Goal: Information Seeking & Learning: Find specific fact

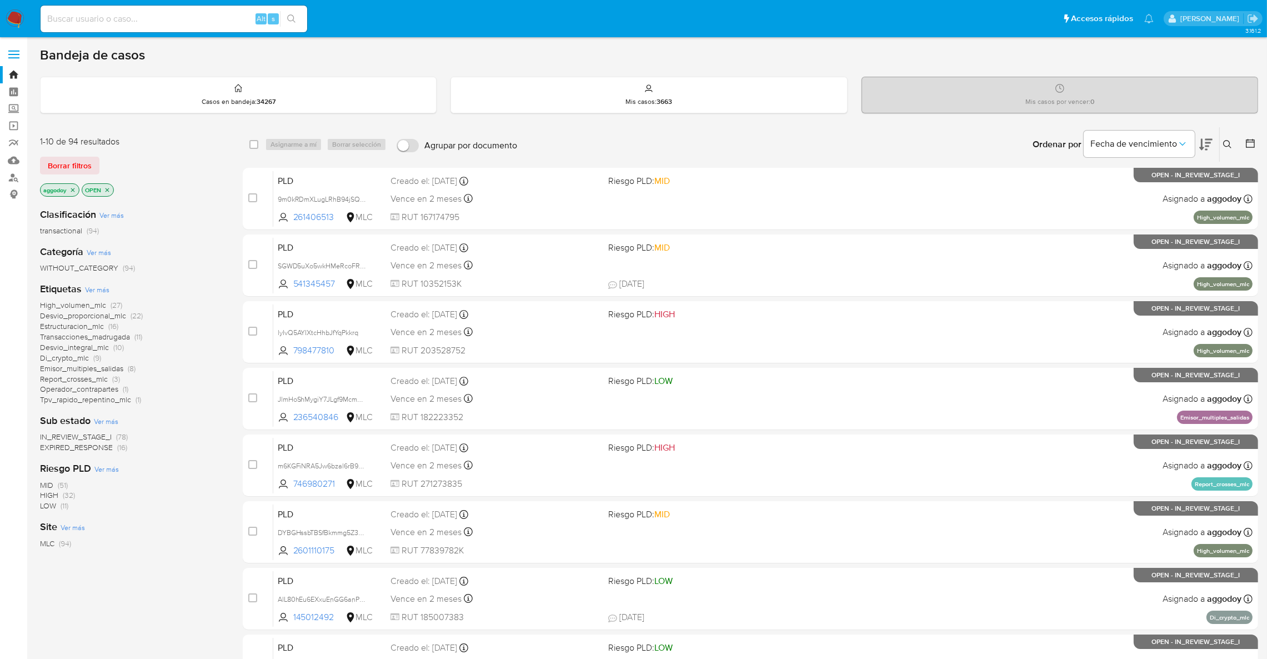
click at [99, 443] on span "EXPIRED_RESPONSE" at bounding box center [76, 447] width 73 height 11
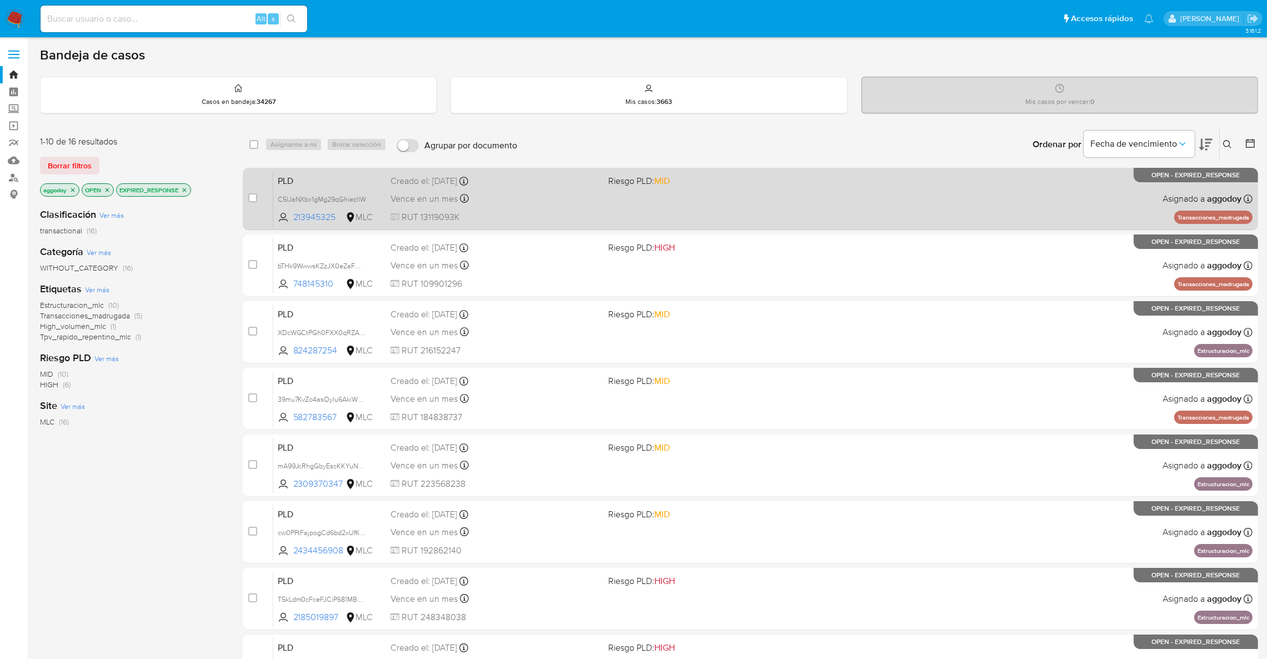
click at [932, 209] on div "PLD C5lJaNXbx1gMg29qGhiezIlW 213945325 MLC Riesgo PLD: MID Creado el: 12/08/202…" at bounding box center [762, 199] width 979 height 56
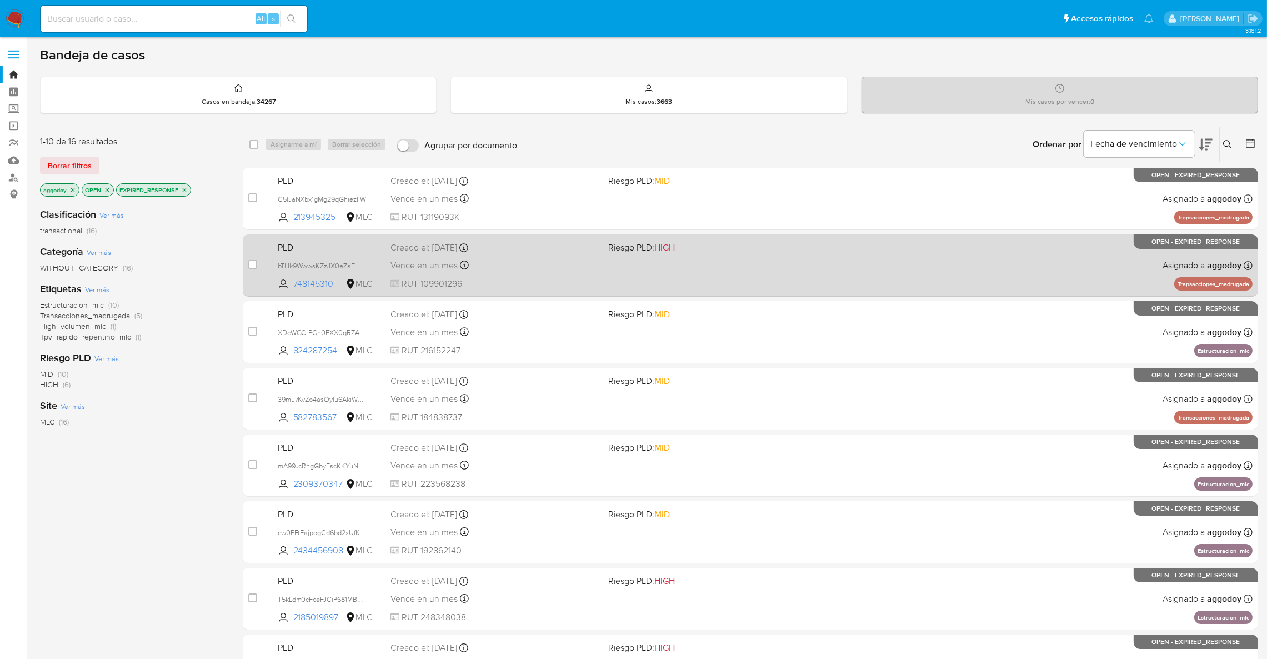
click at [601, 243] on div "PLD bTHk9WwwsKZzJX0eZaFW3pAu 748145310 MLC Riesgo PLD: HIGH Creado el: 12/08/20…" at bounding box center [762, 265] width 979 height 56
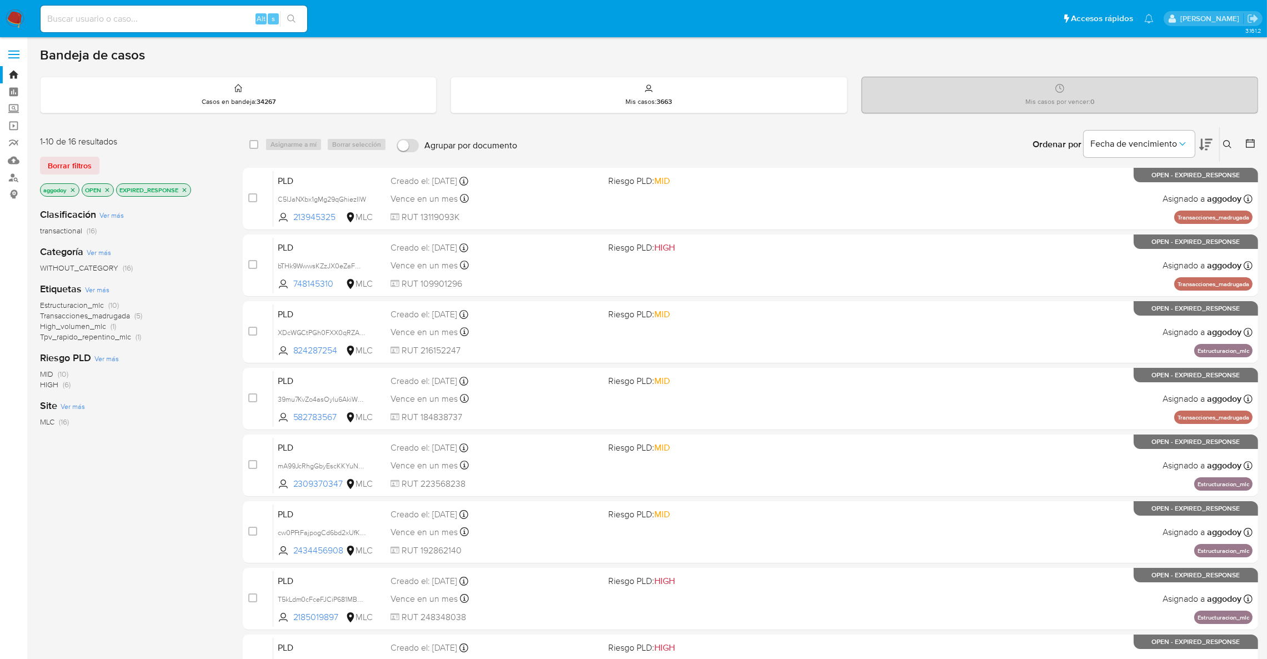
click at [103, 304] on span "Estructuracion_mlc" at bounding box center [72, 304] width 64 height 11
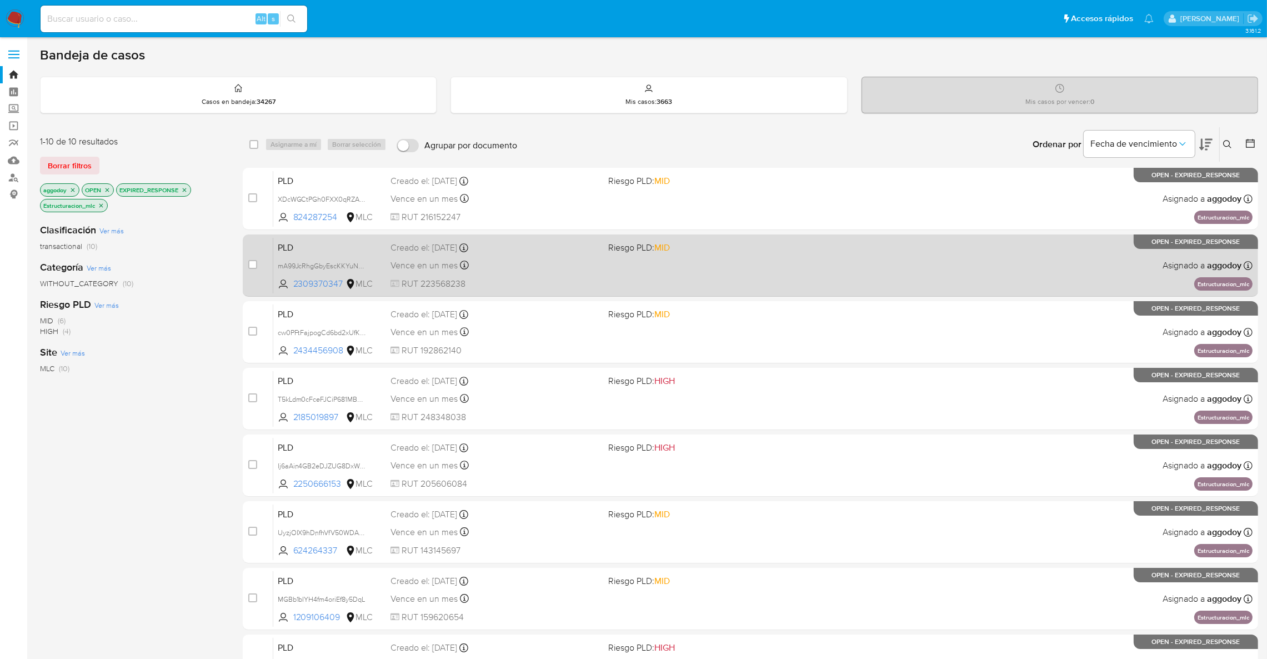
drag, startPoint x: 104, startPoint y: 304, endPoint x: 633, endPoint y: 278, distance: 529.5
click at [633, 278] on div "1-10 de 10 resultados Borrar filtros aggodoy OPEN EXPIRED_RESPONSE Estructuraci…" at bounding box center [649, 498] width 1218 height 743
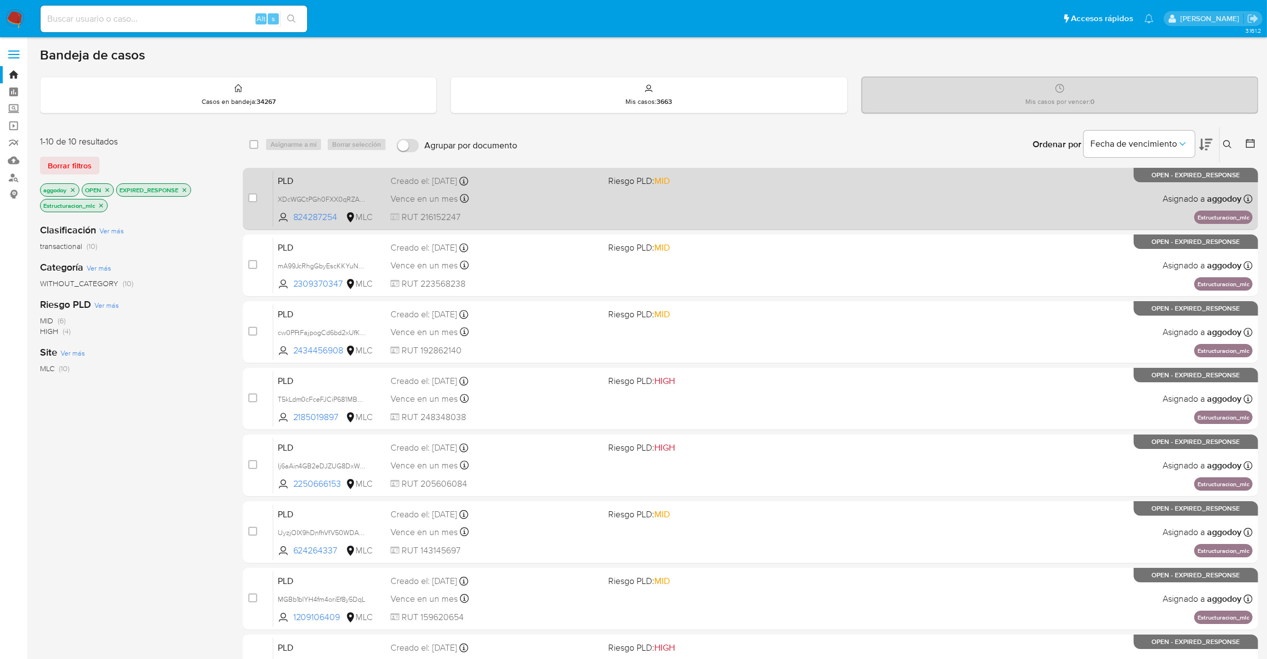
click at [636, 199] on div "PLD XDcWGCtPGh0FXX0qRZAEpocQ 824287254 MLC Riesgo PLD: MID Creado el: 12/08/202…" at bounding box center [762, 199] width 979 height 56
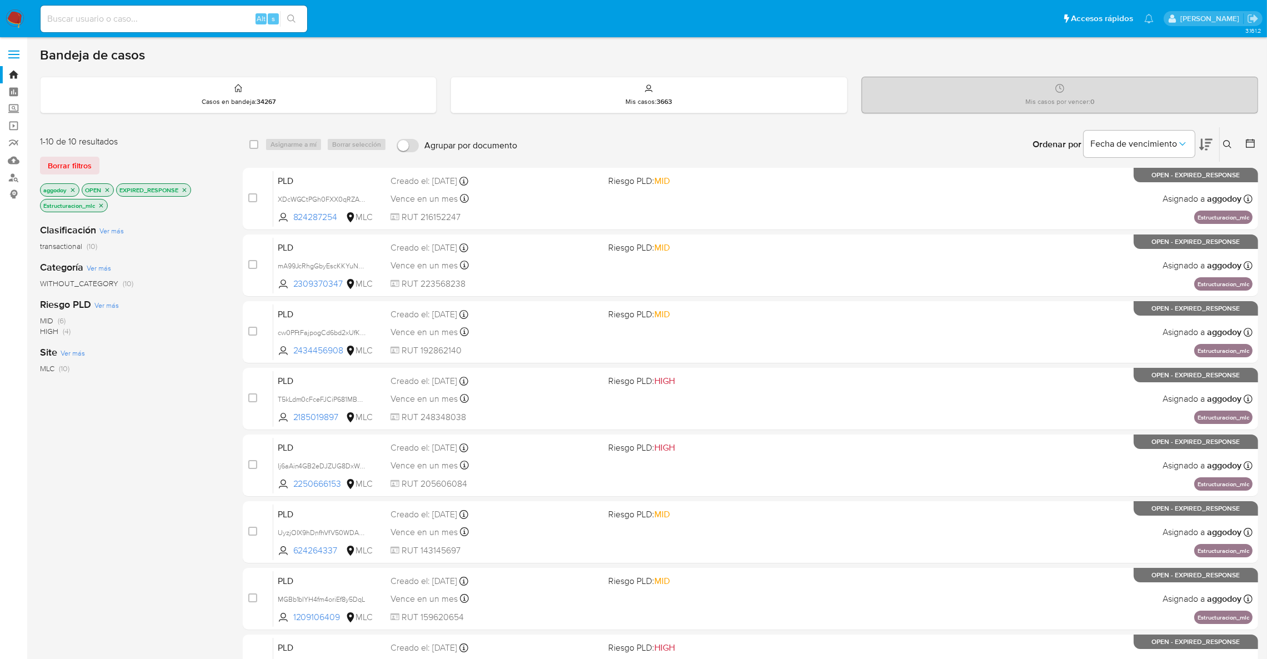
click at [418, 232] on div "case-item-checkbox No es posible asignar el caso PLD XDcWGCtPGh0FXX0qRZAEpocQ 8…" at bounding box center [751, 499] width 1016 height 662
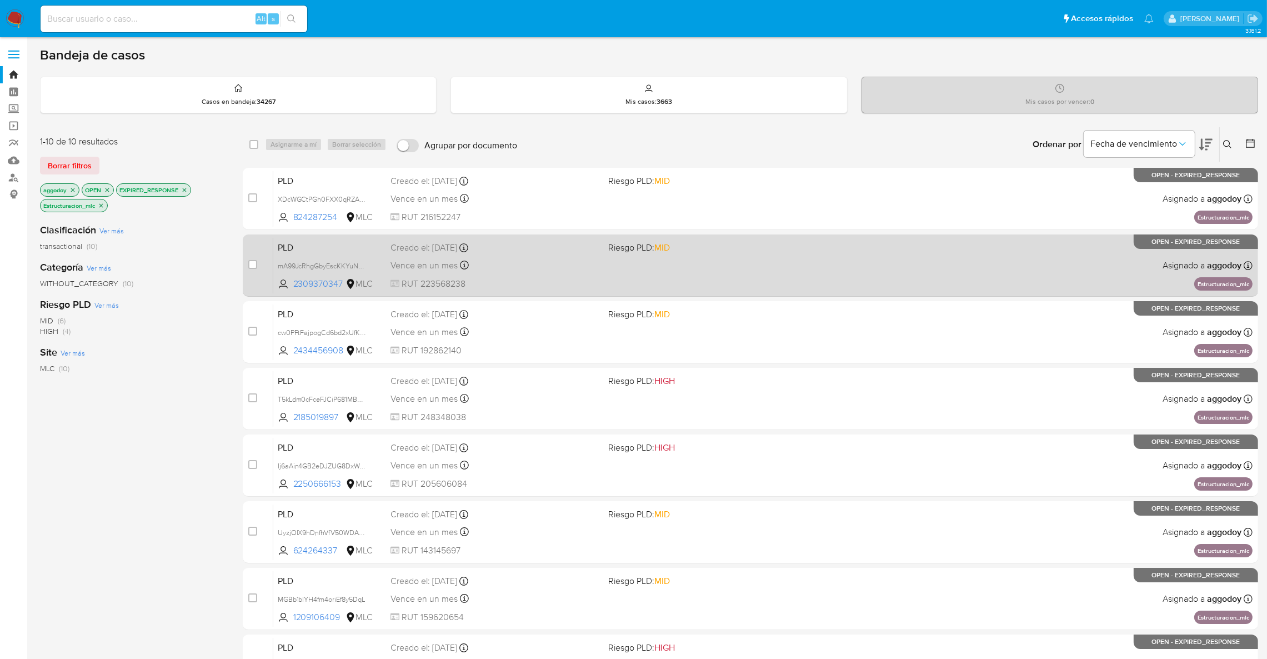
click at [411, 243] on div "Creado el: 12/08/2025 Creado el: 12/08/2025 06:07:00" at bounding box center [495, 248] width 209 height 12
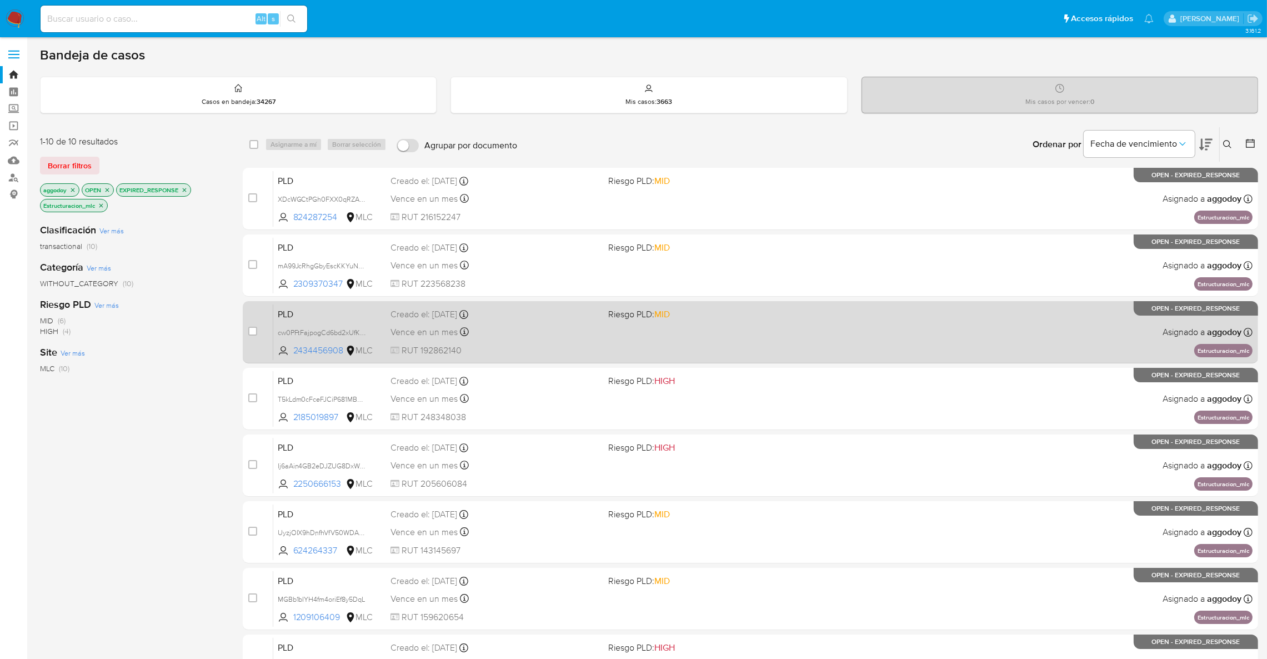
click at [649, 341] on div "PLD cw0PFtFajpogCd6bd2xUfK6p 2434456908 MLC Riesgo PLD: MID Creado el: 12/08/20…" at bounding box center [762, 332] width 979 height 56
click at [718, 339] on div "PLD cw0PFtFajpogCd6bd2xUfK6p 2434456908 MLC Riesgo PLD: MID Creado el: 12/08/20…" at bounding box center [762, 332] width 979 height 56
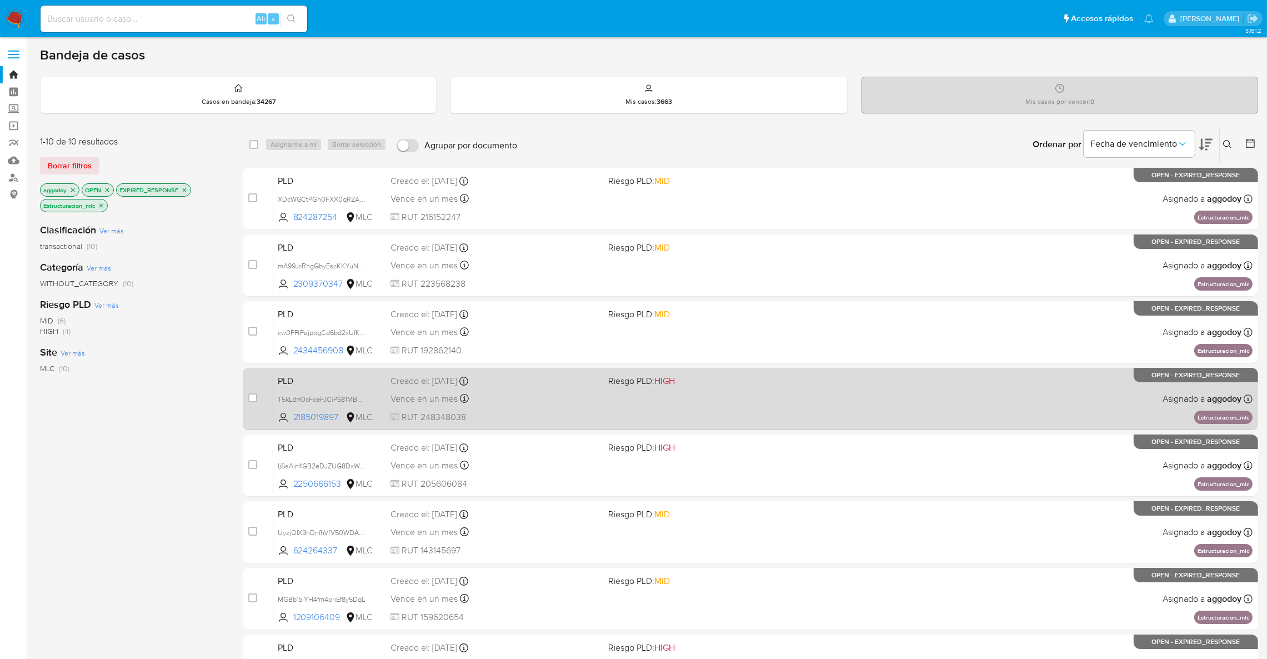
click at [639, 388] on div "PLD T5kLdm0cFceFJCiP681MBwMm 2185019897 MLC Riesgo PLD: HIGH Creado el: 12/08/2…" at bounding box center [762, 399] width 979 height 56
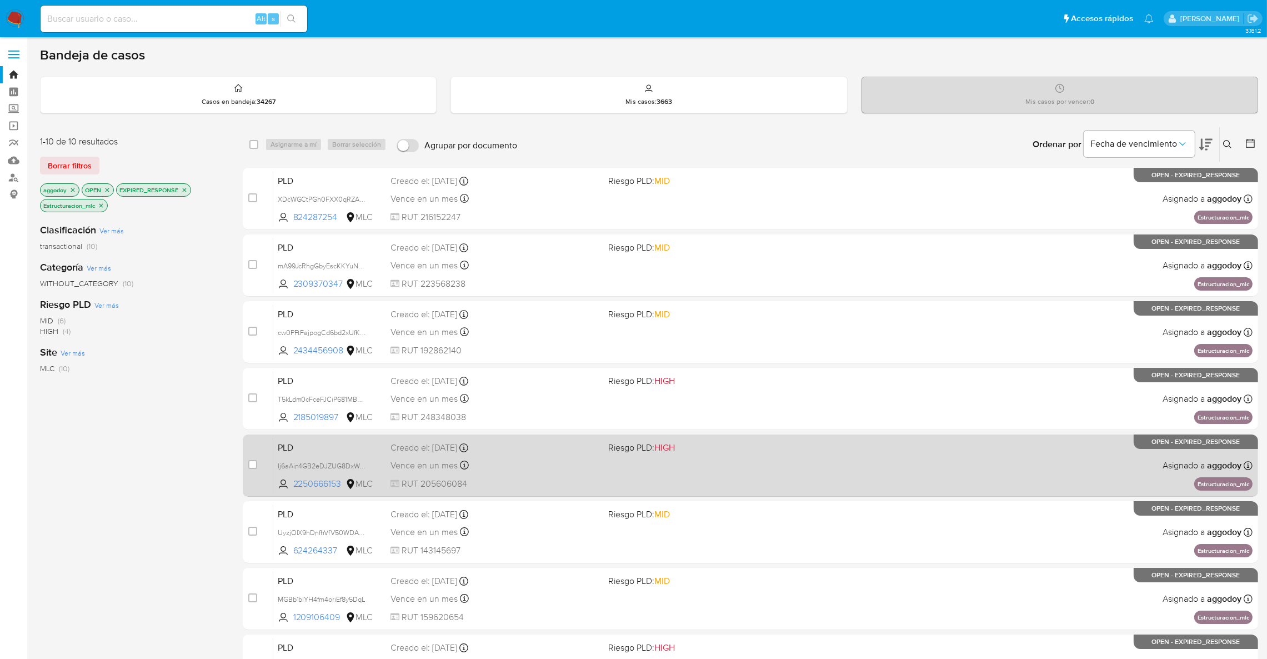
click at [721, 480] on div "PLD Ij6aAin4GB2eDJZUG8DxWqDk 2250666153 MLC Riesgo PLD: HIGH Creado el: 12/08/2…" at bounding box center [762, 465] width 979 height 56
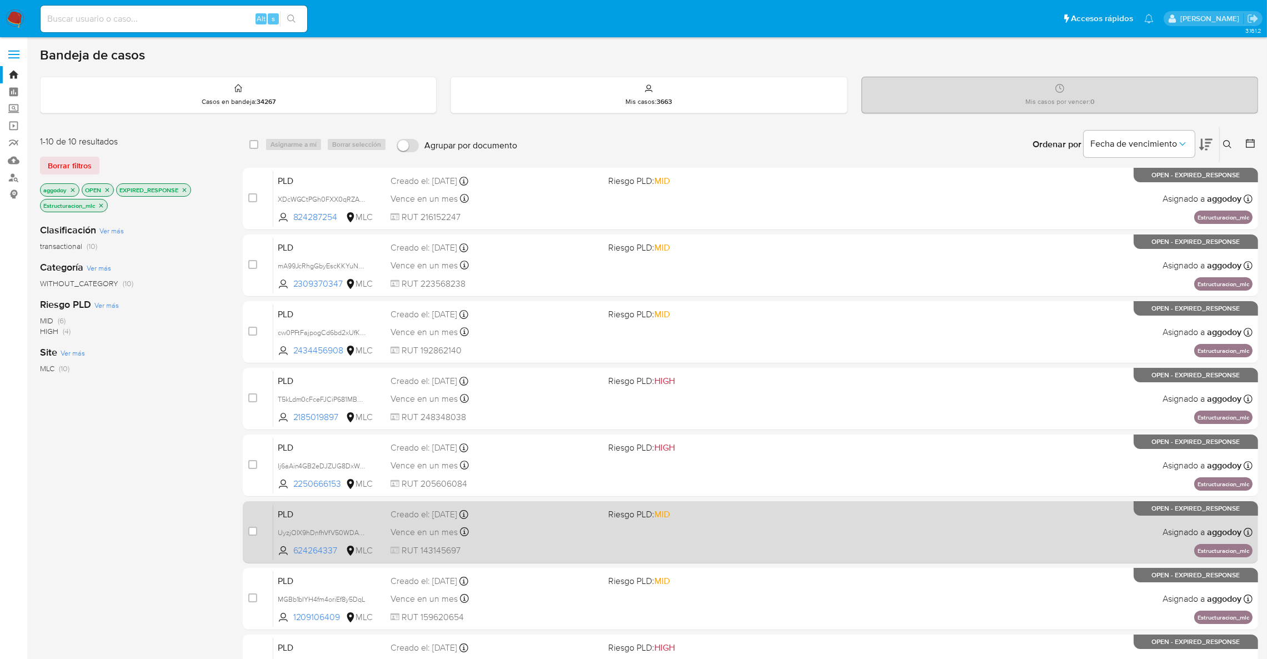
click at [667, 523] on div "PLD UyzjOIX9hDnfhVfV50WDAs97 624264337 MLC Riesgo PLD: MID Creado el: 12/08/202…" at bounding box center [762, 532] width 979 height 56
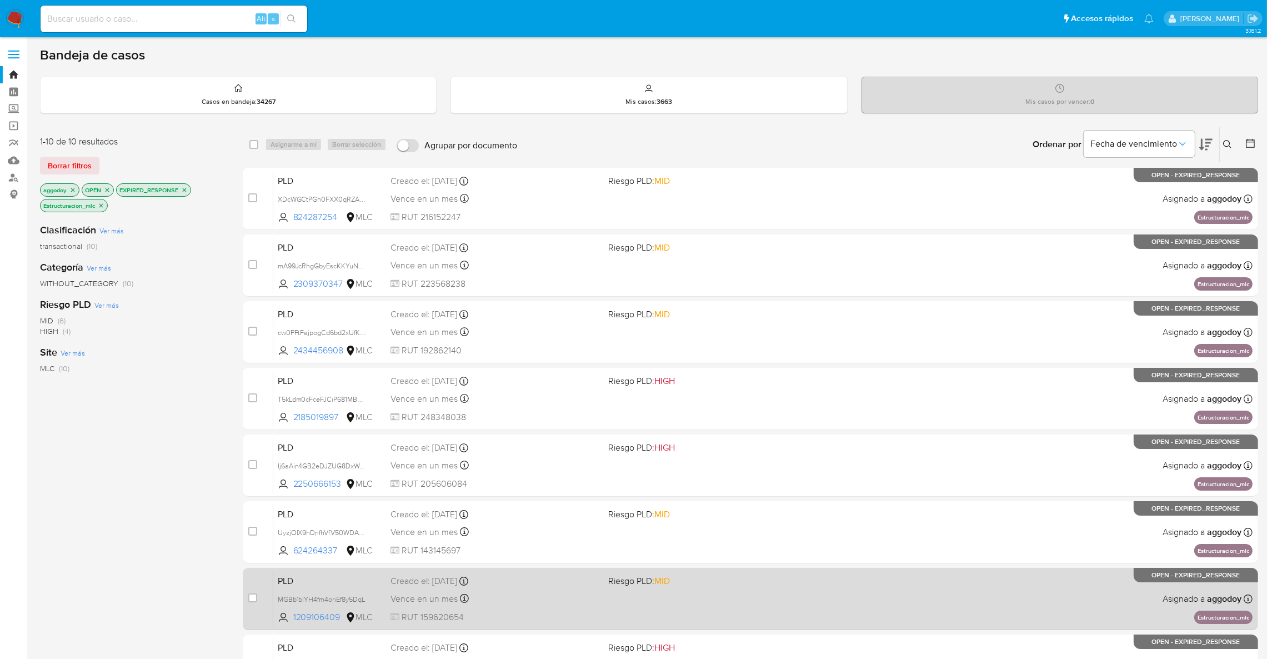
click at [664, 598] on span at bounding box center [712, 598] width 209 height 2
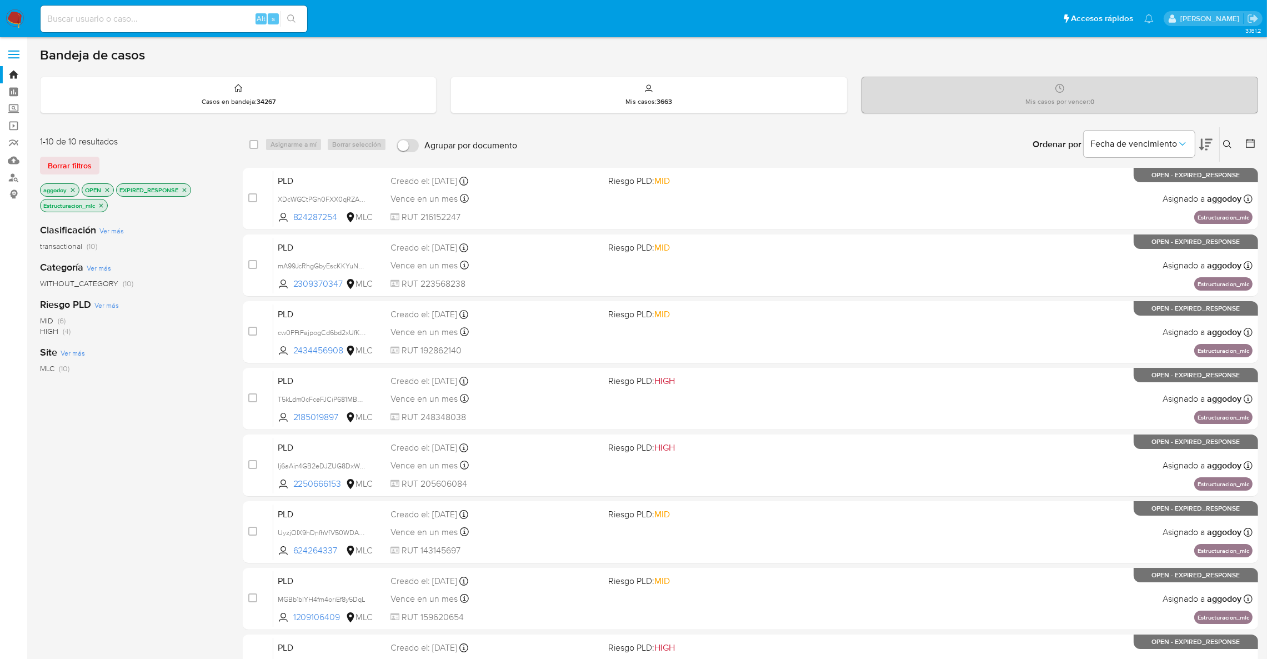
click at [662, 633] on div "case-item-checkbox No es posible asignar el caso PLD XDcWGCtPGh0FXX0qRZAEpocQ 8…" at bounding box center [751, 499] width 1016 height 662
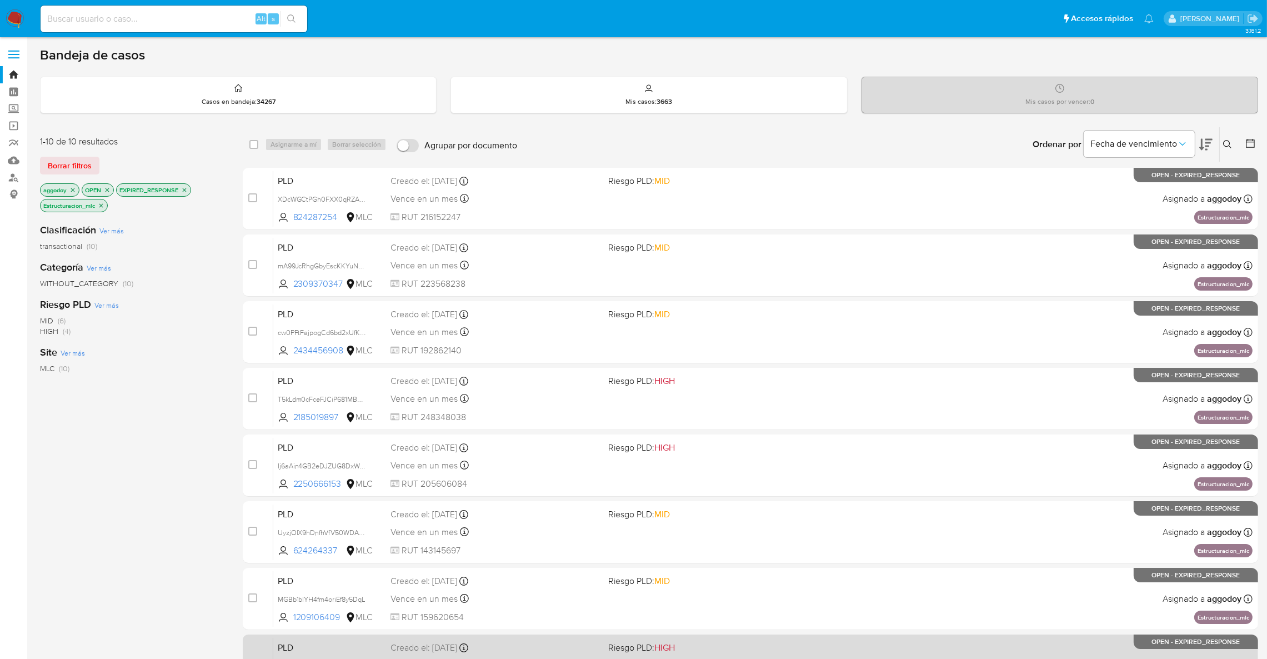
click at [694, 642] on span "Riesgo PLD: HIGH" at bounding box center [712, 646] width 209 height 14
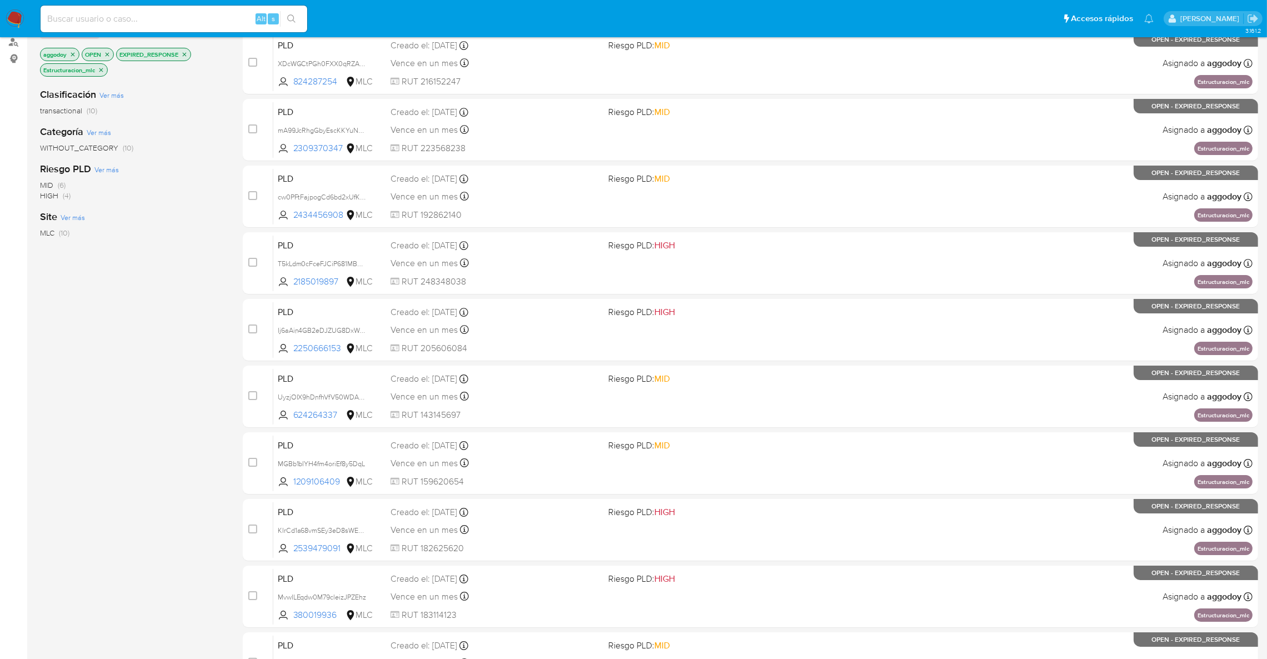
scroll to position [154, 0]
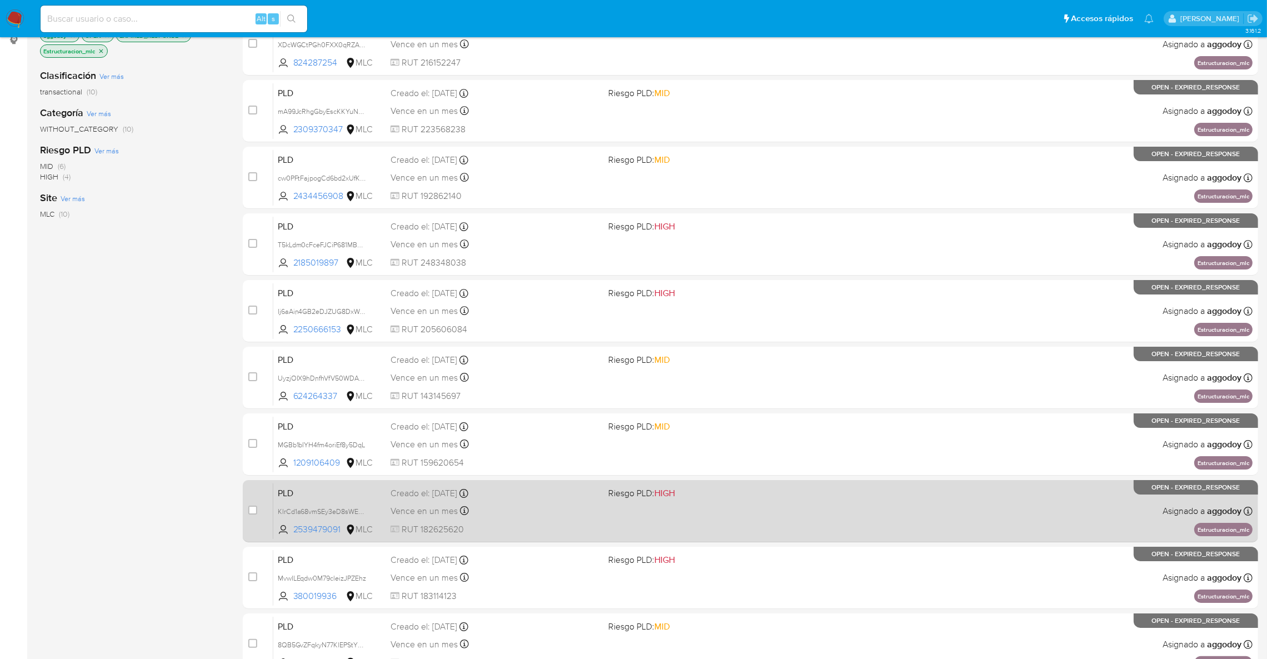
click at [888, 539] on div "case-item-checkbox No es posible asignar el caso PLD KIrCd1a68vmSEy3eD8sWEJgZ 2…" at bounding box center [751, 511] width 1016 height 62
click at [575, 513] on div "Vence en un mes Vence el 10/11/2025 06:04:57" at bounding box center [495, 510] width 209 height 15
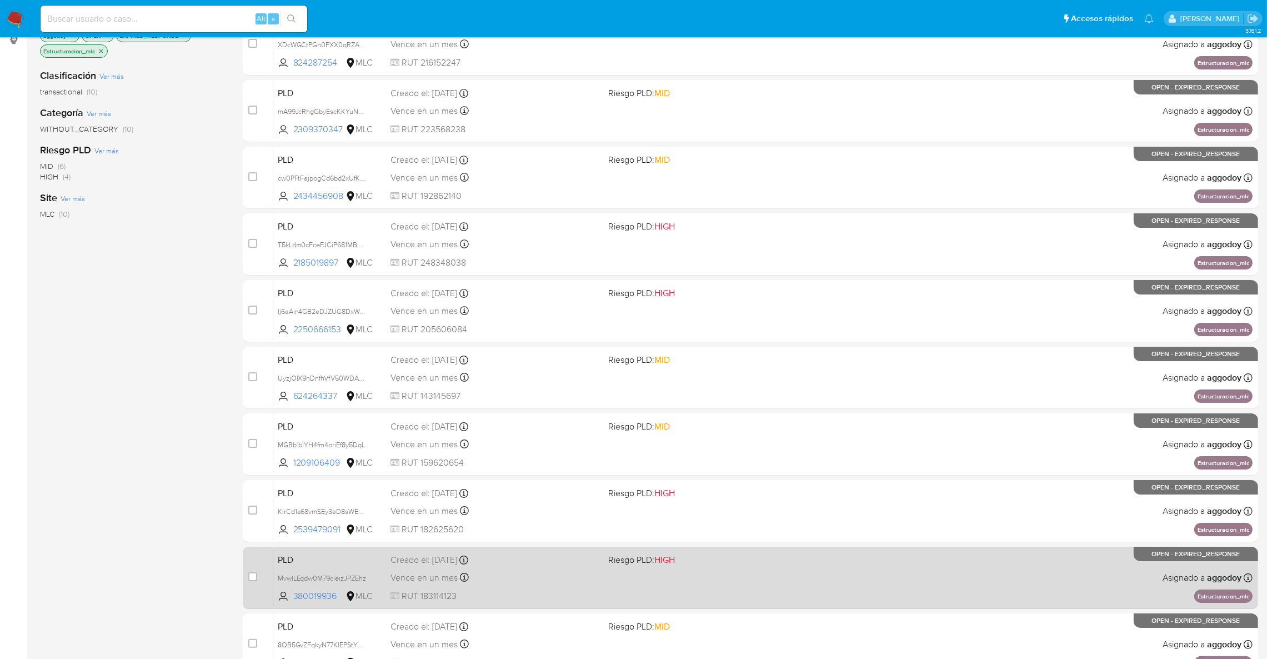
click at [628, 567] on div "PLD MvwILEqdw0M79cleizJPZEhz 380019936 MLC Riesgo PLD: HIGH Creado el: 12/08/20…" at bounding box center [762, 577] width 979 height 56
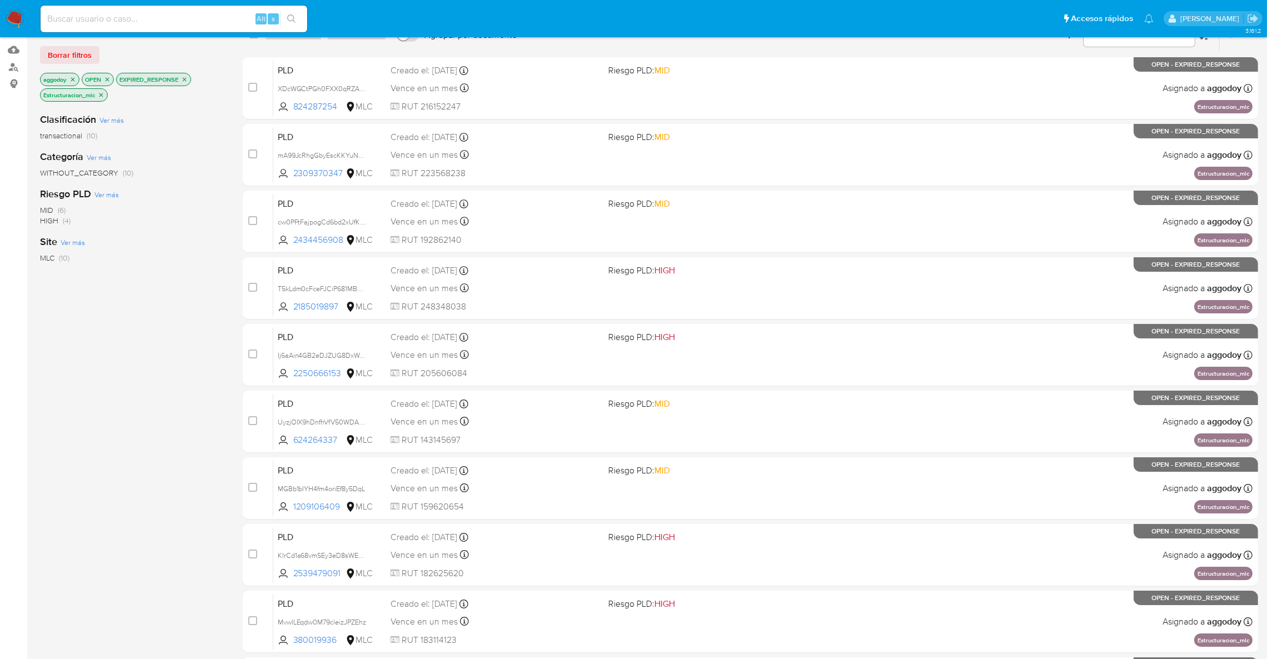
scroll to position [0, 0]
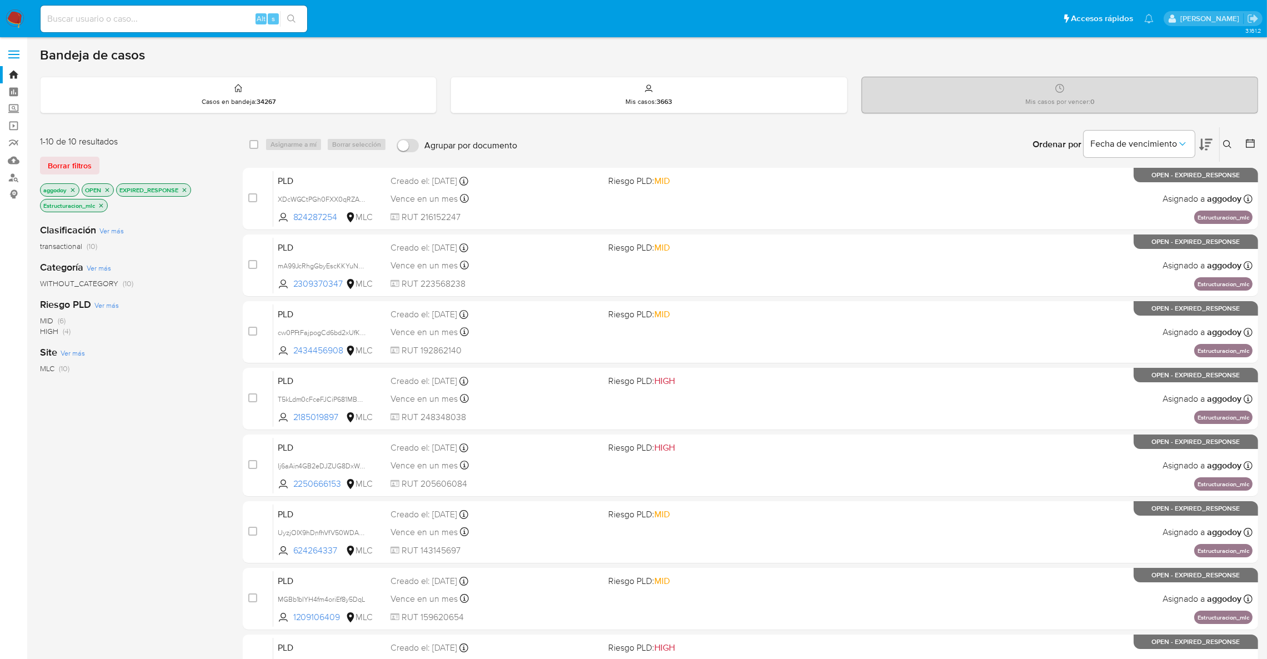
click at [184, 189] on icon "close-filter" at bounding box center [184, 190] width 7 height 7
click at [174, 194] on p "Estructuracion_mlc" at bounding box center [150, 190] width 67 height 12
click at [177, 190] on icon "close-filter" at bounding box center [177, 190] width 7 height 7
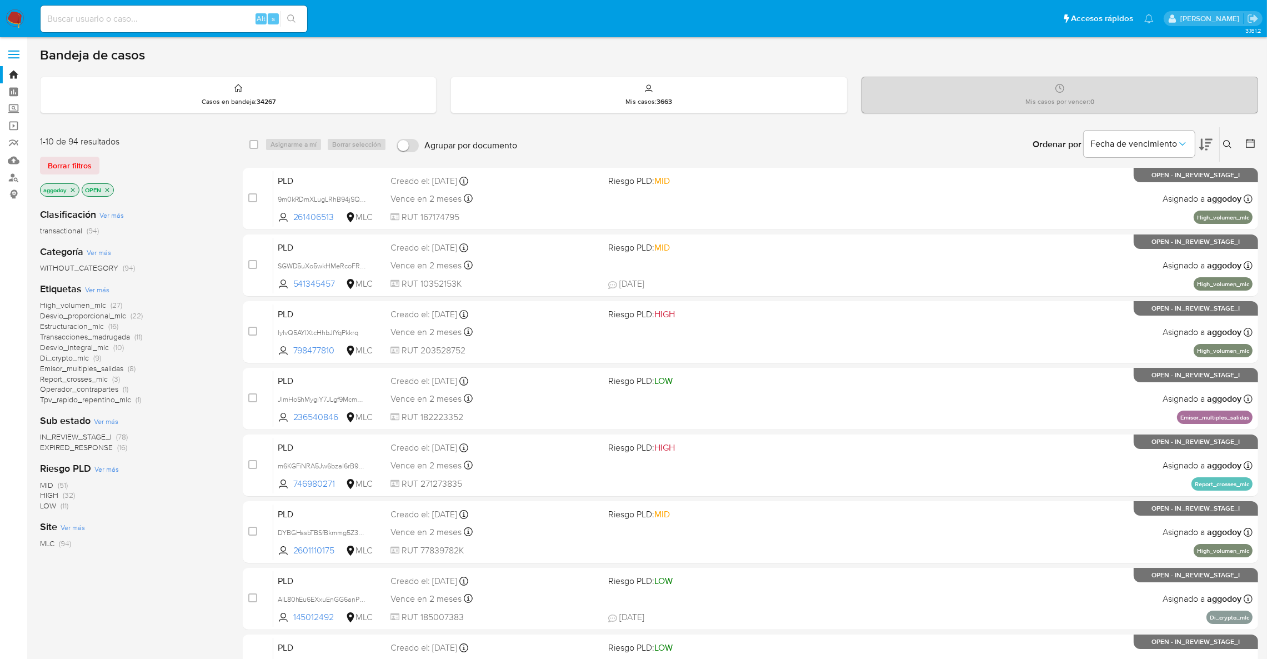
click at [86, 313] on span "Desvio_proporcional_mlc" at bounding box center [83, 315] width 86 height 11
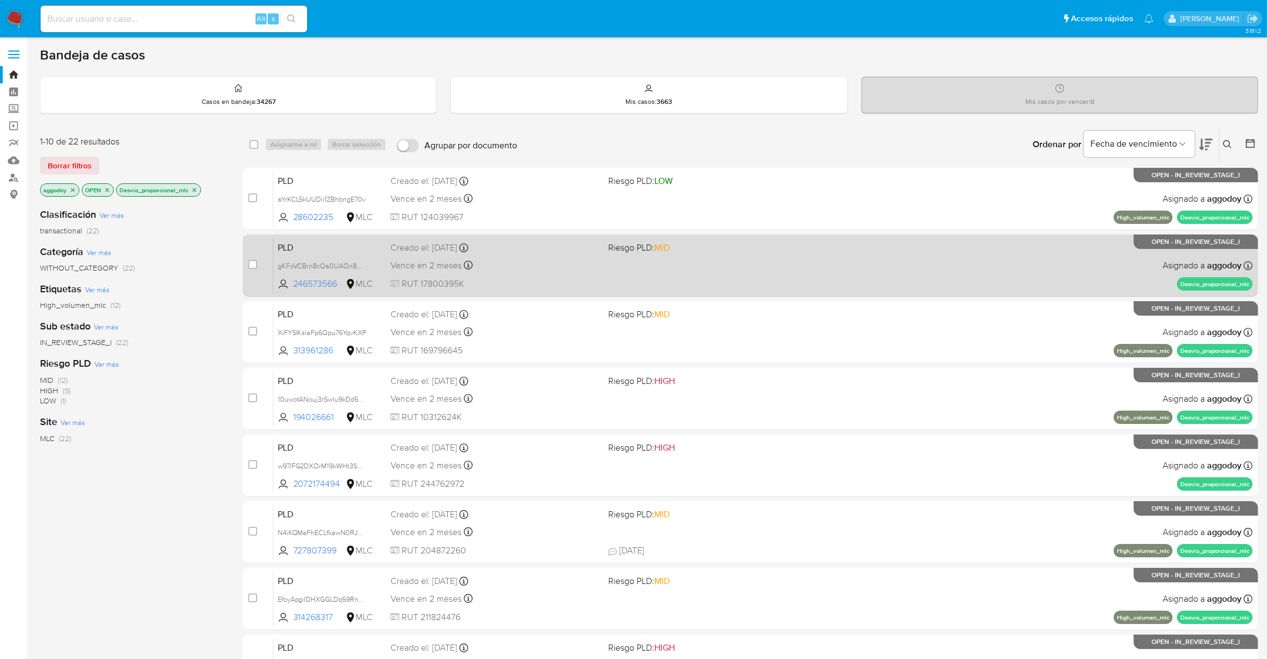
click at [594, 261] on div "Vence en 2 meses Vence el 11/12/2025 06:04:54" at bounding box center [495, 265] width 209 height 15
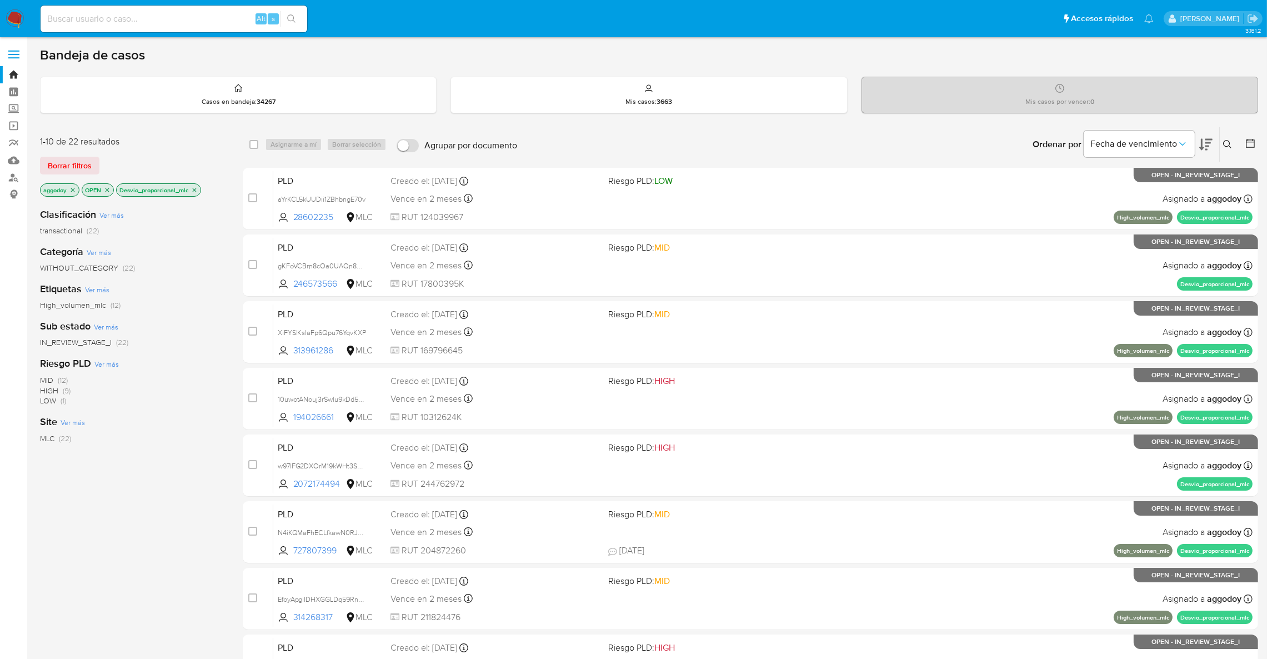
click at [1202, 146] on icon at bounding box center [1205, 145] width 13 height 12
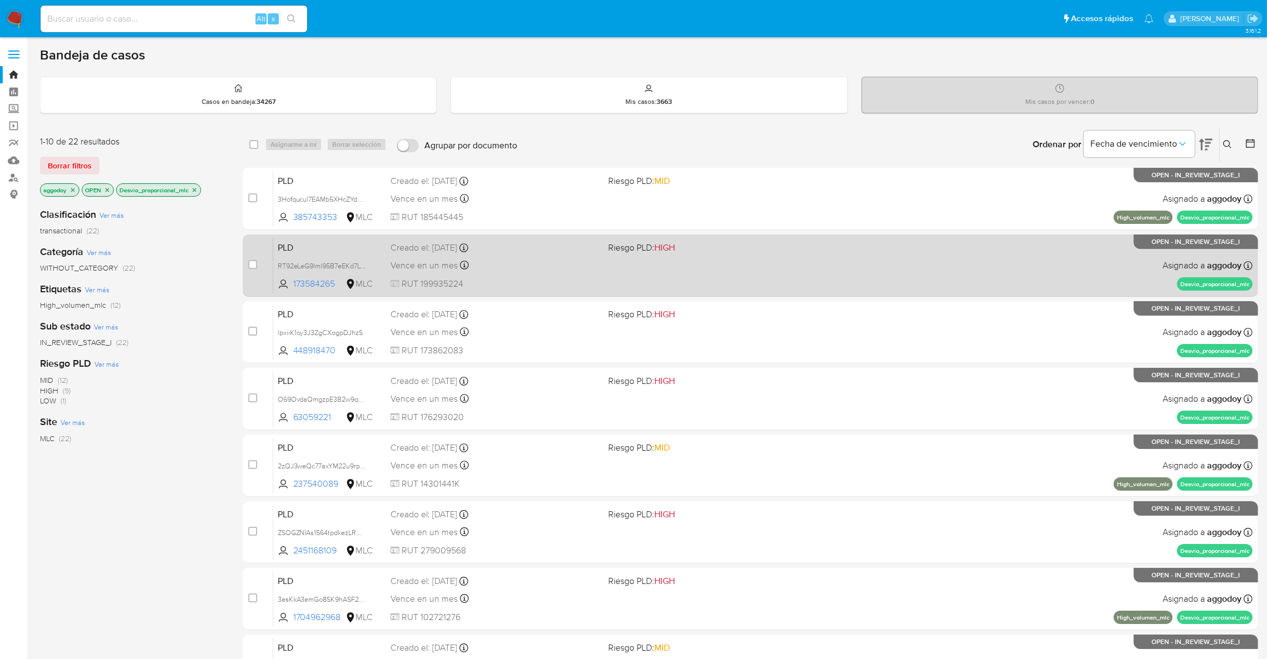
click at [872, 263] on div "PLD RT92eLeG9lml95B7eEKd7LvR 173584265 MLC Riesgo PLD: HIGH Creado el: 12/08/20…" at bounding box center [762, 265] width 979 height 56
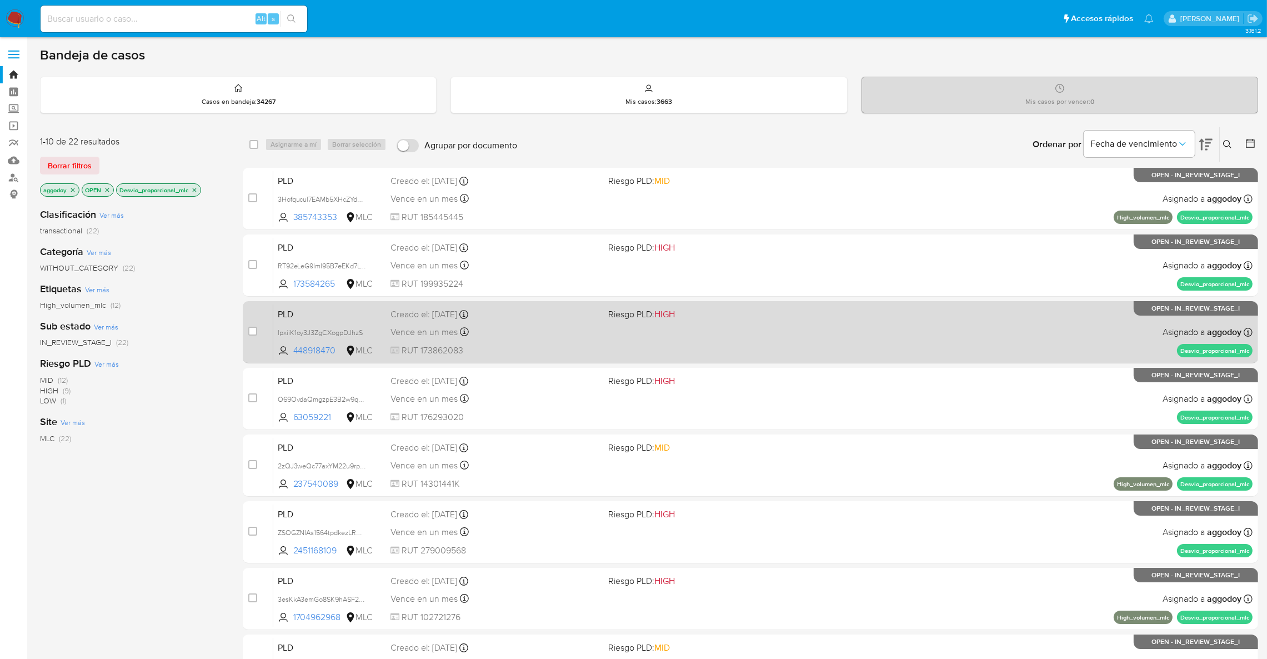
click at [741, 327] on div "PLD lpxiiK1oy3J3ZgCXogpDJhzS 448918470 MLC Riesgo PLD: HIGH Creado el: 12/08/20…" at bounding box center [762, 332] width 979 height 56
click at [839, 363] on div "case-item-checkbox No es posible asignar el caso PLD 3Hofqucul7EAMb5XHcZYdN1c 3…" at bounding box center [751, 499] width 1016 height 662
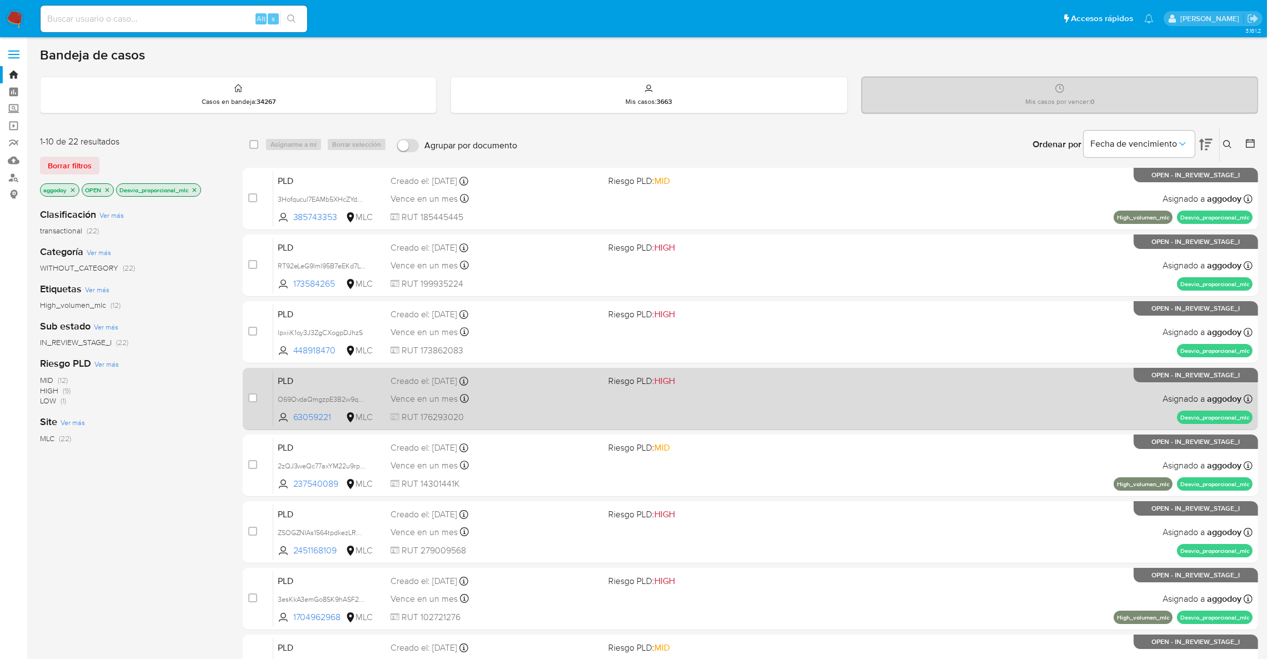
click at [842, 373] on div "PLD O69OvdaQmgzpE3B2w9qGGFUa 63059221 MLC Riesgo PLD: HIGH Creado el: 12/08/202…" at bounding box center [762, 399] width 979 height 56
click at [982, 410] on div "PLD O69OvdaQmgzpE3B2w9qGGFUa 63059221 MLC Riesgo PLD: HIGH Creado el: 12/08/202…" at bounding box center [762, 399] width 979 height 56
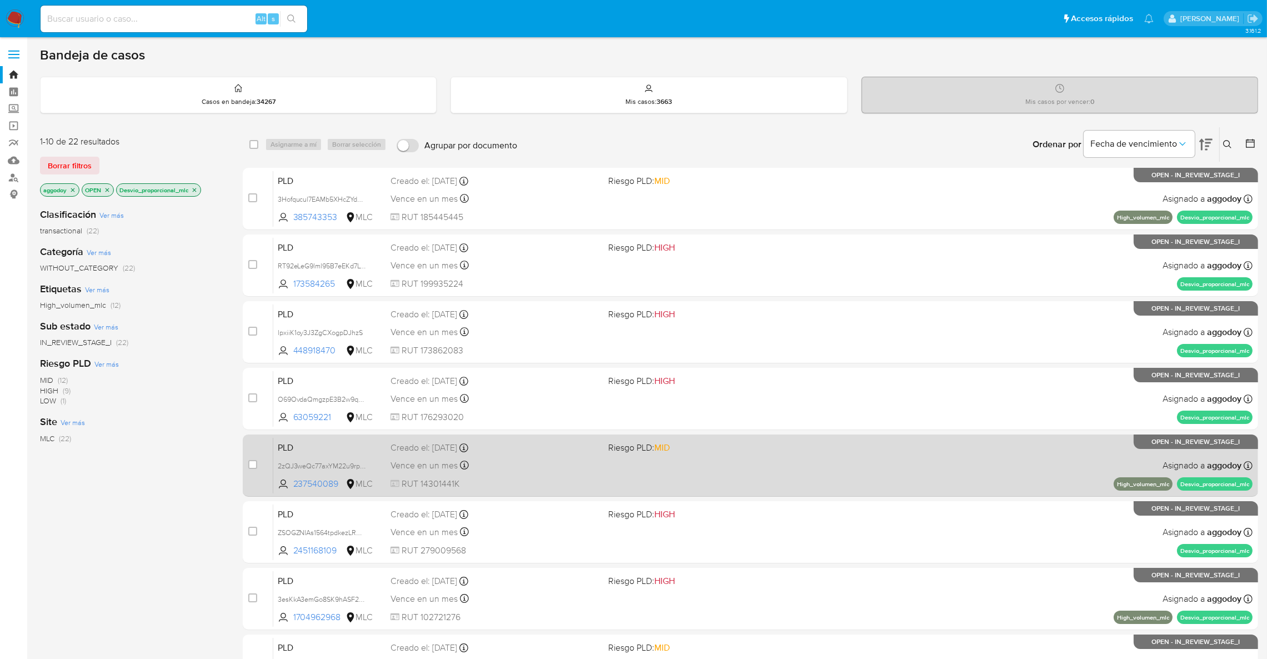
click at [924, 468] on div "PLD 2zQJ3weQc77axYM22u9rpczx 237540089 MLC Riesgo PLD: MID Creado el: 12/08/202…" at bounding box center [762, 465] width 979 height 56
click at [936, 458] on div "PLD 2zQJ3weQc77axYM22u9rpczx 237540089 MLC Riesgo PLD: MID Creado el: 12/08/202…" at bounding box center [762, 465] width 979 height 56
drag, startPoint x: 936, startPoint y: 506, endPoint x: 904, endPoint y: 483, distance: 39.0
click at [916, 489] on div "case-item-checkbox No es posible asignar el caso PLD 3Hofqucul7EAMb5XHcZYdN1c 3…" at bounding box center [751, 499] width 1016 height 662
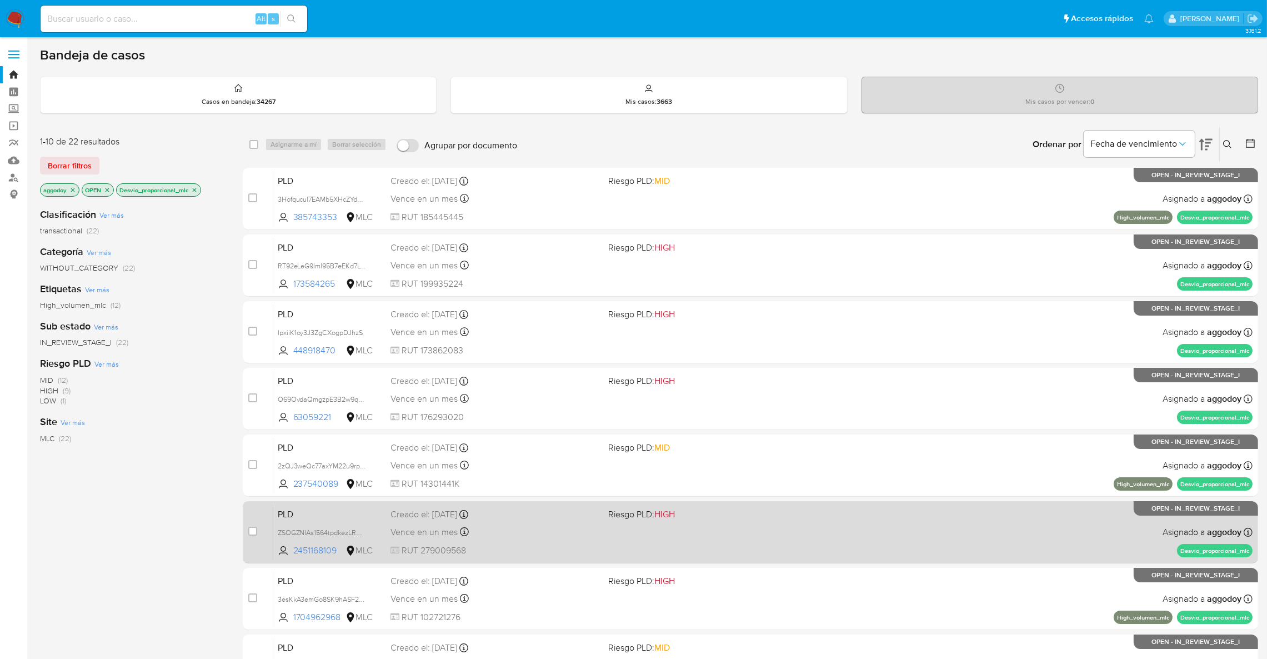
click at [936, 538] on div "PLD ZSOGZNIAs1564tpdkezLRMfC 2451168109 MLC Riesgo PLD: HIGH Creado el: 12/08/2…" at bounding box center [762, 532] width 979 height 56
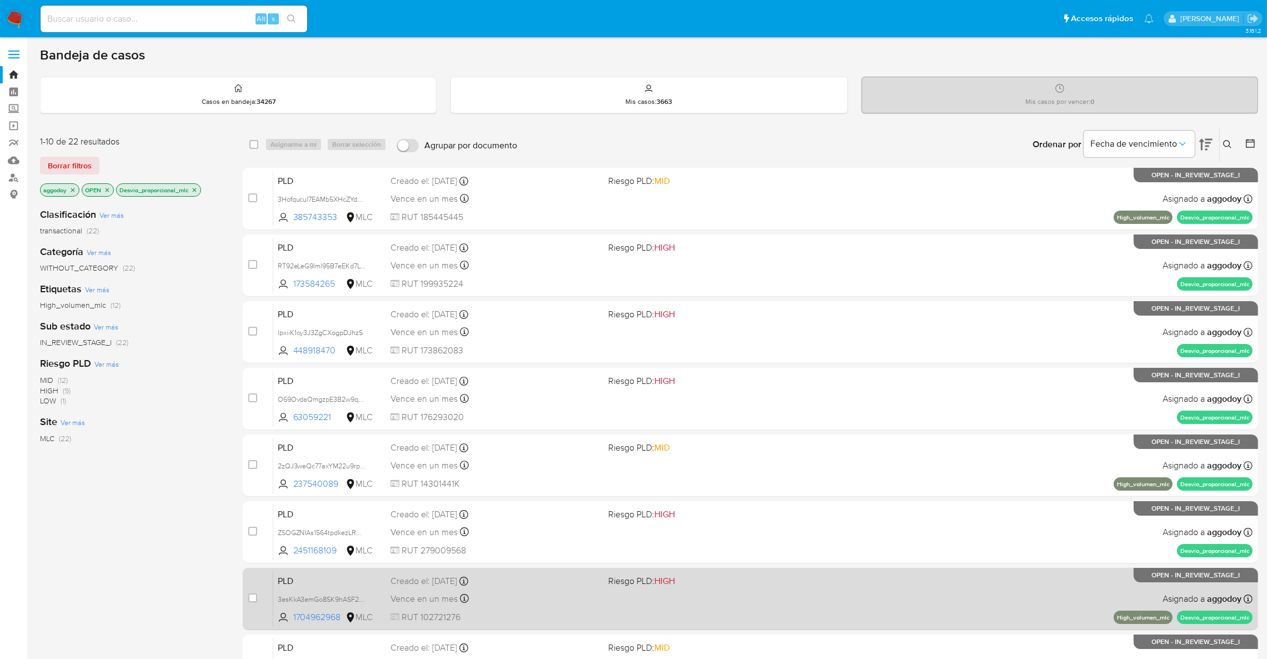
click at [764, 589] on div "PLD 3esKkA3emGo8SK9hASF29ucG 1704962968 MLC Riesgo PLD: HIGH Creado el: 12/08/2…" at bounding box center [762, 599] width 979 height 56
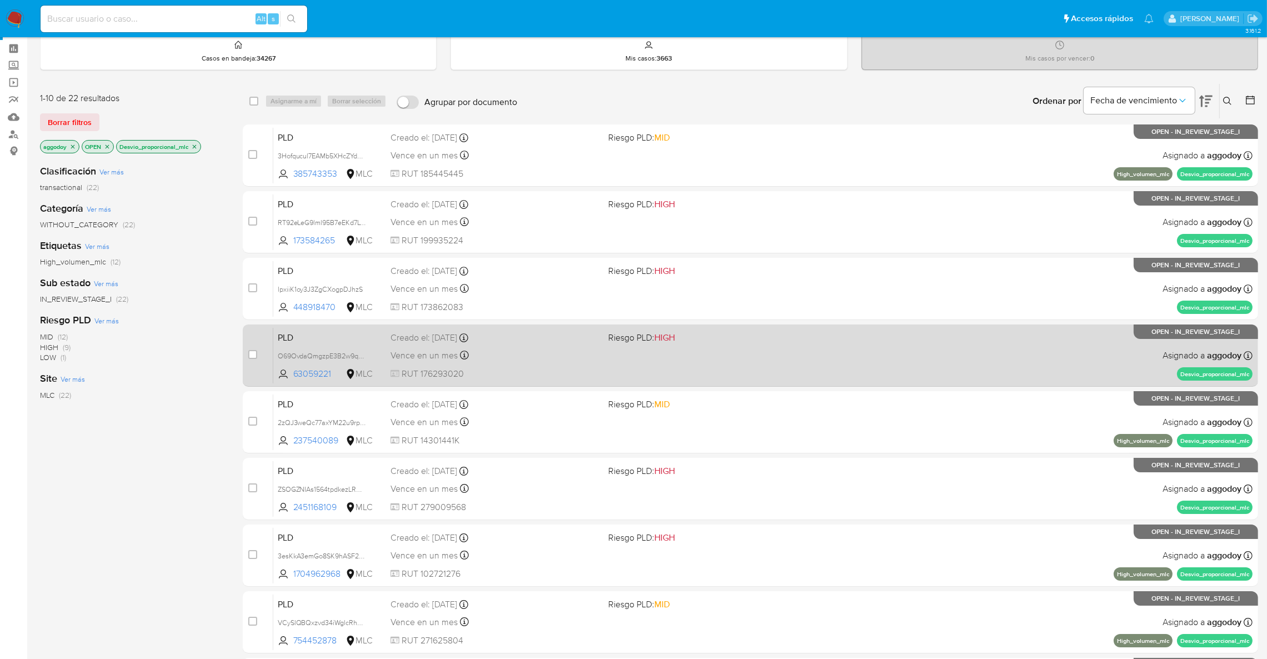
scroll to position [83, 0]
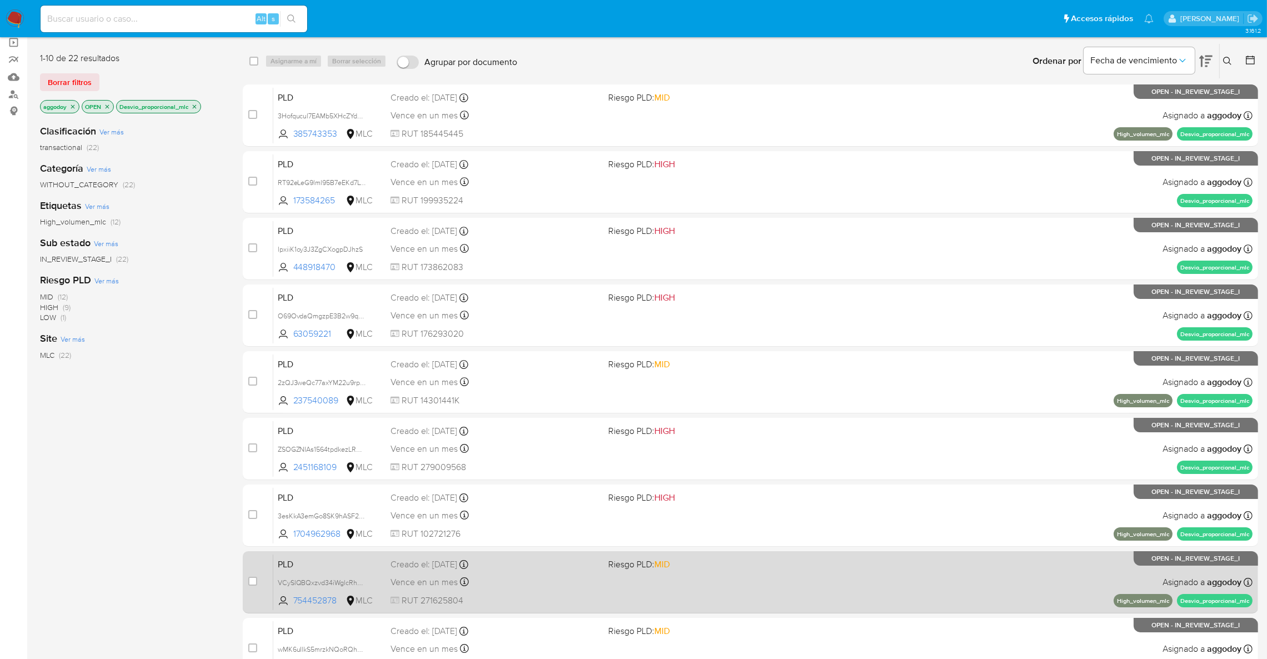
click at [911, 578] on div "PLD VCySlQBQxzvd34iWglcRh9yR 754452878 MLC Riesgo PLD: MID Creado el: 12/08/202…" at bounding box center [762, 582] width 979 height 56
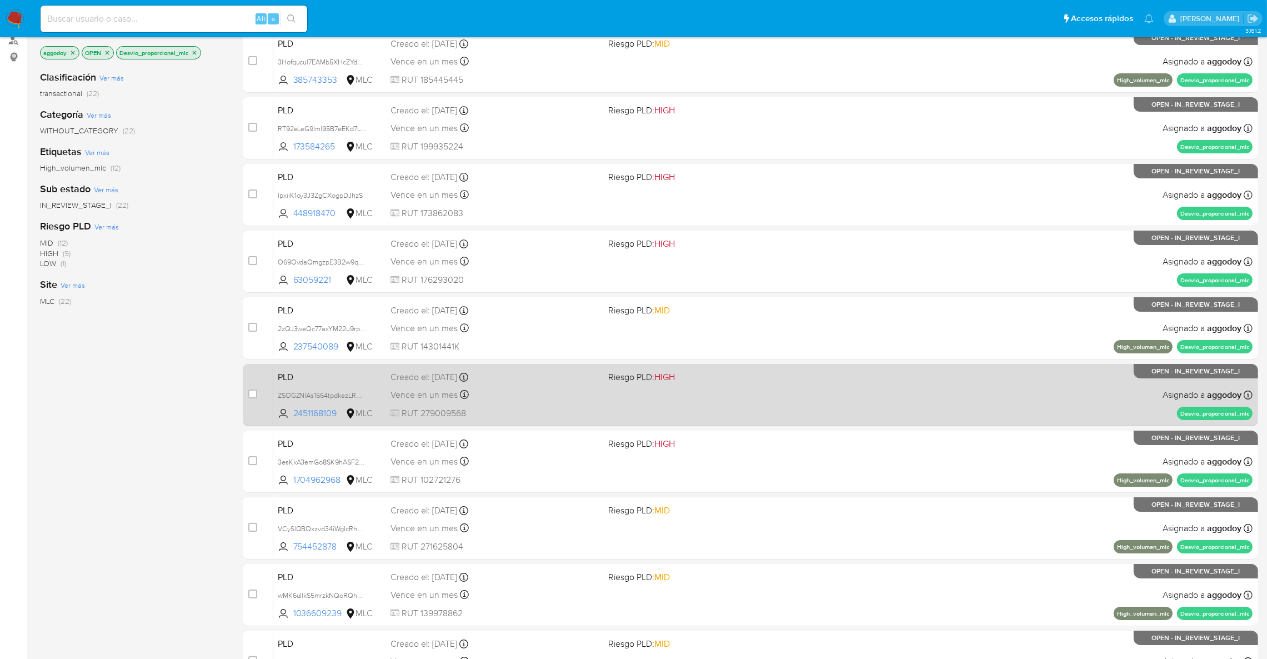
scroll to position [167, 0]
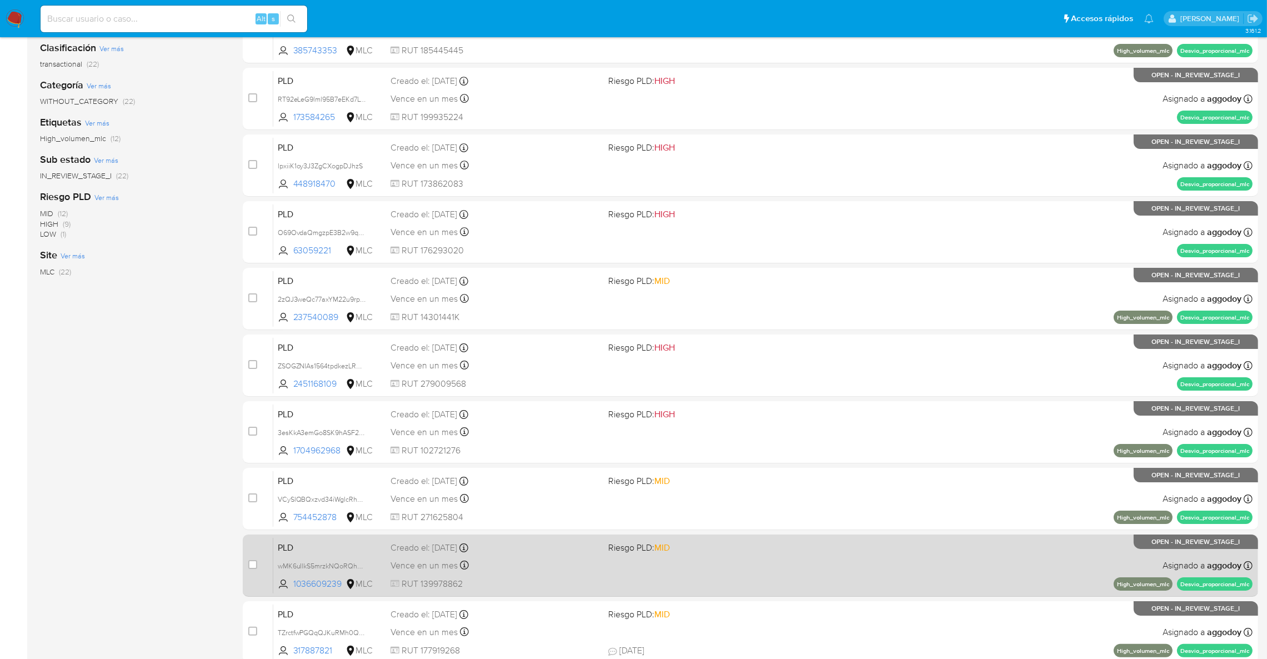
click at [523, 559] on div "Vence en un mes Vence el 10/11/2025 06:07:17" at bounding box center [495, 565] width 209 height 15
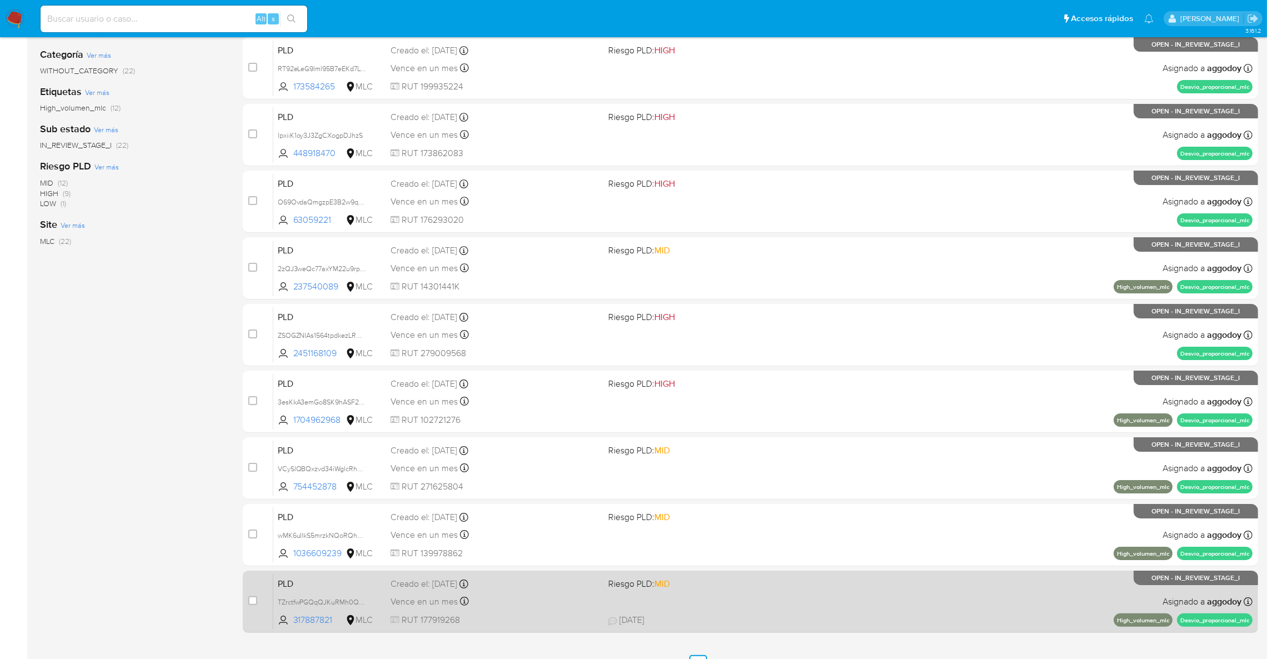
scroll to position [249, 0]
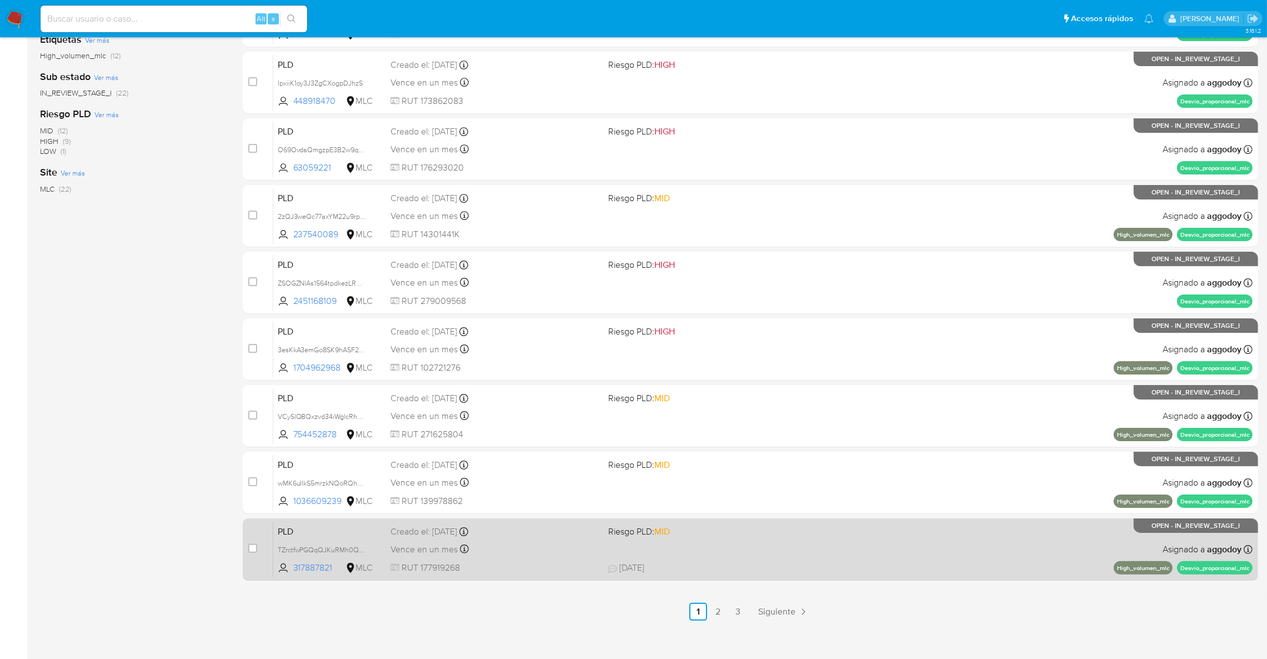
click at [551, 556] on div "PLD TZrctfwPGQqQJKuRMh0QrAfh 317887821 MLC Riesgo PLD: MID Creado el: 12/08/202…" at bounding box center [762, 549] width 979 height 56
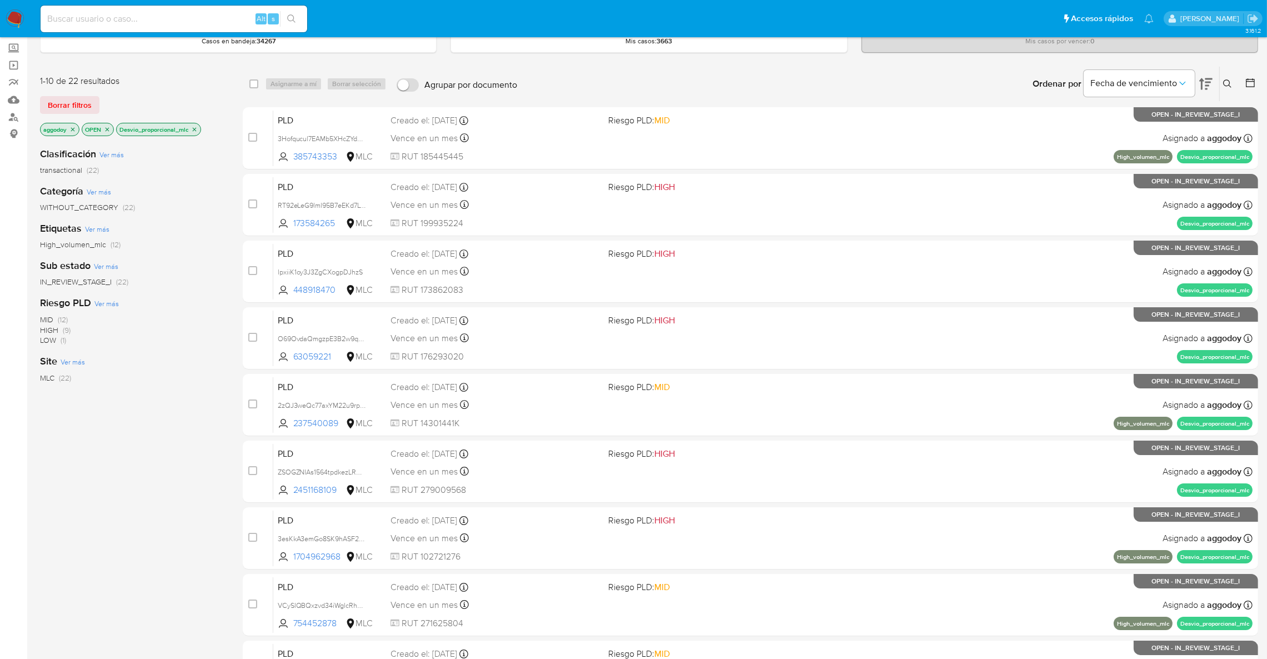
scroll to position [0, 0]
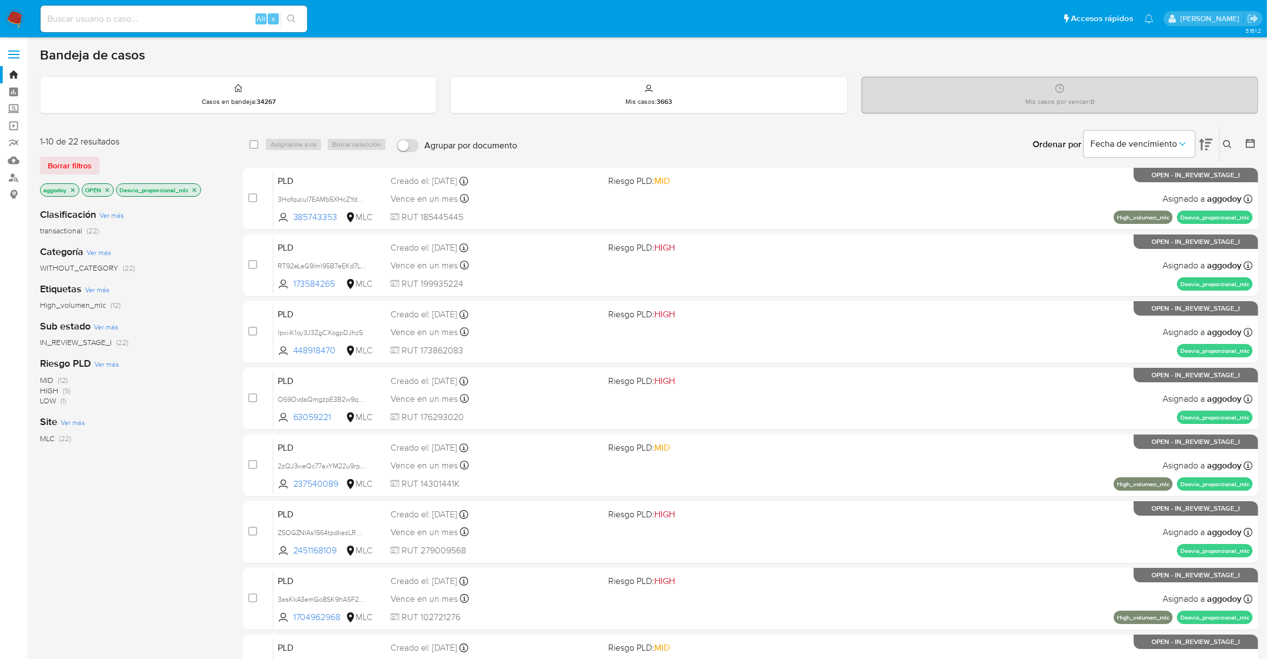
click at [101, 189] on p "OPEN" at bounding box center [97, 190] width 31 height 12
click at [105, 193] on p "OPEN" at bounding box center [97, 190] width 31 height 12
click at [107, 192] on icon "close-filter" at bounding box center [107, 190] width 7 height 7
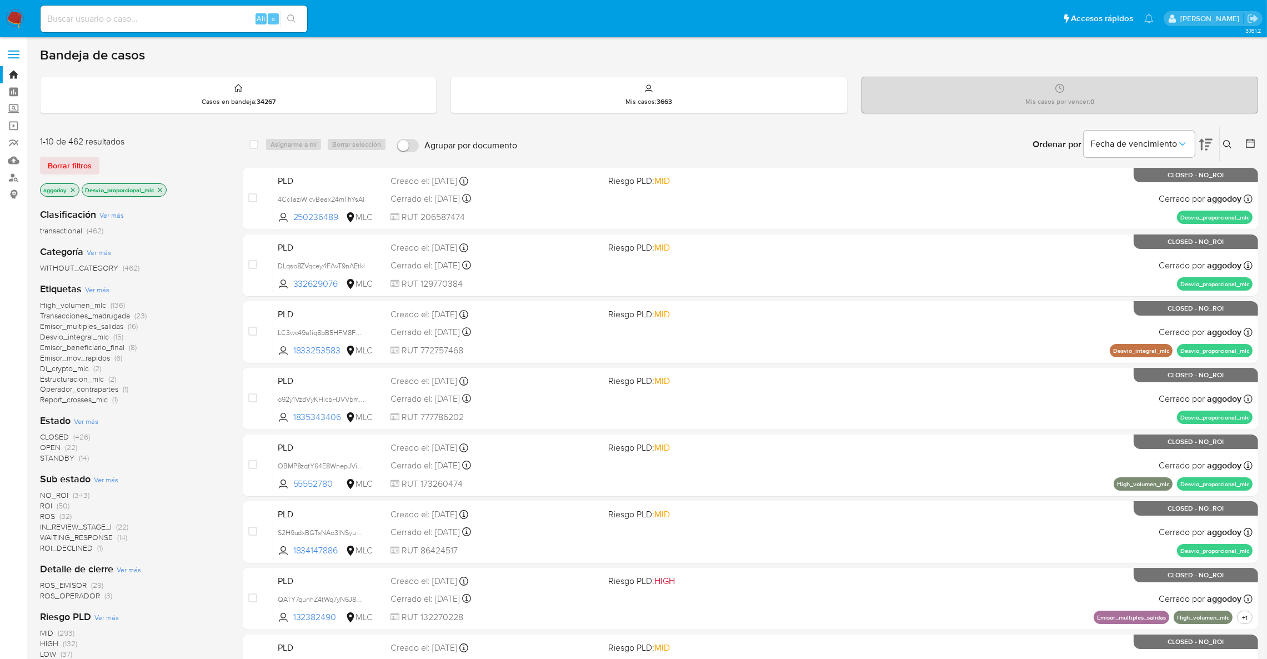
click at [159, 189] on icon "close-filter" at bounding box center [160, 190] width 7 height 7
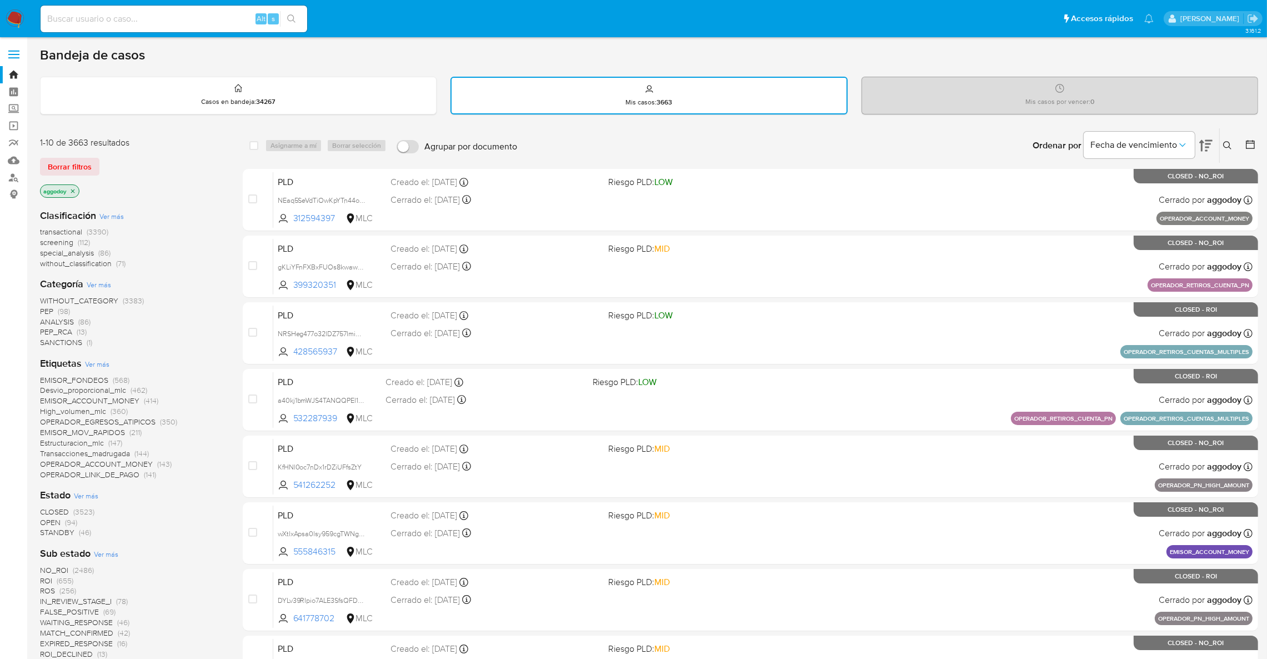
click at [66, 511] on span "CLOSED" at bounding box center [54, 511] width 29 height 11
click at [69, 189] on icon "close-filter" at bounding box center [72, 191] width 7 height 7
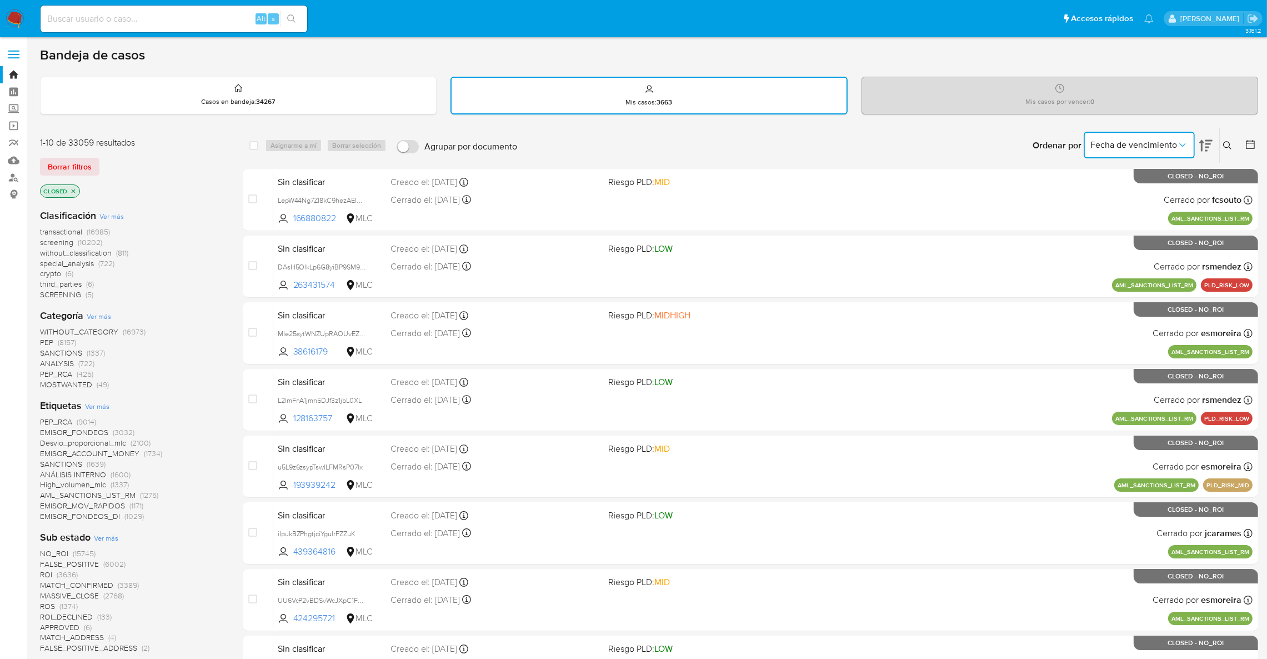
click at [1164, 150] on button "Fecha de vencimiento" at bounding box center [1139, 145] width 111 height 27
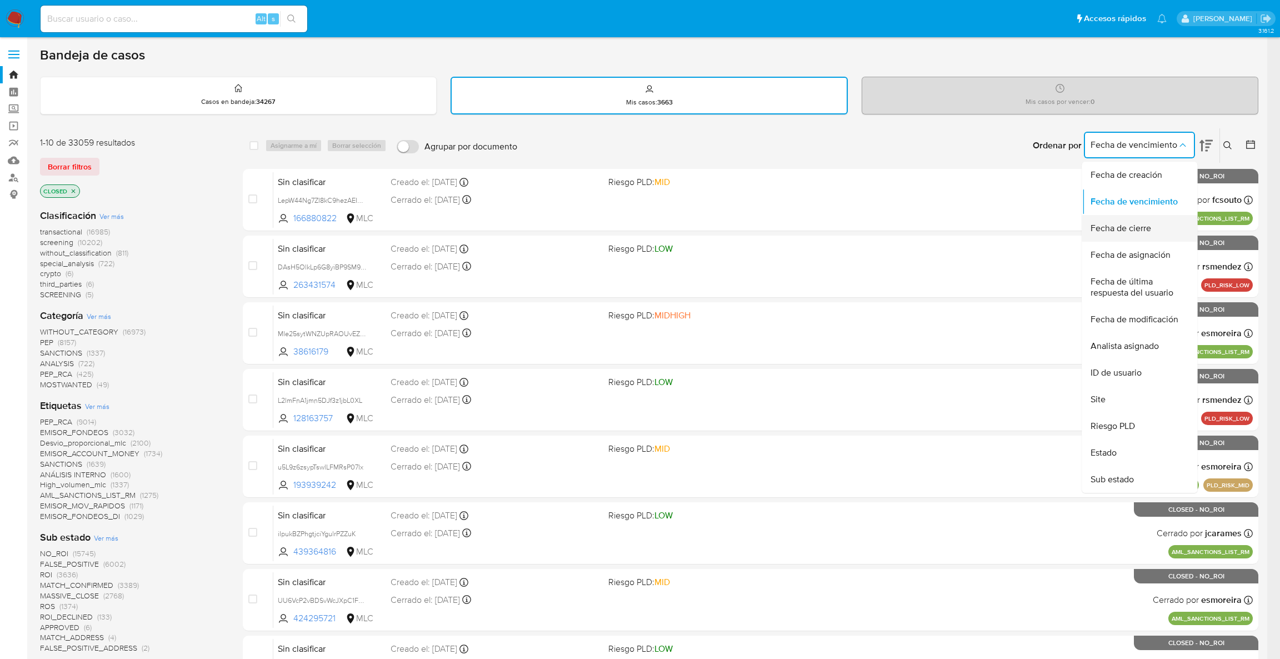
drag, startPoint x: 1163, startPoint y: 174, endPoint x: 1153, endPoint y: 228, distance: 54.8
click at [1153, 228] on ul "Fecha de creación Fecha de vencimiento Fecha de cierre Fecha de asignación Fech…" at bounding box center [1140, 327] width 116 height 331
click at [1167, 222] on div "Fecha de cierre" at bounding box center [1136, 228] width 91 height 27
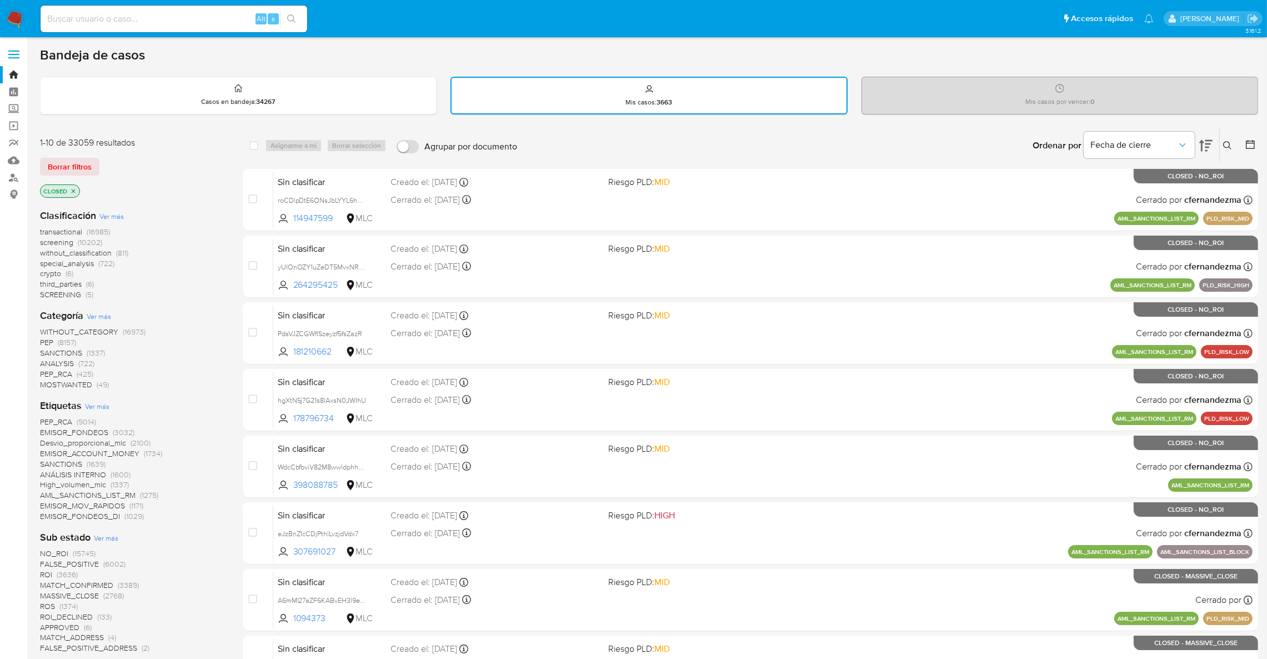
click at [1253, 146] on icon at bounding box center [1250, 144] width 11 height 11
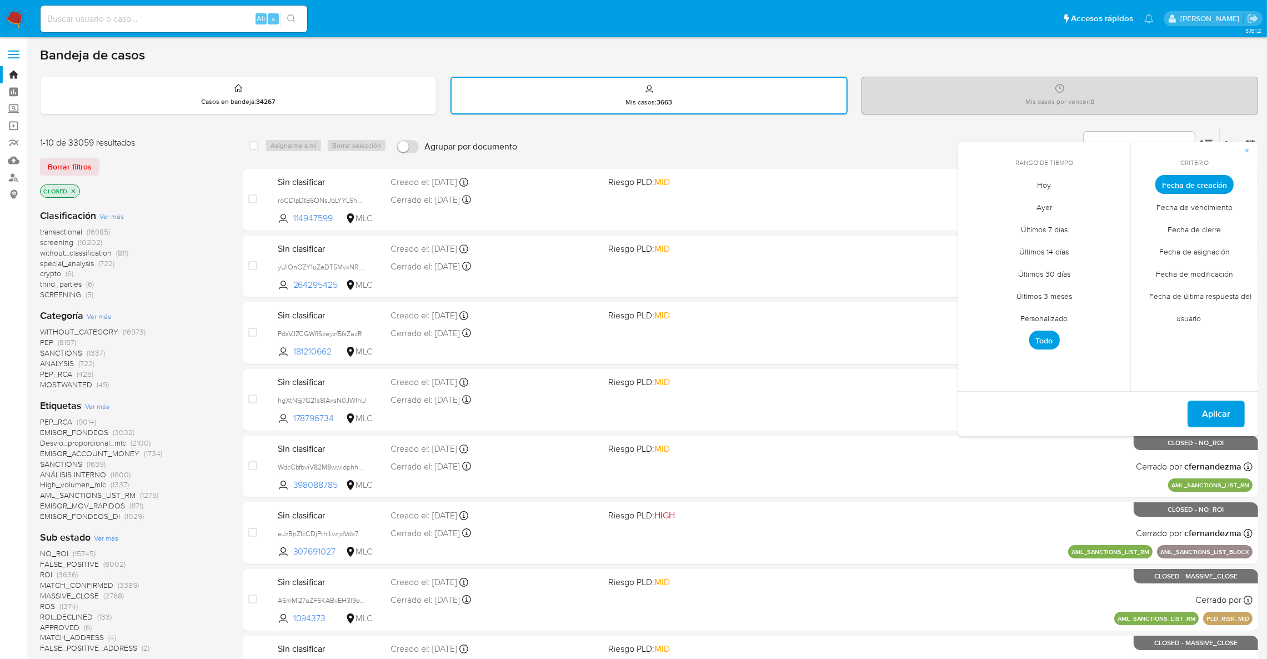
click at [1065, 314] on span "Personalizado" at bounding box center [1044, 318] width 71 height 23
click at [974, 241] on button "1" at bounding box center [978, 246] width 18 height 18
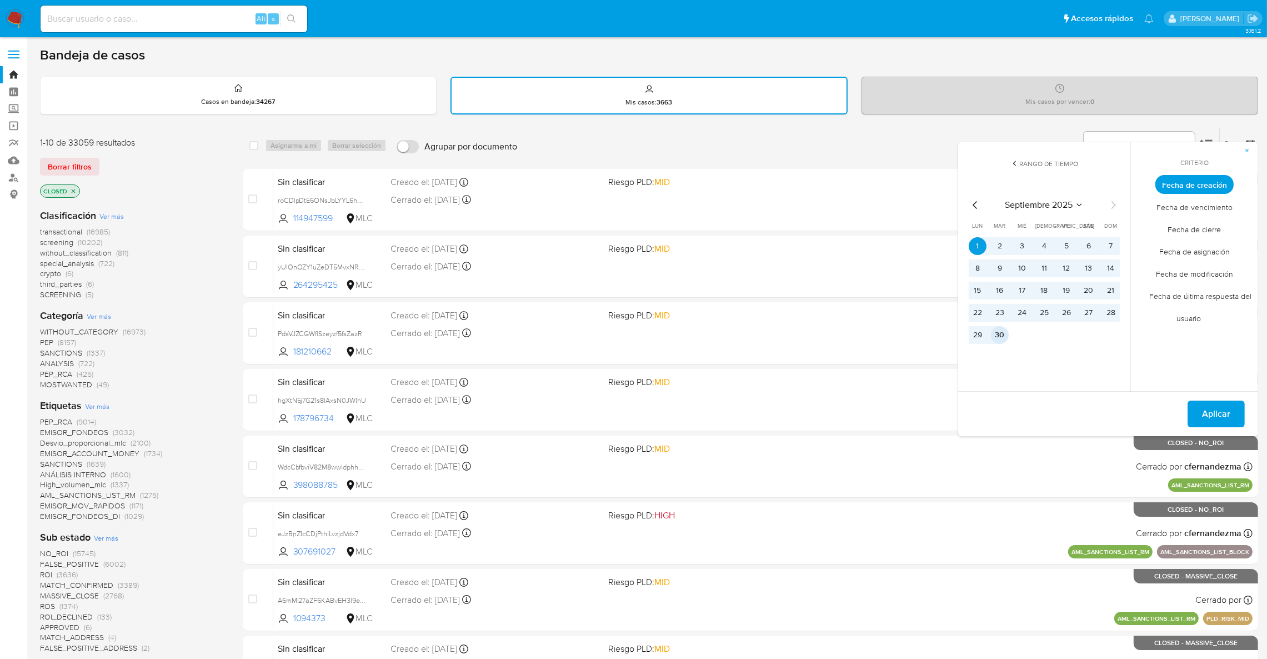
click at [1002, 334] on button "30" at bounding box center [1000, 335] width 18 height 18
click at [1222, 411] on span "Aplicar" at bounding box center [1216, 414] width 28 height 24
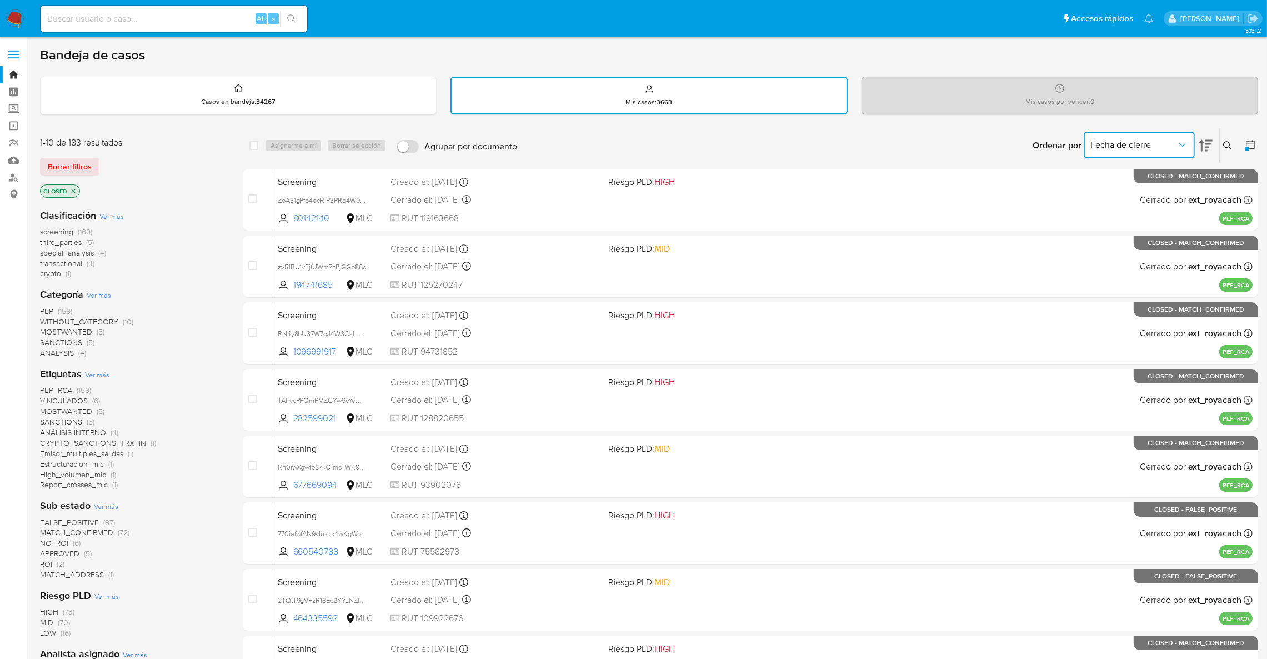
click at [1166, 139] on span "Fecha de cierre" at bounding box center [1134, 144] width 87 height 11
click at [1256, 143] on icon at bounding box center [1250, 144] width 11 height 11
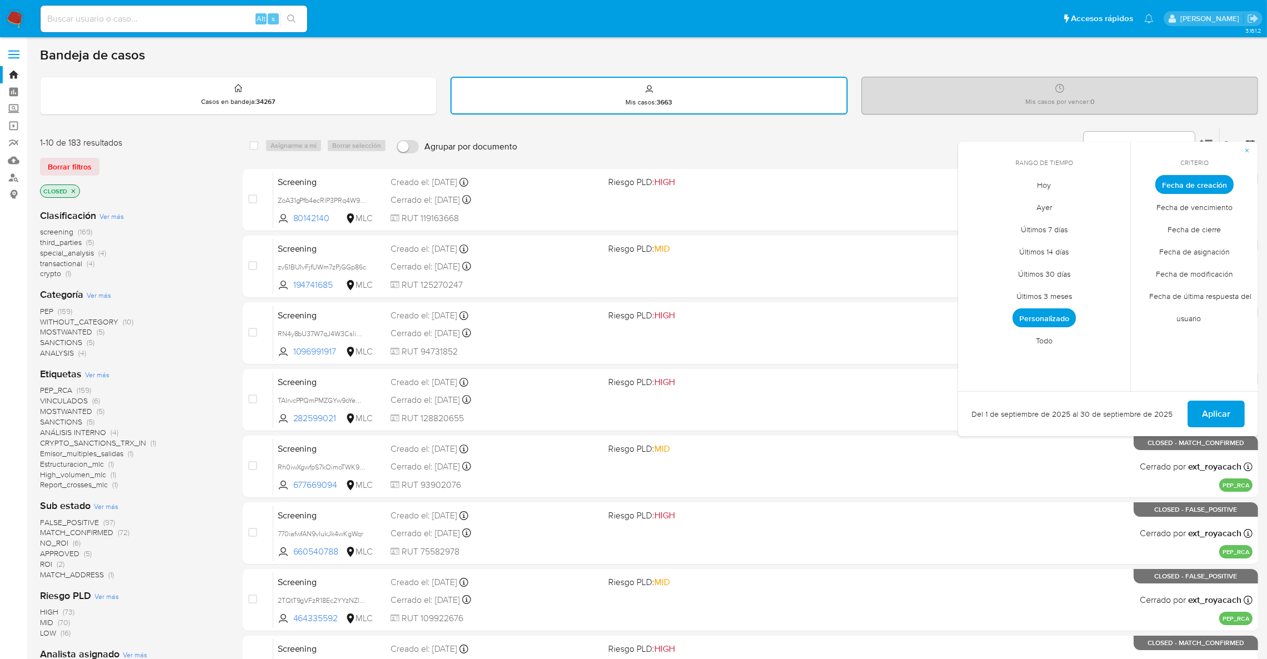
click at [1206, 232] on span "Fecha de cierre" at bounding box center [1195, 229] width 77 height 23
click at [1198, 408] on button "Aplicar" at bounding box center [1216, 414] width 57 height 27
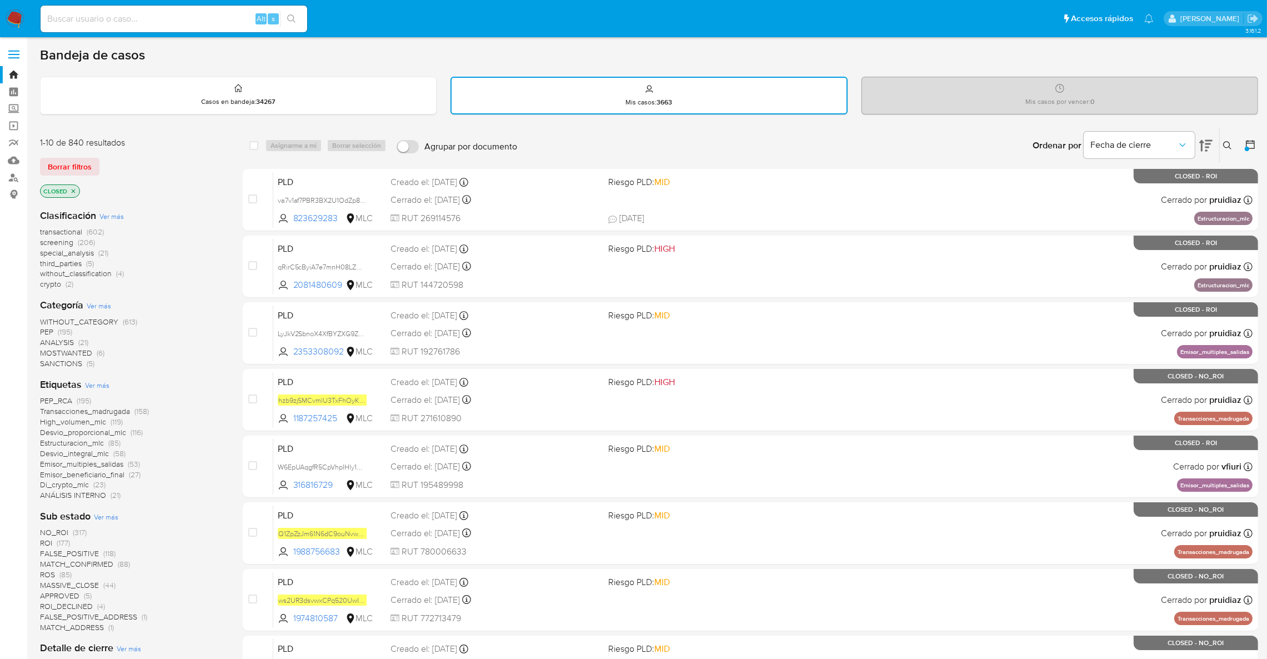
click at [73, 189] on icon "close-filter" at bounding box center [74, 191] width 4 height 4
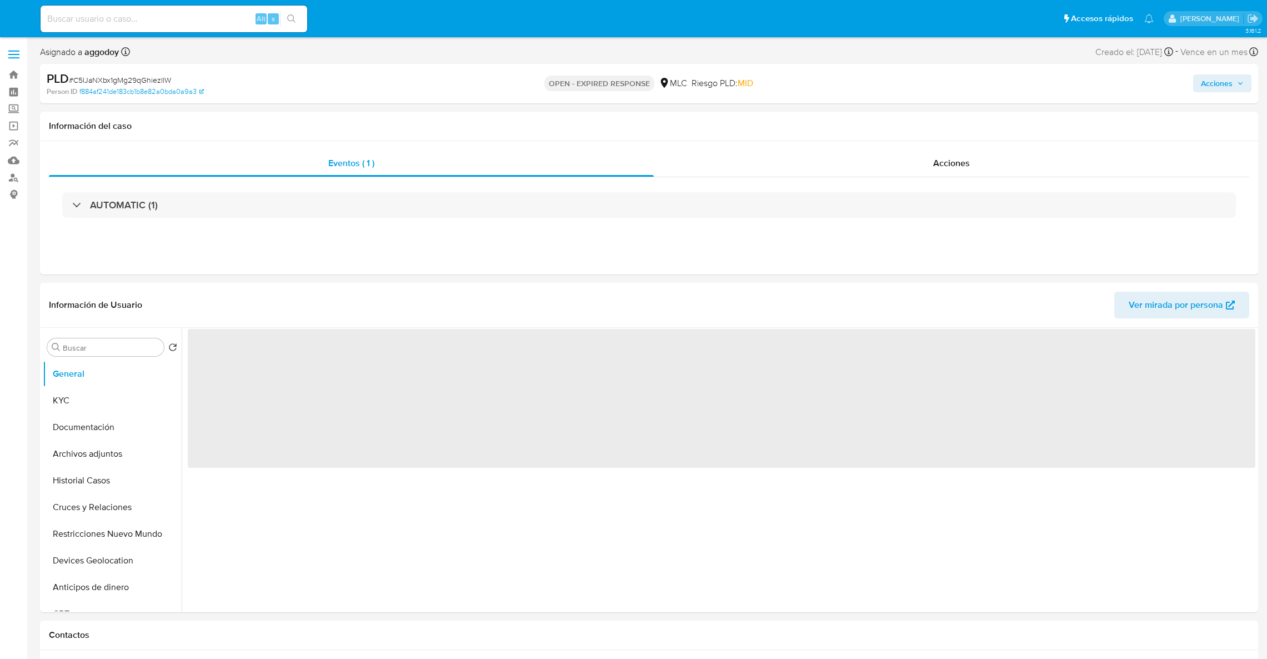
select select "10"
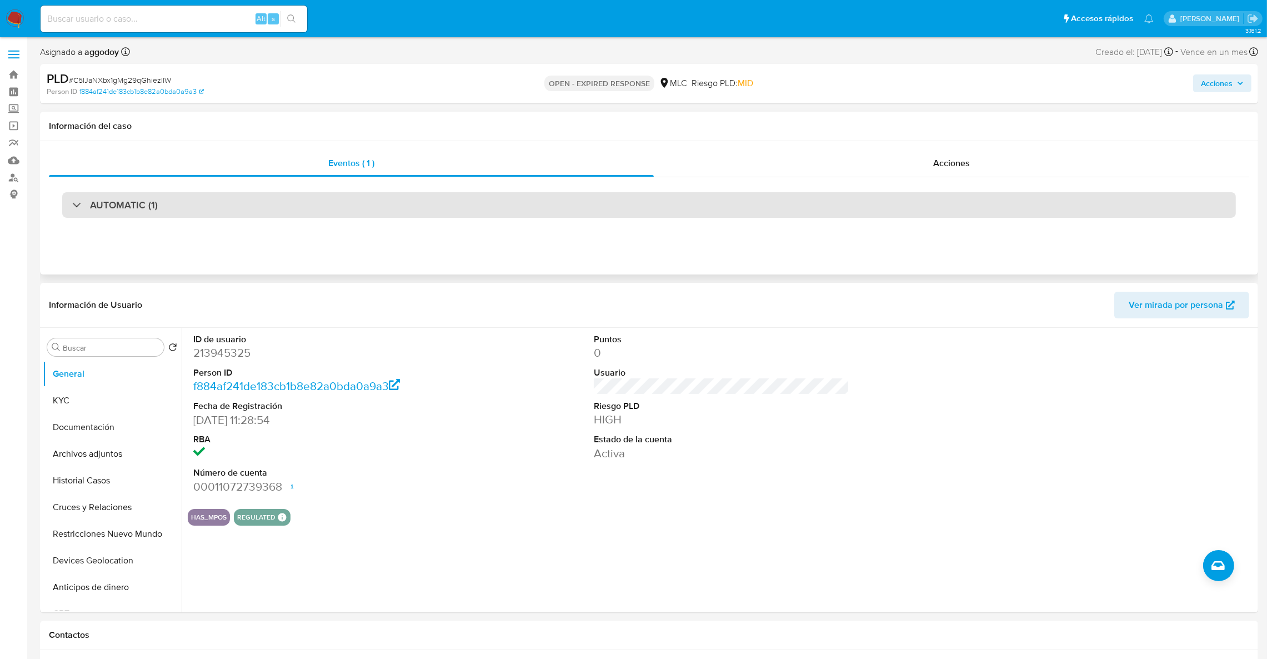
click at [394, 205] on div "AUTOMATIC (1)" at bounding box center [649, 205] width 1174 height 26
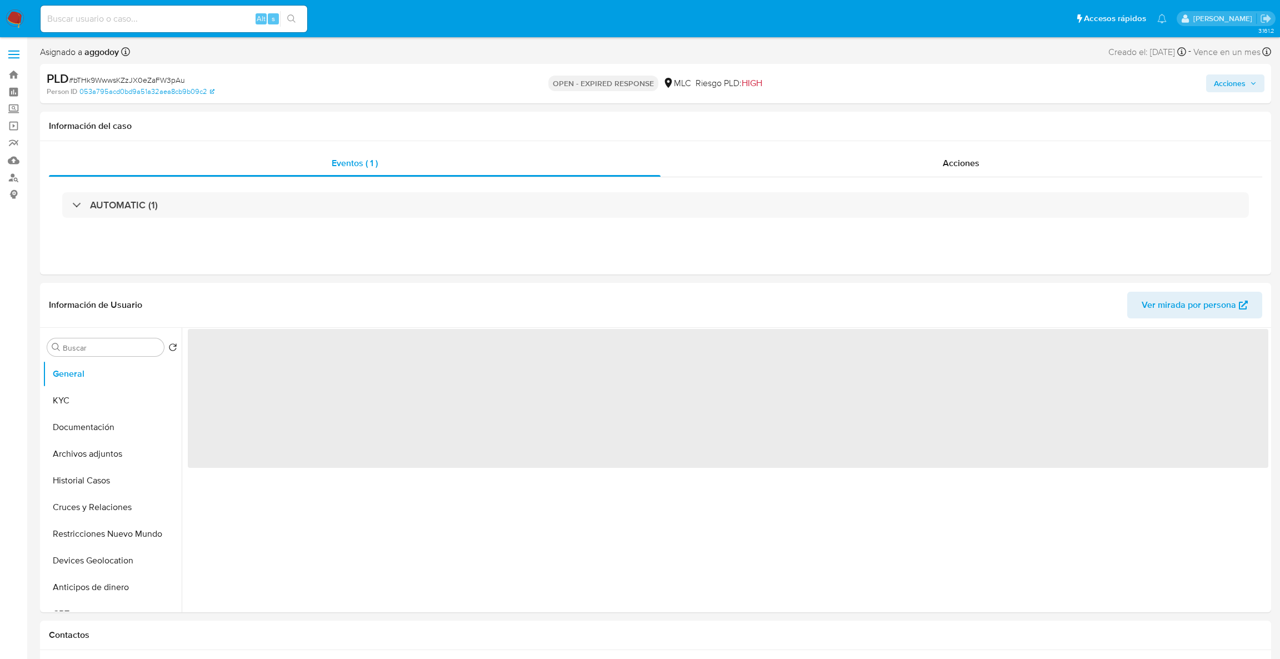
select select "10"
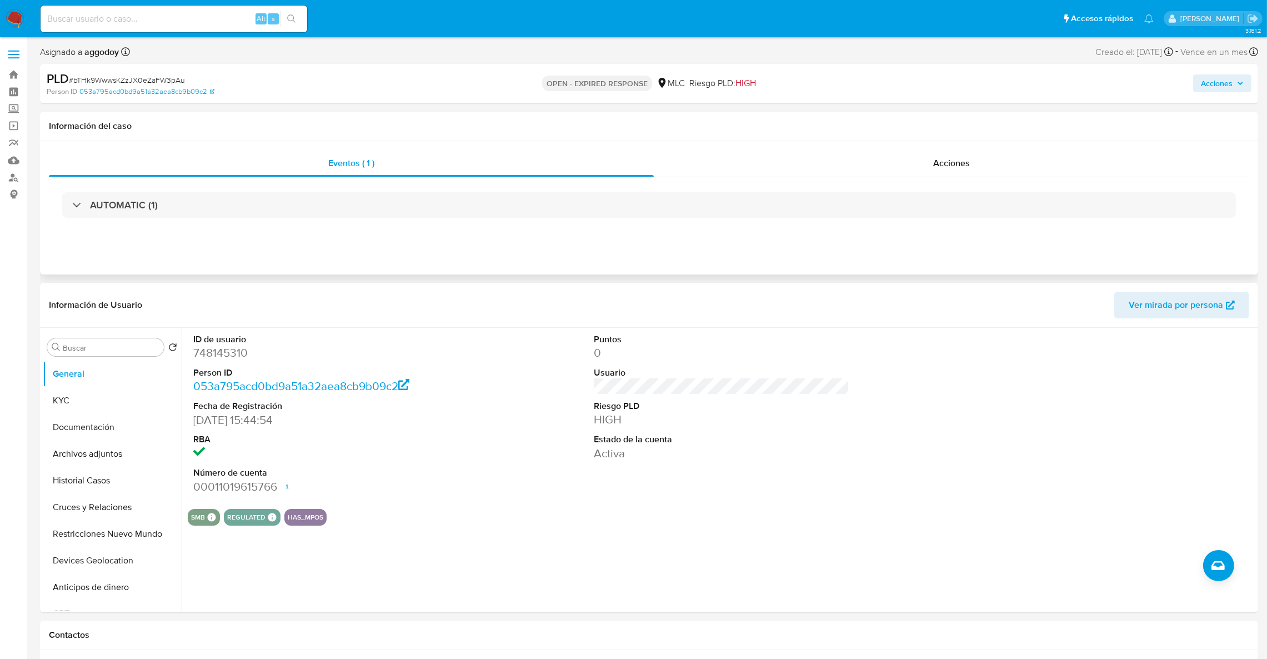
click at [489, 228] on div "AUTOMATIC (1)" at bounding box center [649, 205] width 1201 height 56
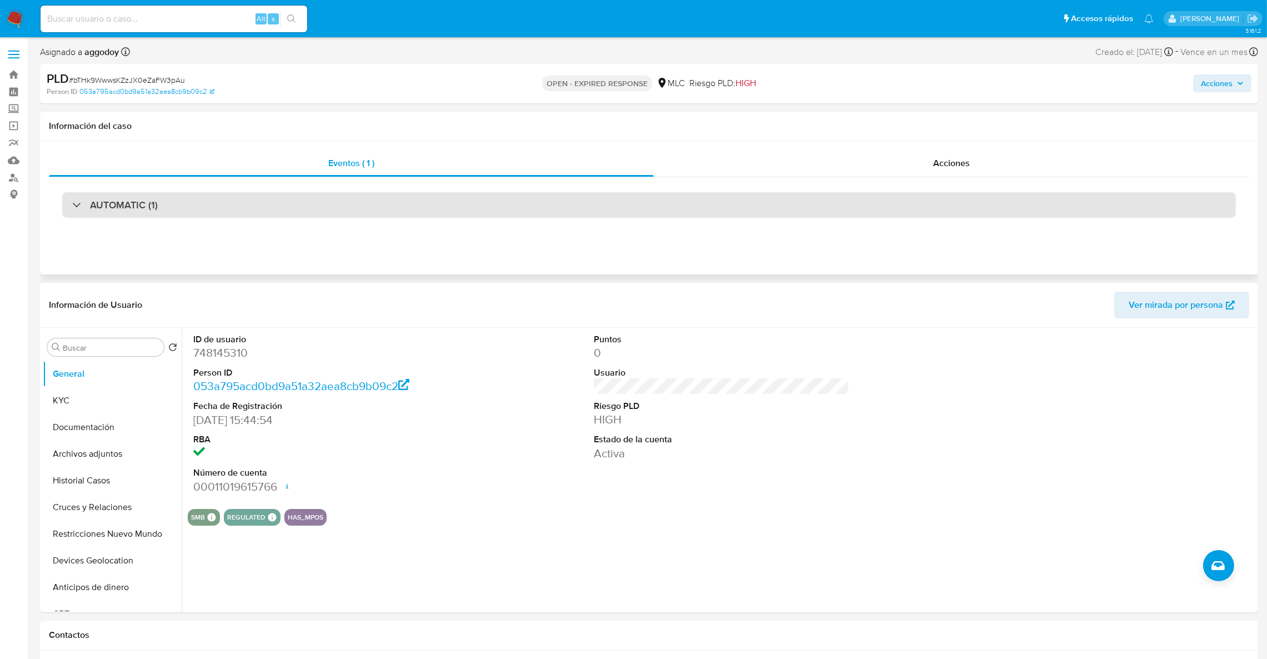
click at [483, 218] on div "AUTOMATIC (1)" at bounding box center [649, 205] width 1174 height 26
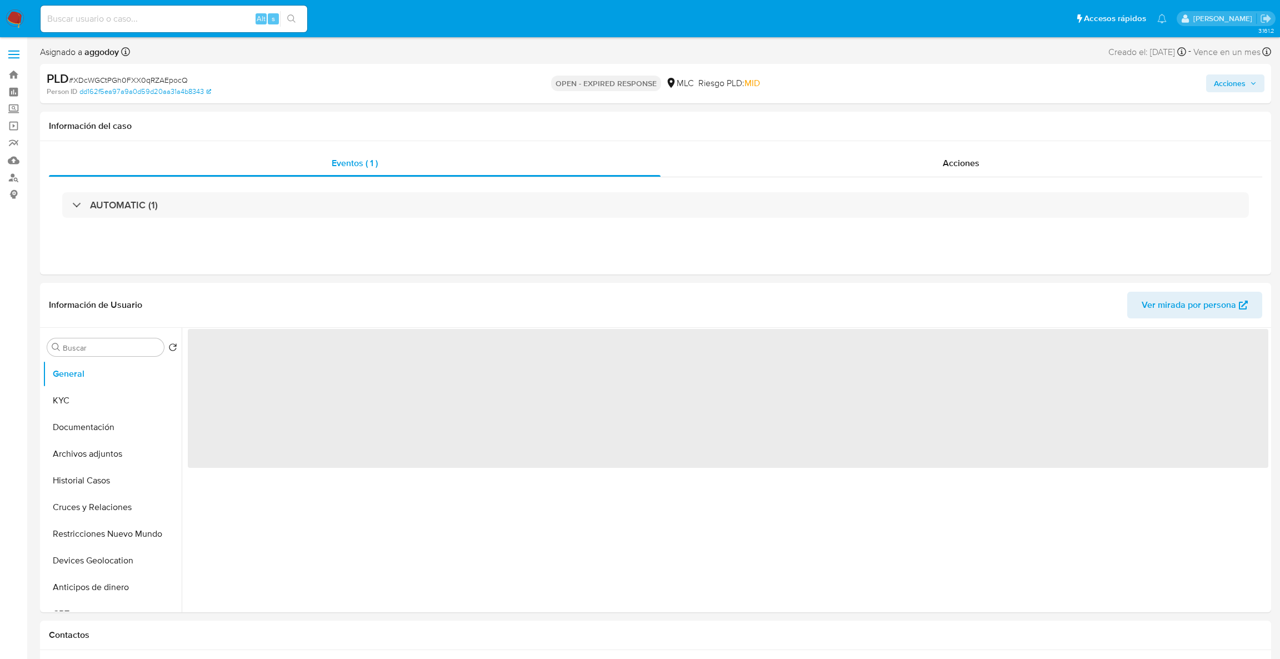
select select "10"
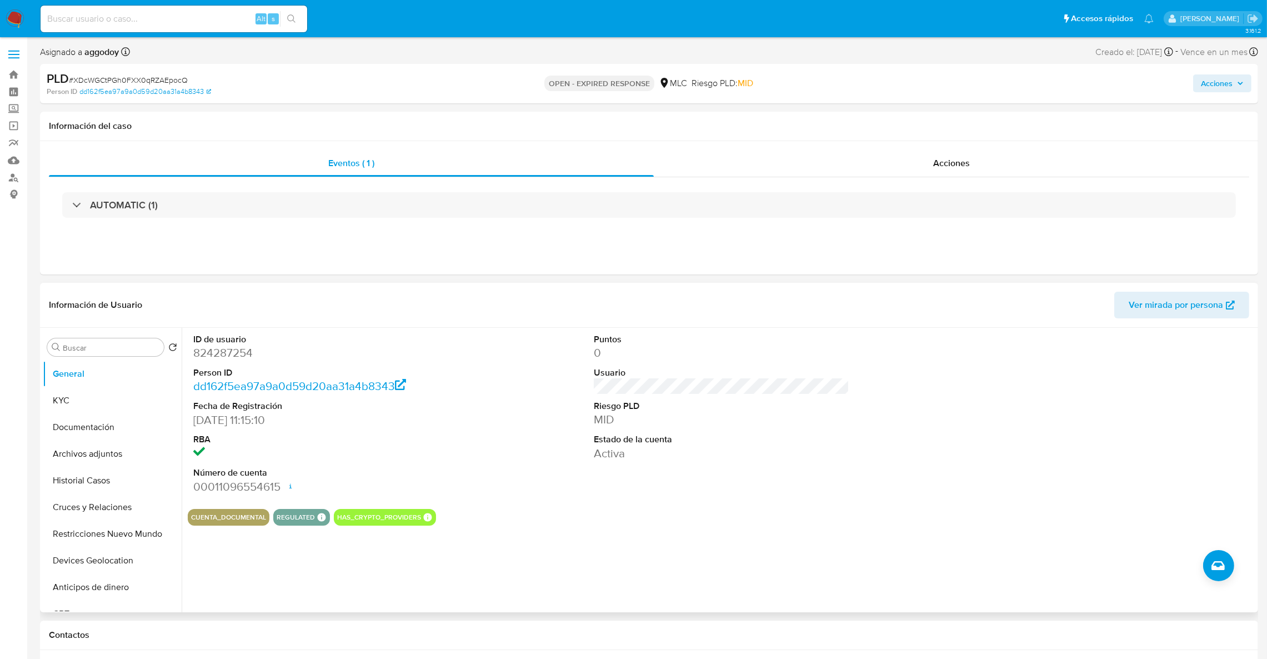
click at [226, 365] on dl "ID de usuario 824287254 Person ID dd162f5ea97a9a0d59d20aa31a4b8343 Fecha de Reg…" at bounding box center [321, 413] width 256 height 161
click at [229, 358] on dd "824287254" at bounding box center [321, 353] width 256 height 16
copy dd "824287254"
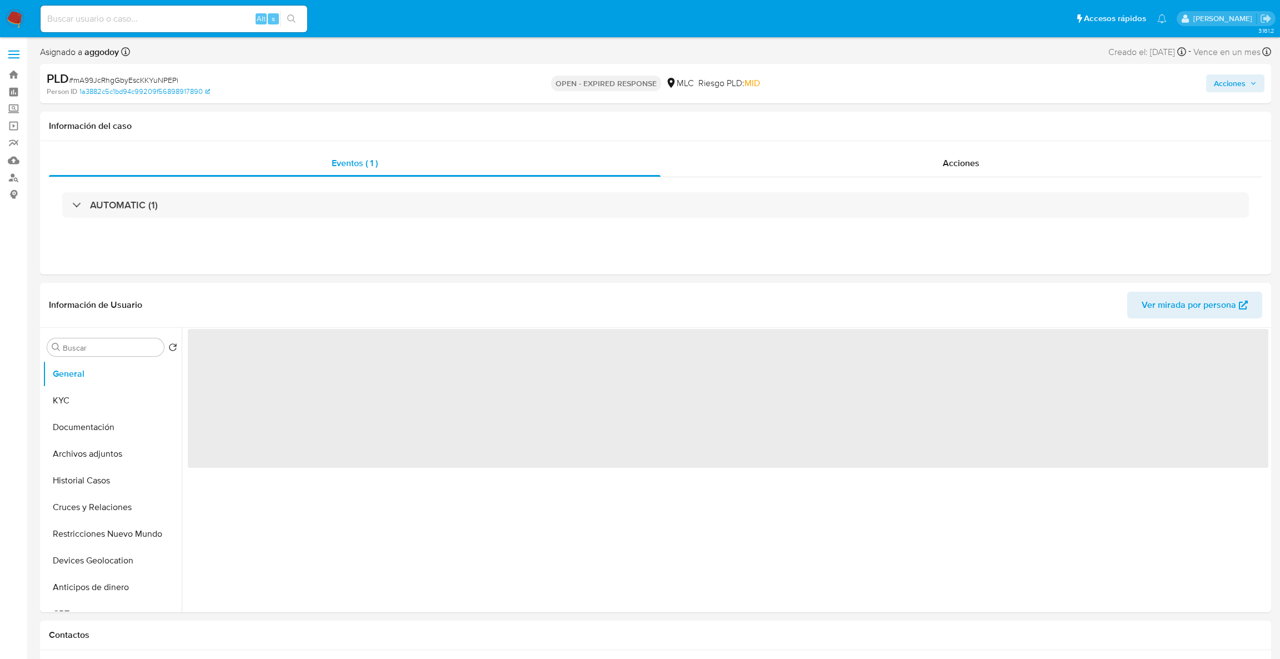
select select "10"
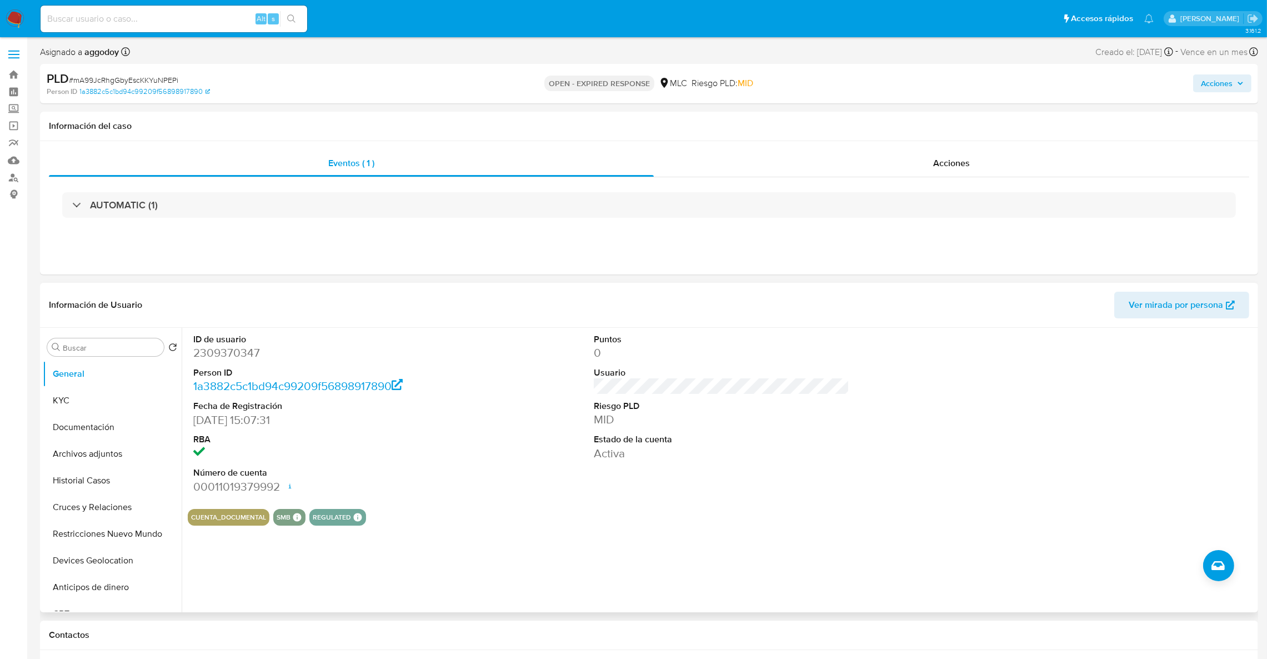
click at [212, 359] on dd "2309370347" at bounding box center [321, 353] width 256 height 16
copy dd "2309370347"
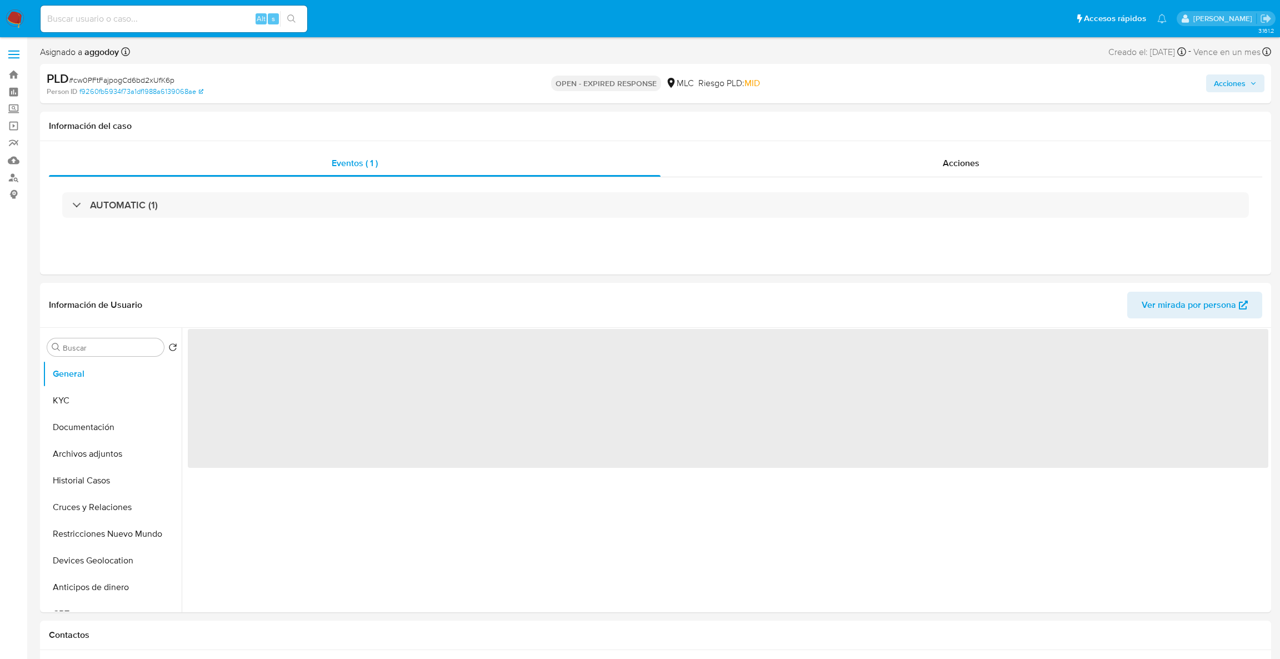
select select "10"
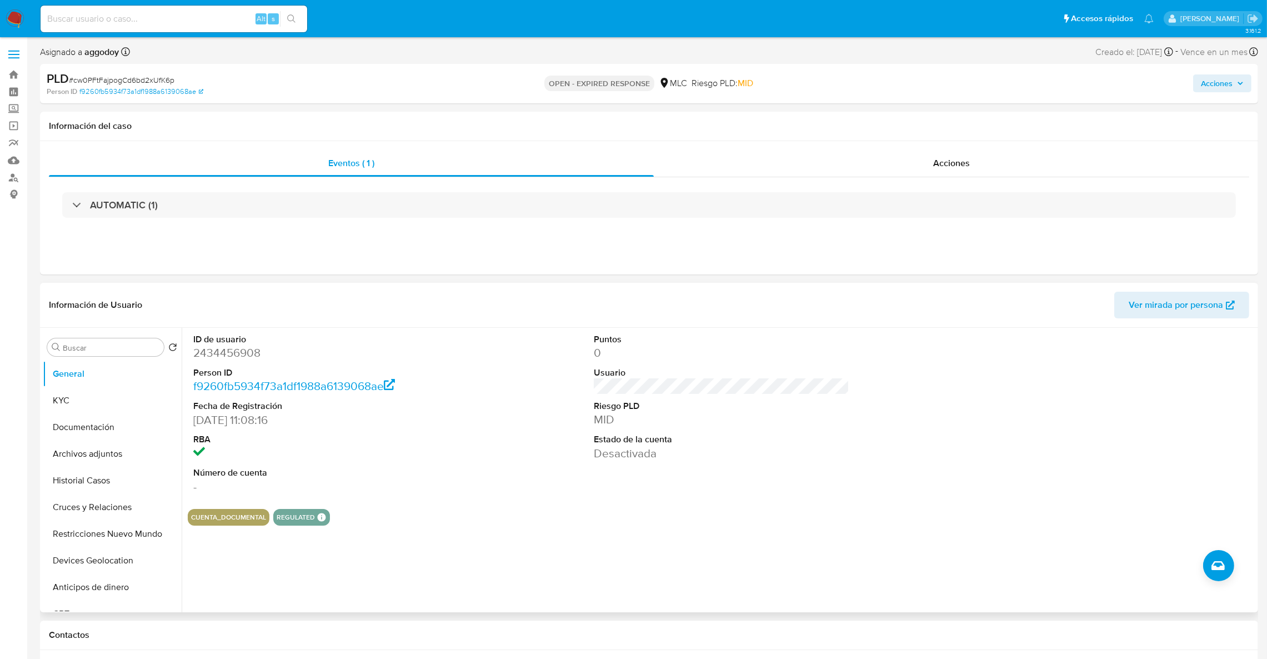
click at [224, 358] on dd "2434456908" at bounding box center [321, 353] width 256 height 16
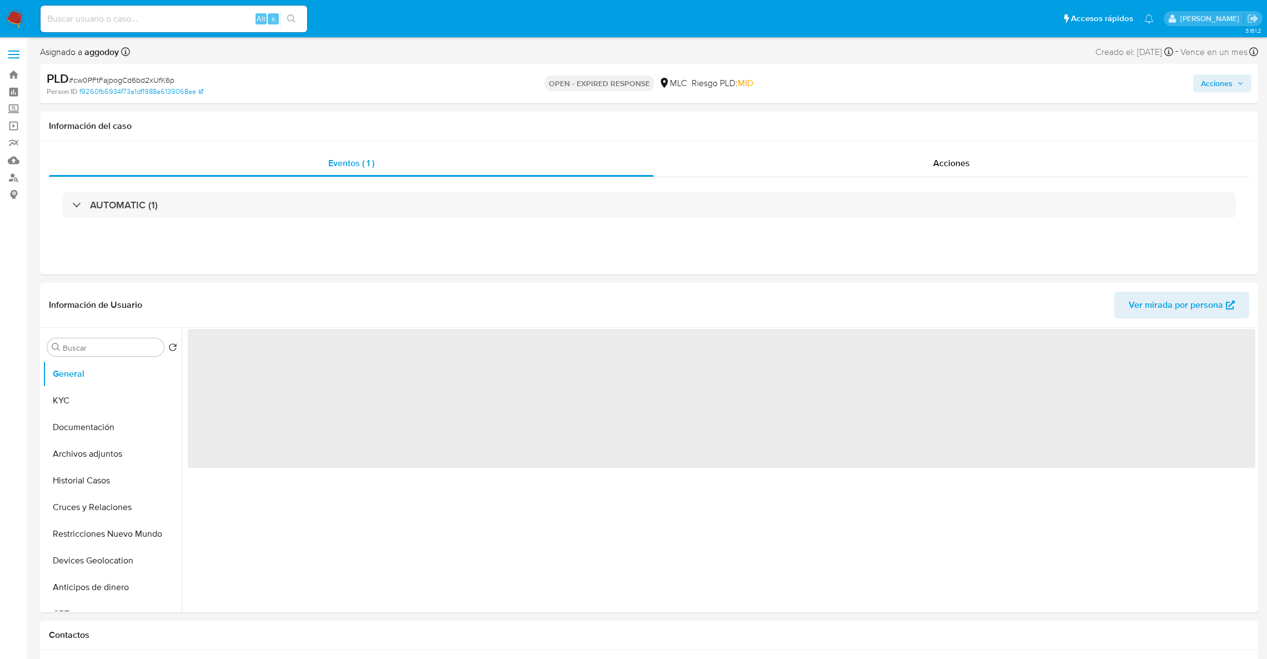
select select "10"
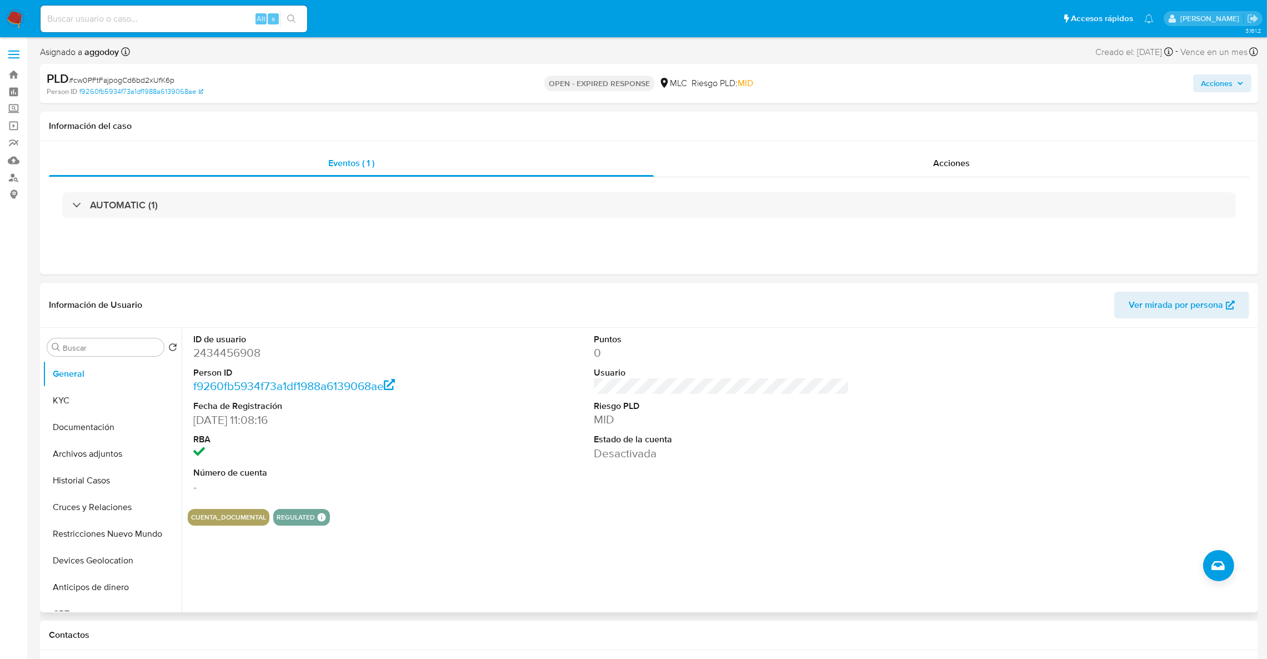
click at [222, 358] on dd "2434456908" at bounding box center [321, 353] width 256 height 16
copy dd "2434456908"
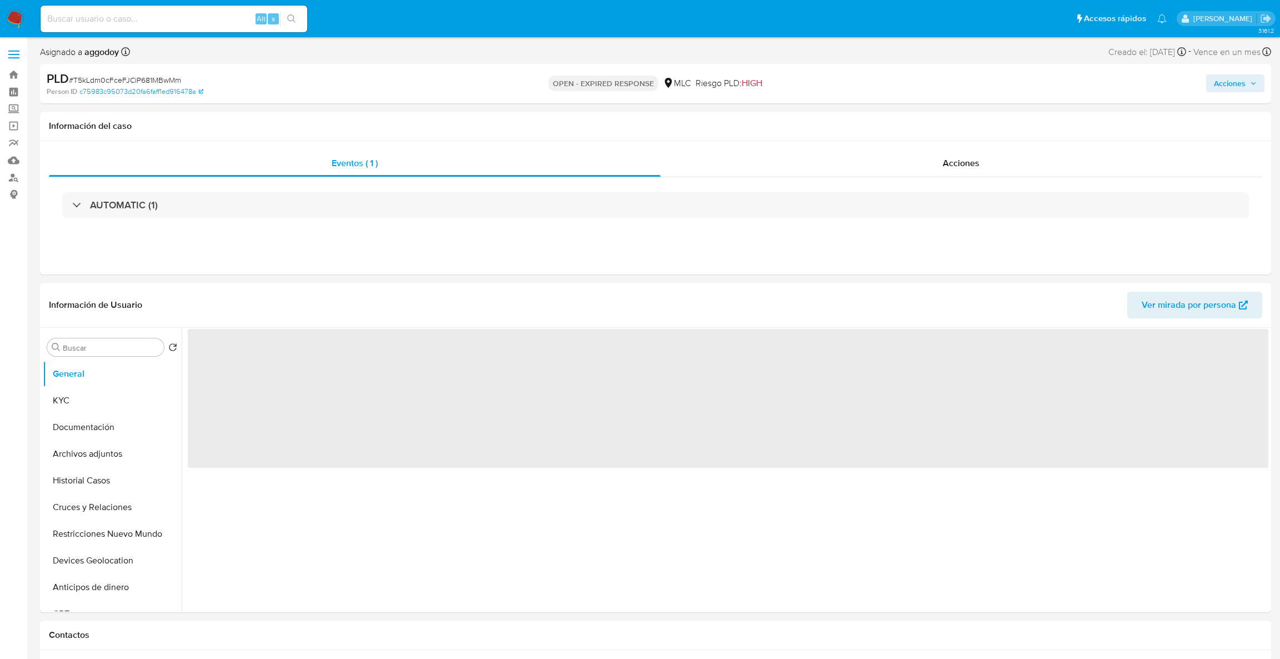
select select "10"
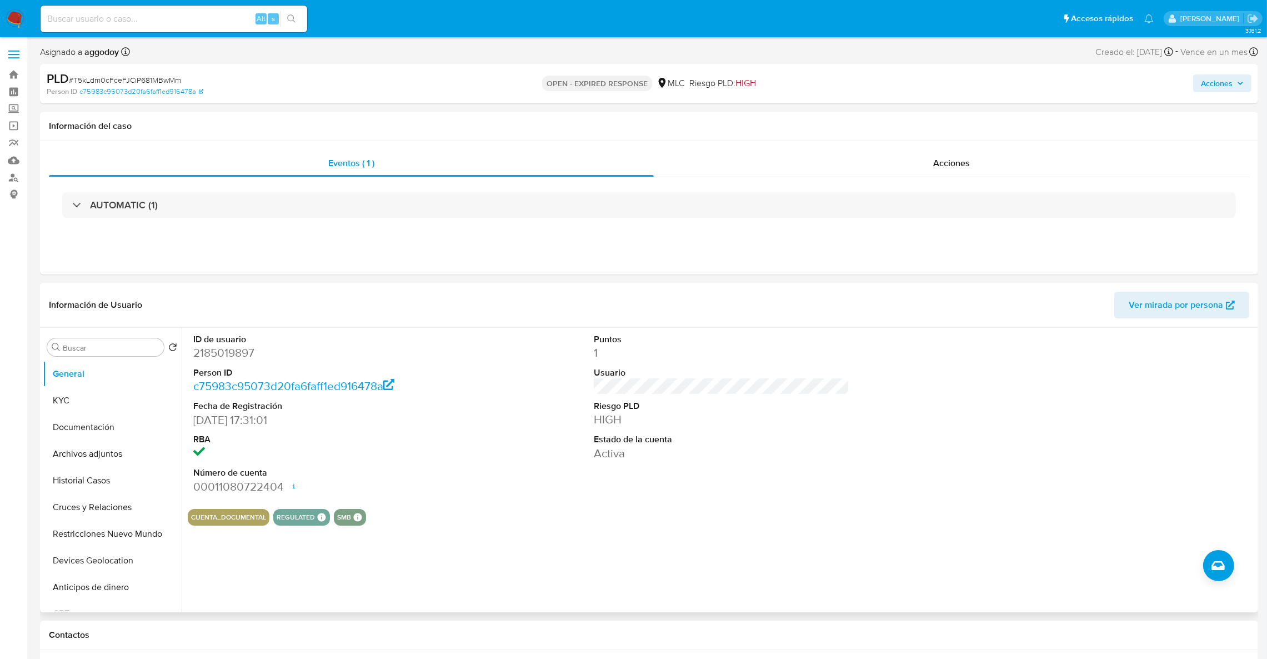
click at [221, 352] on dd "2185019897" at bounding box center [321, 353] width 256 height 16
copy dd "2185019897"
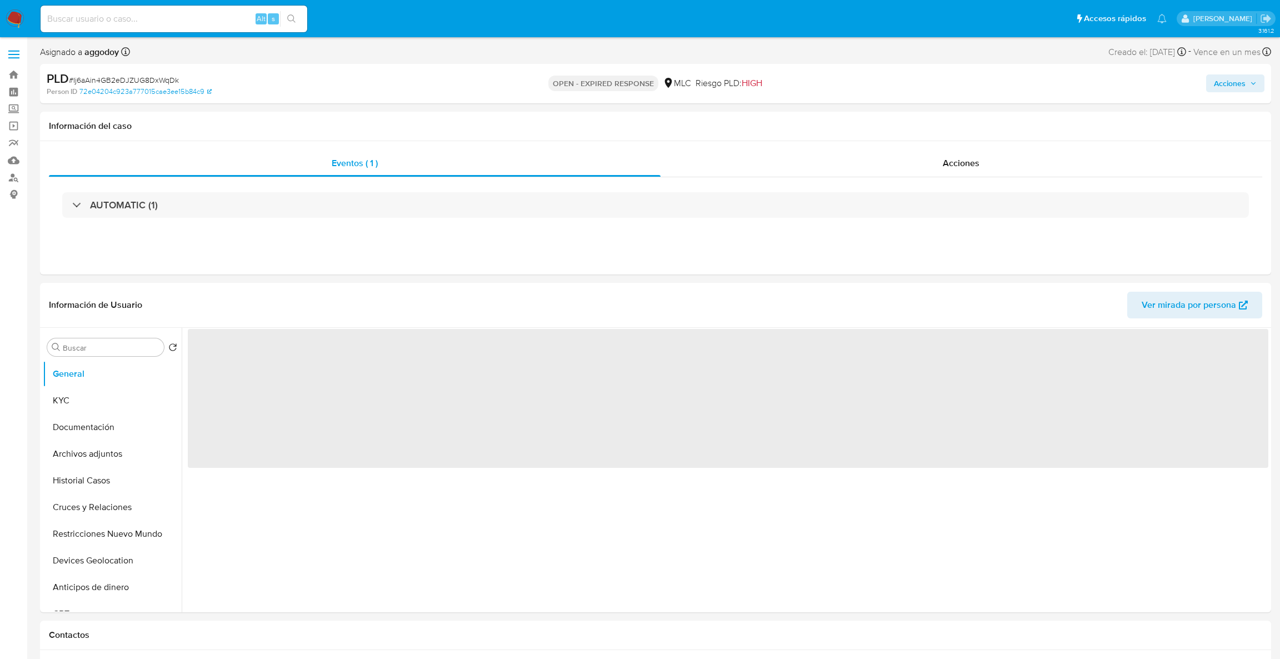
select select "10"
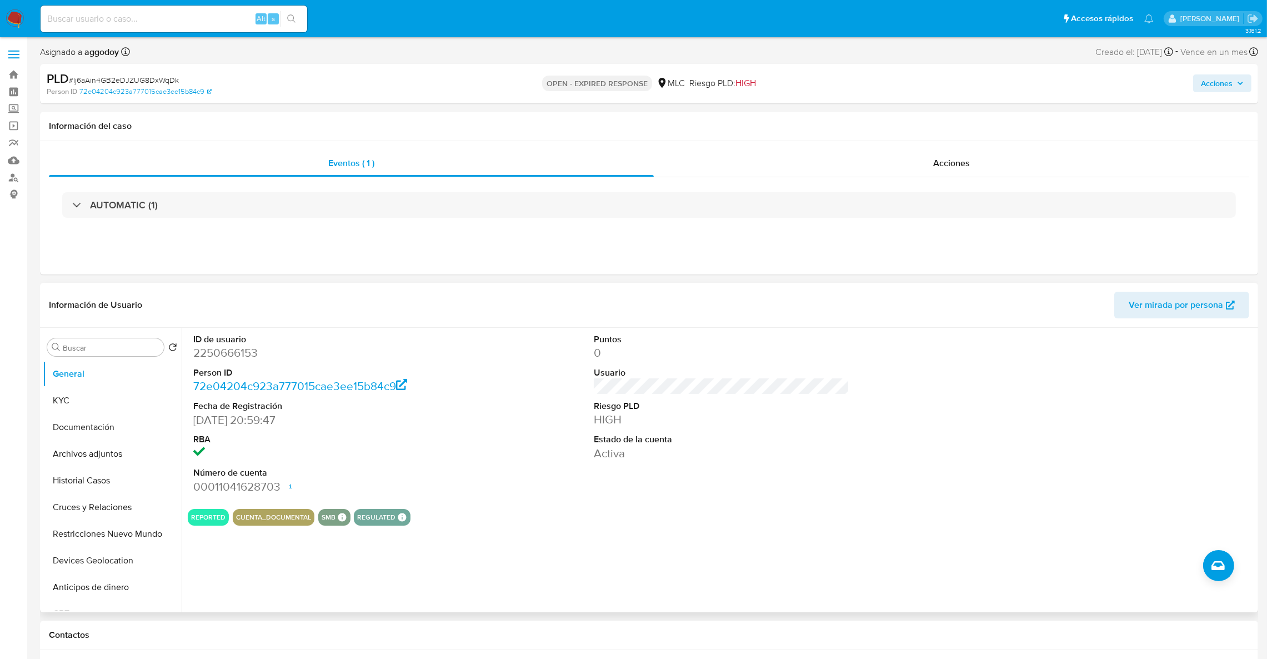
click at [223, 348] on dd "2250666153" at bounding box center [321, 353] width 256 height 16
copy dd "2250666153"
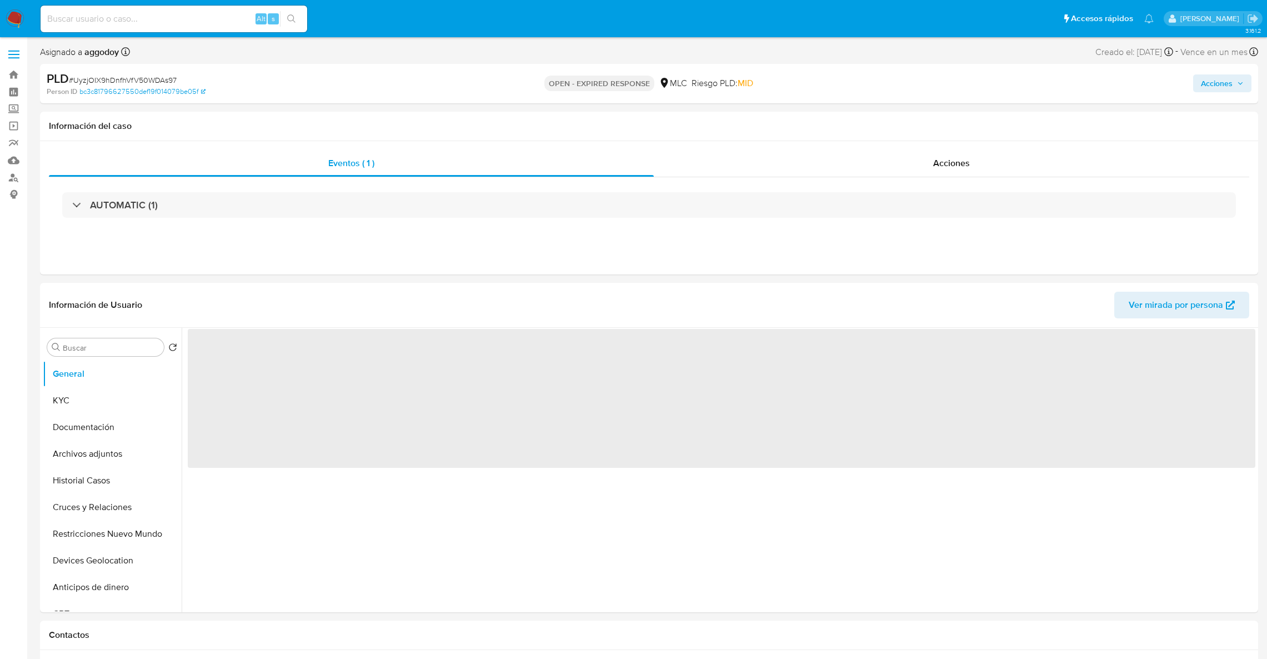
select select "10"
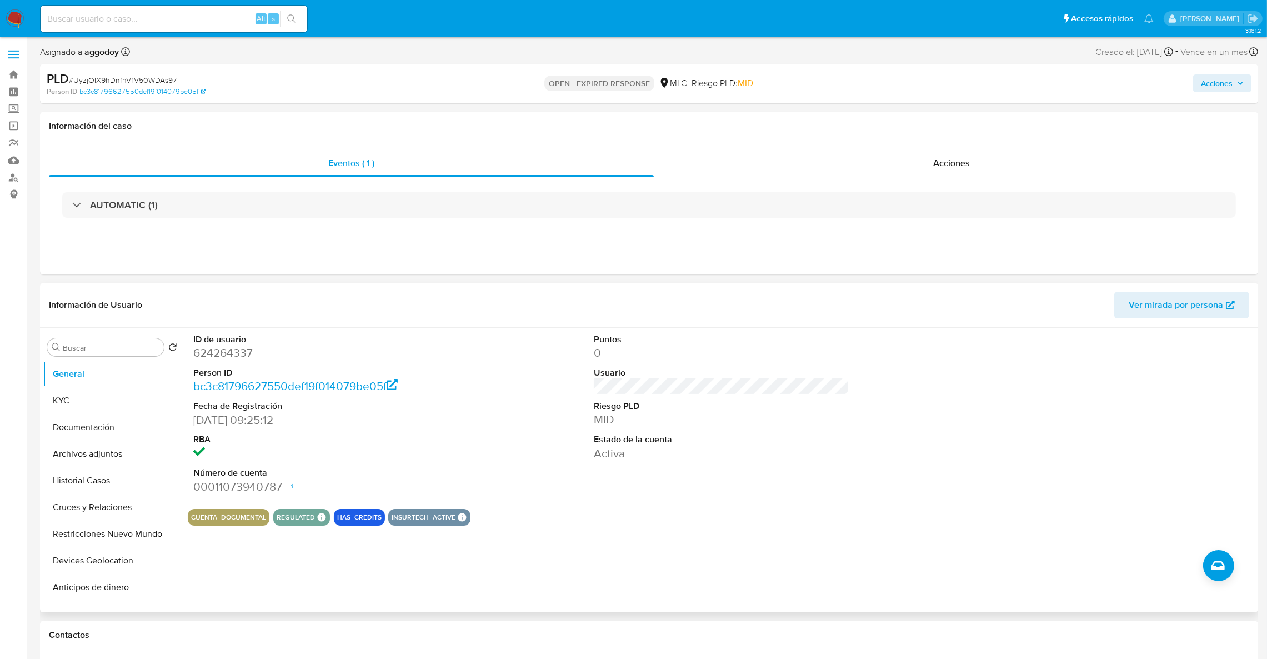
click at [237, 342] on dt "ID de usuario" at bounding box center [321, 339] width 256 height 12
click at [237, 350] on dd "624264337" at bounding box center [321, 353] width 256 height 16
copy dd "624264337"
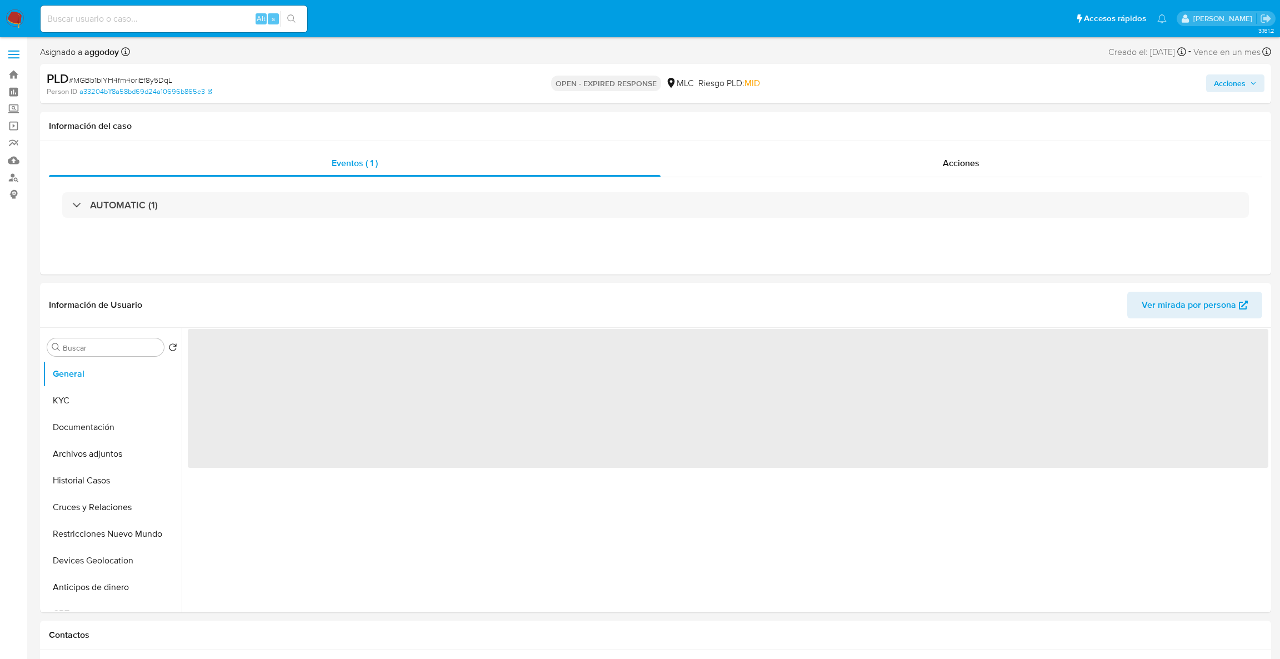
select select "10"
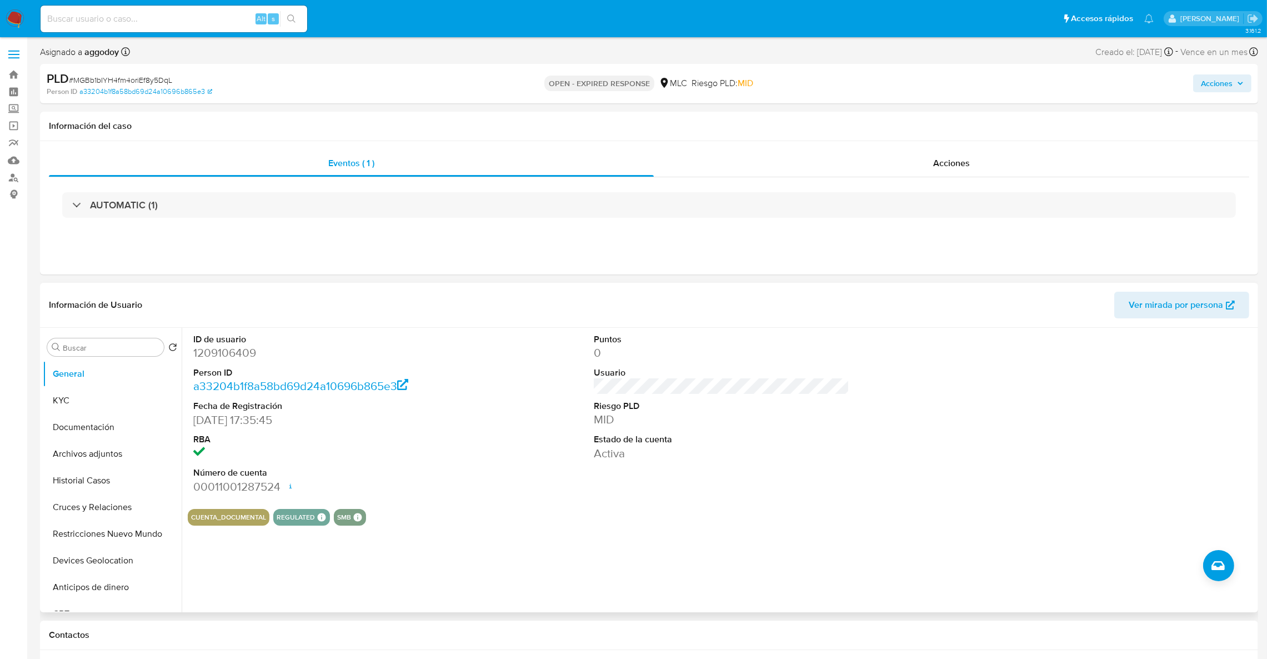
click at [203, 356] on dd "1209106409" at bounding box center [321, 353] width 256 height 16
copy dd "1209106409"
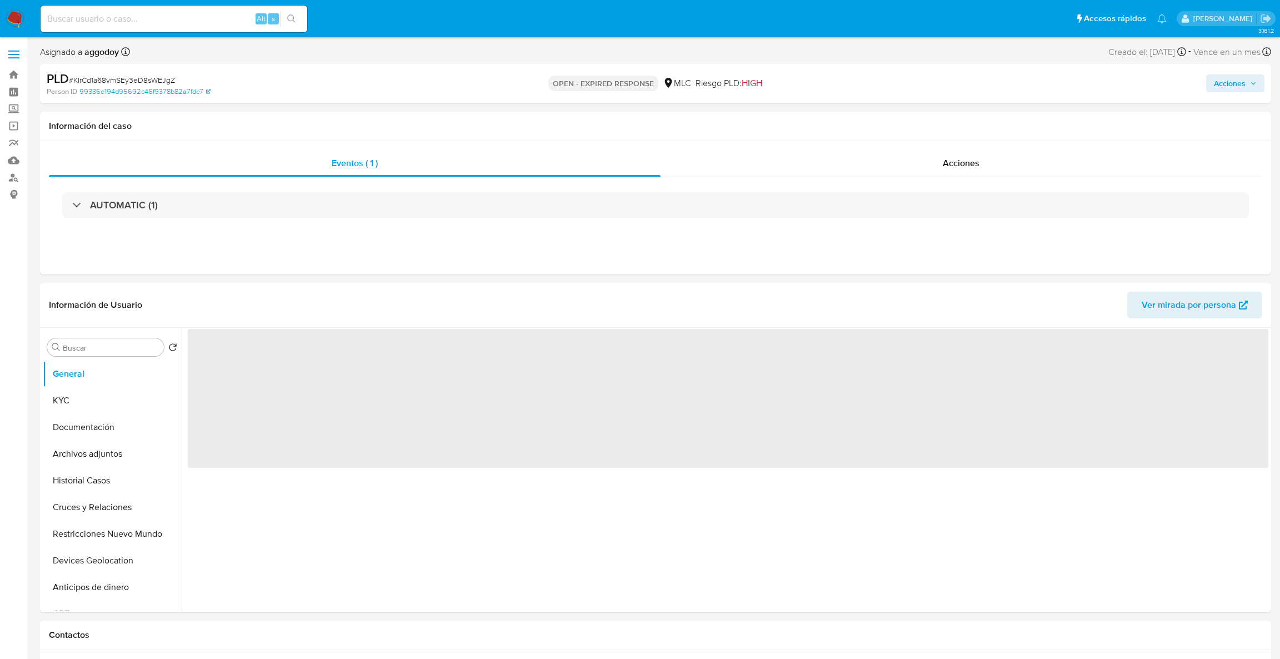
select select "10"
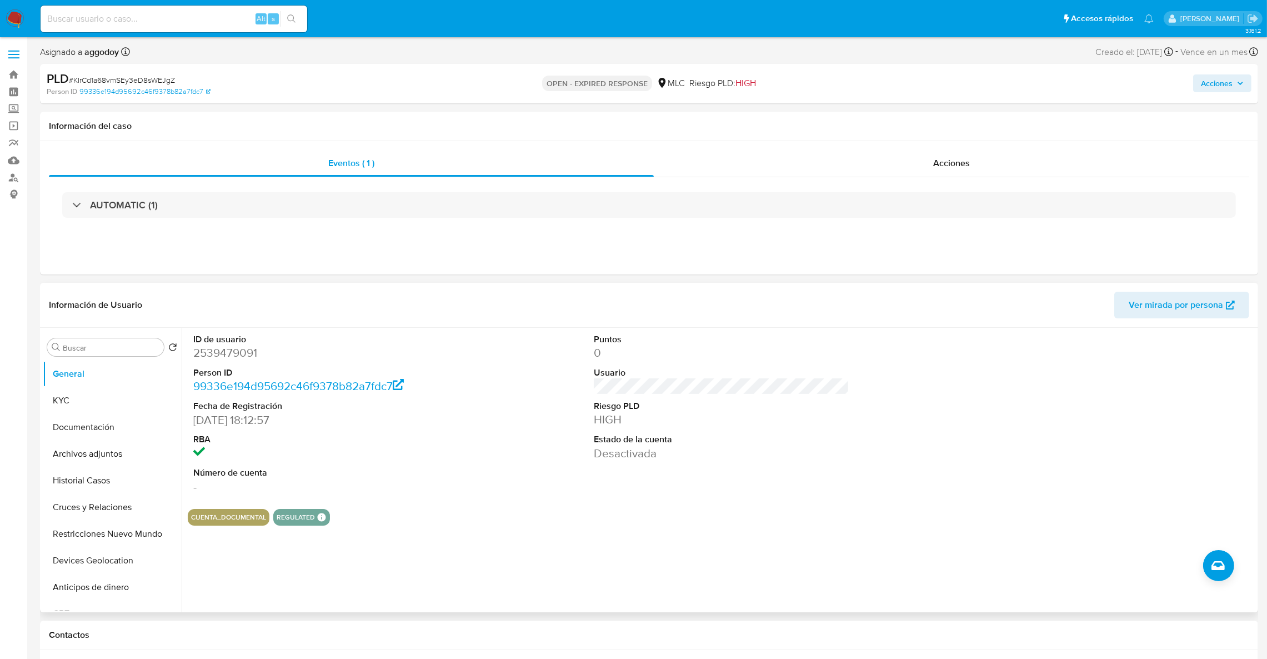
click at [242, 347] on dd "2539479091" at bounding box center [321, 353] width 256 height 16
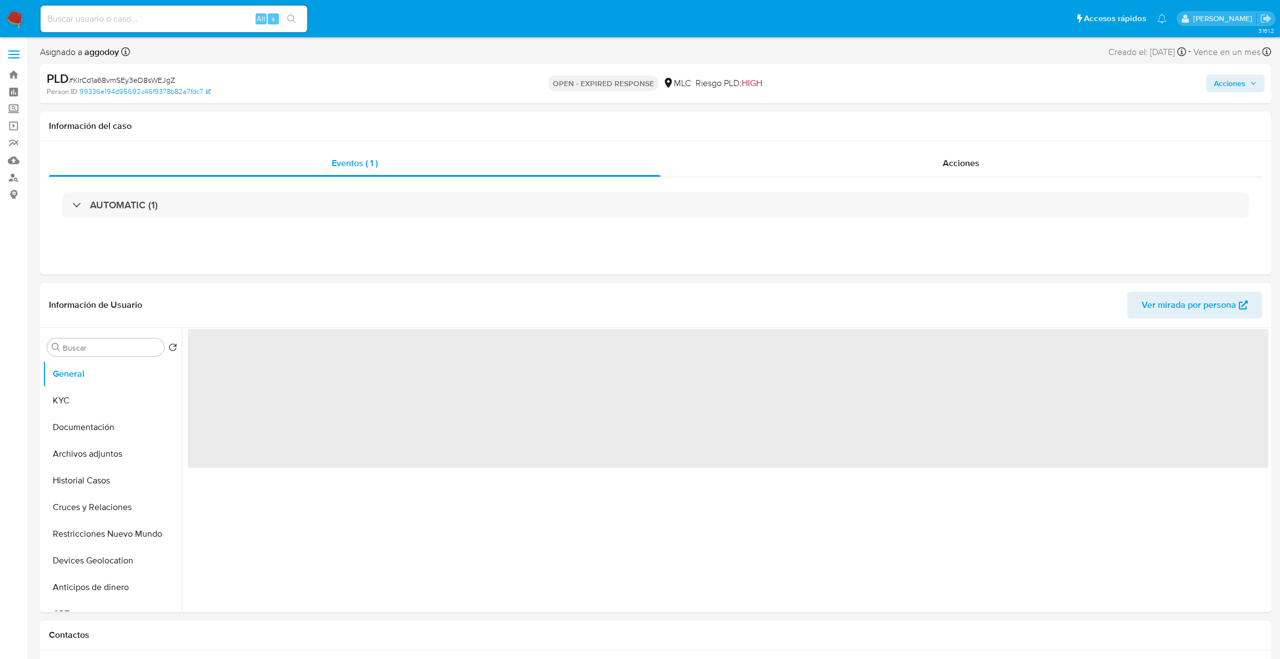
select select "10"
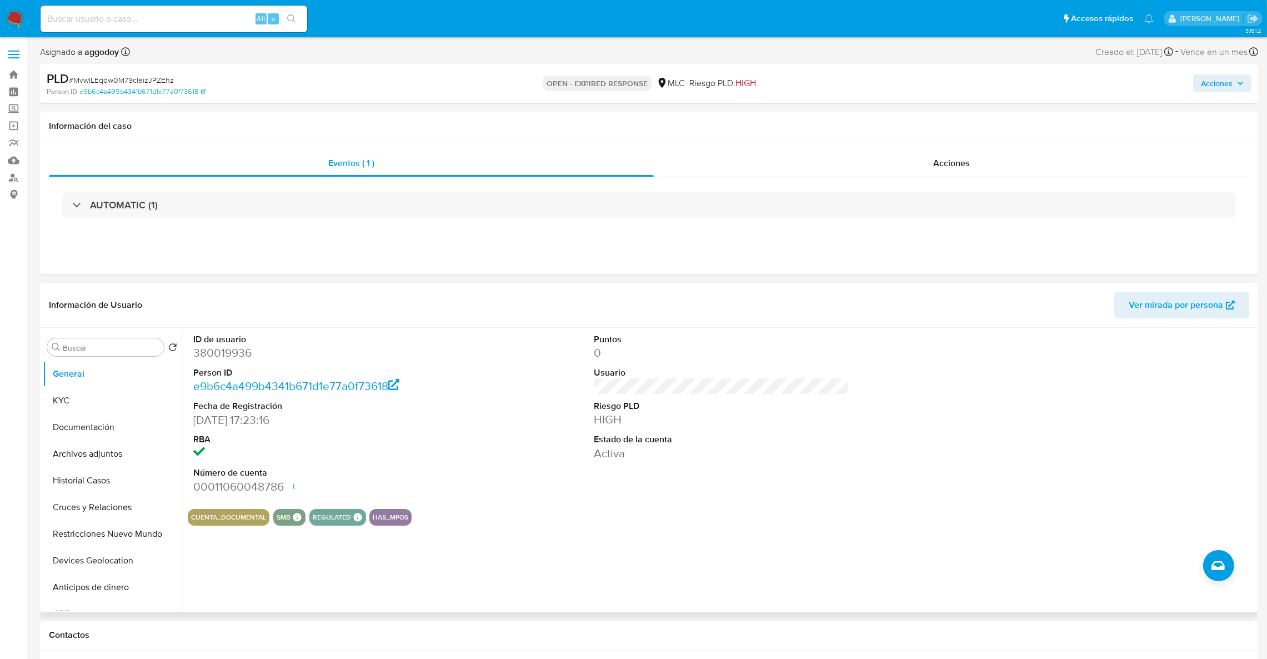
click at [231, 353] on dd "380019936" at bounding box center [321, 353] width 256 height 16
copy dd "380019936"
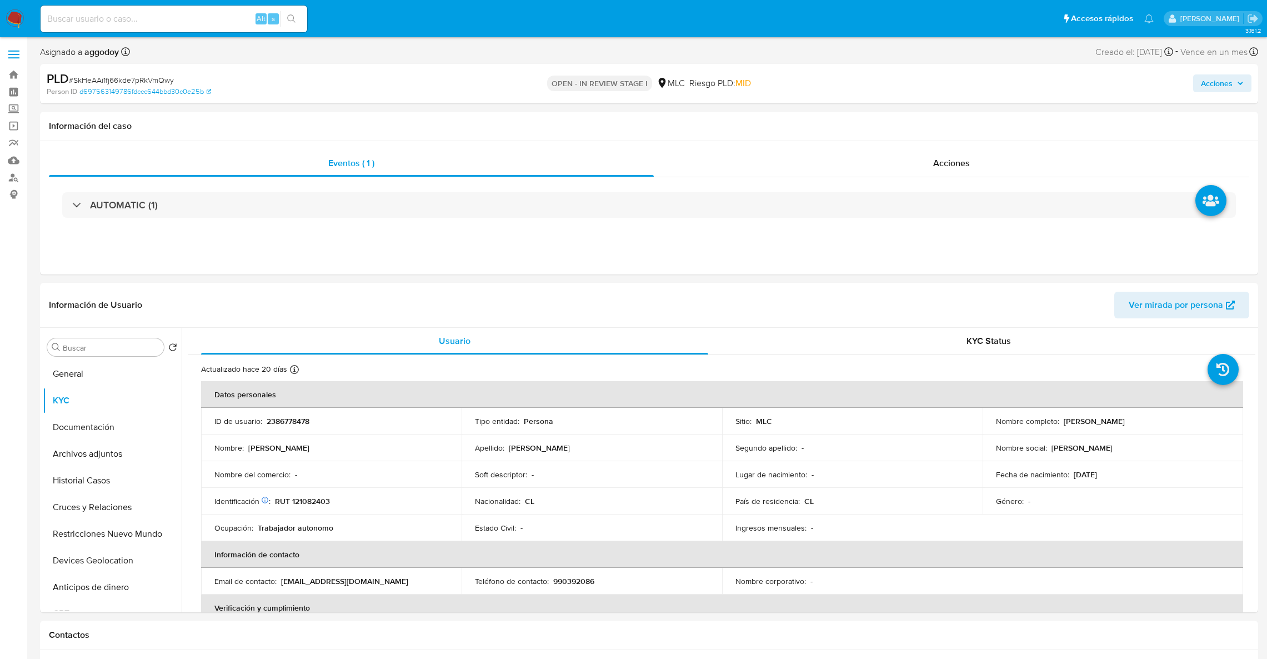
select select "10"
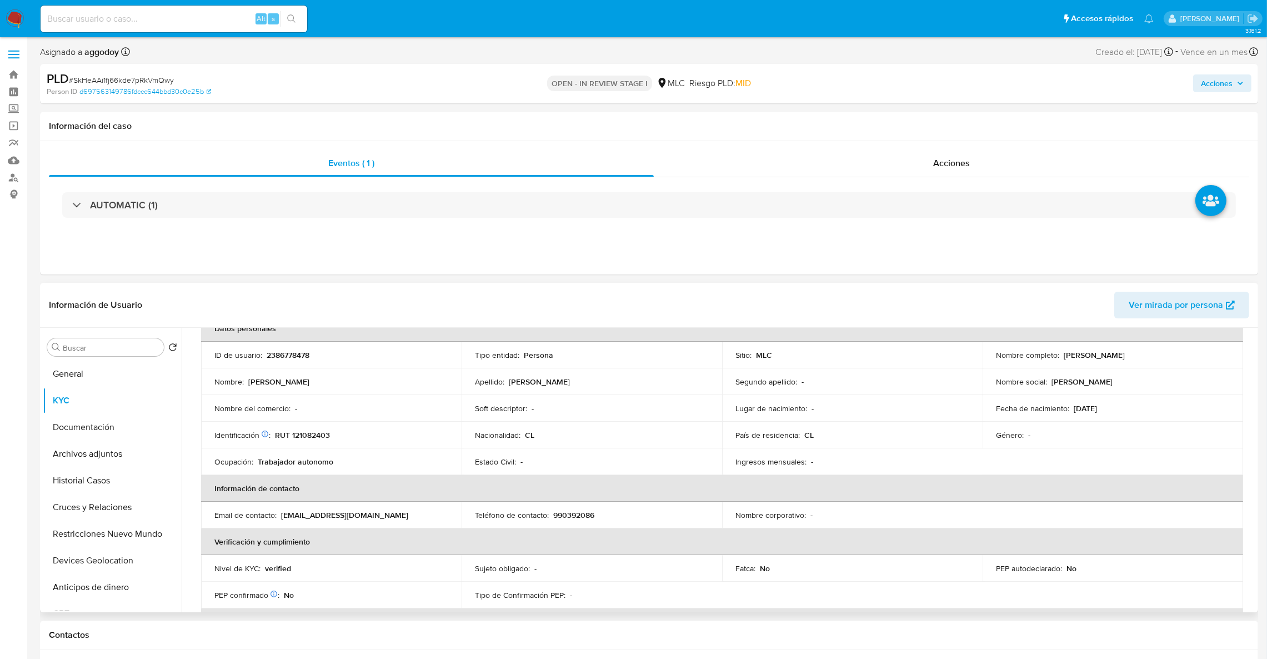
scroll to position [58, 0]
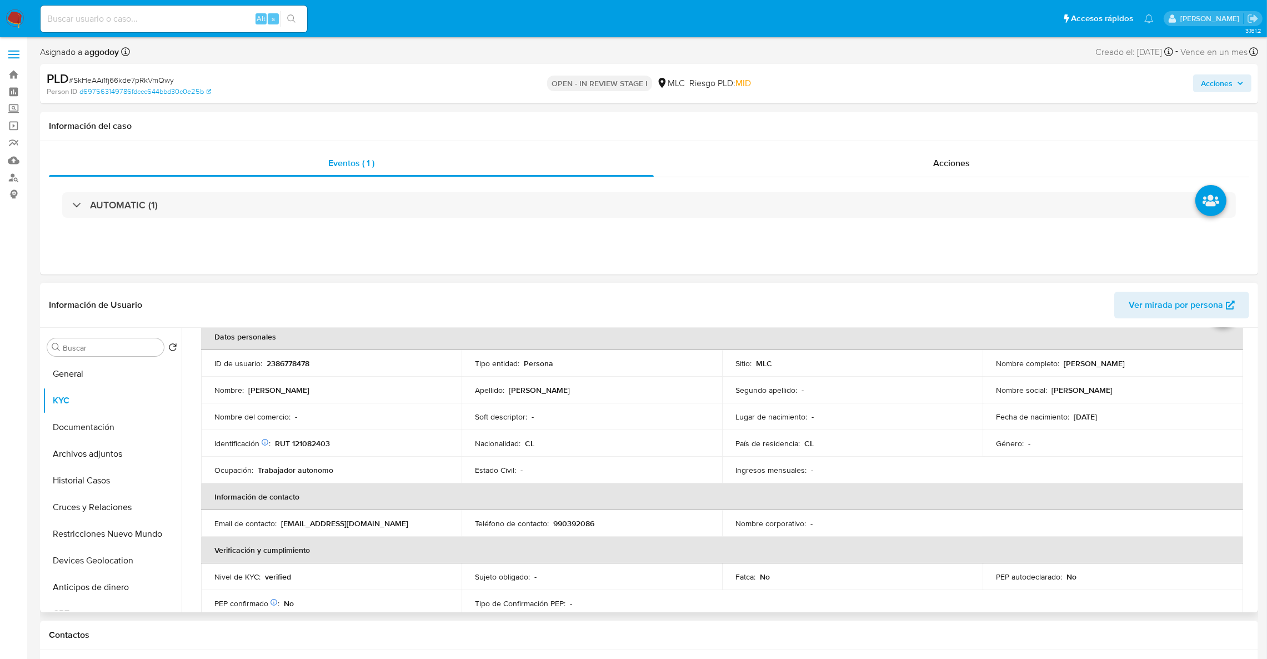
drag, startPoint x: 1059, startPoint y: 368, endPoint x: 1176, endPoint y: 366, distance: 116.1
click at [1176, 366] on div "Nombre completo : Luis Alejandro Soto Contreras" at bounding box center [1113, 363] width 234 height 10
copy p "Luis Alejandro Soto Contreras"
click at [21, 77] on link "Bandeja" at bounding box center [66, 74] width 132 height 17
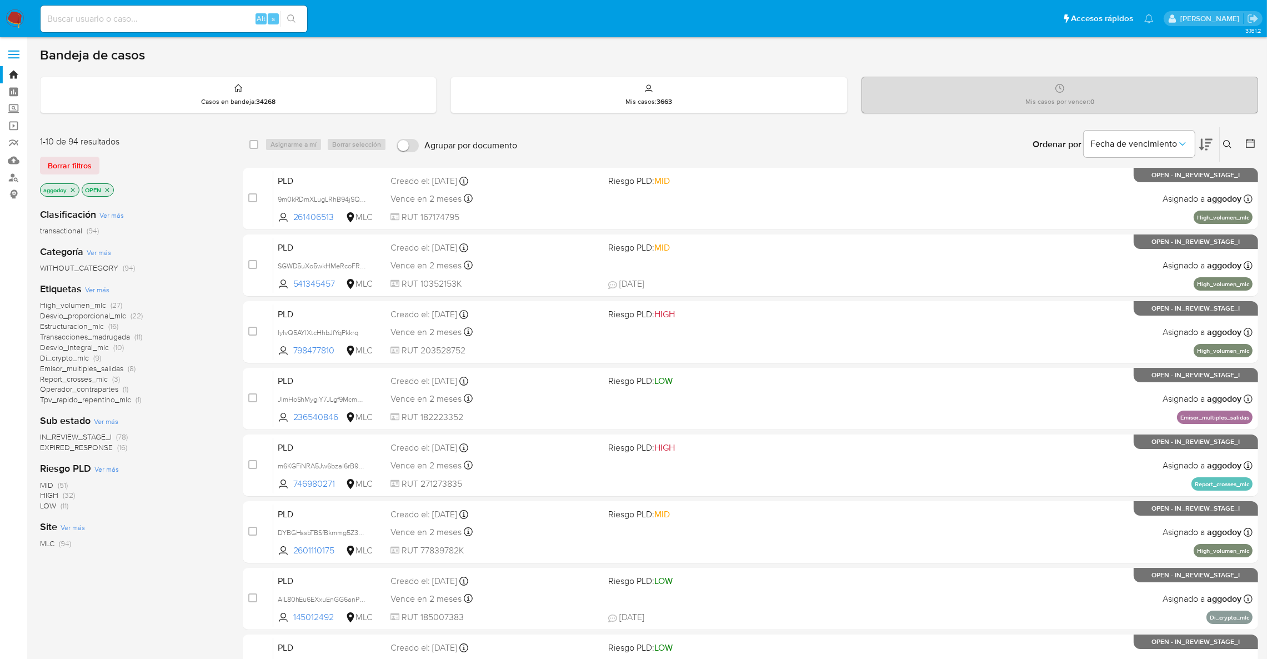
click at [99, 315] on span "Desvio_proporcional_mlc" at bounding box center [83, 315] width 86 height 11
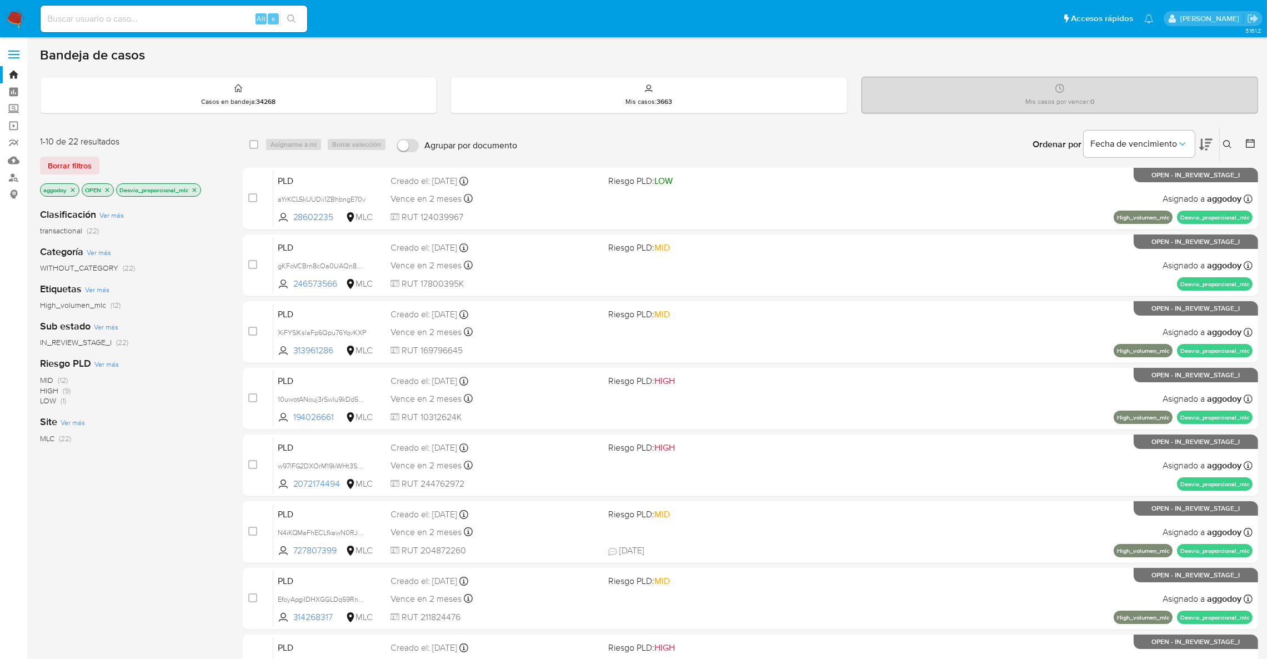
click at [1196, 143] on div "Fecha de vencimiento" at bounding box center [1148, 144] width 129 height 34
click at [1202, 142] on icon at bounding box center [1205, 145] width 13 height 12
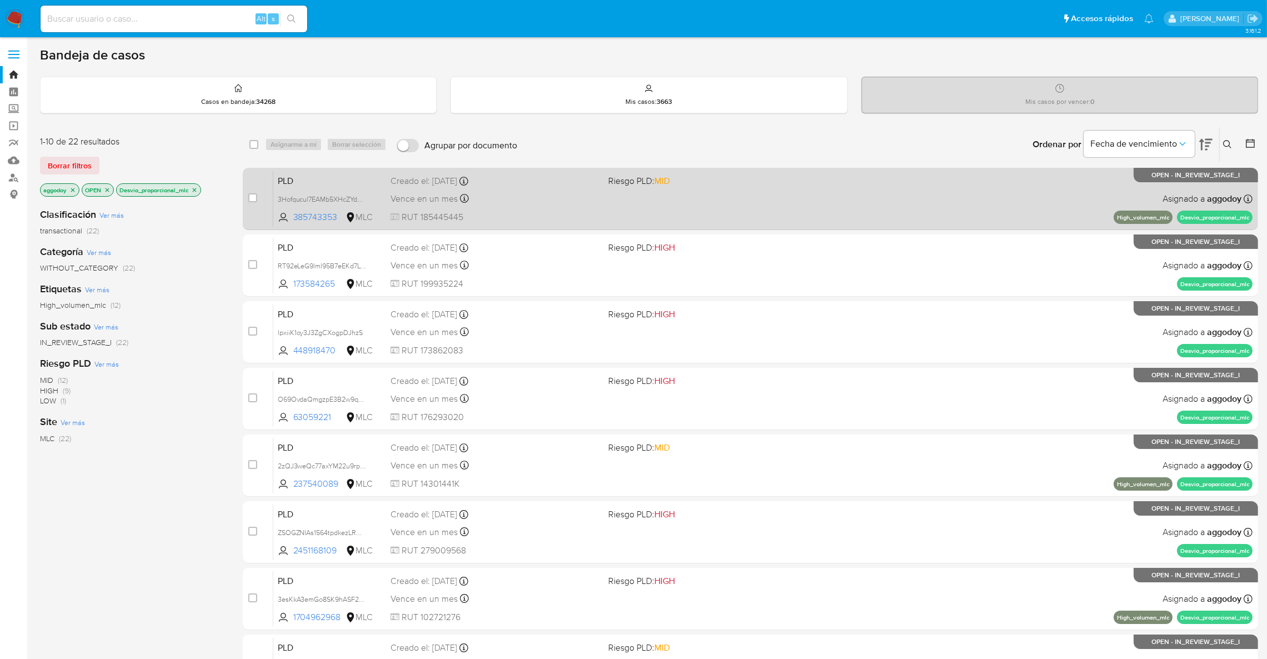
click at [708, 216] on div "PLD 3Hofqucul7EAMb5XHcZYdN1c 385743353 MLC Riesgo PLD: MID Creado el: 12/08/202…" at bounding box center [762, 199] width 979 height 56
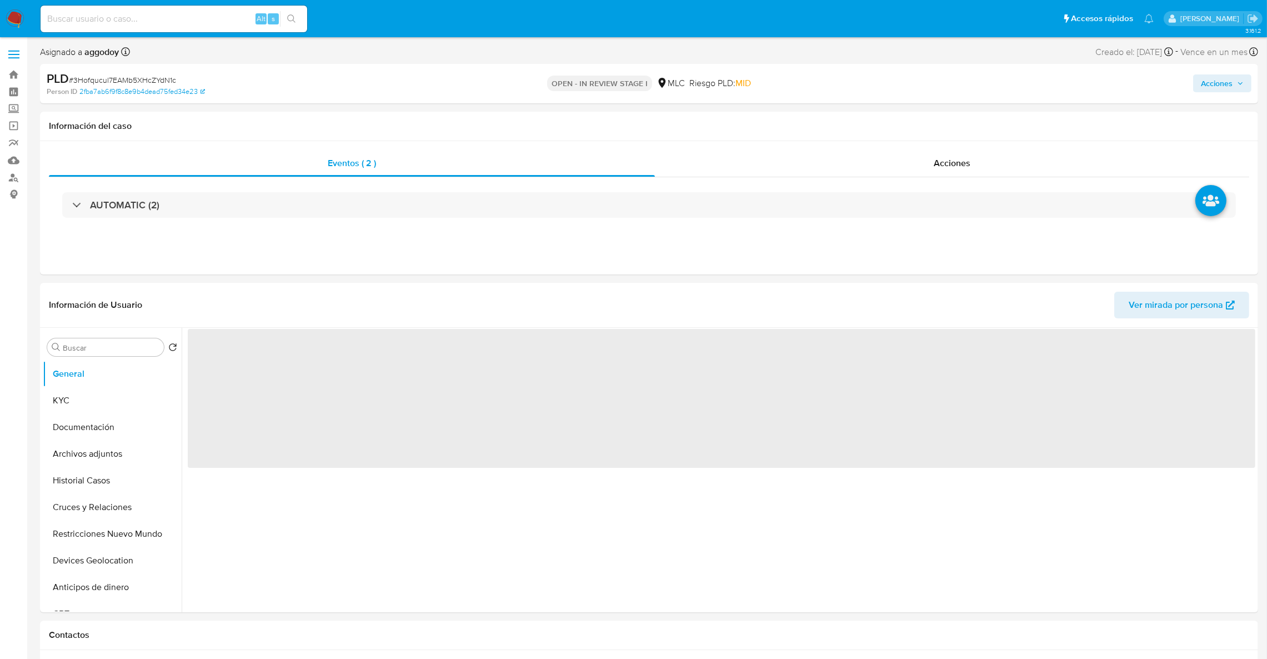
select select "10"
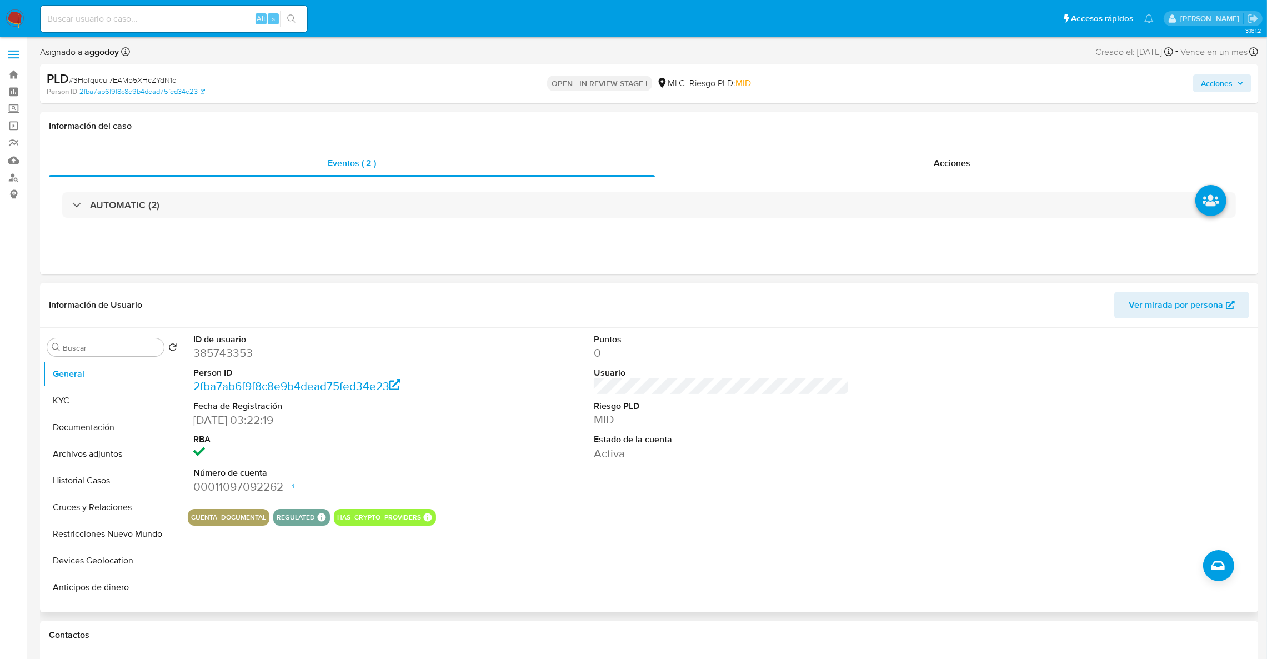
click at [223, 353] on dd "385743353" at bounding box center [321, 353] width 256 height 16
click at [222, 353] on dd "385743353" at bounding box center [321, 353] width 256 height 16
copy dd "385743353"
click at [96, 389] on button "KYC" at bounding box center [108, 400] width 130 height 27
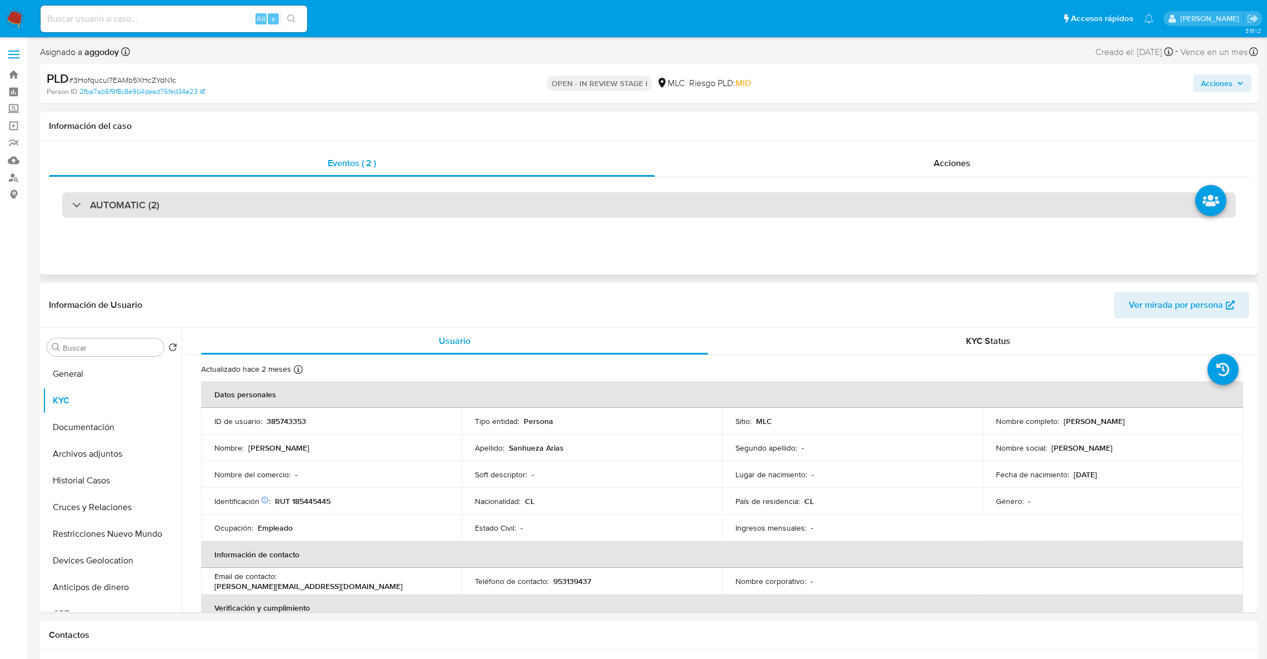
click at [282, 215] on div "AUTOMATIC (2)" at bounding box center [649, 205] width 1174 height 26
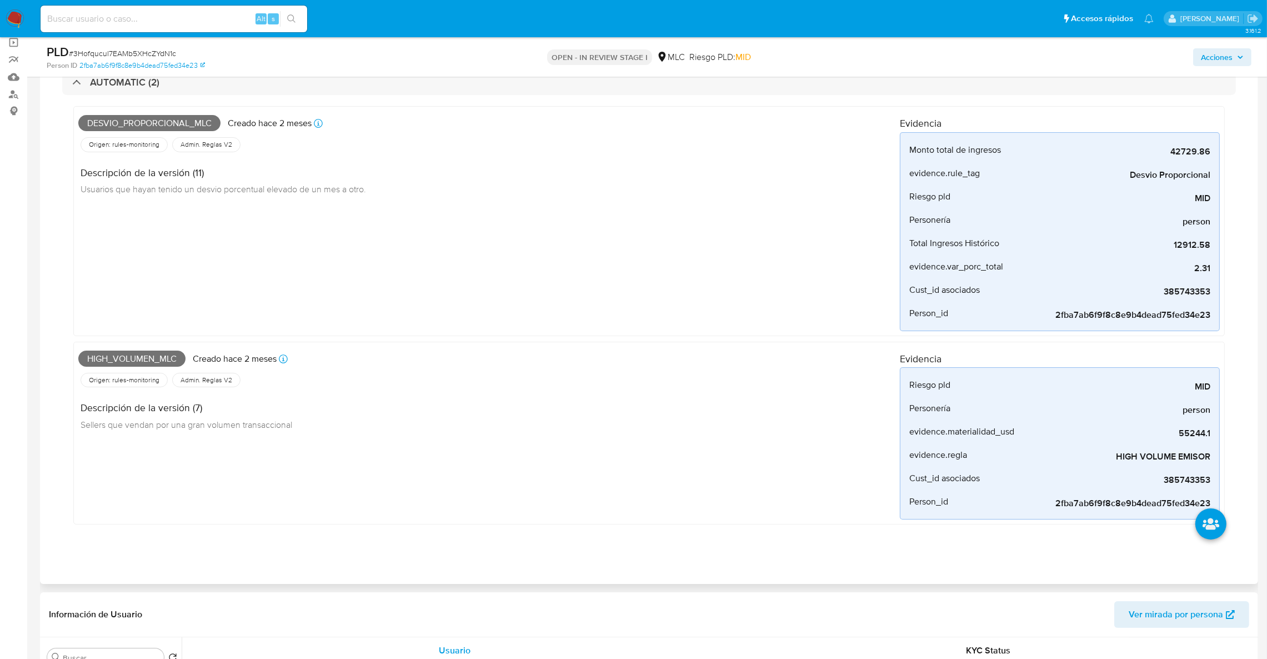
scroll to position [249, 0]
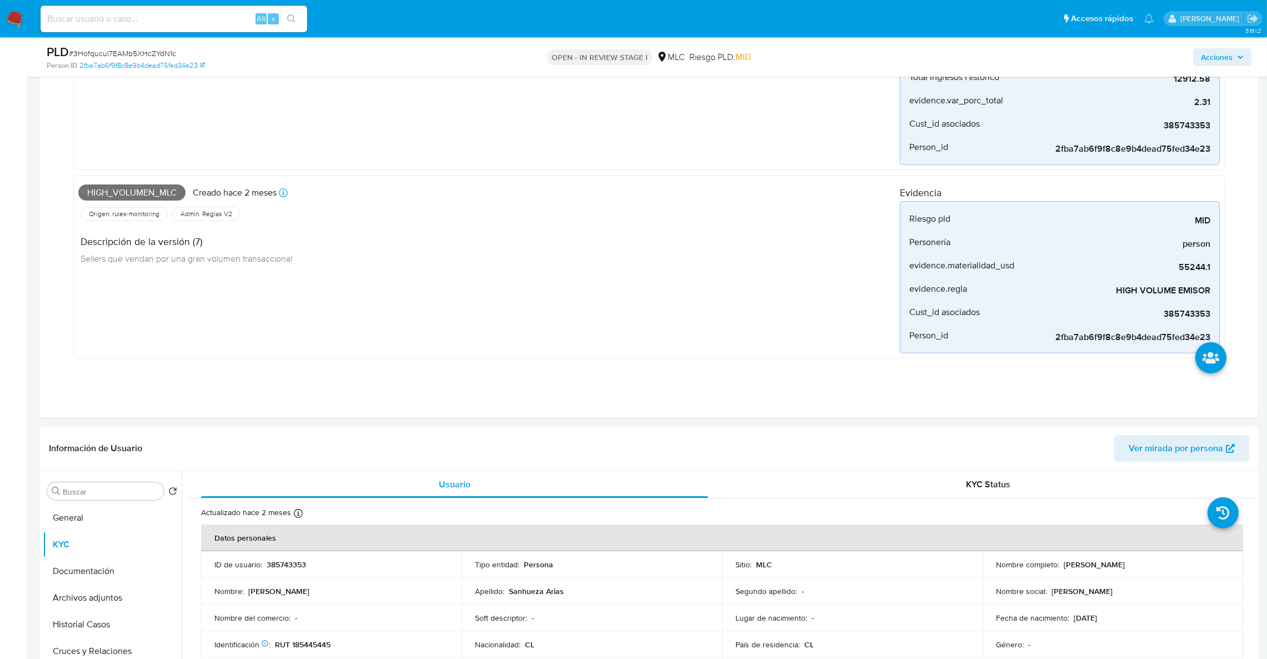
click at [288, 566] on p "385743353" at bounding box center [286, 564] width 39 height 10
copy p "385743353"
click at [102, 56] on span "# 3Hofqucul7EAMb5XHcZYdN1c" at bounding box center [122, 53] width 107 height 11
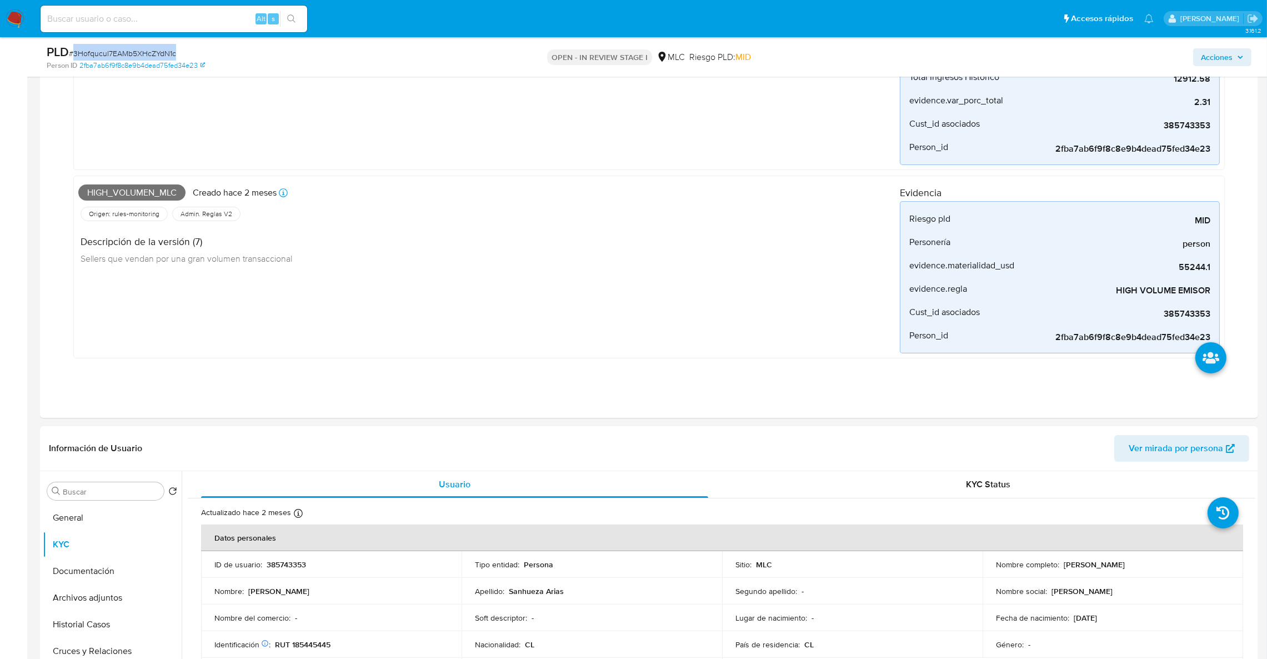
copy span "3Hofqucul7EAMb5XHcZYdN1c"
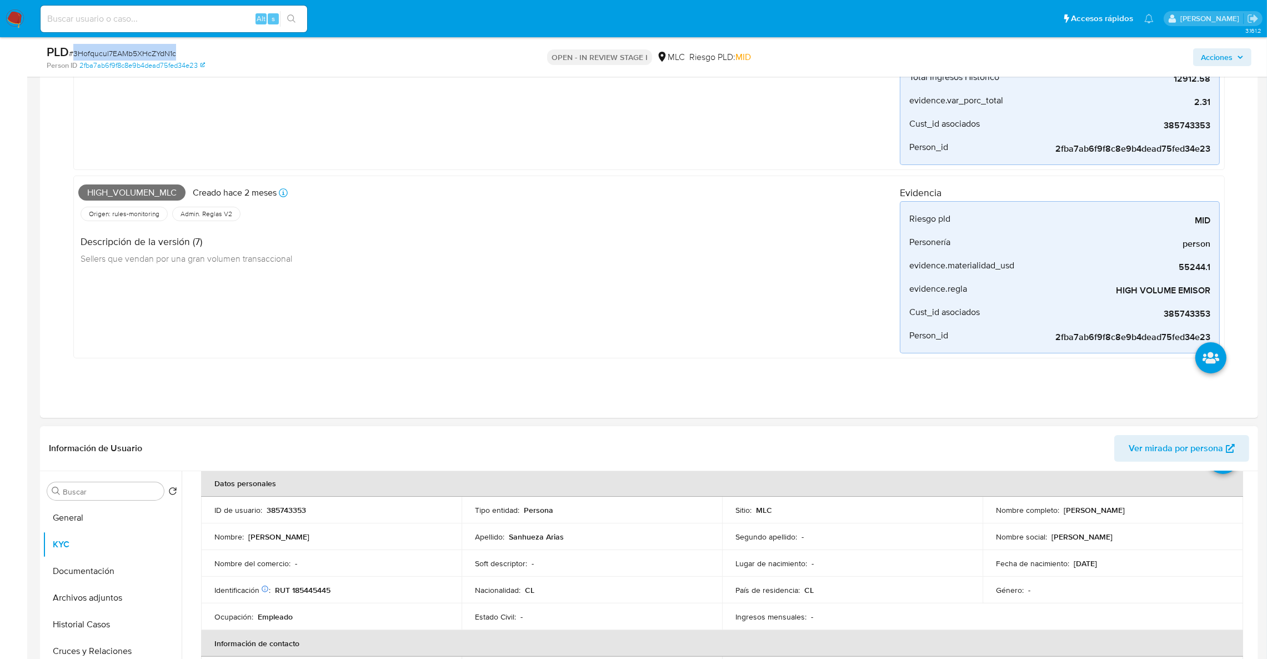
scroll to position [83, 0]
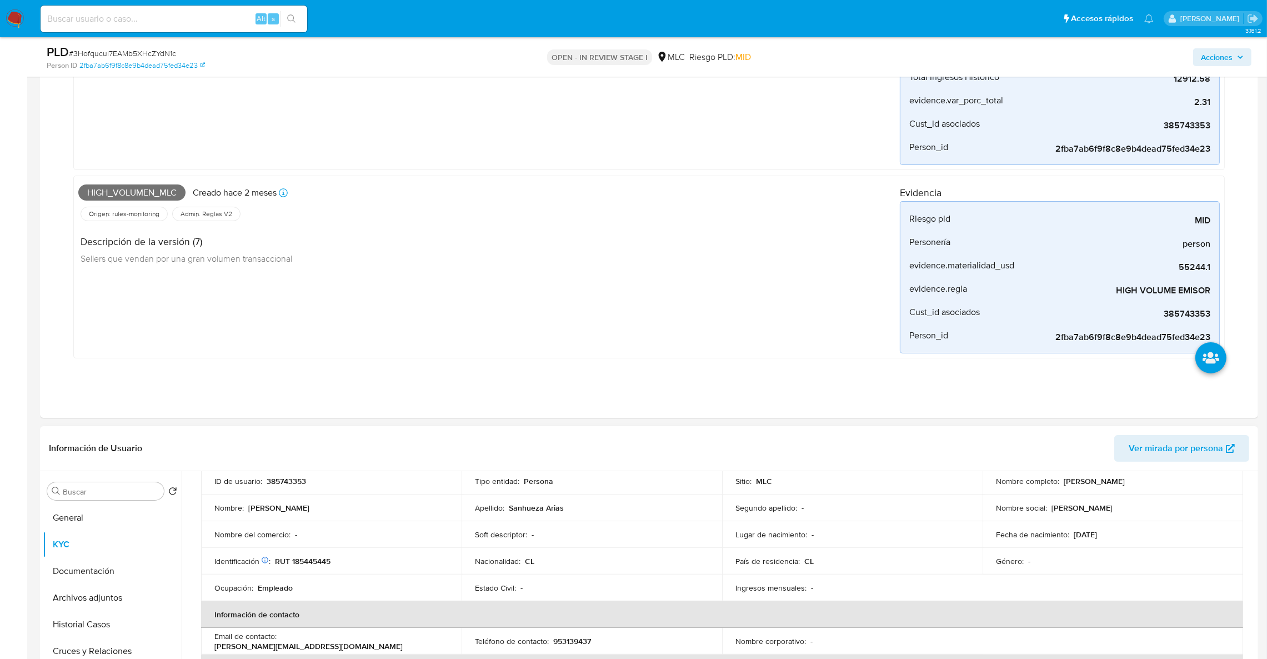
click at [322, 563] on p "RUT 185445445" at bounding box center [303, 561] width 56 height 10
copy p "185445445"
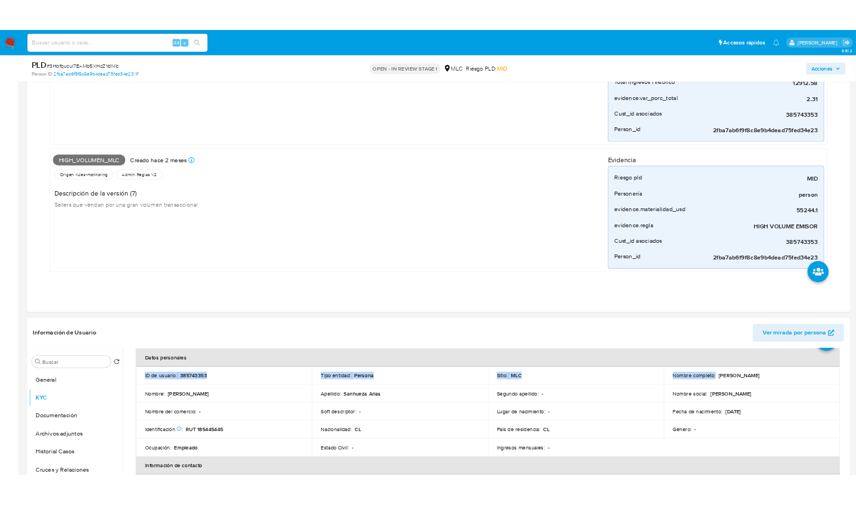
scroll to position [33, 0]
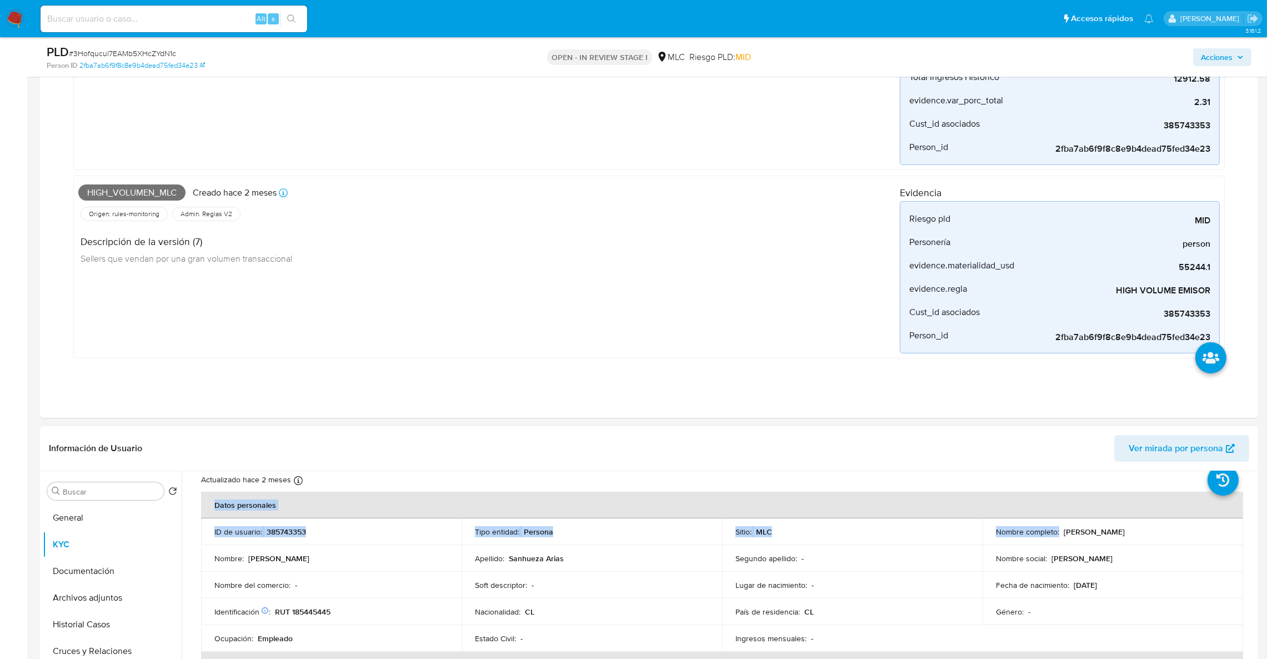
drag, startPoint x: 1057, startPoint y: 483, endPoint x: 1191, endPoint y: 482, distance: 133.9
drag, startPoint x: 1201, startPoint y: 492, endPoint x: 1184, endPoint y: 538, distance: 49.2
click at [1178, 532] on div "Nombre completo : Daniel Nicolás Sanhueza Arias" at bounding box center [1113, 532] width 234 height 10
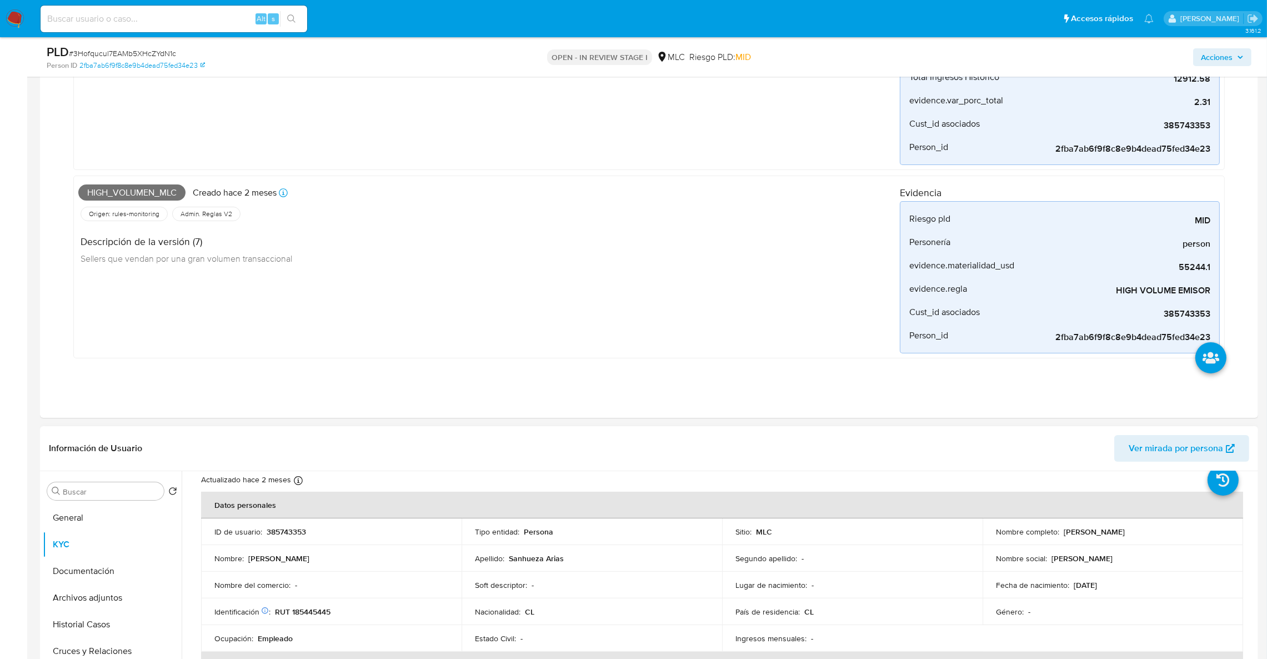
drag, startPoint x: 1178, startPoint y: 532, endPoint x: 1062, endPoint y: 533, distance: 116.7
click at [1062, 533] on div "Nombre completo : Daniel Nicolás Sanhueza Arias" at bounding box center [1113, 532] width 234 height 10
copy p "Daniel Nicolás Sanhueza Arias"
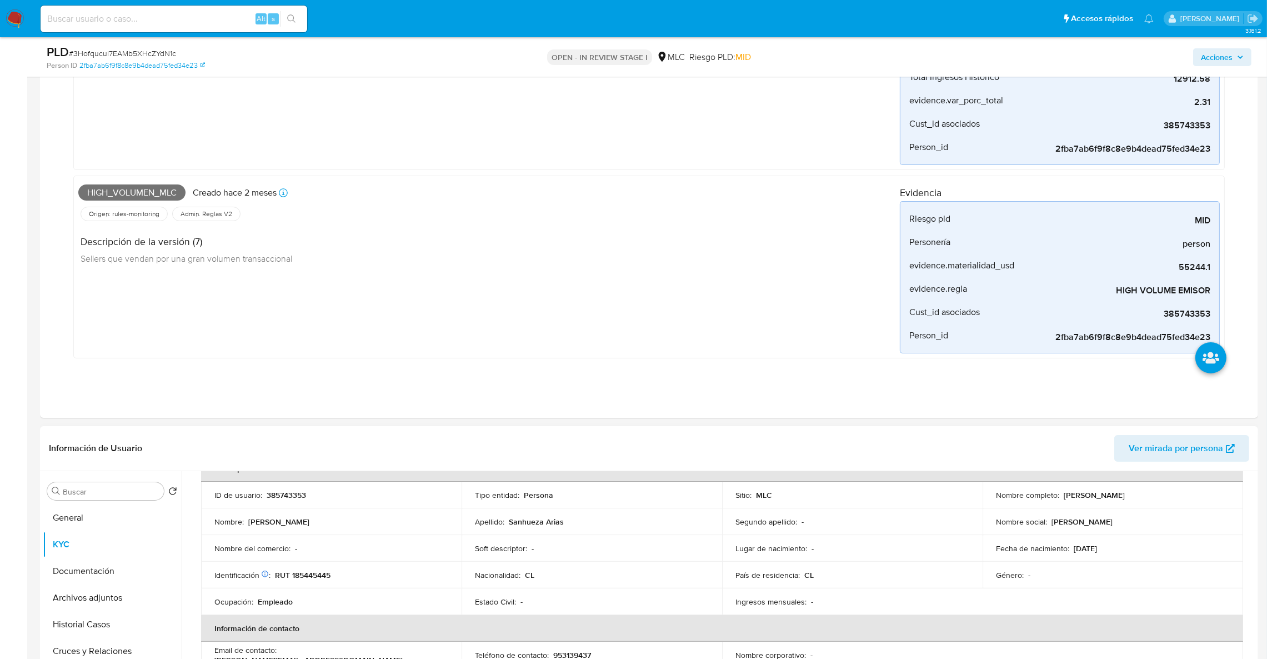
scroll to position [0, 0]
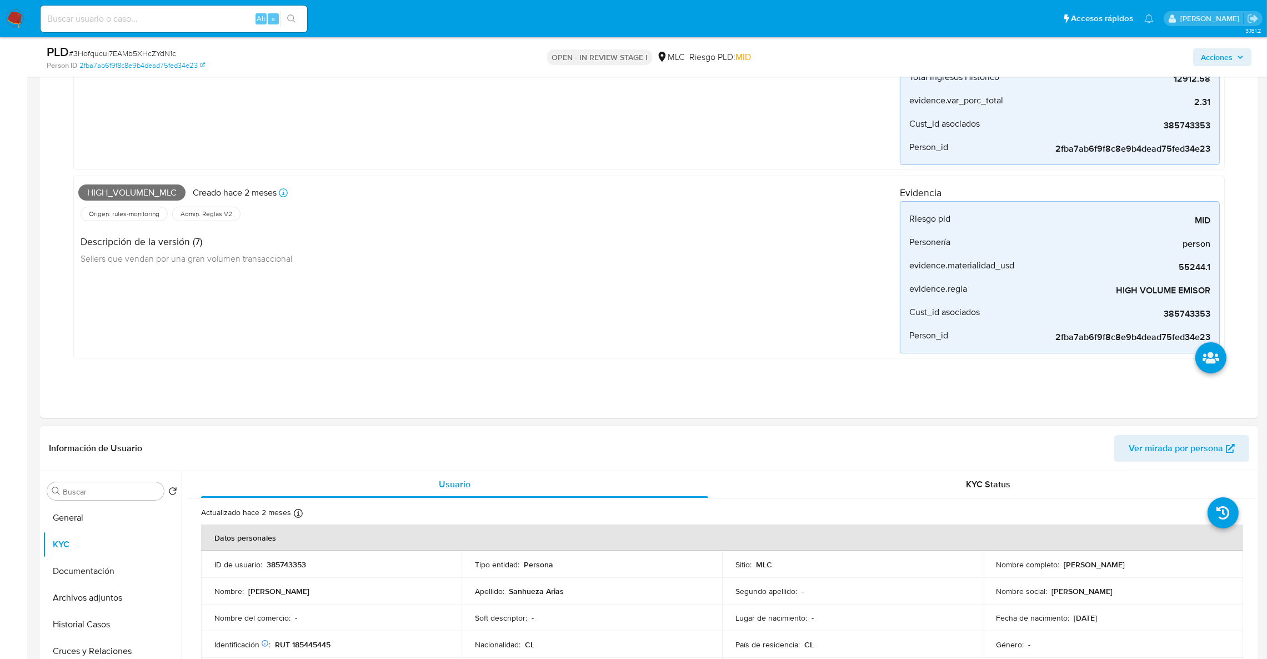
click at [282, 568] on p "385743353" at bounding box center [286, 564] width 39 height 10
copy p "385743353"
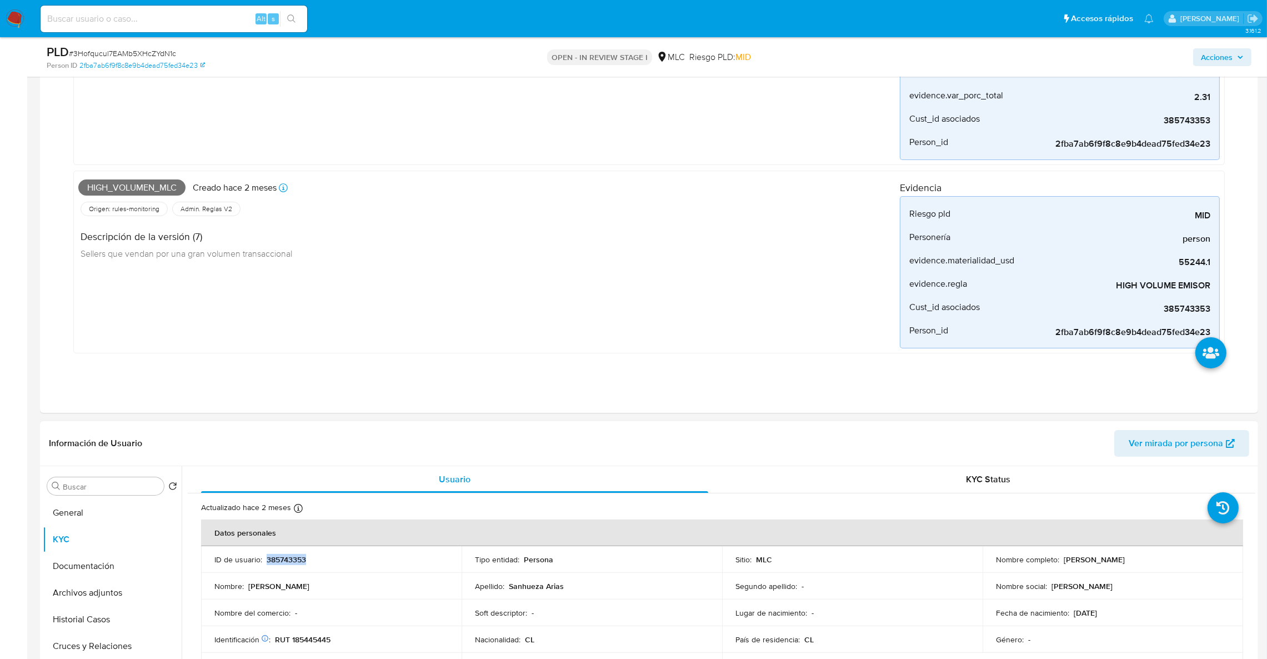
scroll to position [333, 0]
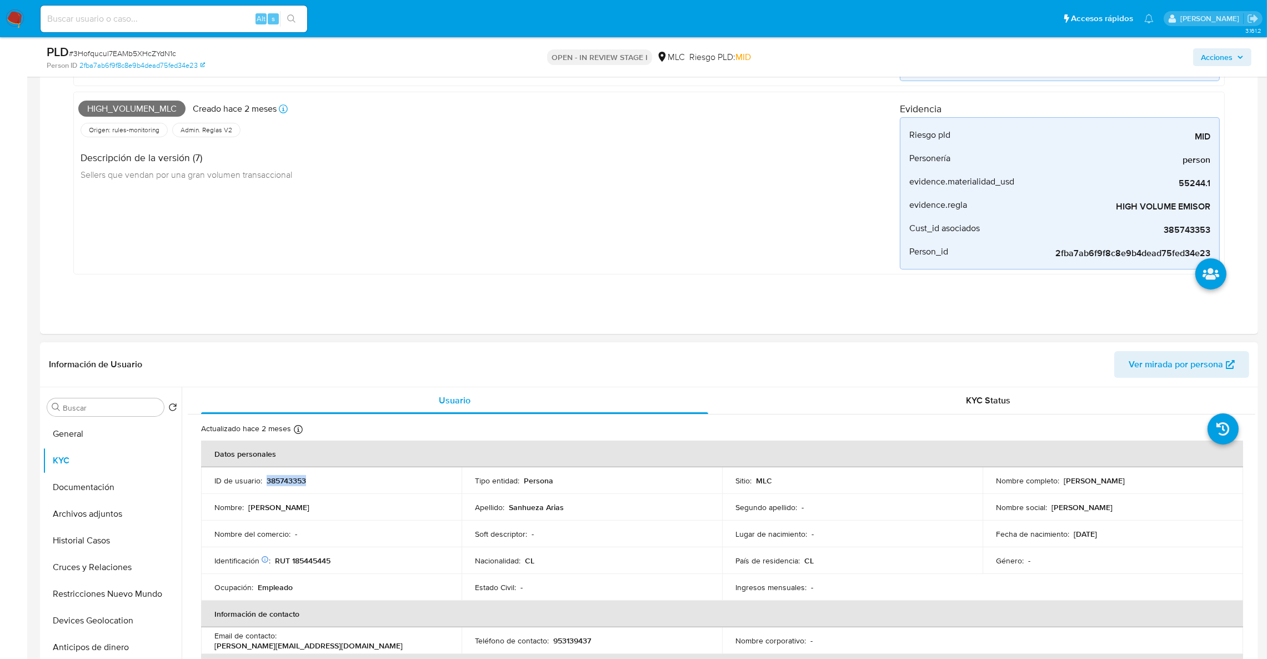
drag, startPoint x: 1058, startPoint y: 480, endPoint x: 1162, endPoint y: 482, distance: 104.5
click at [1162, 482] on div "Nombre completo : Daniel Nicolás Sanhueza Arias" at bounding box center [1113, 481] width 234 height 10
click at [82, 480] on button "Documentación" at bounding box center [108, 487] width 130 height 27
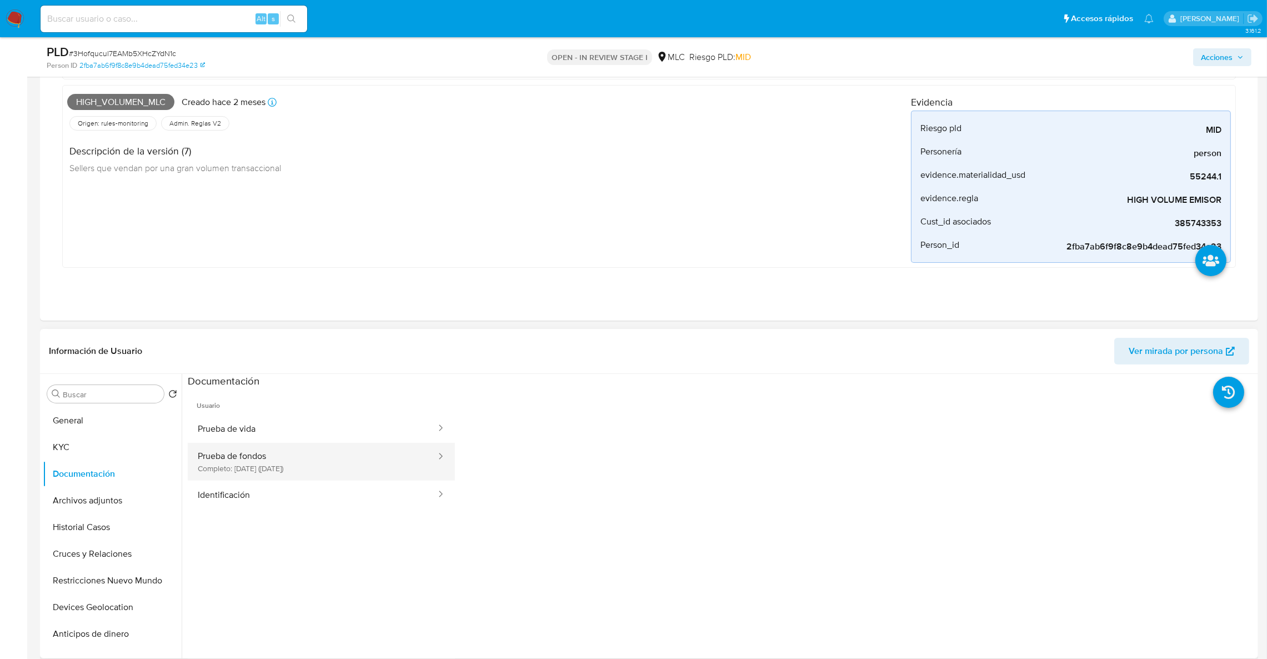
click at [261, 473] on button "Prueba de fondos Completo: 30/05/2024 (hace un año)" at bounding box center [312, 462] width 249 height 38
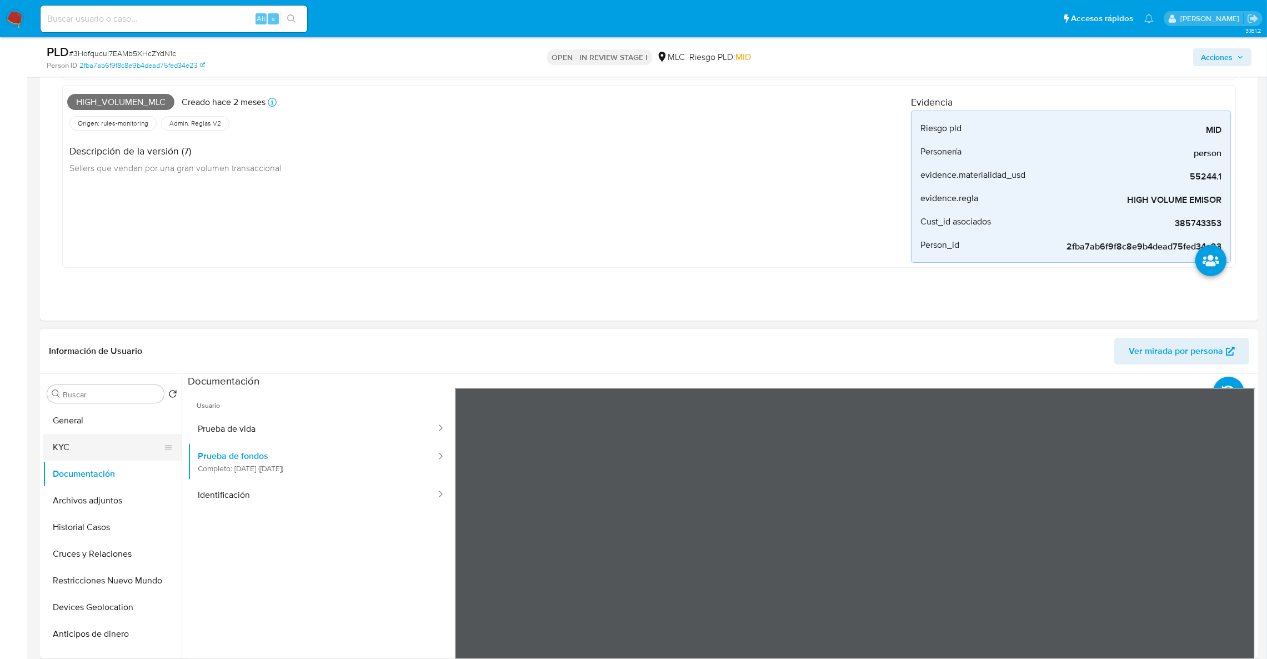
click at [67, 452] on button "KYC" at bounding box center [108, 447] width 130 height 27
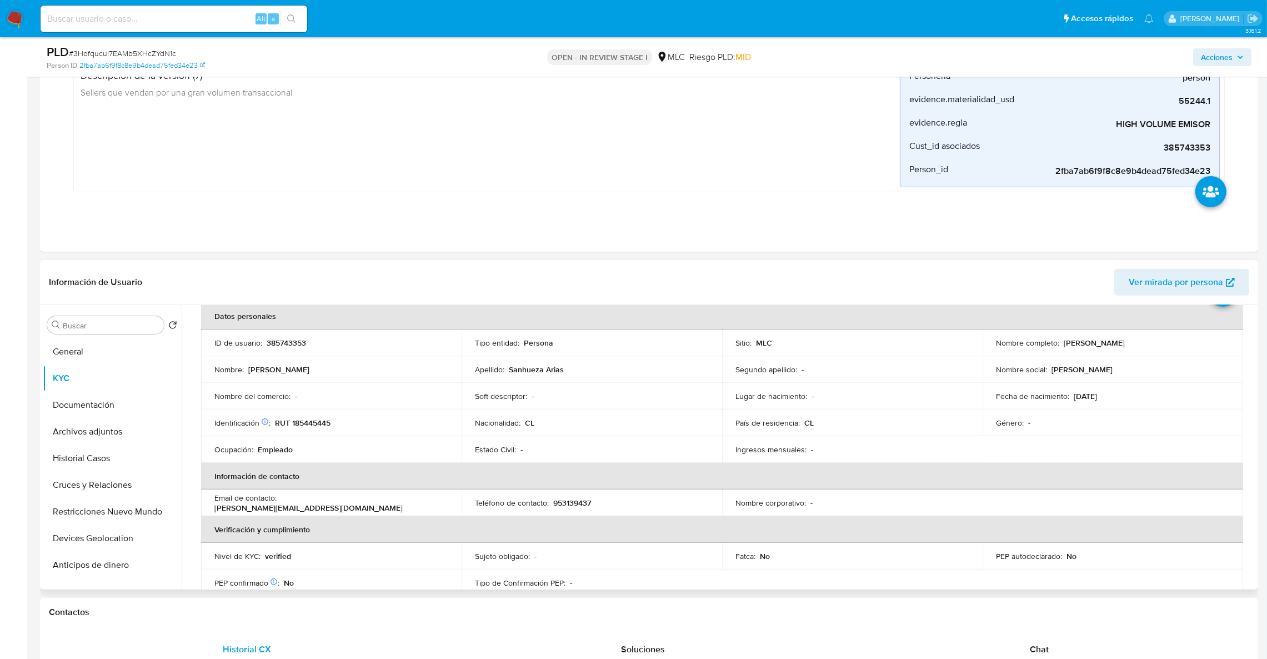
scroll to position [59, 0]
click at [1012, 469] on th "Información de contacto" at bounding box center [722, 472] width 1042 height 27
click at [315, 415] on p "RUT 185445445" at bounding box center [303, 419] width 56 height 10
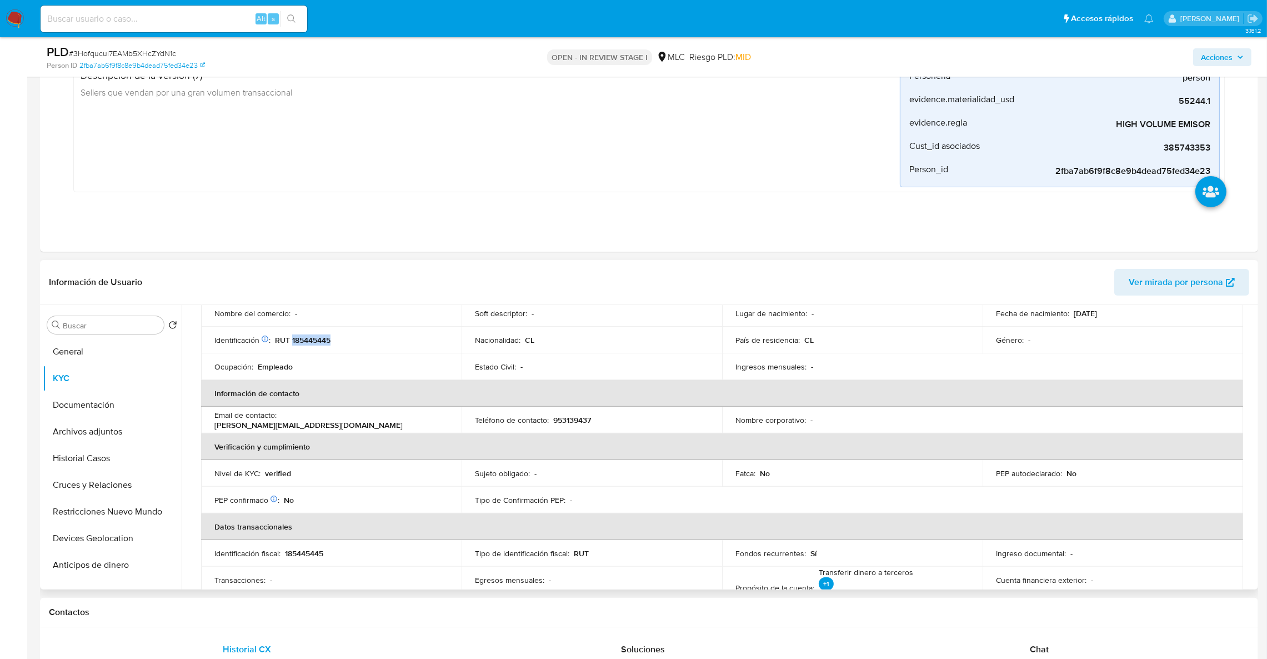
scroll to position [226, 0]
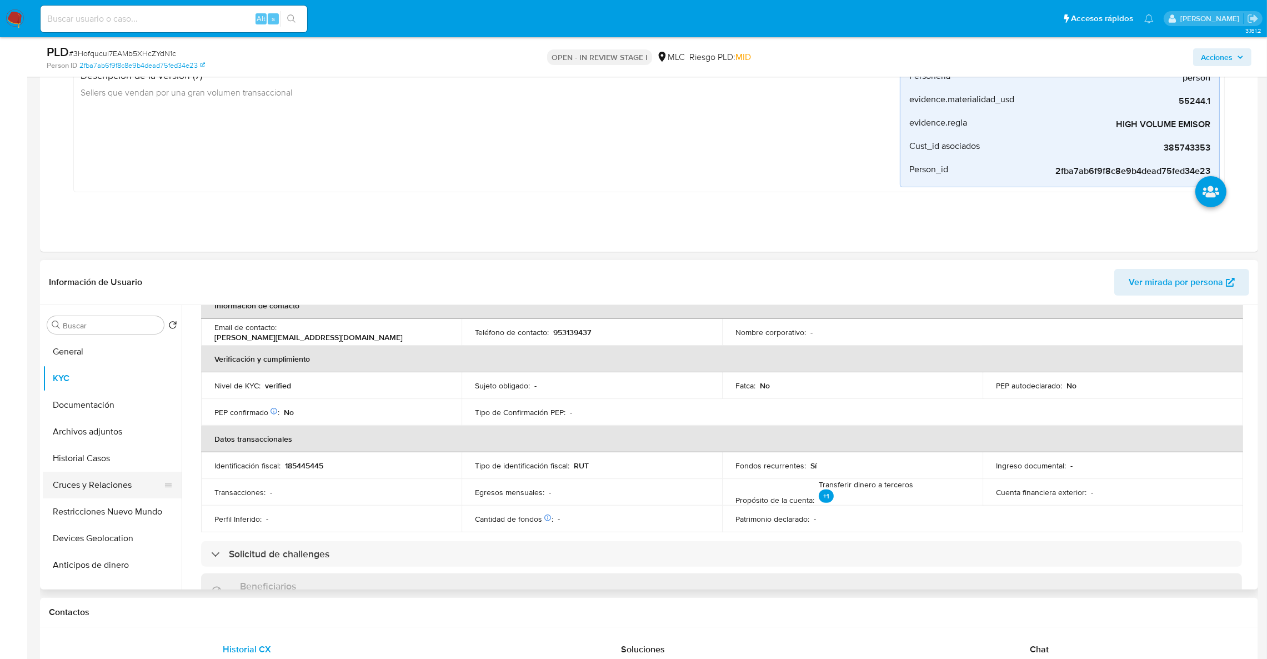
click at [117, 486] on button "Cruces y Relaciones" at bounding box center [108, 485] width 130 height 27
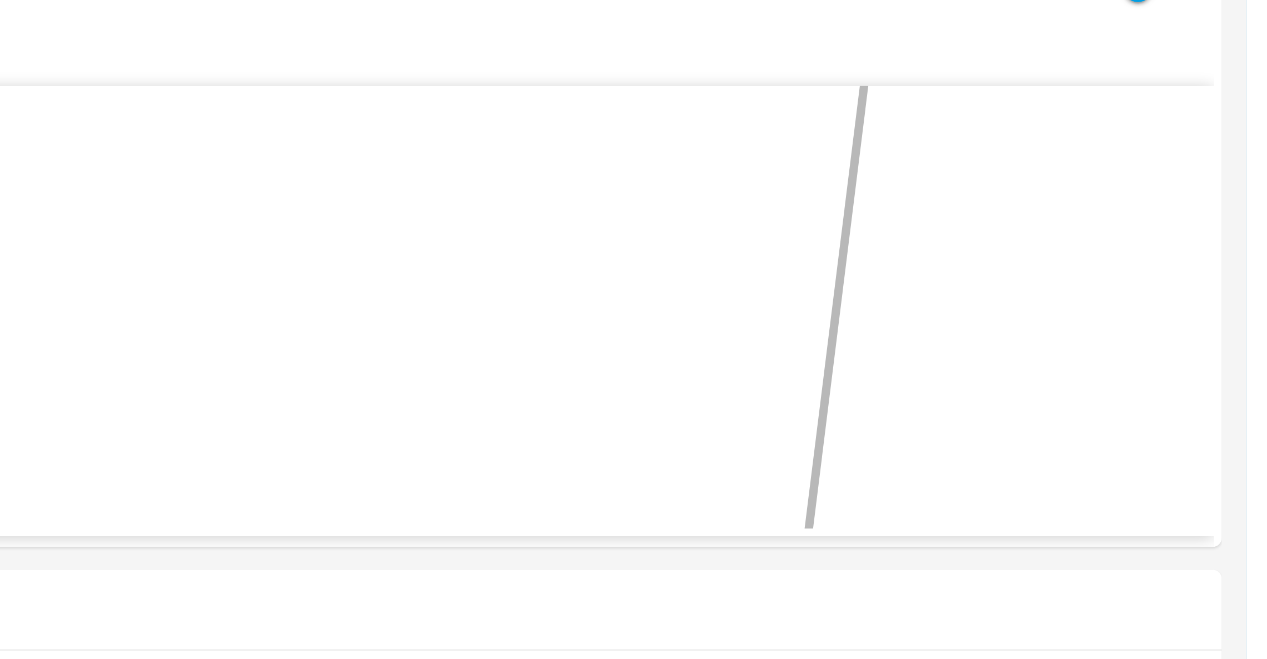
scroll to position [651, 0]
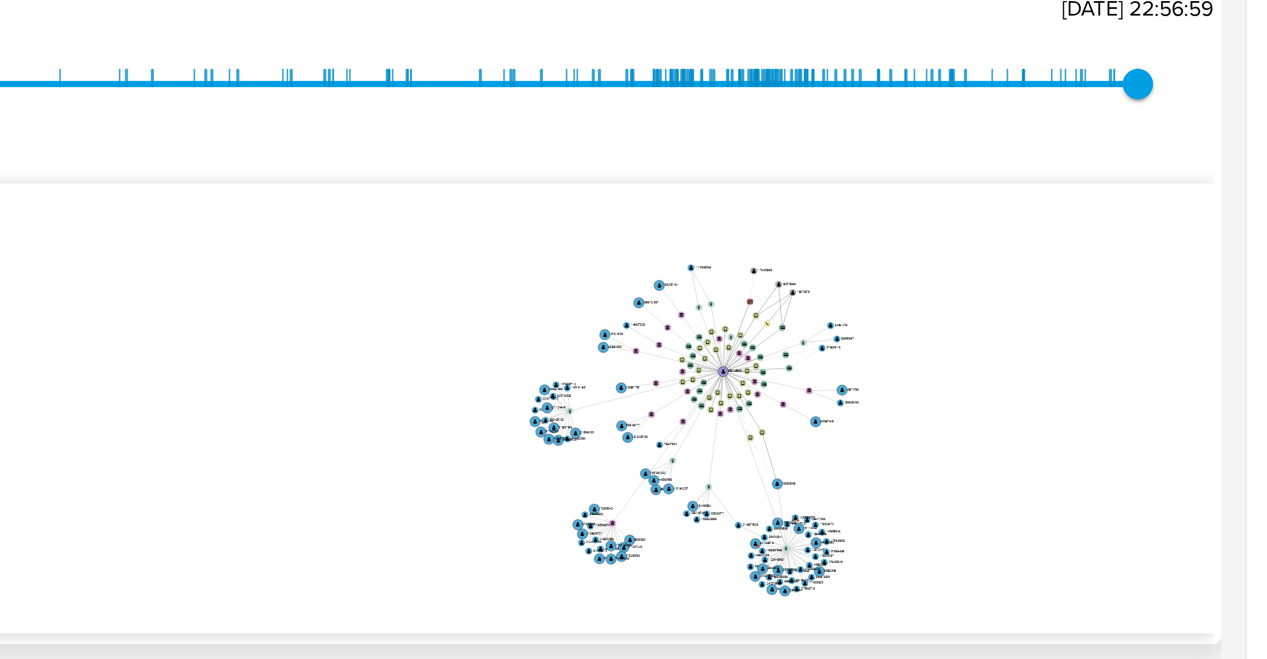
drag, startPoint x: 1132, startPoint y: 242, endPoint x: 1118, endPoint y: 268, distance: 28.8
click at [1118, 268] on icon "user-385743353  385743353 device-660e10056603cbcfc2eff9dd  user-155328005  1…" at bounding box center [730, 267] width 1052 height 161
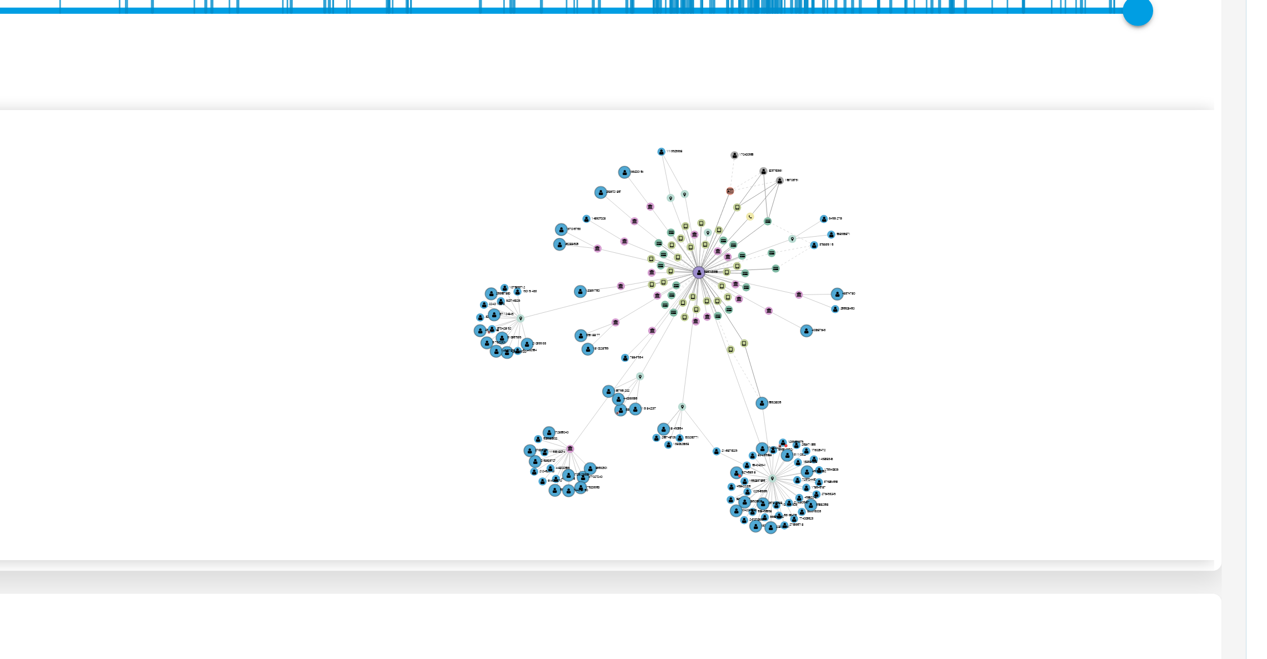
drag, startPoint x: 1172, startPoint y: 267, endPoint x: 1172, endPoint y: 256, distance: 10.6
click at [1172, 256] on icon "user-385743353  385743353 device-660e10056603cbcfc2eff9dd  user-155328005  1…" at bounding box center [730, 267] width 1052 height 161
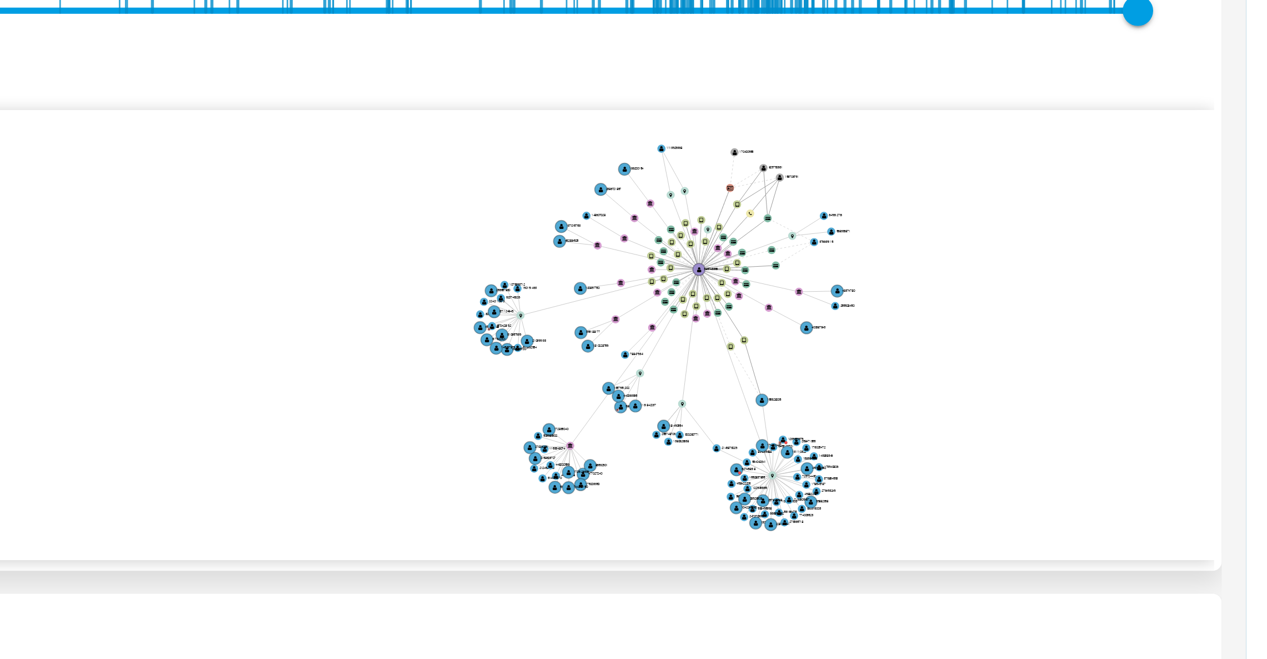
click at [1150, 266] on icon "user-385743353  385743353 device-660e10056603cbcfc2eff9dd  user-155328005  1…" at bounding box center [730, 267] width 1052 height 161
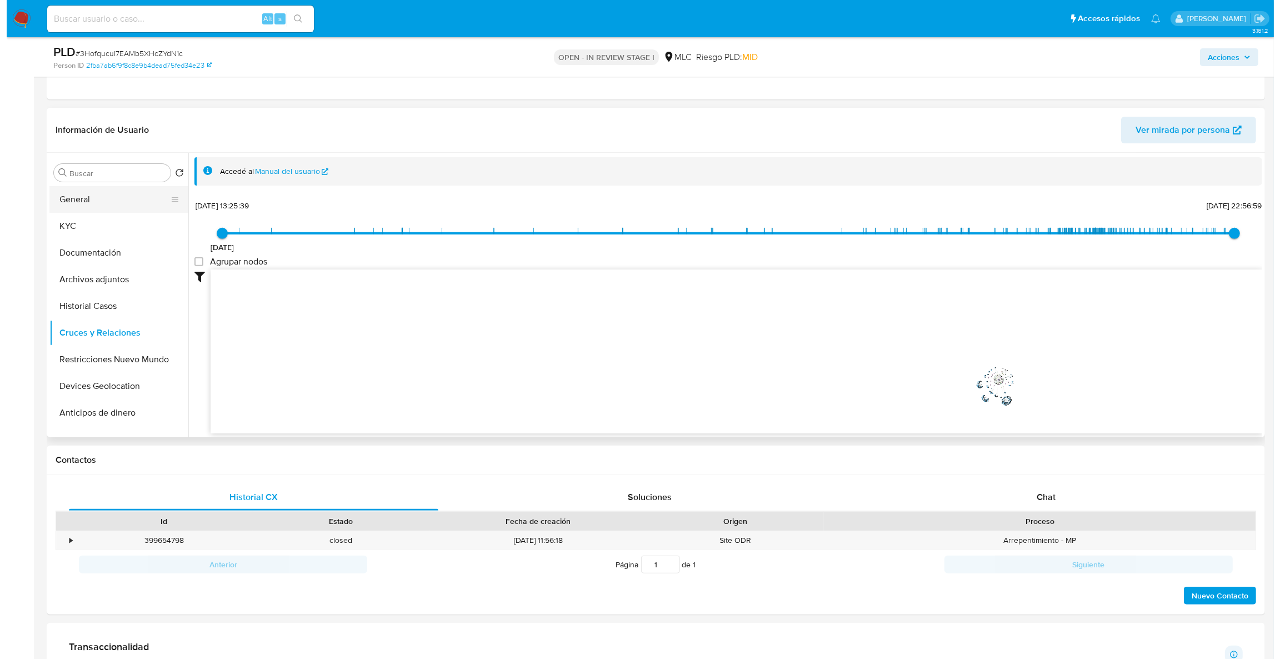
scroll to position [484, 0]
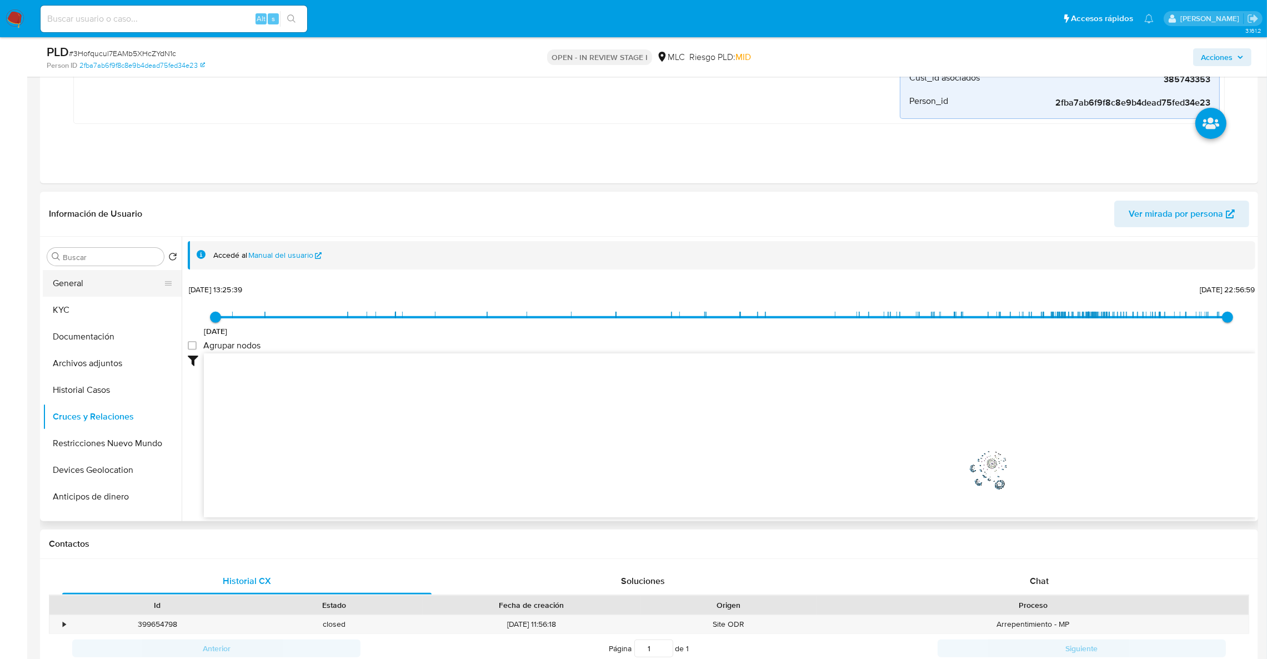
click at [74, 293] on button "General" at bounding box center [108, 283] width 130 height 27
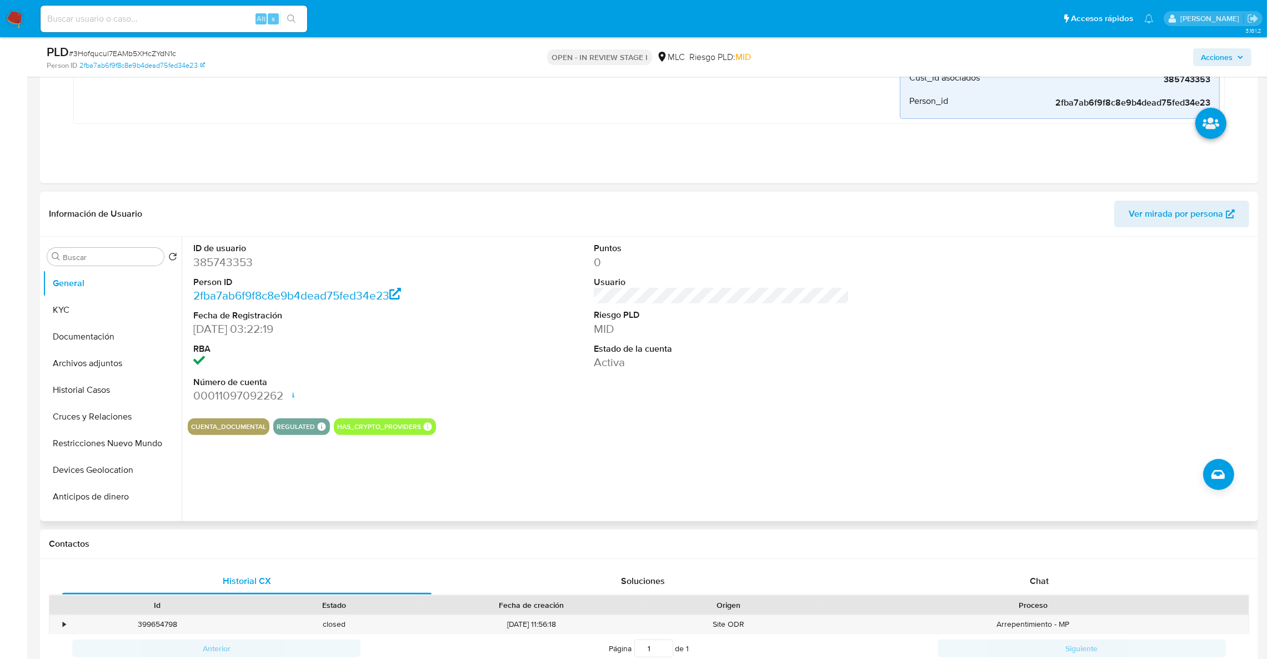
click at [211, 270] on dd "385743353" at bounding box center [321, 262] width 256 height 16
copy dd "385743353"
click at [104, 326] on button "Documentación" at bounding box center [108, 336] width 130 height 27
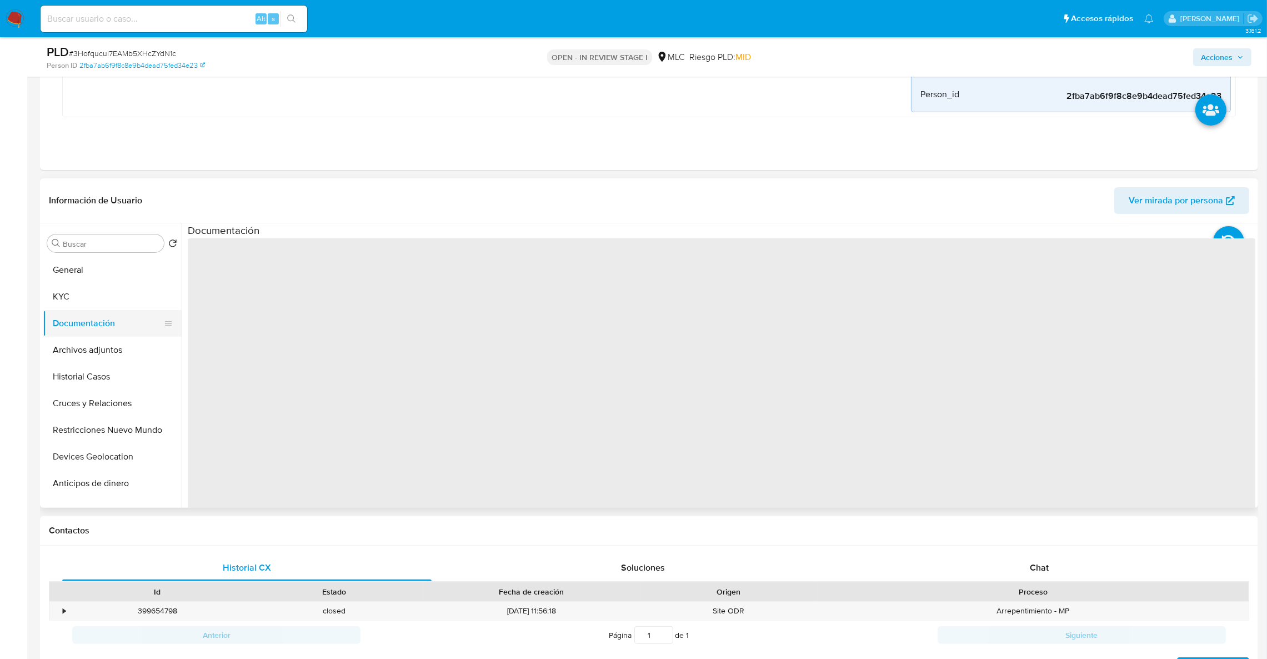
click at [101, 314] on button "Documentación" at bounding box center [108, 323] width 130 height 27
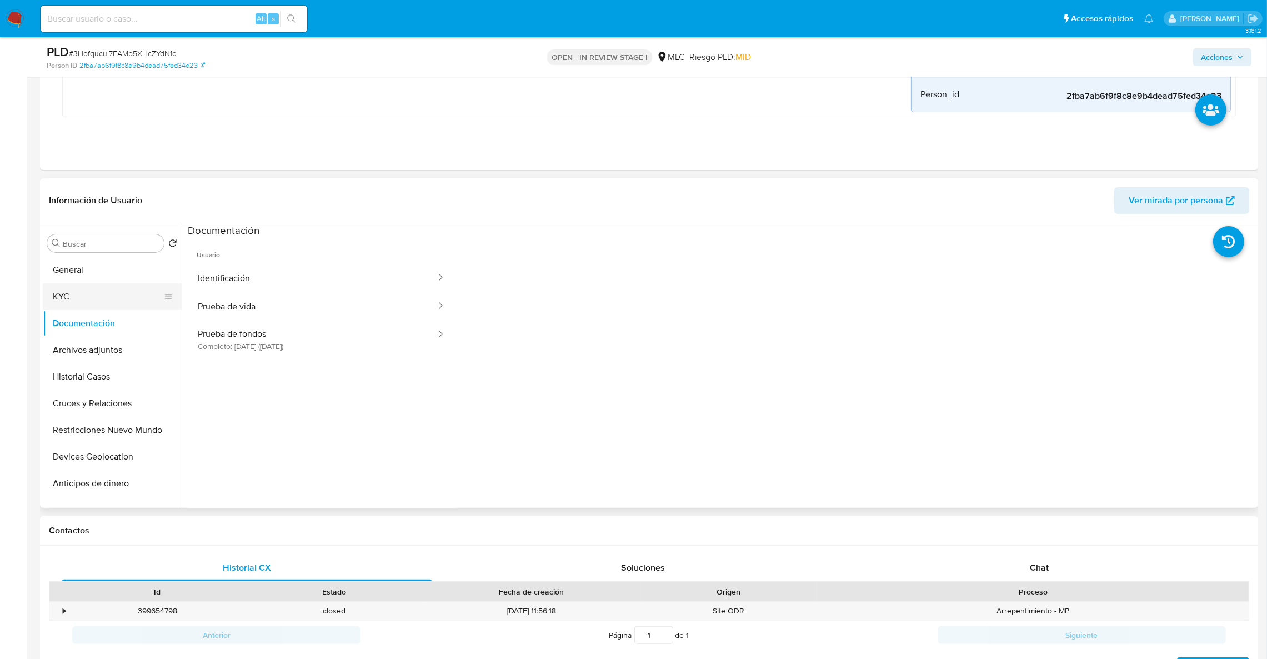
click at [98, 306] on button "KYC" at bounding box center [108, 296] width 130 height 27
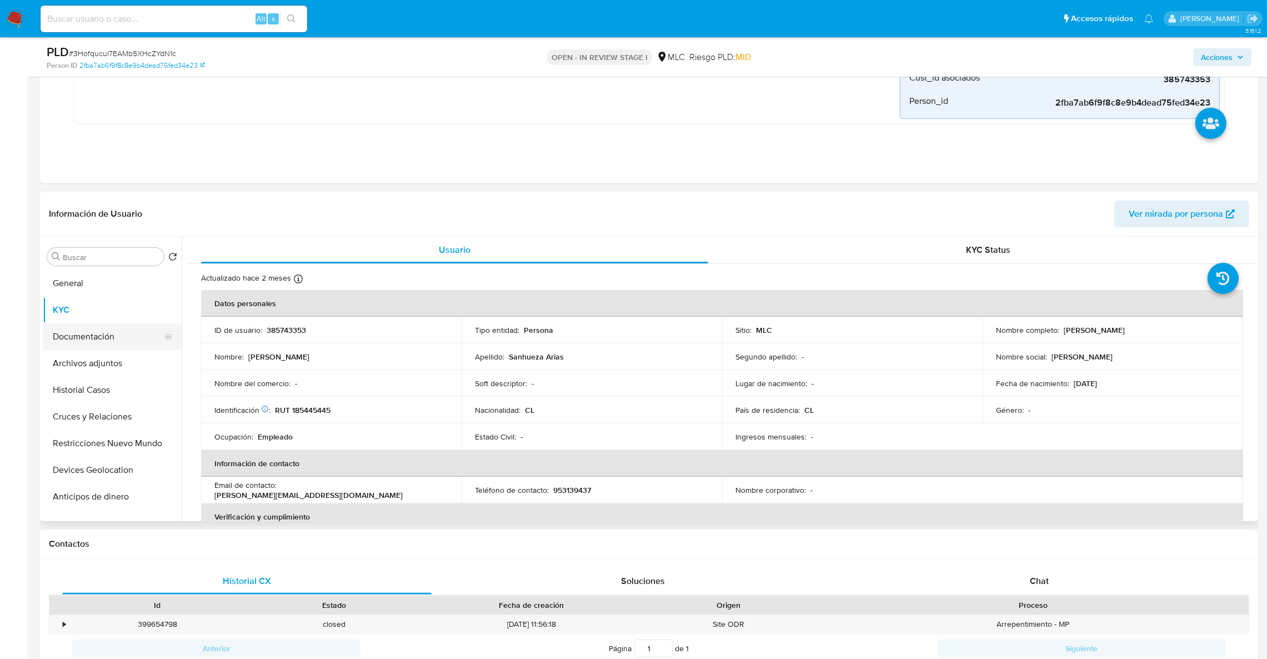
click at [109, 338] on button "Documentación" at bounding box center [108, 336] width 130 height 27
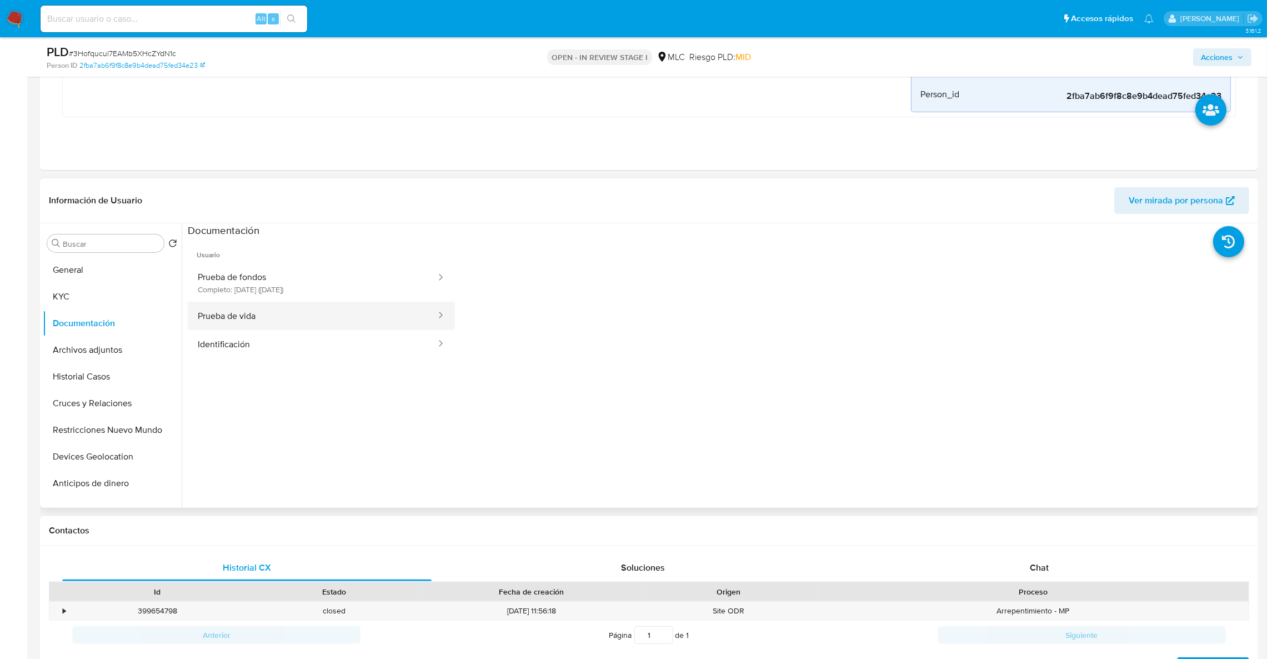
click at [254, 303] on button "Prueba de vida" at bounding box center [312, 316] width 249 height 28
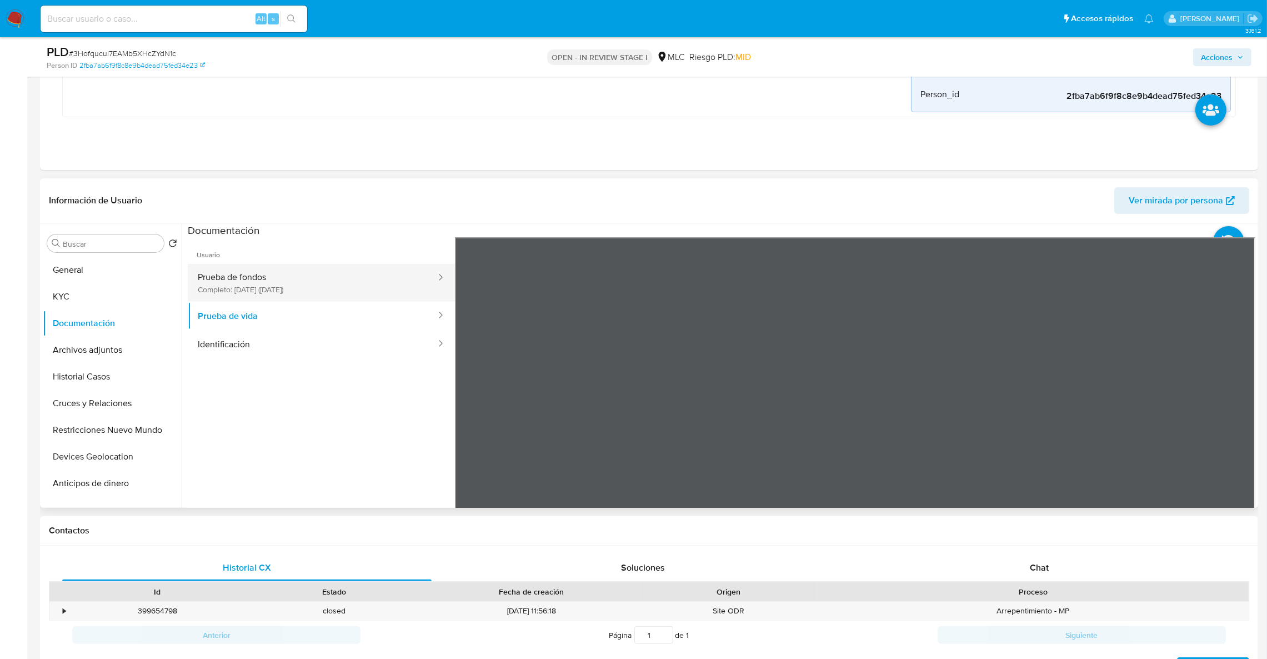
click at [261, 289] on button "Prueba de fondos Completo: 30/05/2024 (hace un año)" at bounding box center [312, 283] width 249 height 38
click at [96, 353] on button "Archivos adjuntos" at bounding box center [108, 350] width 130 height 27
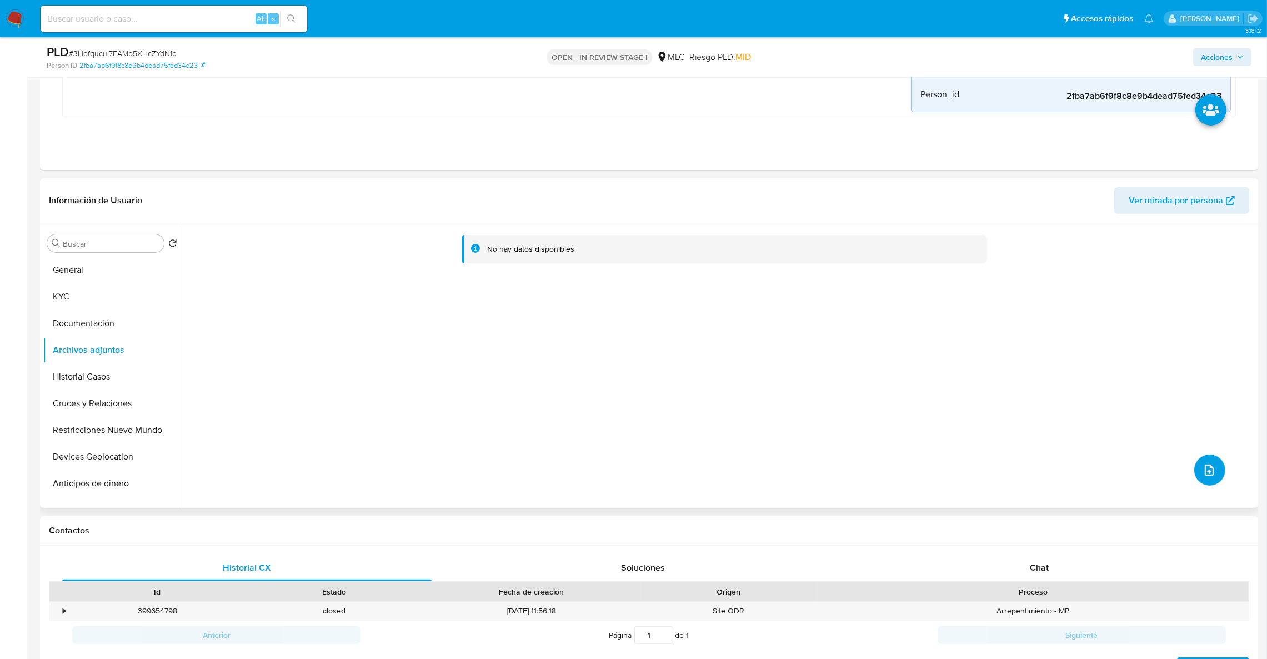
click at [1212, 476] on span "upload-file" at bounding box center [1209, 469] width 13 height 13
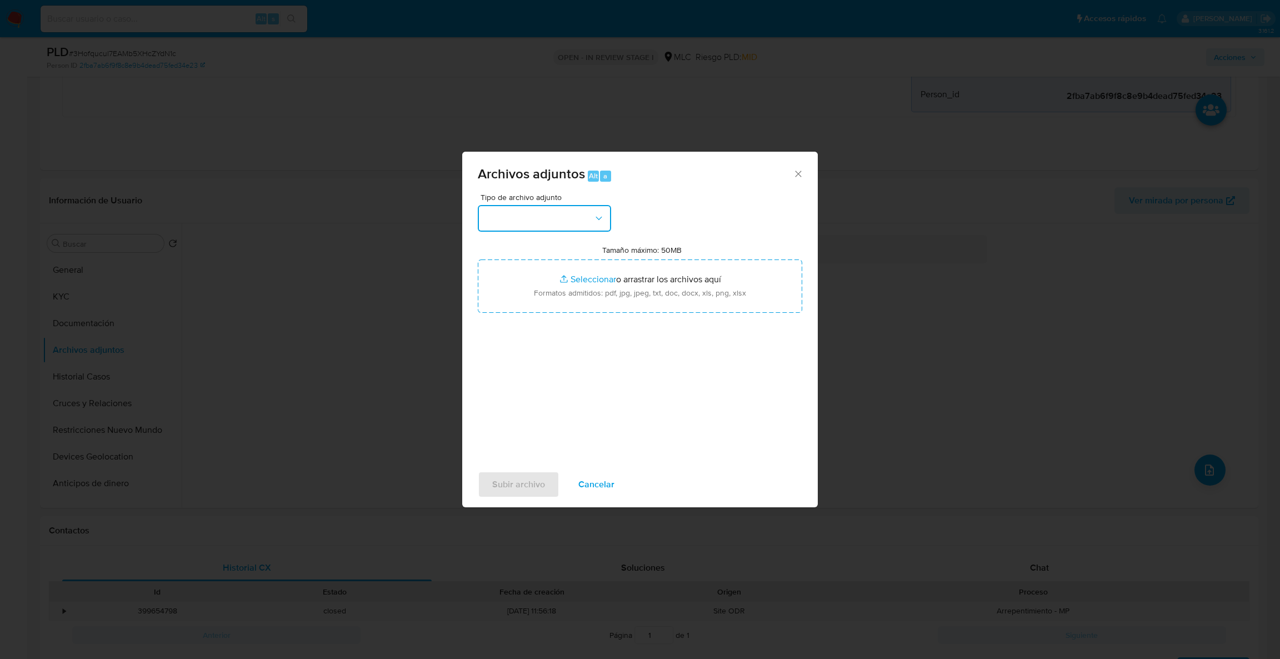
click at [567, 221] on button "button" at bounding box center [544, 218] width 133 height 27
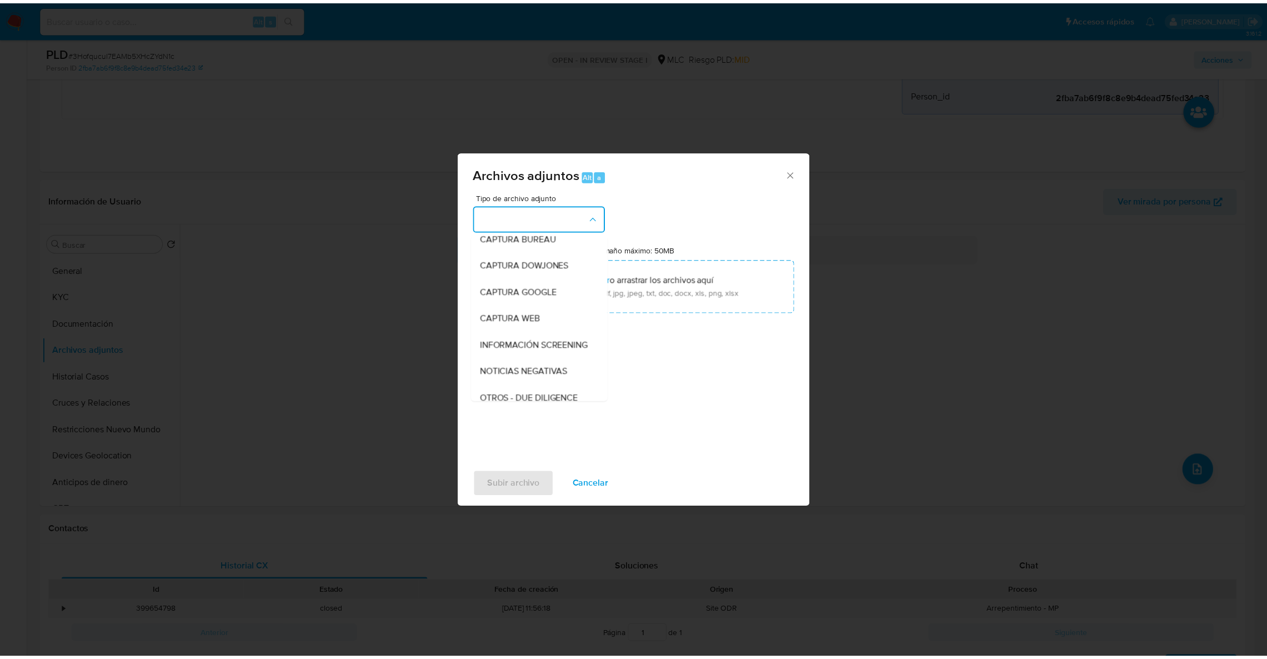
scroll to position [49, 0]
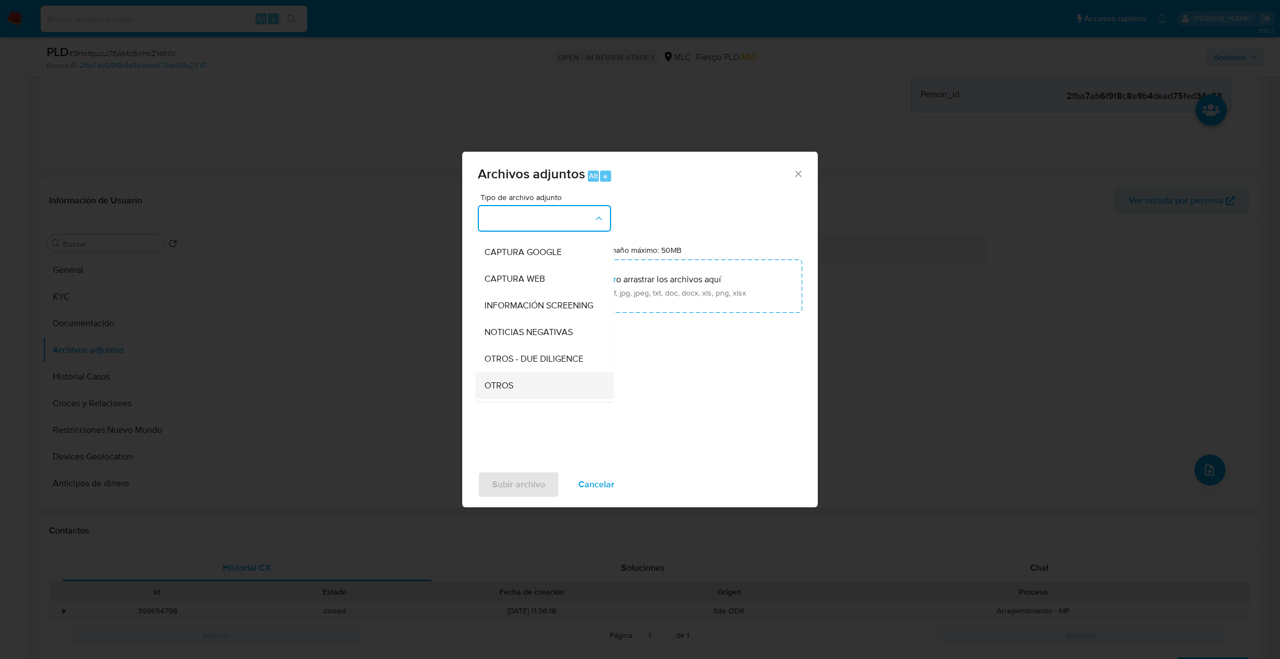
click at [509, 391] on span "OTROS" at bounding box center [498, 385] width 29 height 11
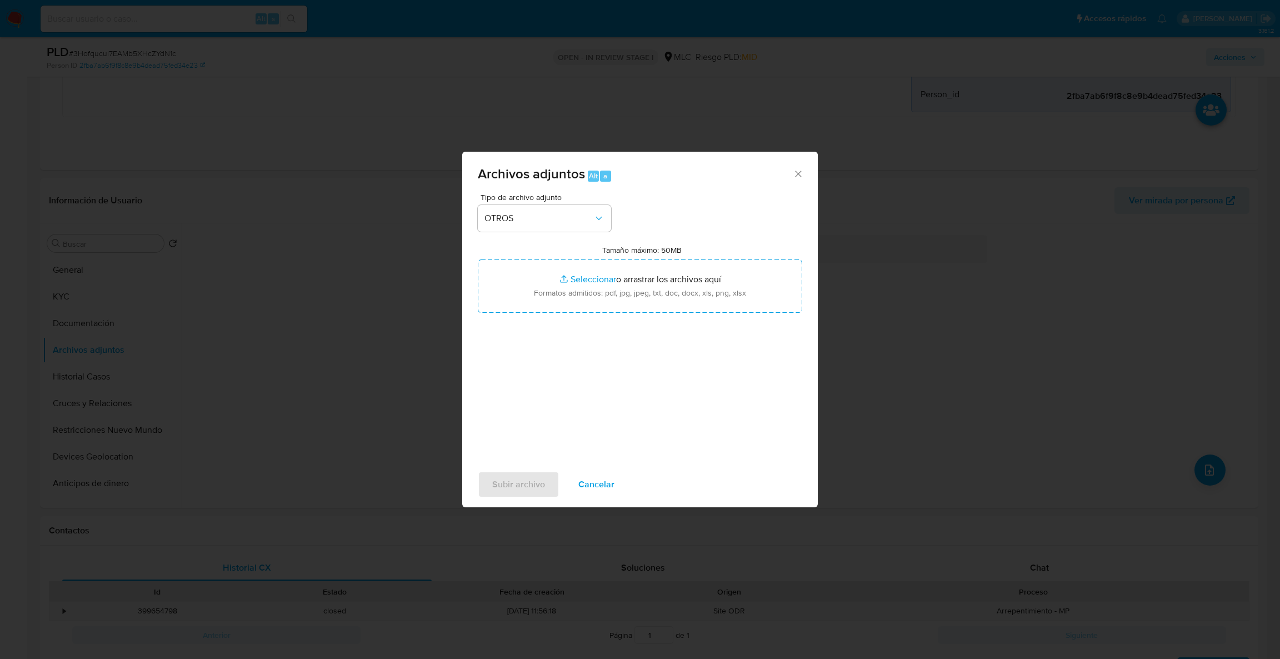
click at [541, 313] on div "Tipo de archivo adjunto OTROS Tamaño máximo: 50MB Seleccionar archivos Seleccio…" at bounding box center [640, 324] width 324 height 262
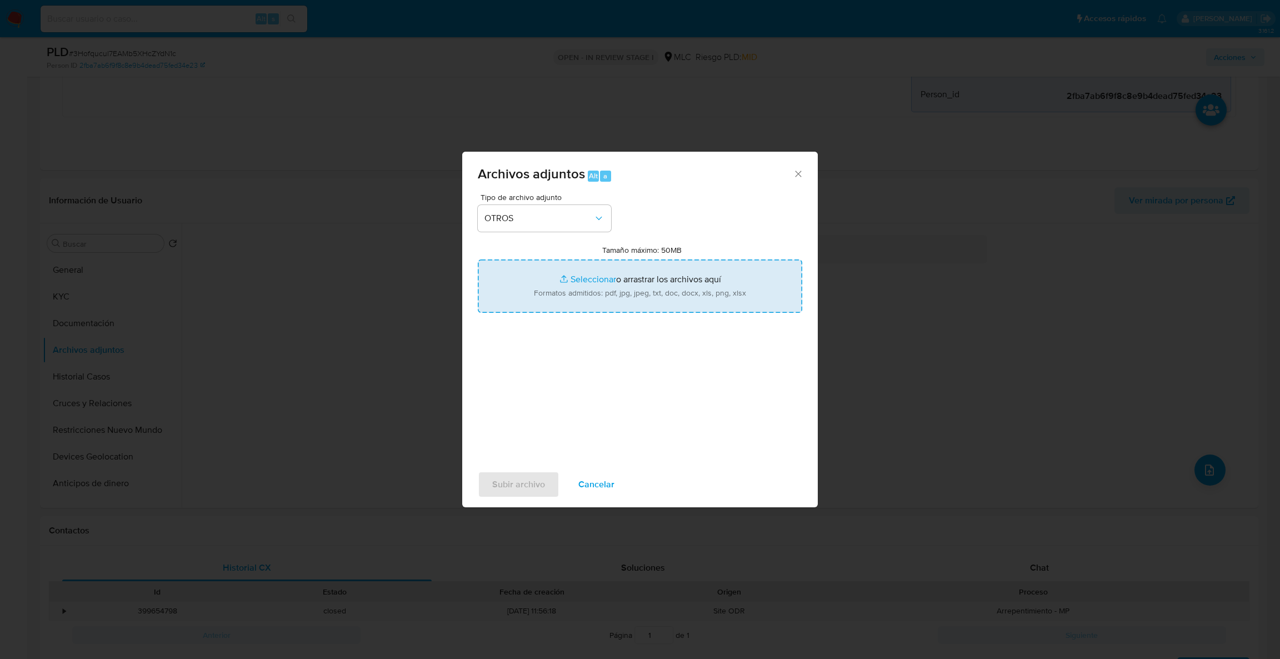
click at [544, 296] on input "Tamaño máximo: 50MB Seleccionar archivos" at bounding box center [640, 285] width 324 height 53
type input "C:\fakepath\385743353Movimientos.xlsx"
click at [596, 262] on input "Tamaño máximo: 50MB Seleccionar archivos" at bounding box center [640, 285] width 324 height 53
type input "C:\fakepath\Case Log - 385743353.pdf"
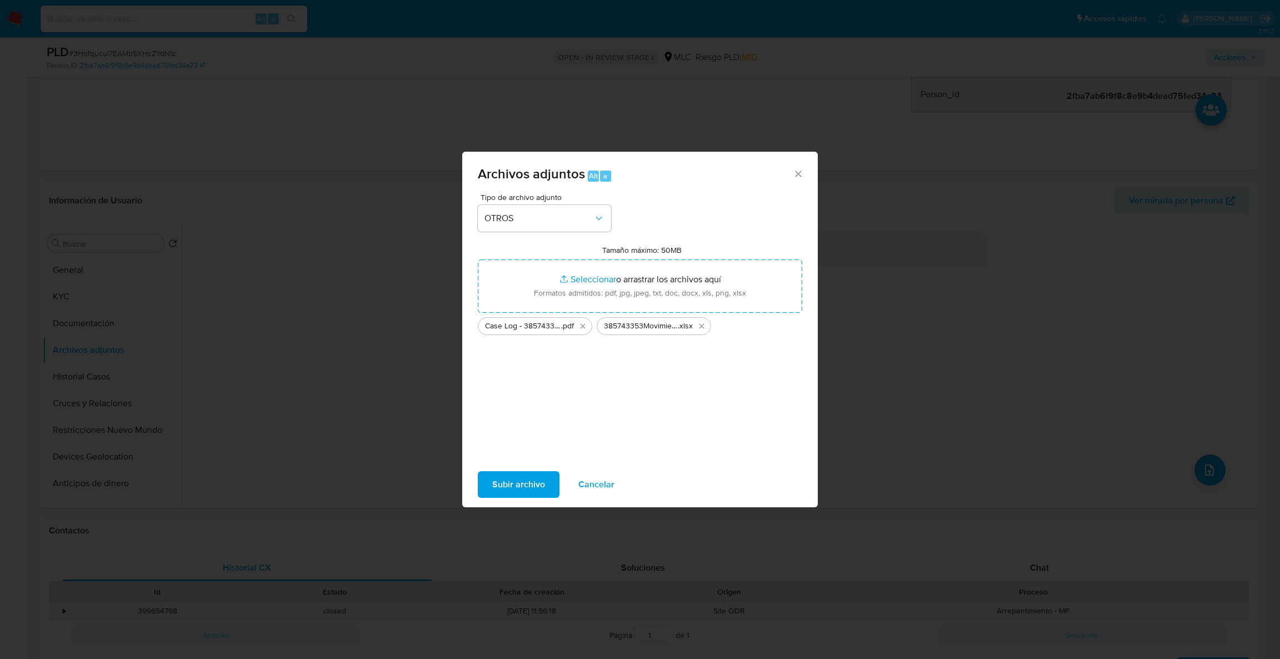
click at [538, 493] on span "Subir archivo" at bounding box center [518, 484] width 53 height 24
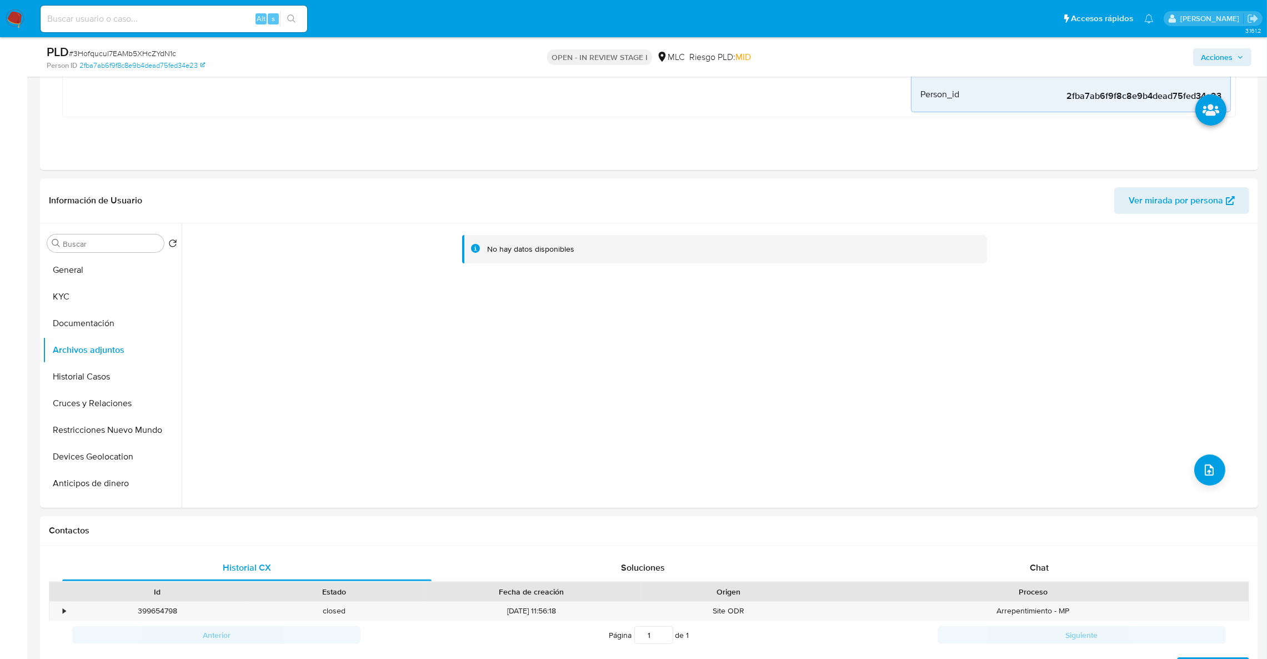
click at [1211, 56] on span "Acciones" at bounding box center [1217, 57] width 32 height 18
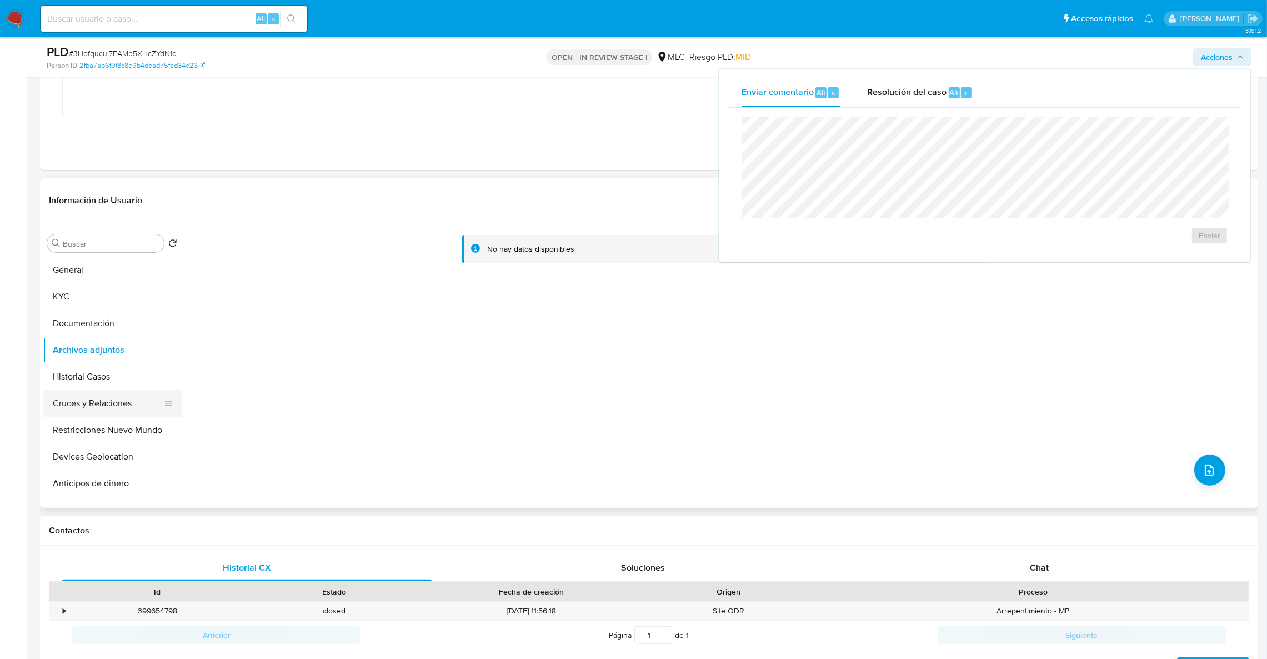
click at [122, 419] on button "Restricciones Nuevo Mundo" at bounding box center [112, 430] width 139 height 27
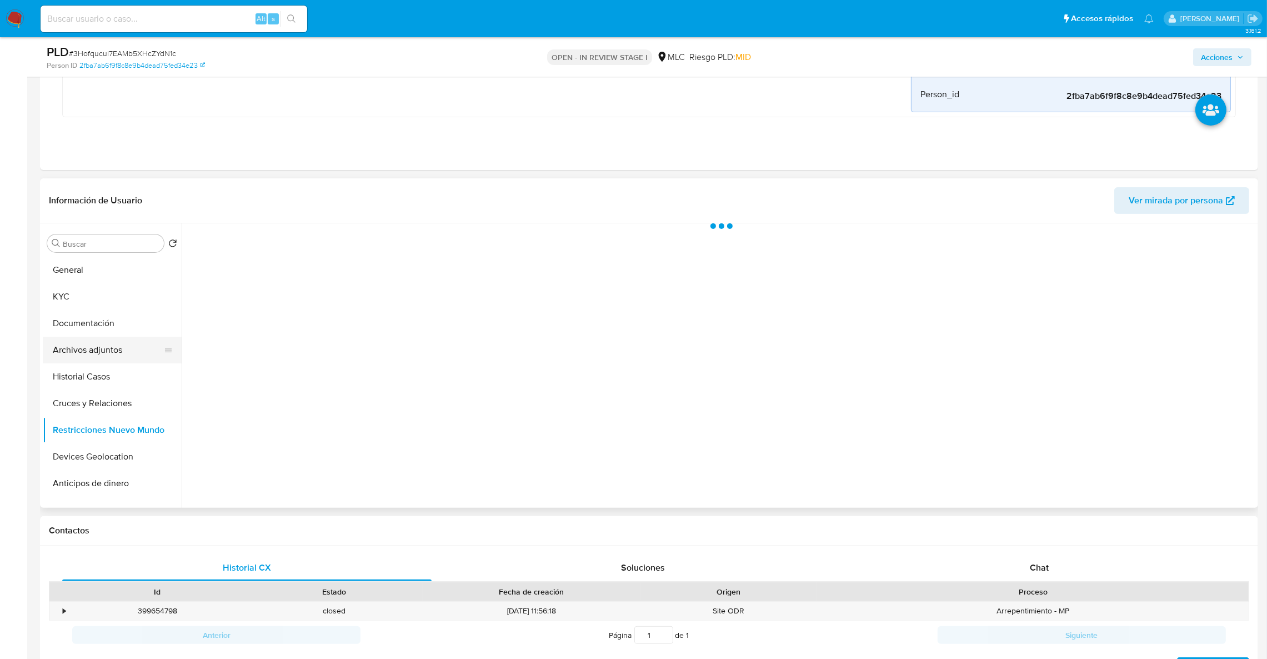
click at [111, 361] on button "Archivos adjuntos" at bounding box center [108, 350] width 130 height 27
click at [1216, 68] on div "Acciones" at bounding box center [1052, 57] width 399 height 26
click at [1218, 59] on span "Acciones" at bounding box center [1217, 57] width 32 height 18
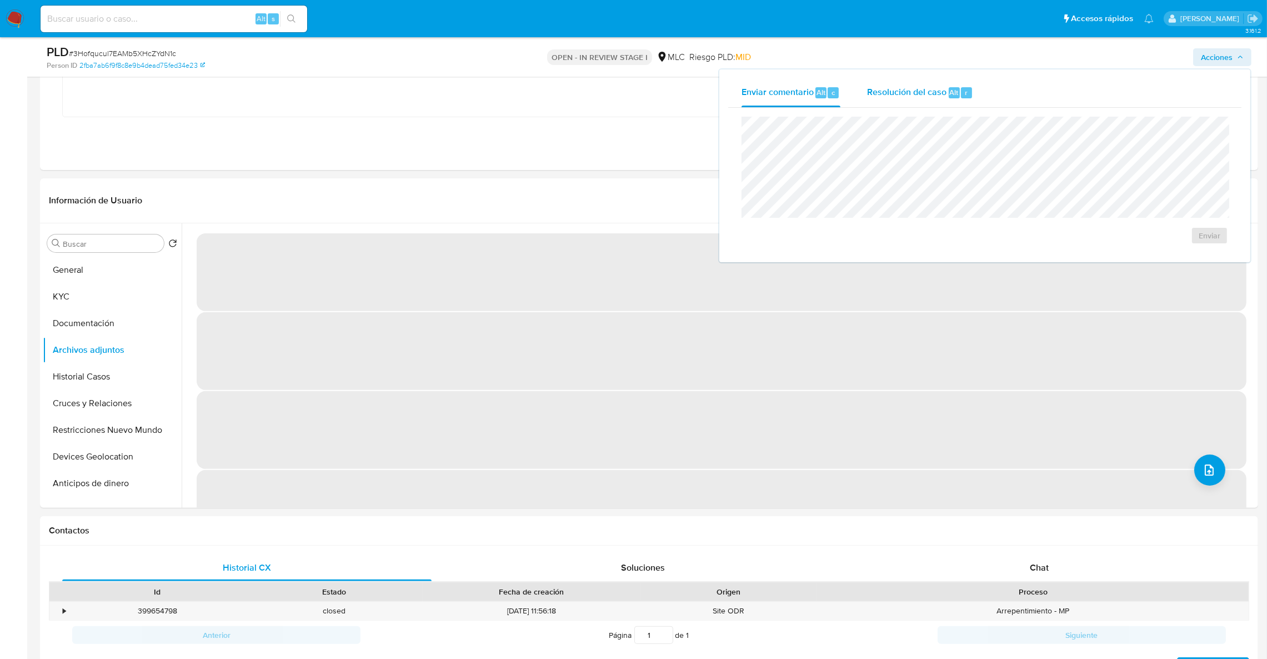
click at [948, 102] on div "Resolución del caso Alt r" at bounding box center [920, 92] width 106 height 29
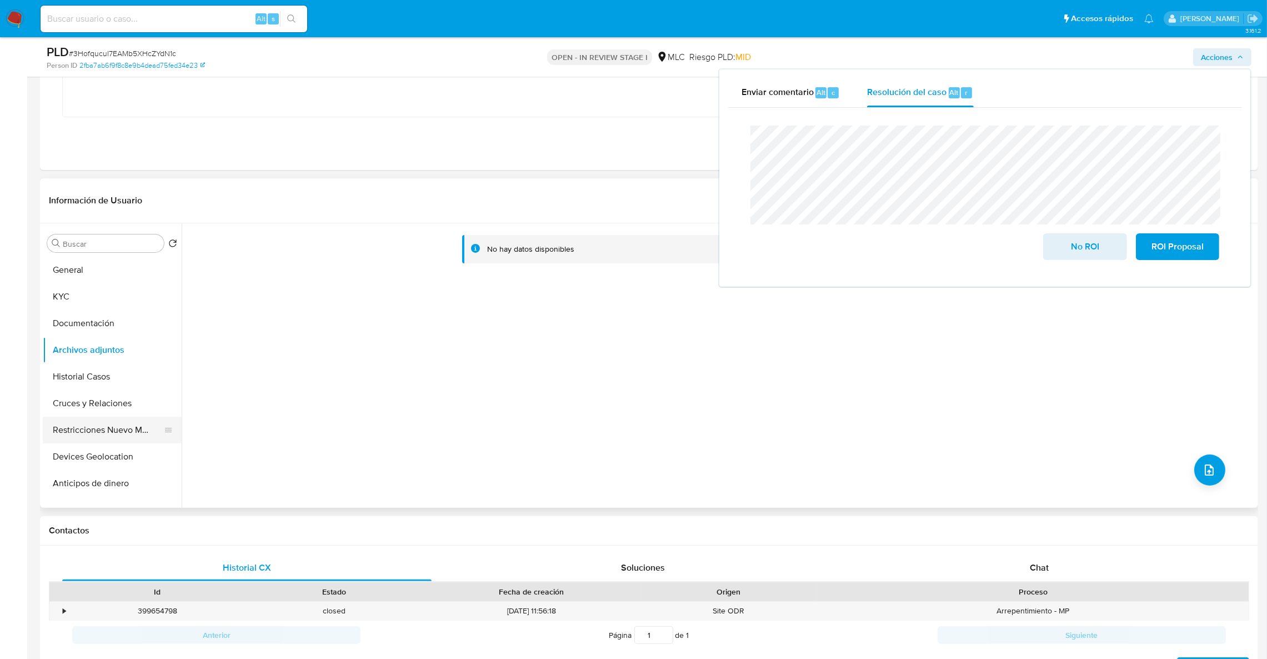
drag, startPoint x: 148, startPoint y: 443, endPoint x: 141, endPoint y: 428, distance: 16.6
click at [148, 442] on button "Restricciones Nuevo Mundo" at bounding box center [108, 430] width 130 height 27
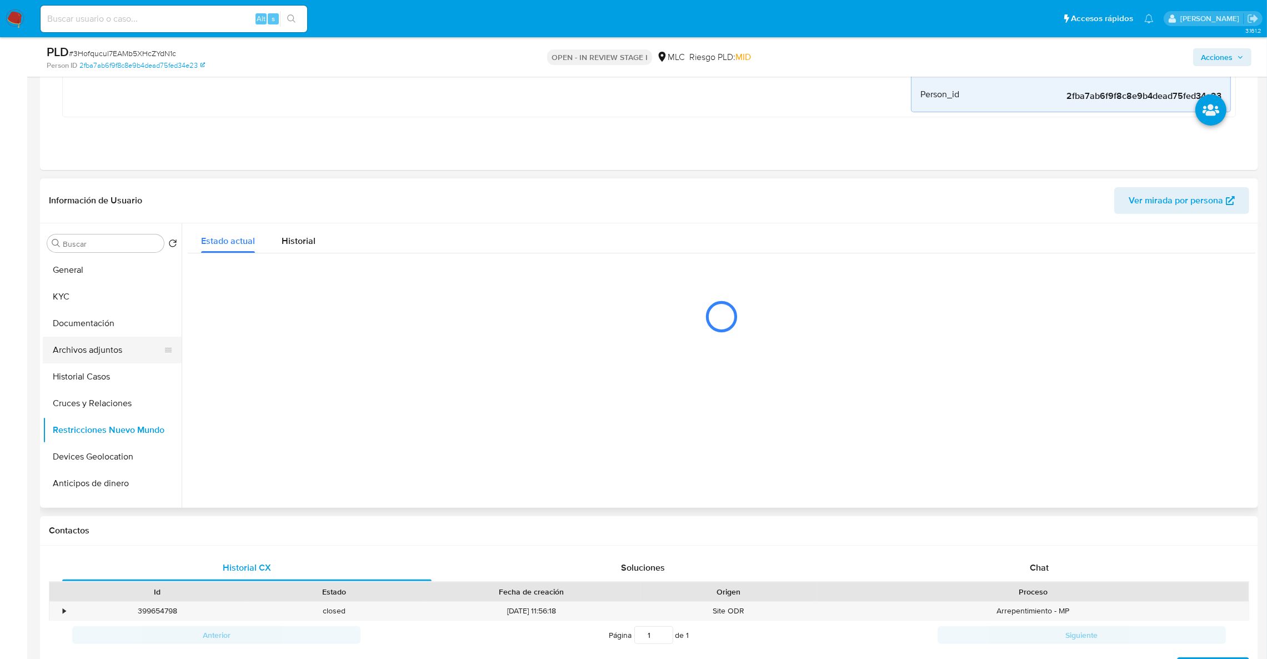
click at [111, 349] on button "Archivos adjuntos" at bounding box center [108, 350] width 130 height 27
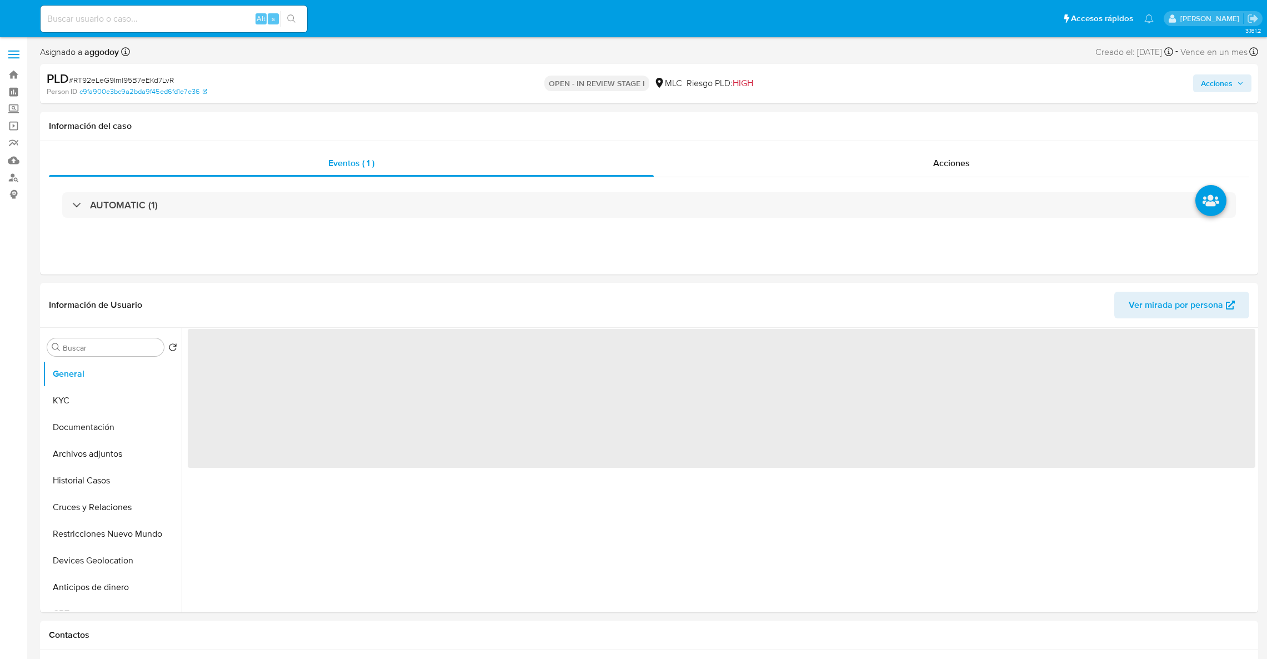
select select "10"
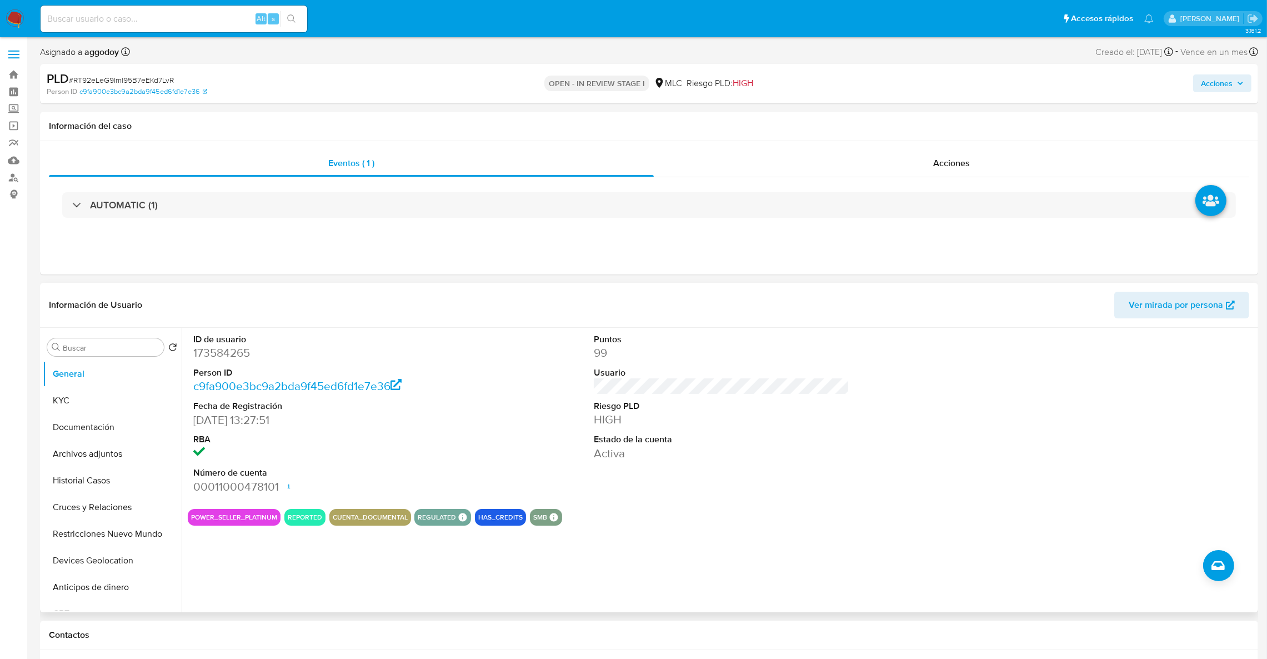
click at [234, 353] on dd "173584265" at bounding box center [321, 353] width 256 height 16
copy dd "173584265"
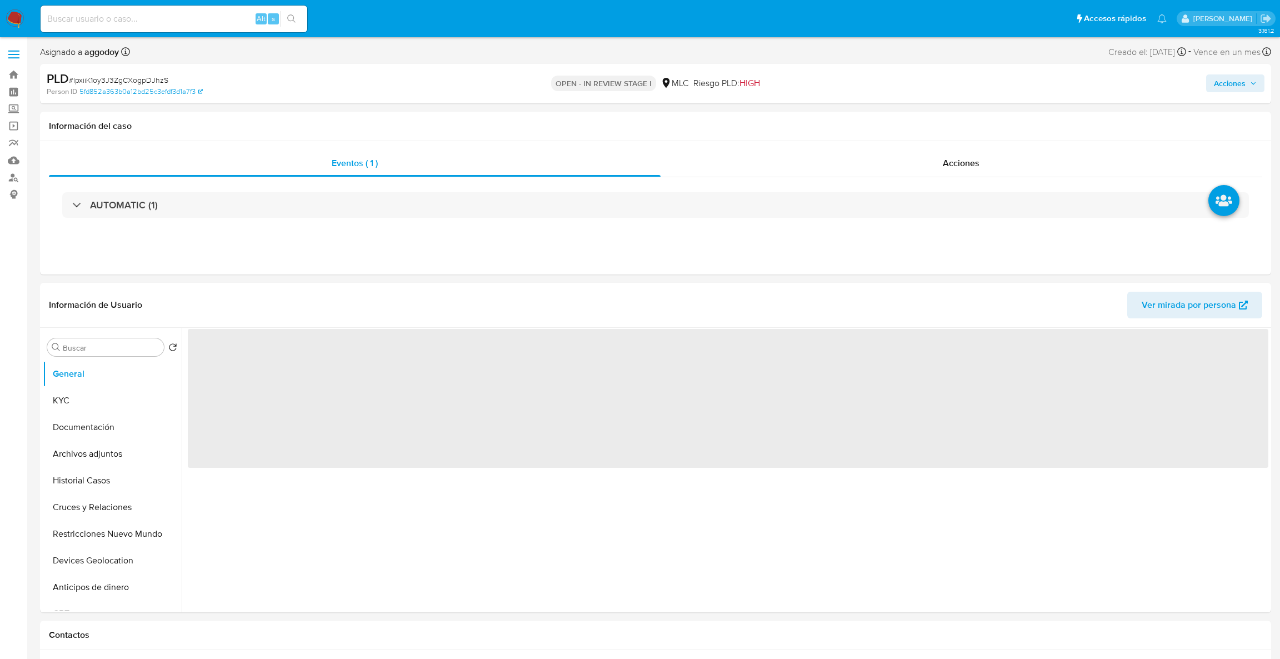
select select "10"
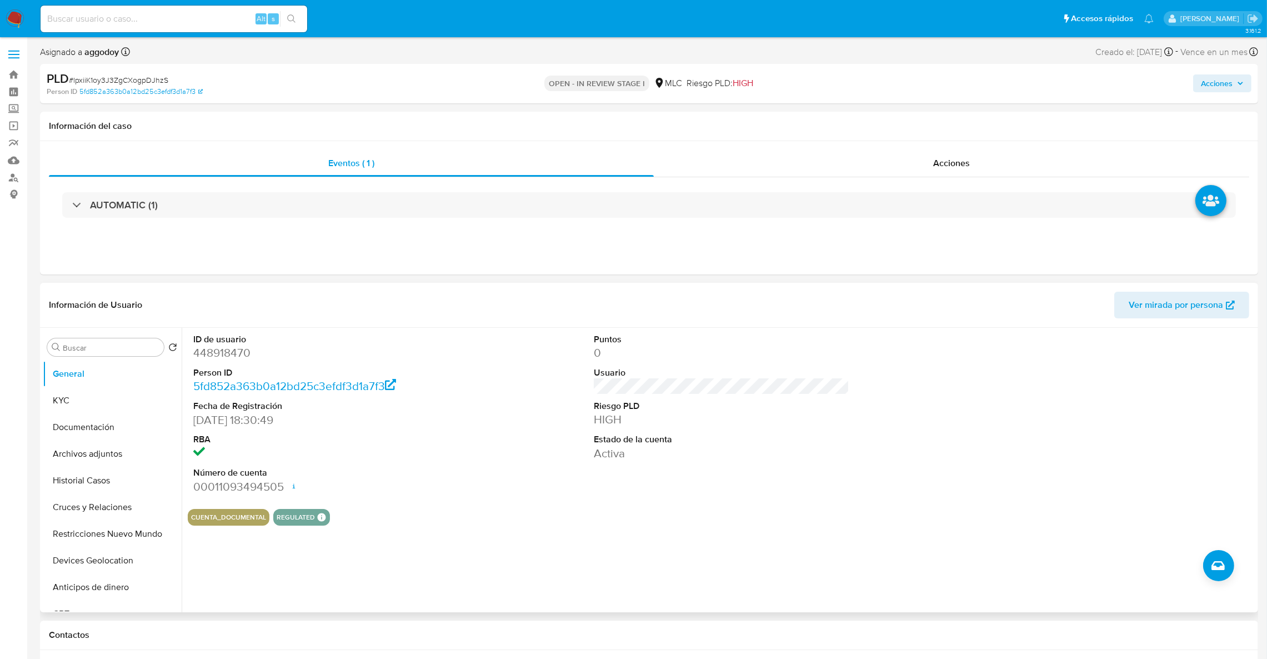
click at [237, 356] on dd "448918470" at bounding box center [321, 353] width 256 height 16
copy dd "448918470"
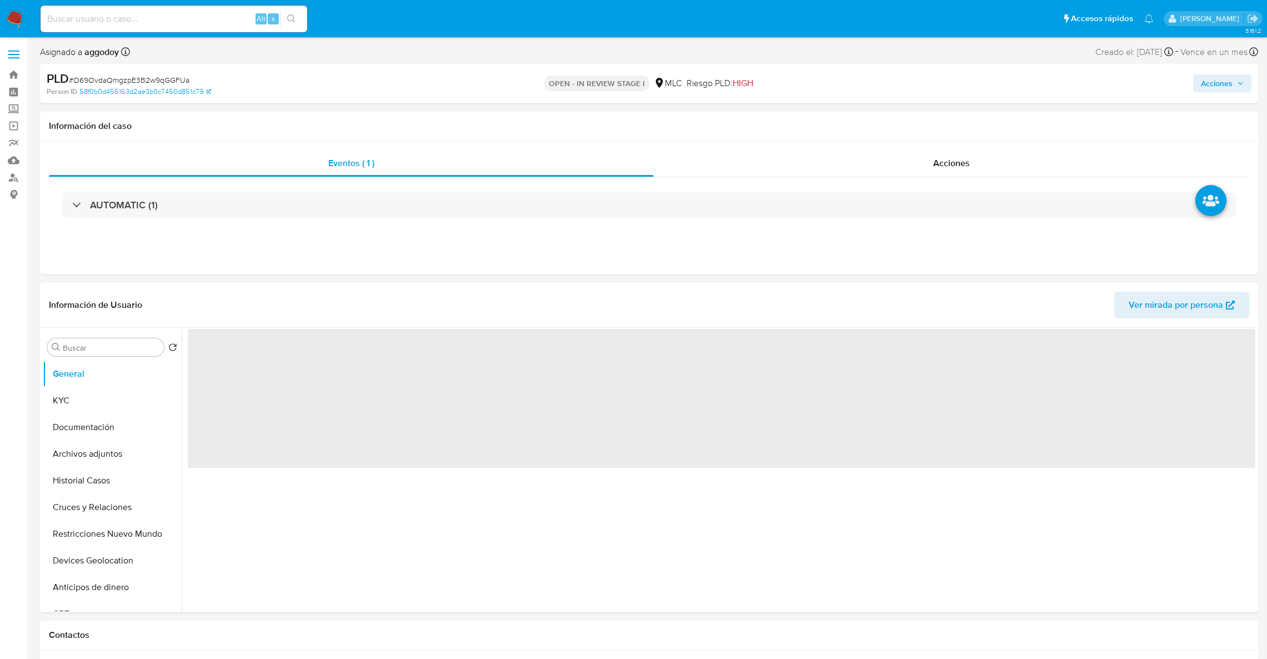
select select "10"
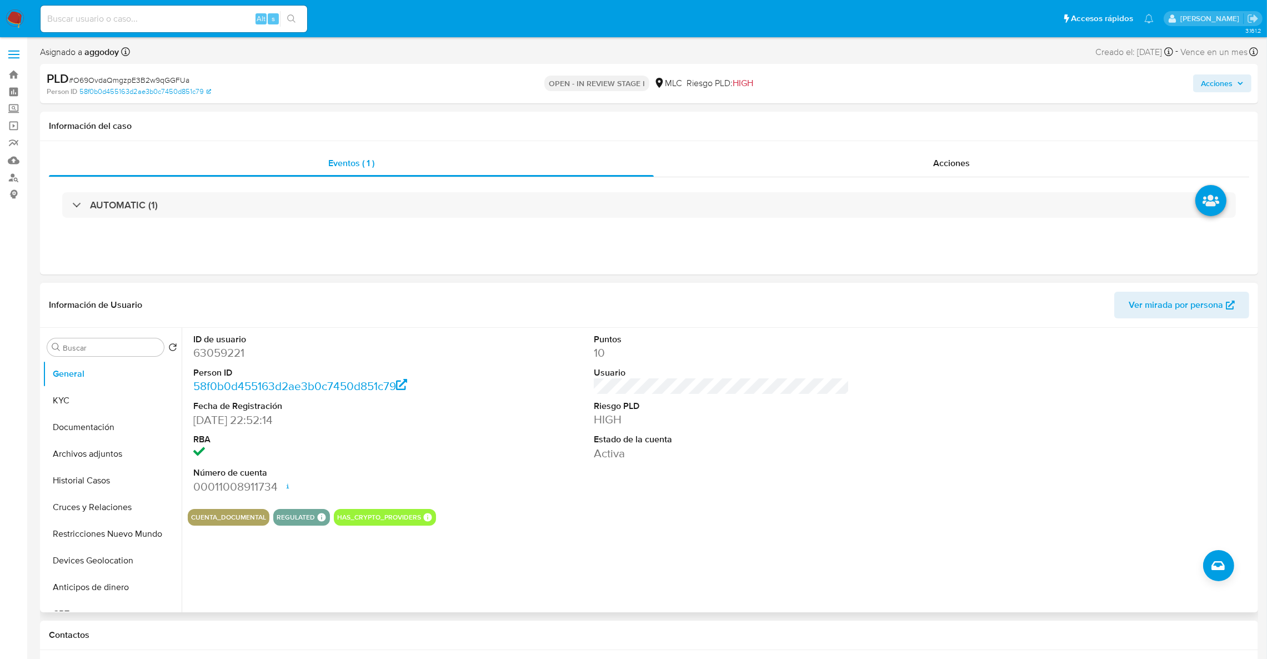
click at [217, 356] on dd "63059221" at bounding box center [321, 353] width 256 height 16
copy dd "63059221"
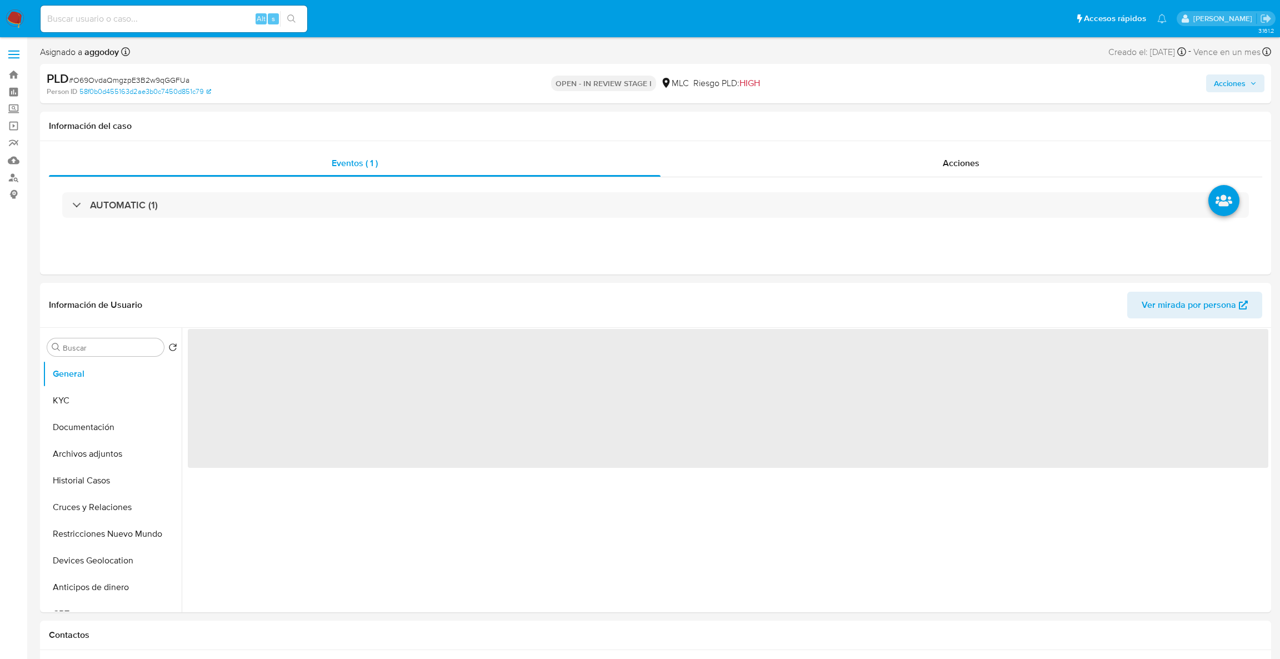
select select "10"
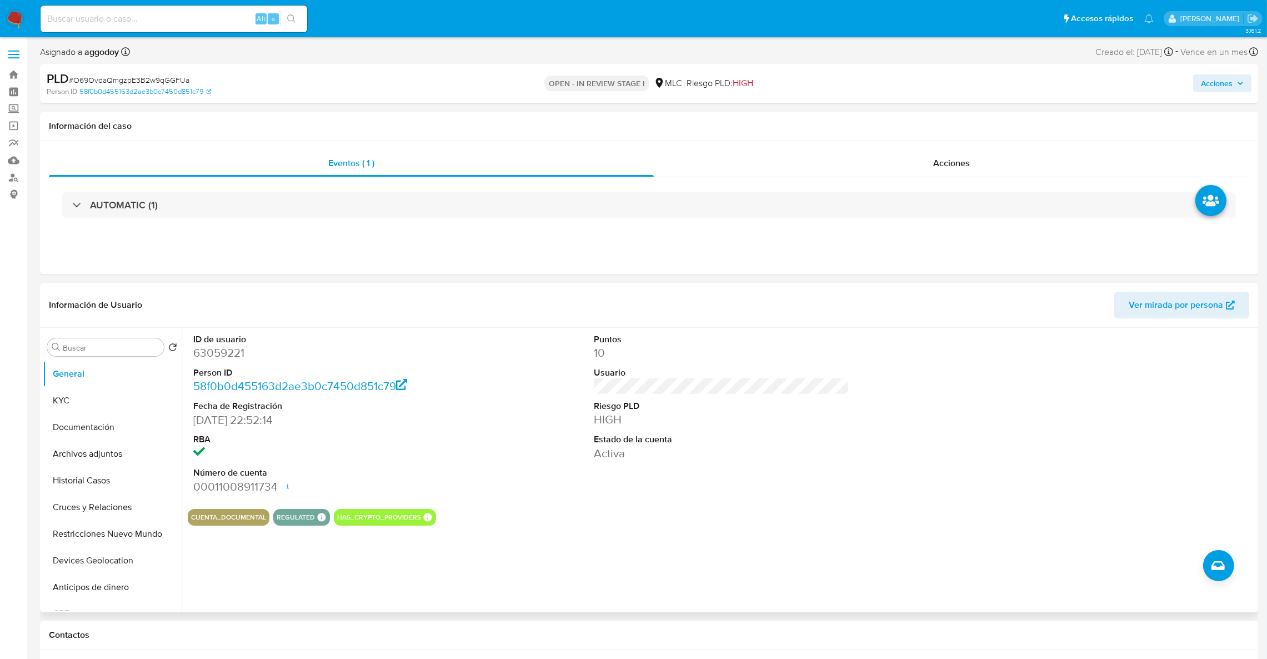
click at [238, 358] on dd "63059221" at bounding box center [321, 353] width 256 height 16
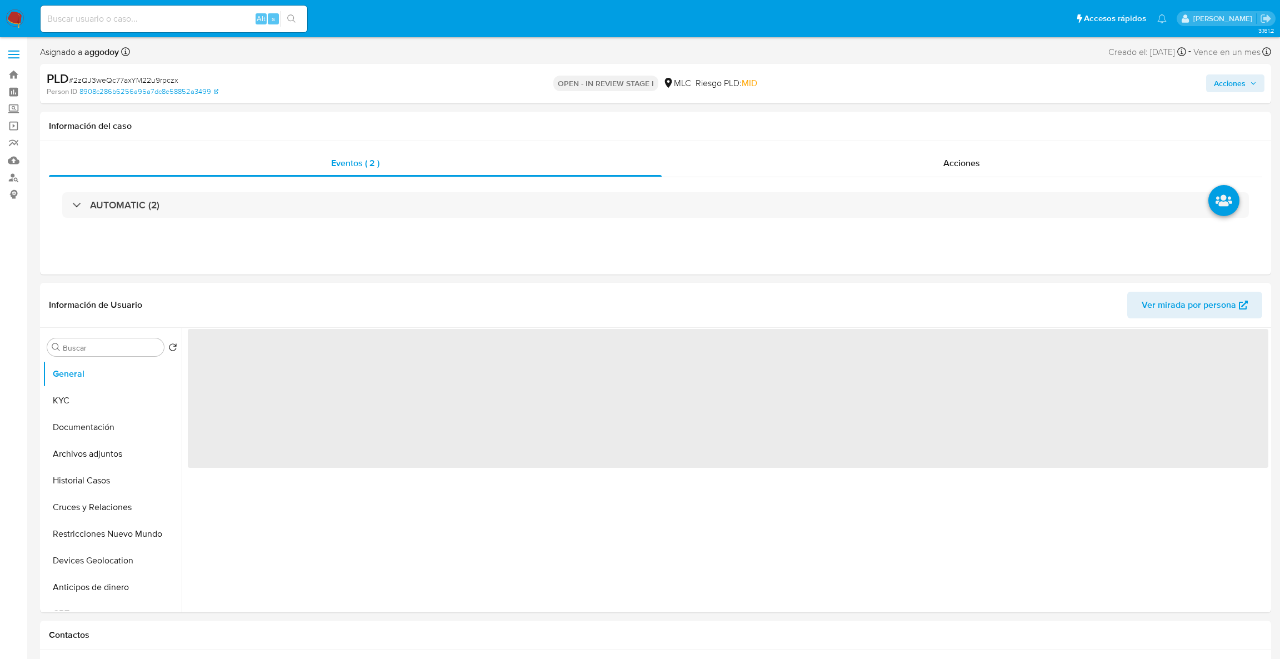
select select "10"
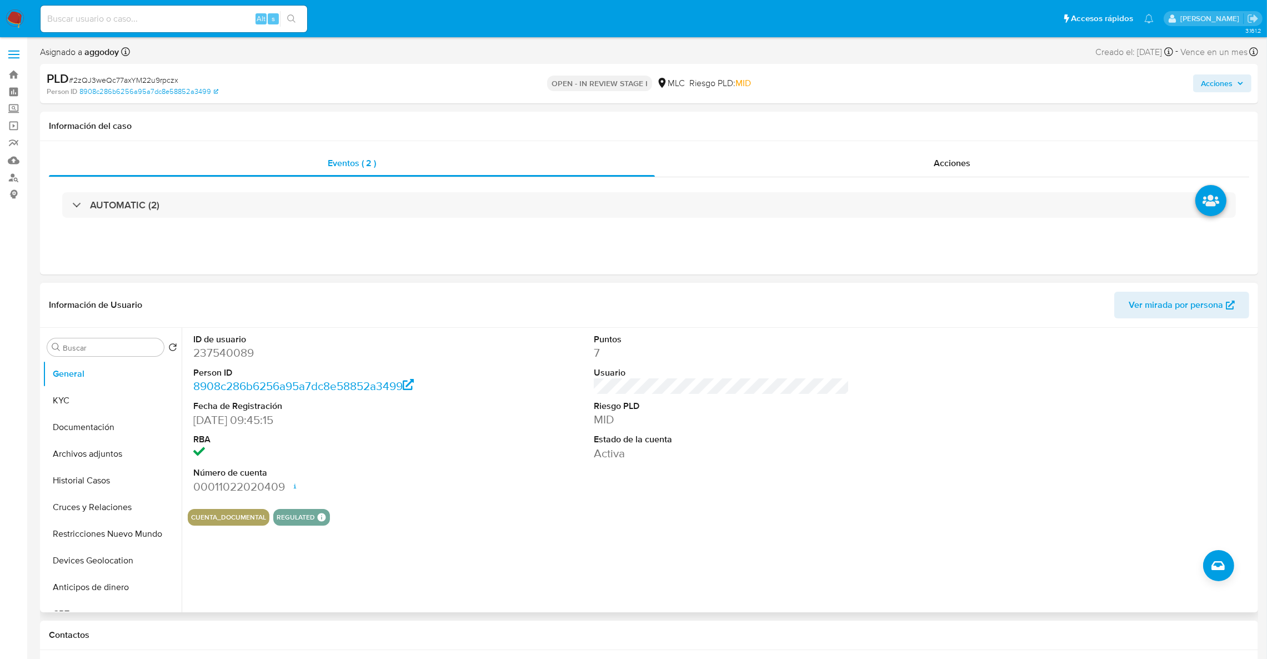
click at [224, 367] on dt "Person ID" at bounding box center [321, 373] width 256 height 12
click at [218, 359] on dd "237540089" at bounding box center [321, 353] width 256 height 16
copy dd "237540089"
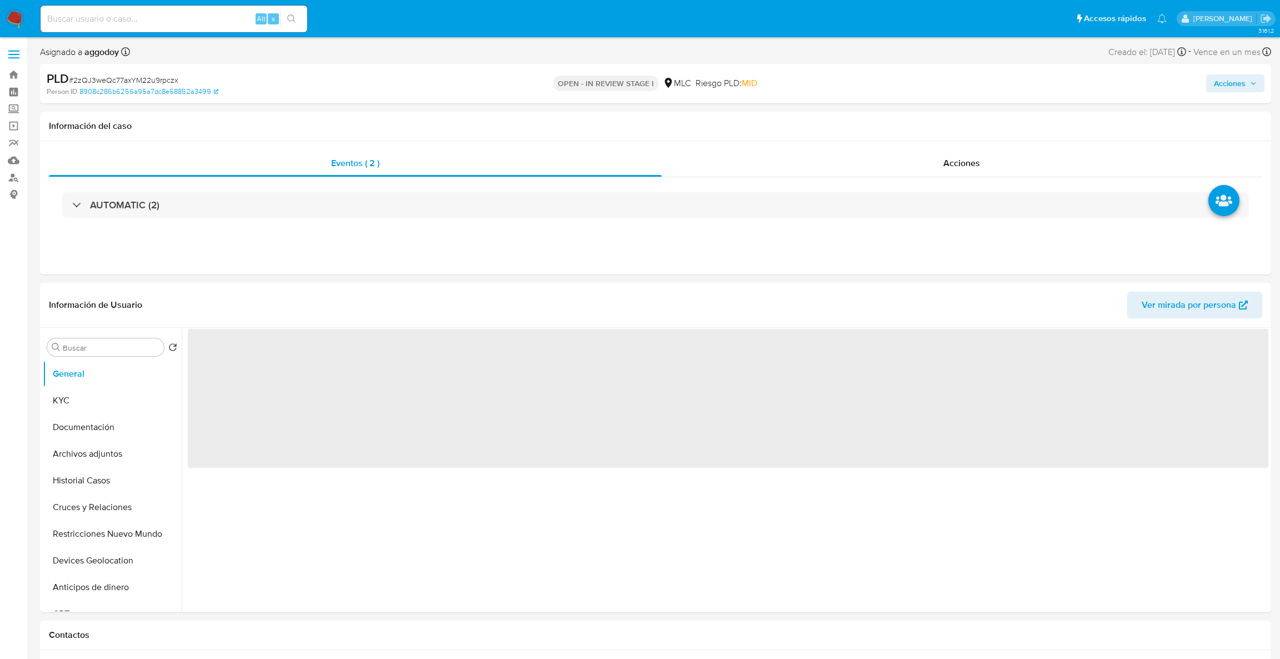
select select "10"
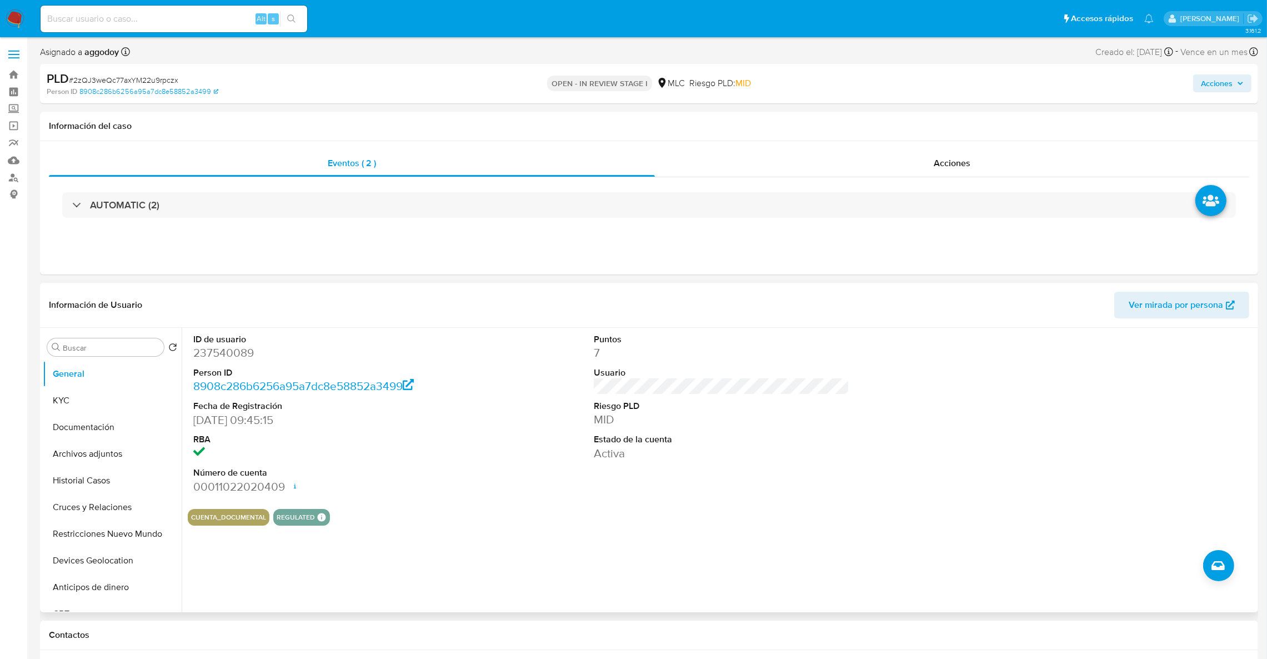
click at [213, 354] on dd "237540089" at bounding box center [321, 353] width 256 height 16
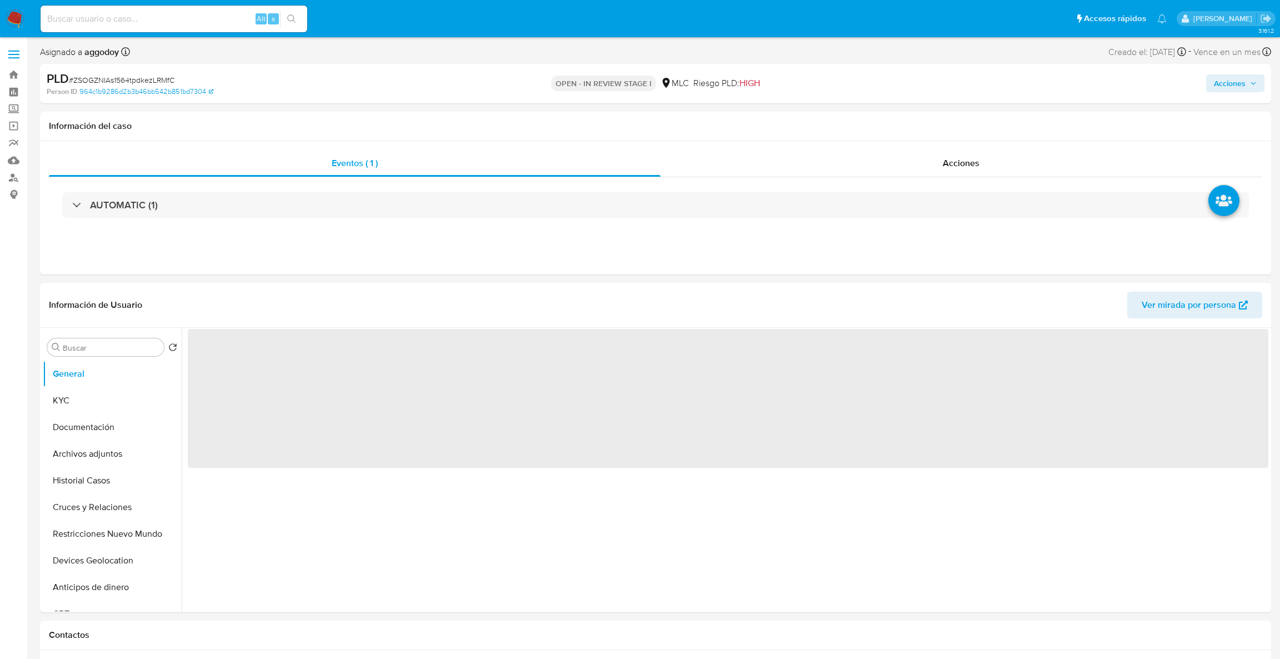
select select "10"
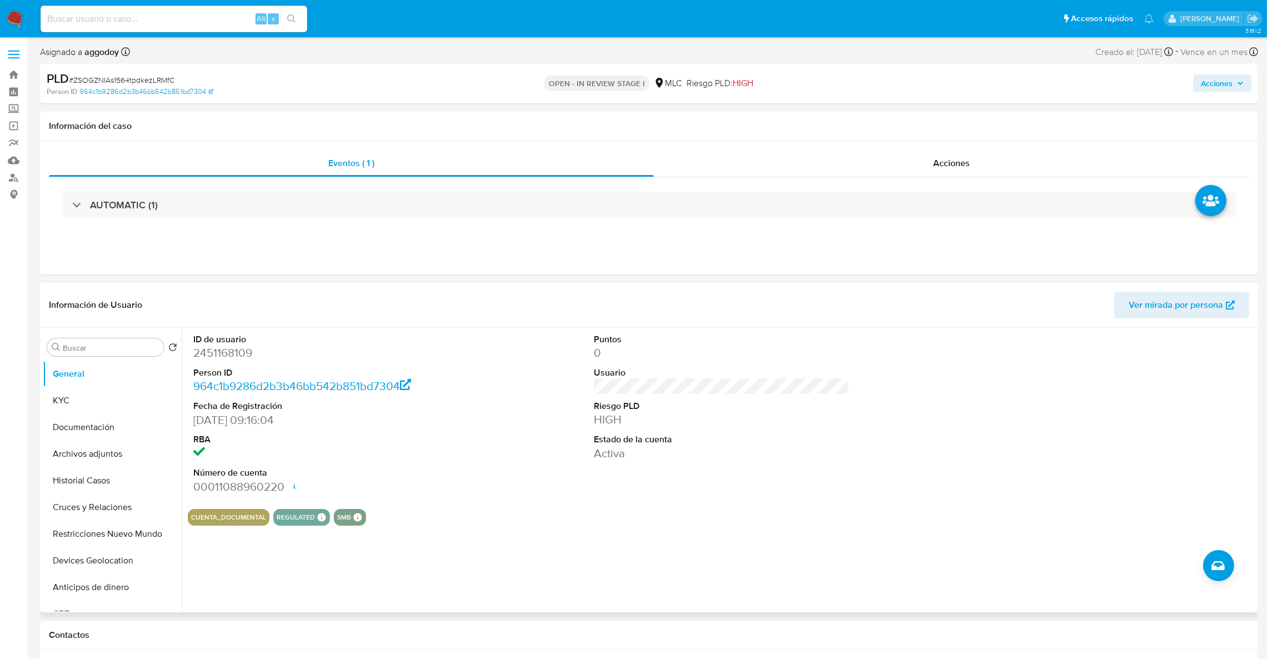
click at [208, 359] on dd "2451168109" at bounding box center [321, 353] width 256 height 16
copy dd "2451168109"
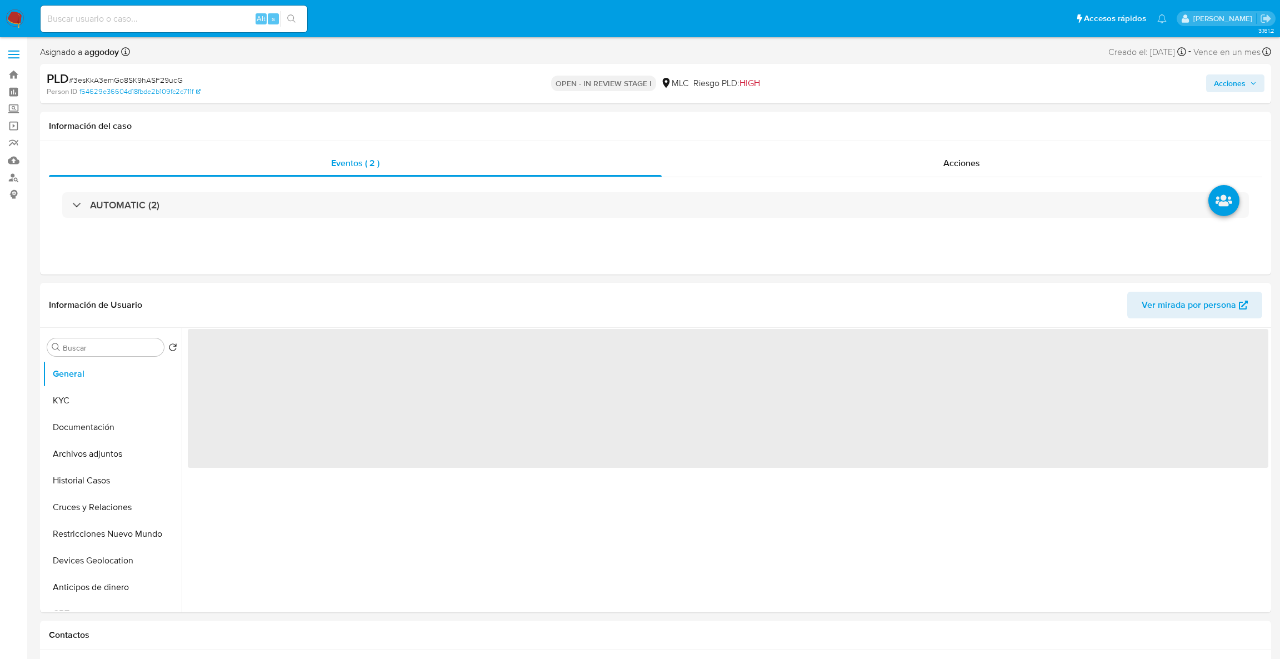
select select "10"
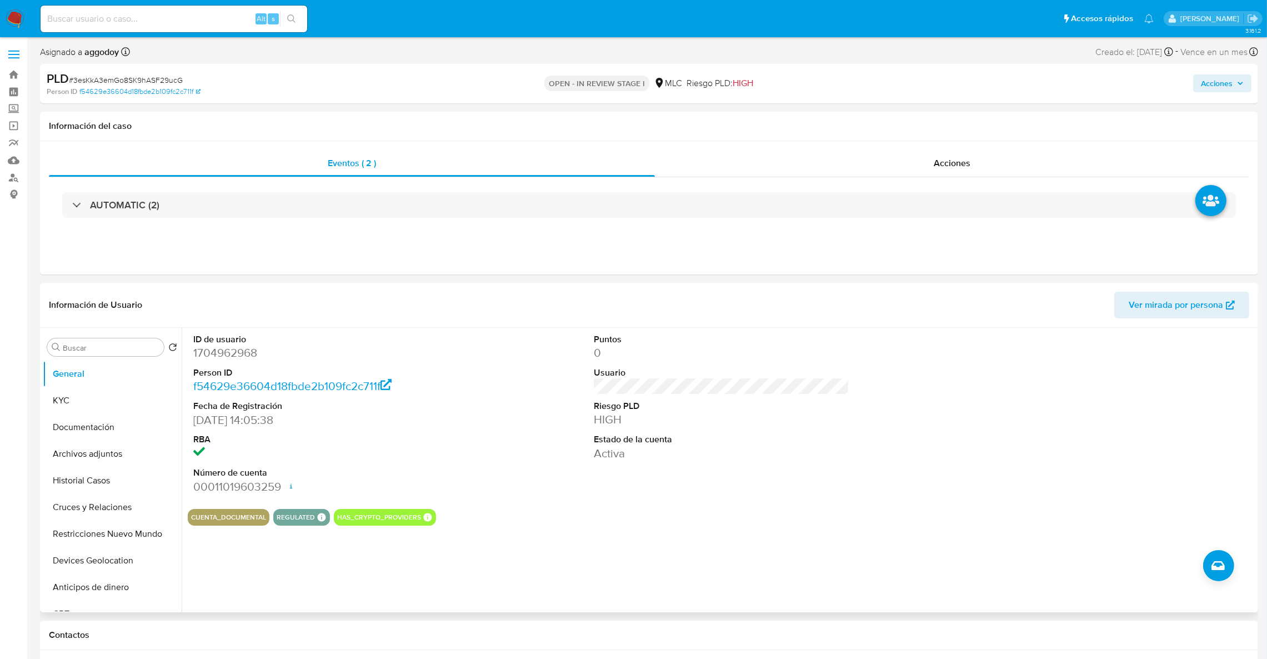
click at [223, 367] on dt "Person ID" at bounding box center [321, 373] width 256 height 12
click at [211, 352] on dd "1704962968" at bounding box center [321, 353] width 256 height 16
copy dd "1704962968"
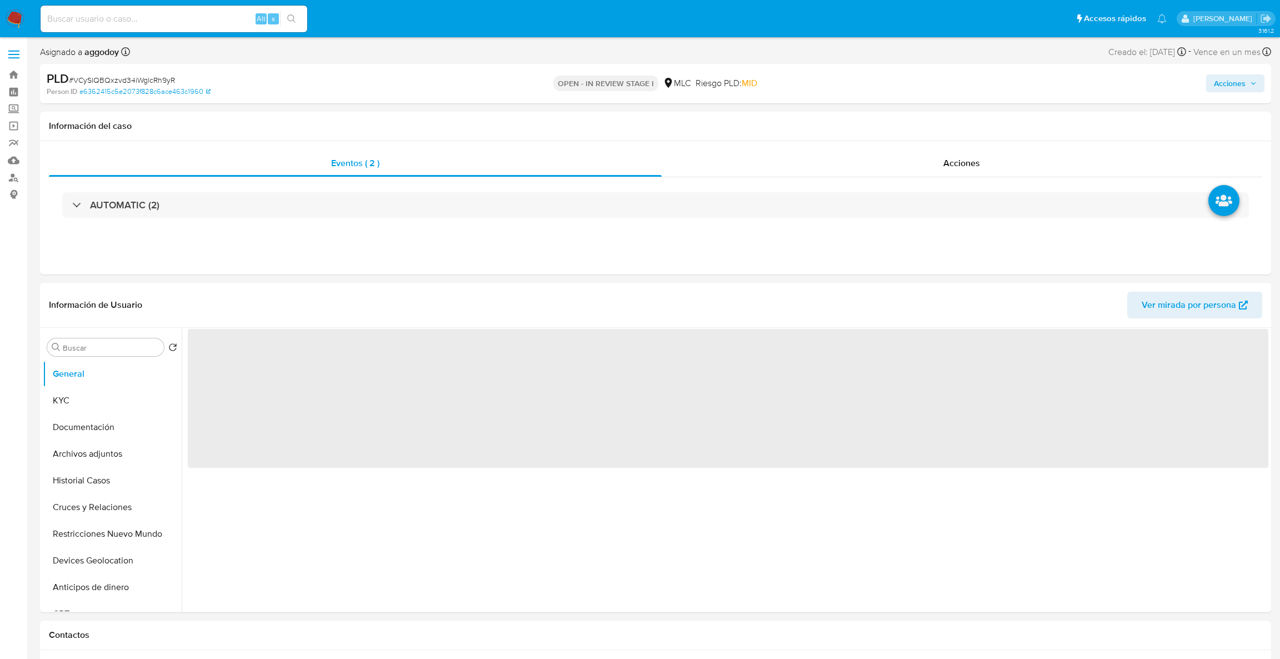
select select "10"
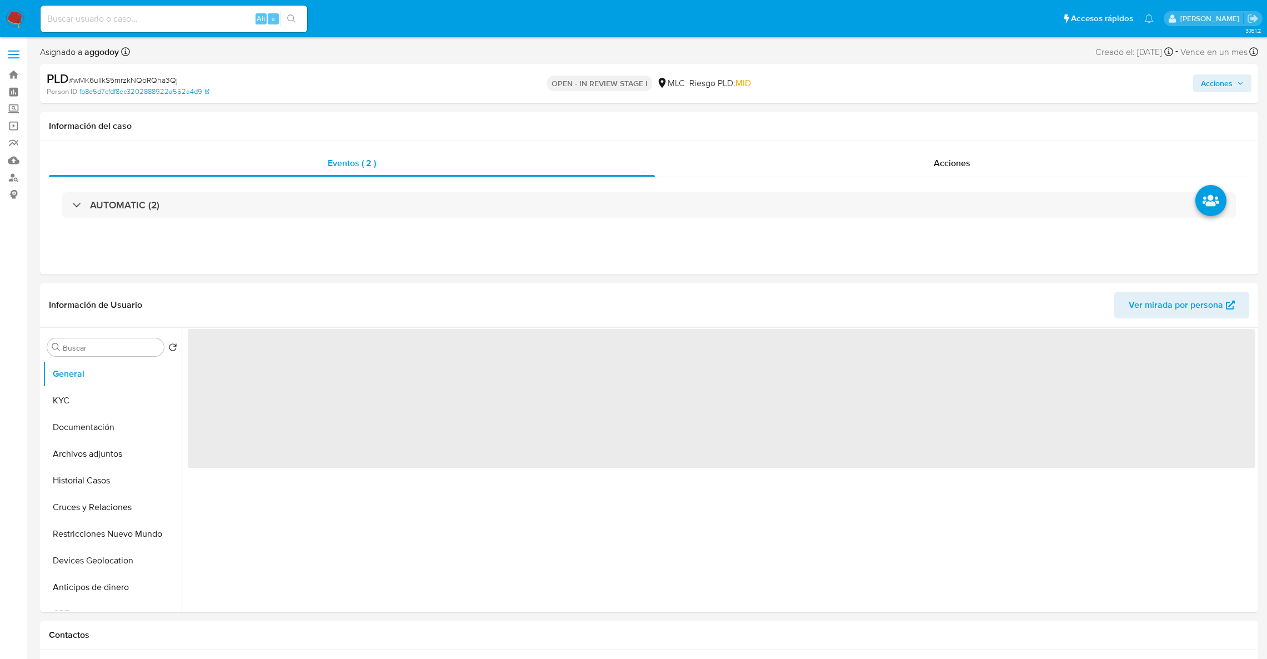
select select "10"
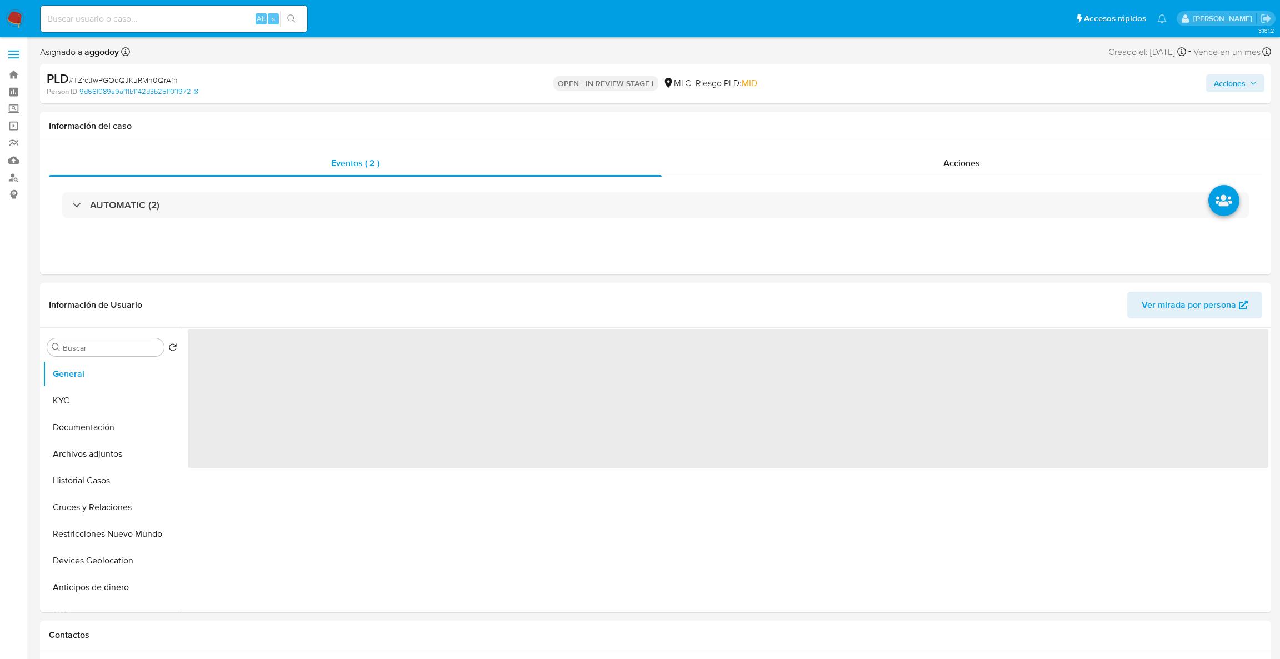
select select "10"
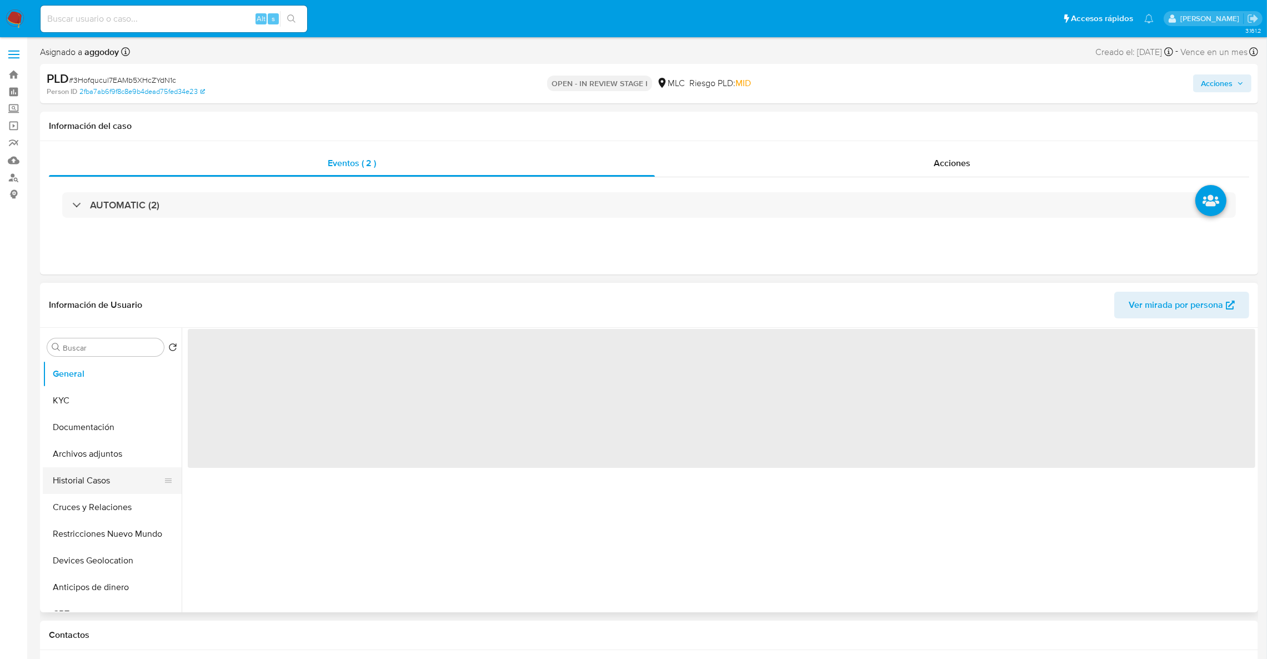
select select "10"
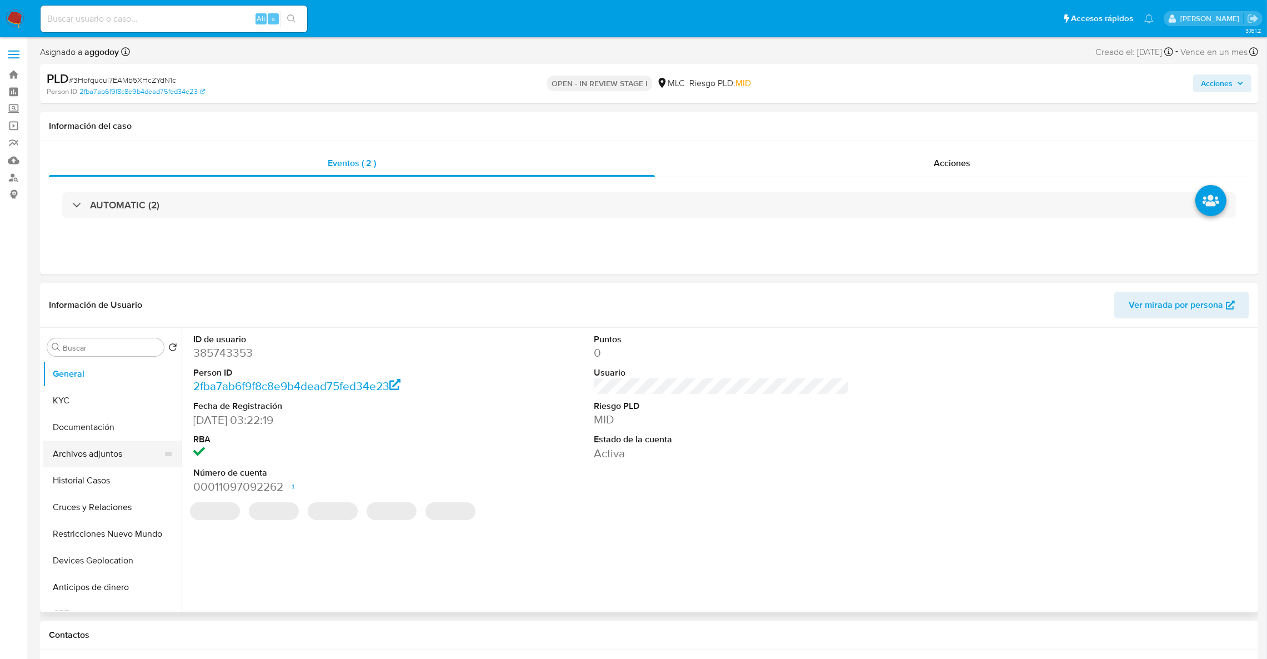
click at [116, 455] on button "Archivos adjuntos" at bounding box center [108, 454] width 130 height 27
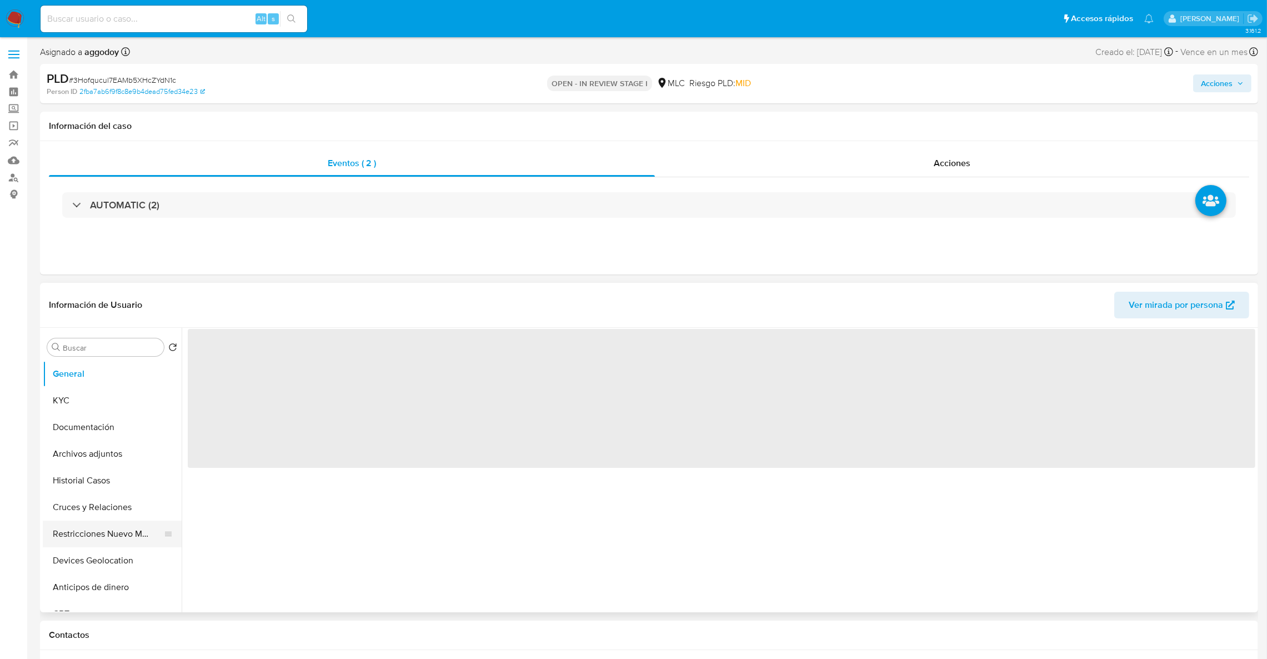
select select "10"
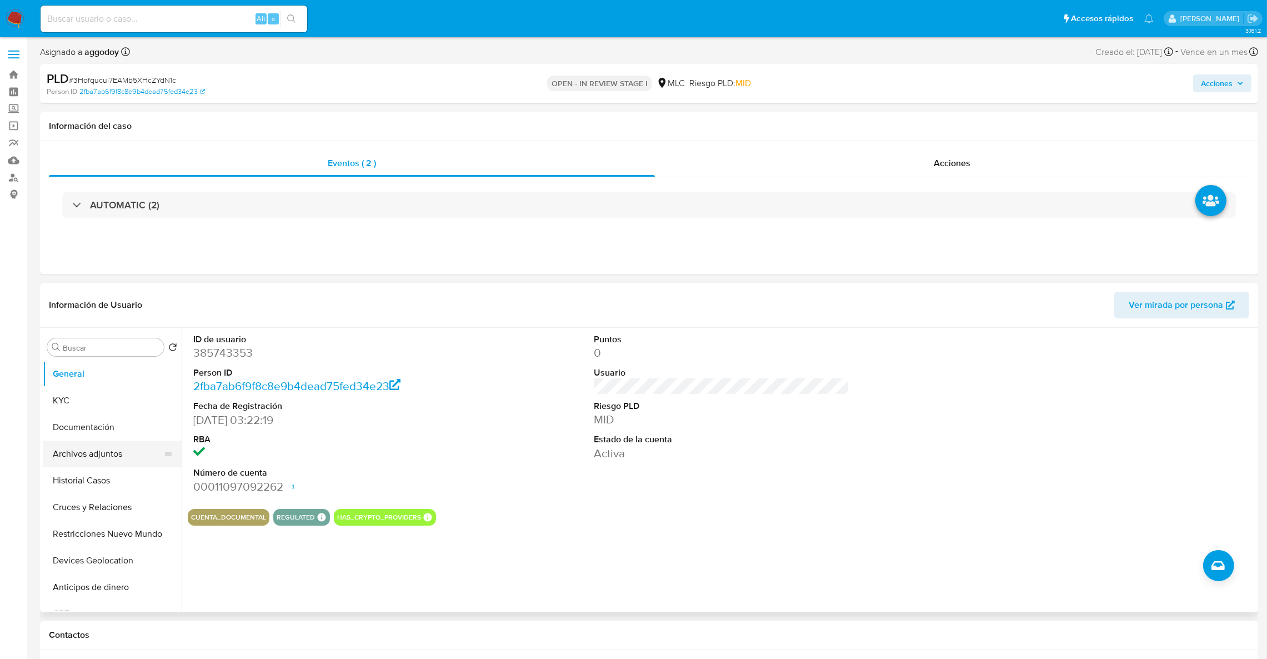
click at [97, 462] on button "Archivos adjuntos" at bounding box center [108, 454] width 130 height 27
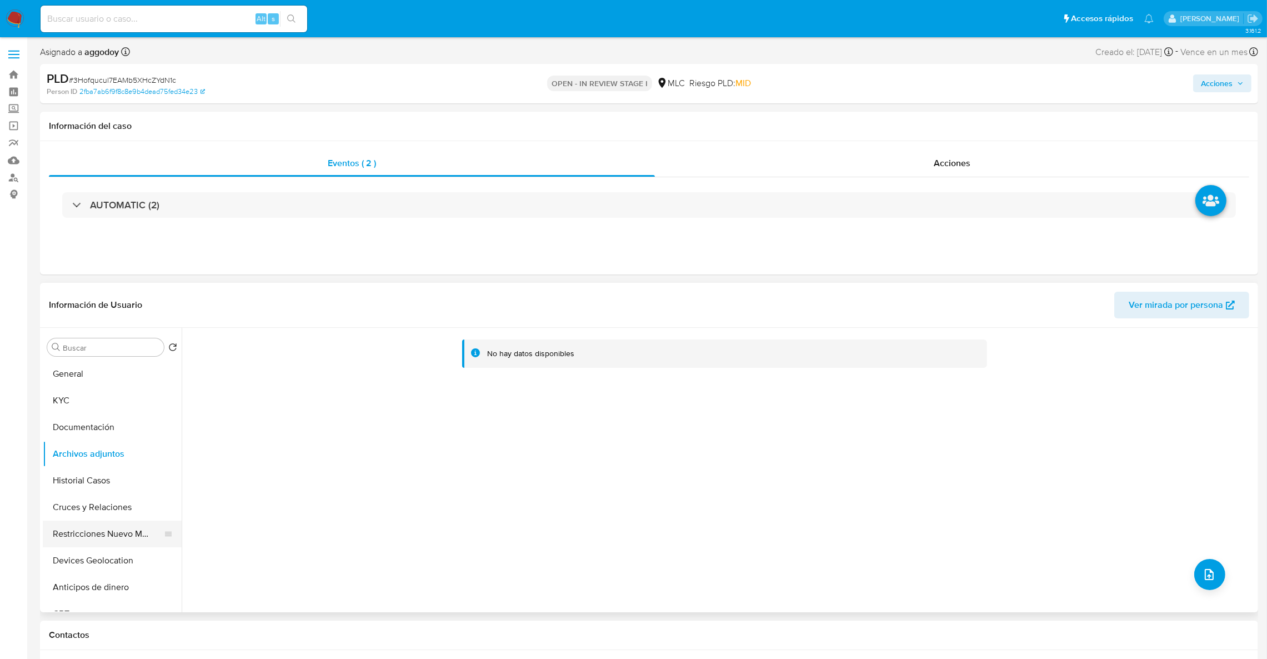
click at [78, 544] on button "Restricciones Nuevo Mundo" at bounding box center [108, 534] width 130 height 27
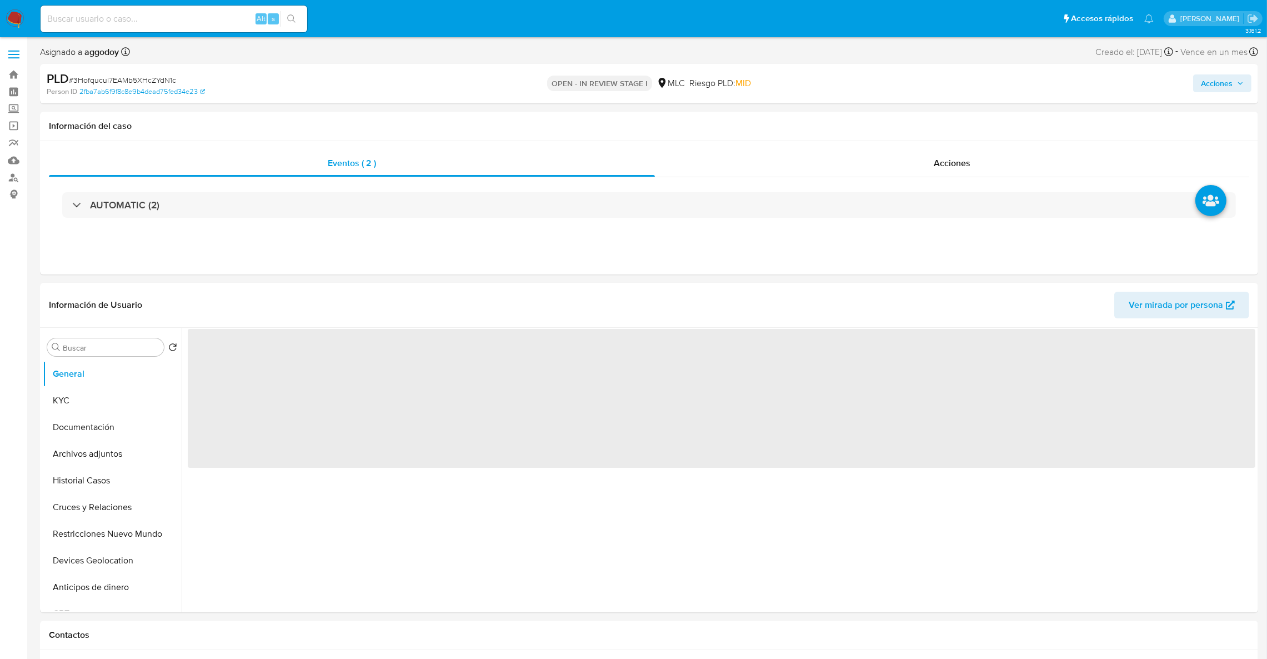
select select "10"
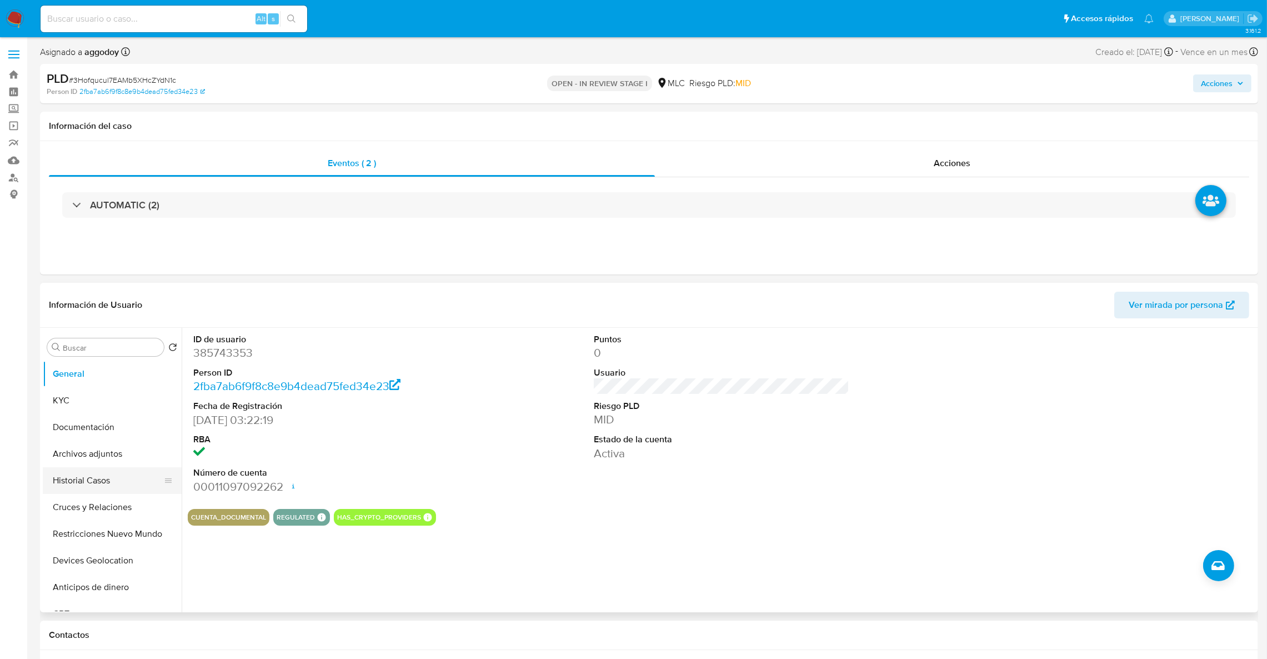
click at [86, 467] on button "Historial Casos" at bounding box center [108, 480] width 130 height 27
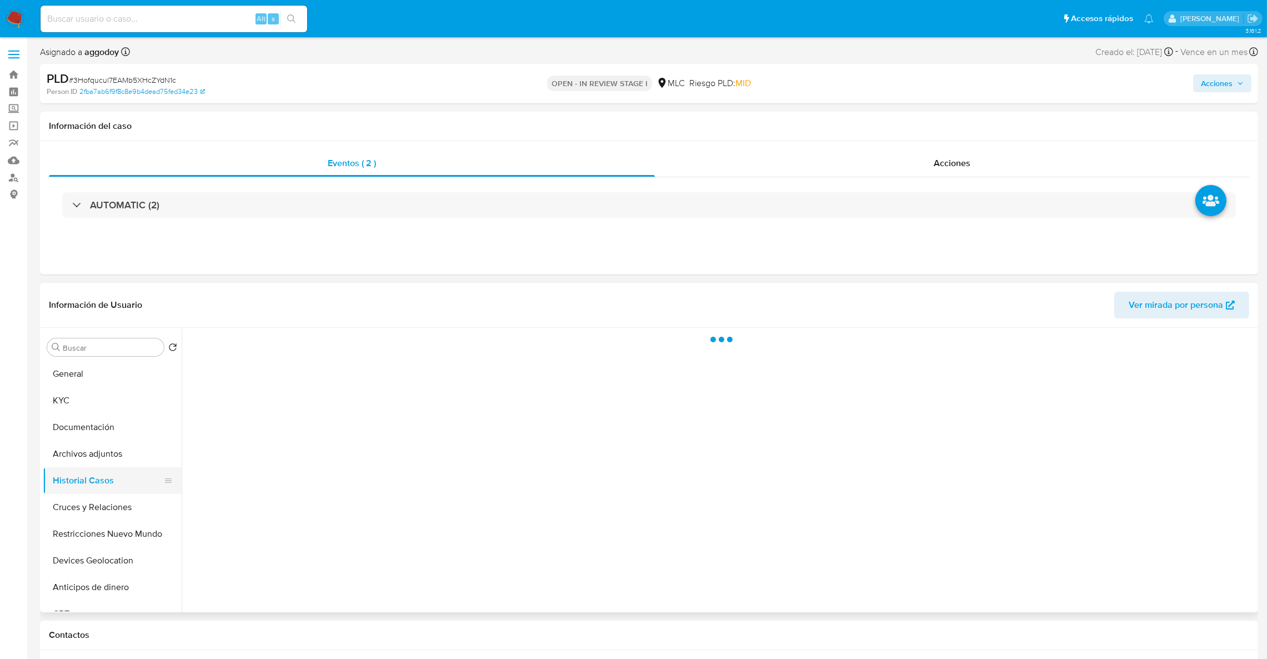
click at [86, 467] on button "Historial Casos" at bounding box center [108, 480] width 130 height 27
click at [84, 449] on button "Archivos adjuntos" at bounding box center [108, 454] width 130 height 27
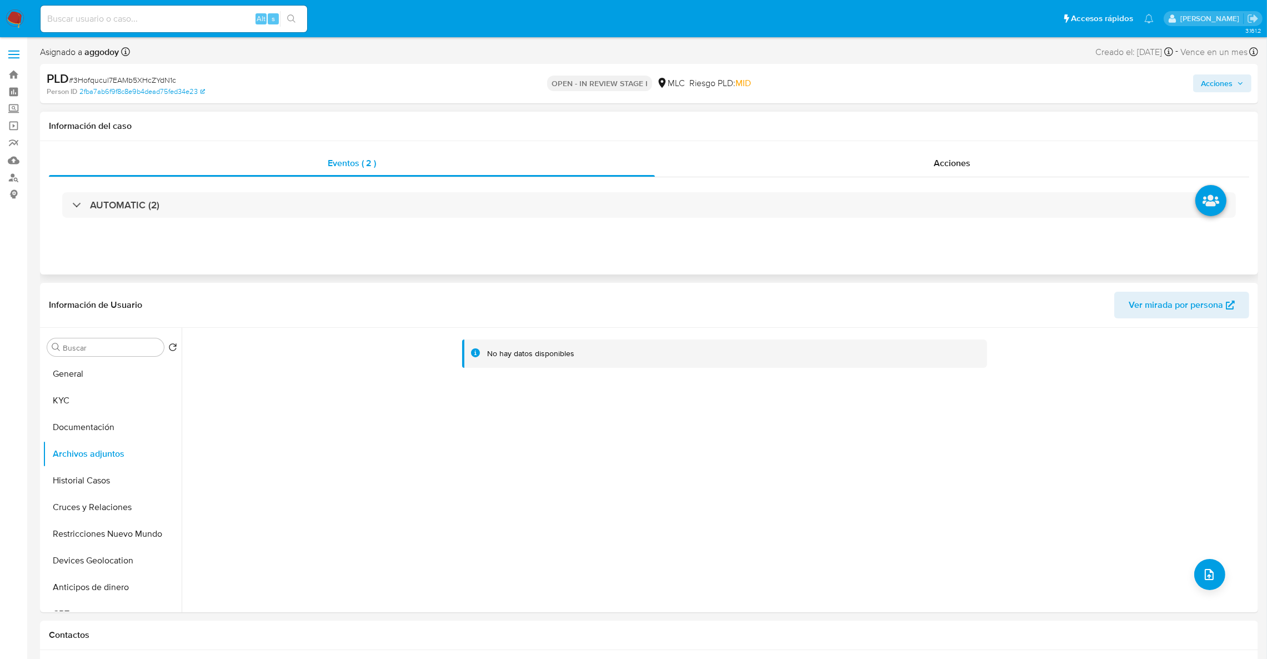
drag, startPoint x: 958, startPoint y: 138, endPoint x: 948, endPoint y: 168, distance: 31.6
click at [958, 139] on div "Información del caso" at bounding box center [649, 126] width 1218 height 29
click at [948, 168] on span "Acciones" at bounding box center [952, 163] width 37 height 13
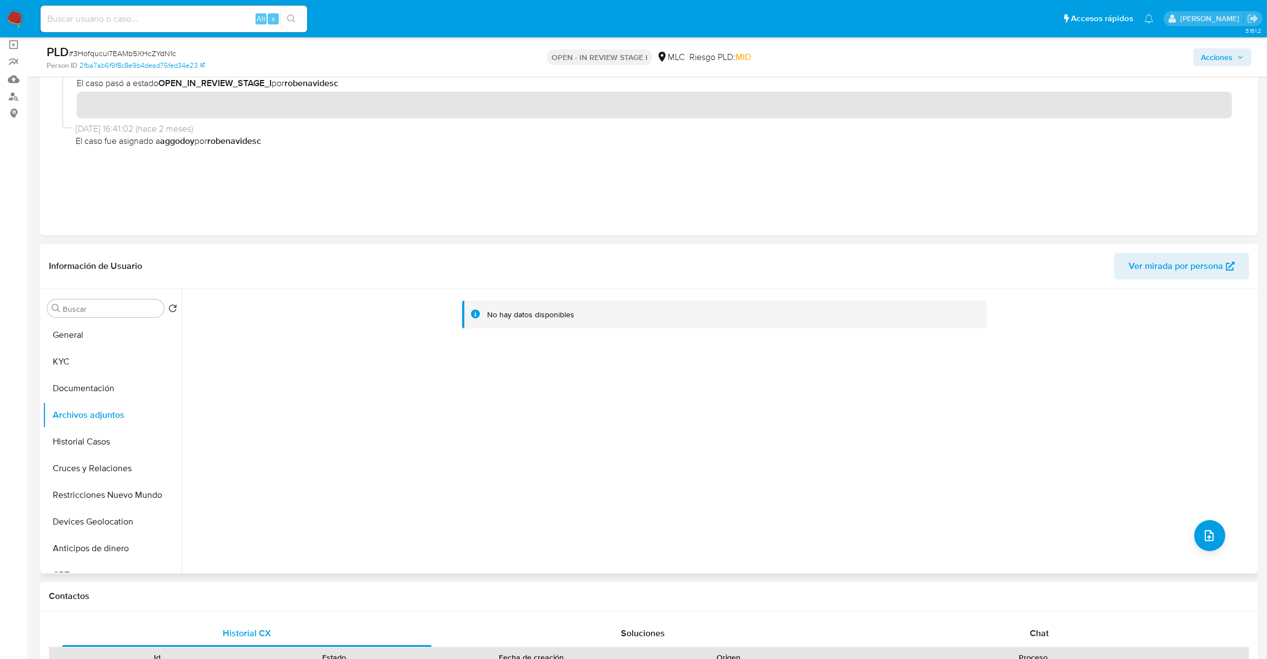
scroll to position [167, 0]
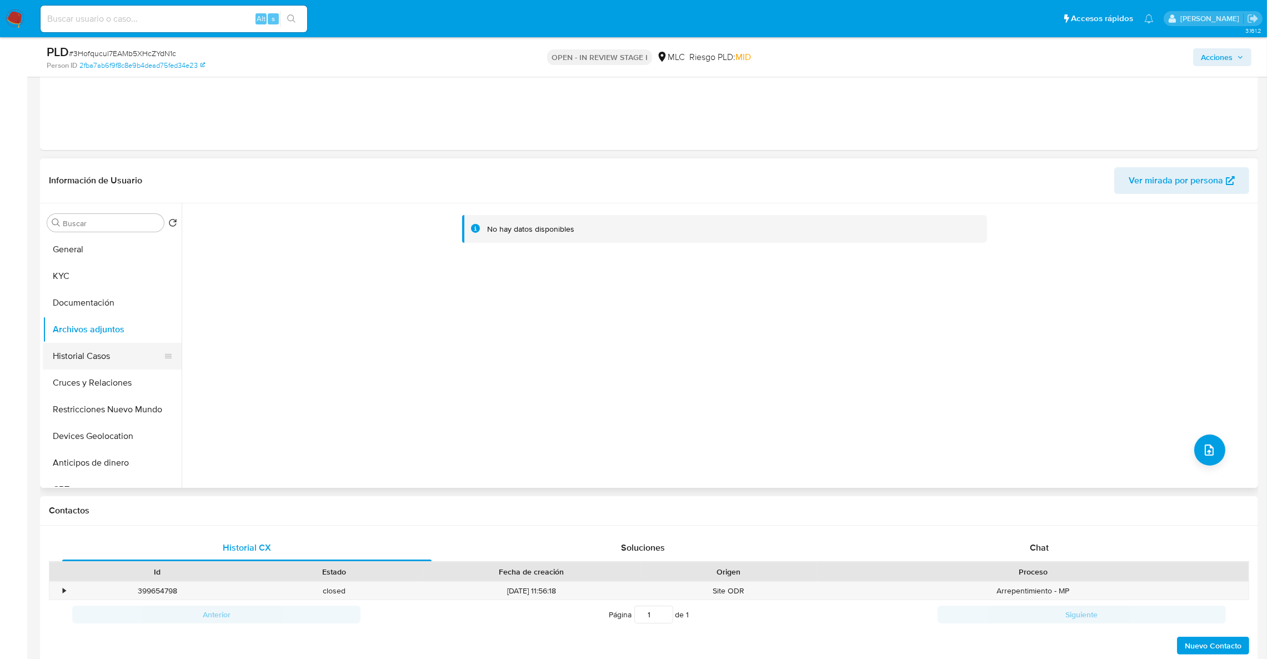
click at [113, 343] on button "Historial Casos" at bounding box center [108, 356] width 130 height 27
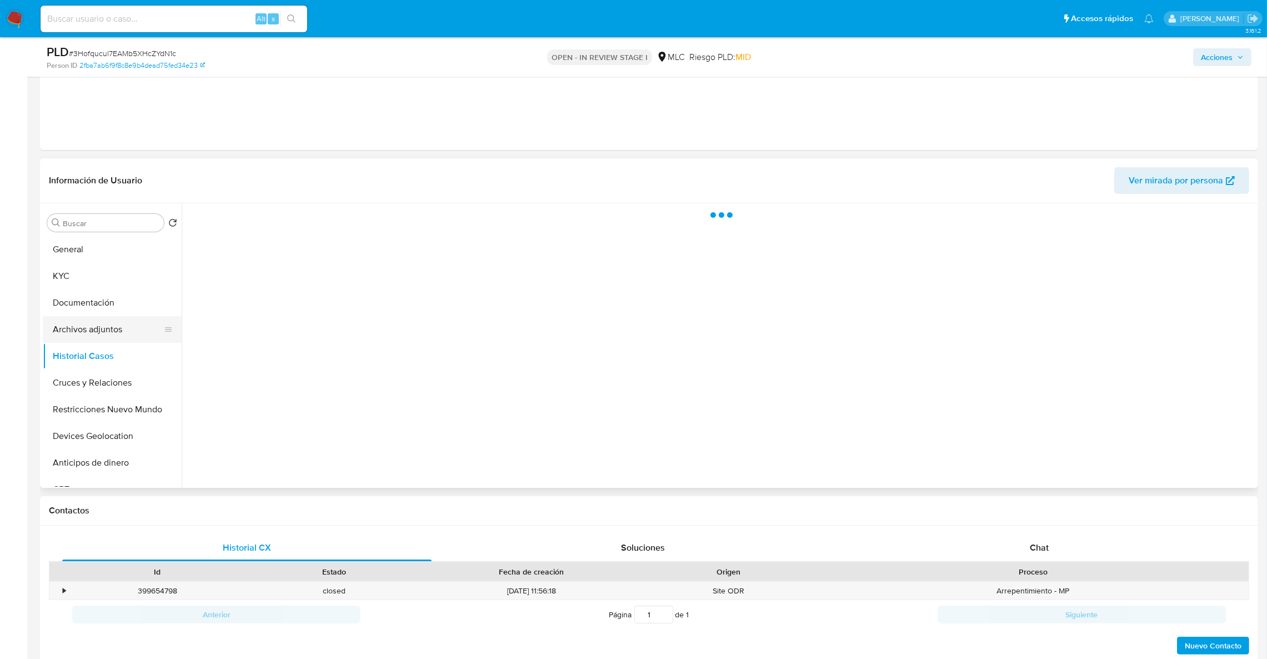
click at [113, 329] on button "Archivos adjuntos" at bounding box center [108, 329] width 130 height 27
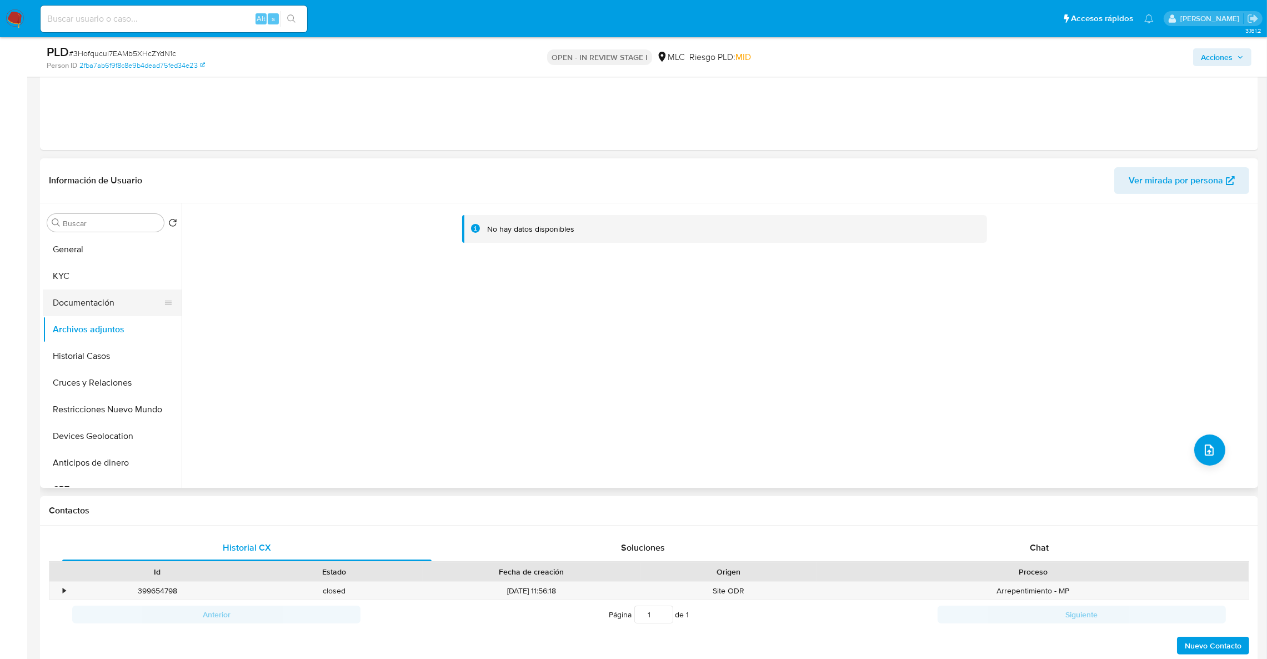
click at [74, 314] on button "Documentación" at bounding box center [108, 302] width 130 height 27
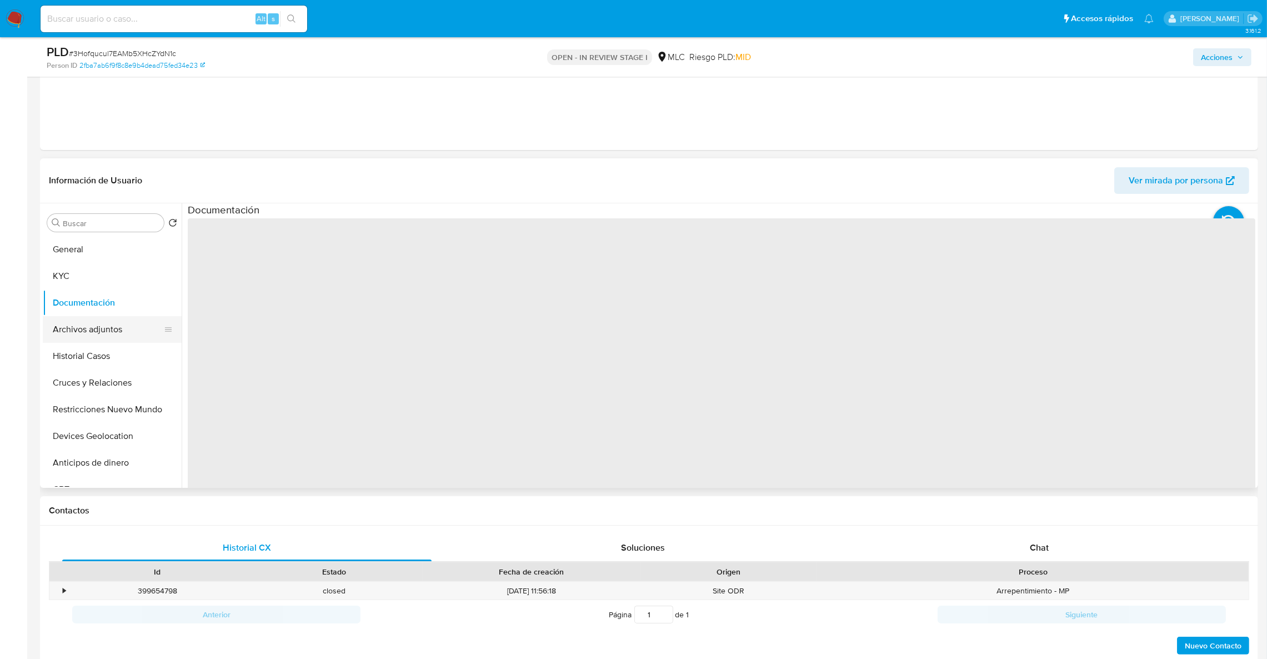
click at [76, 333] on button "Archivos adjuntos" at bounding box center [108, 329] width 130 height 27
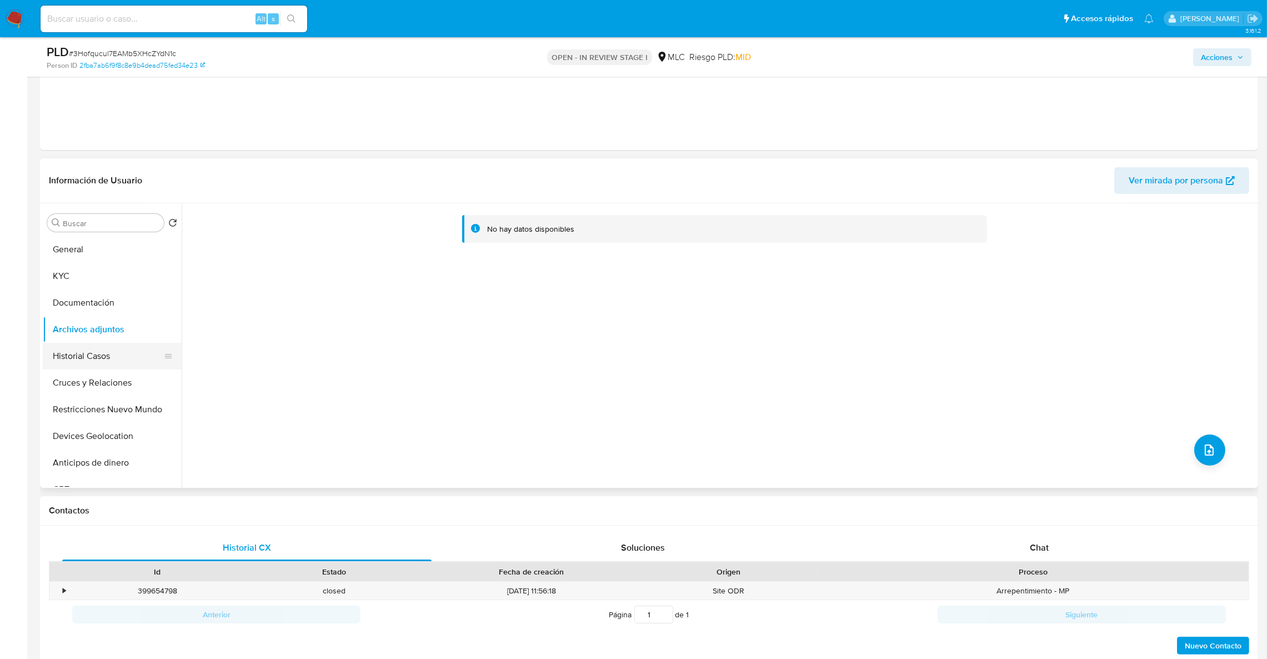
click at [77, 351] on button "Historial Casos" at bounding box center [108, 356] width 130 height 27
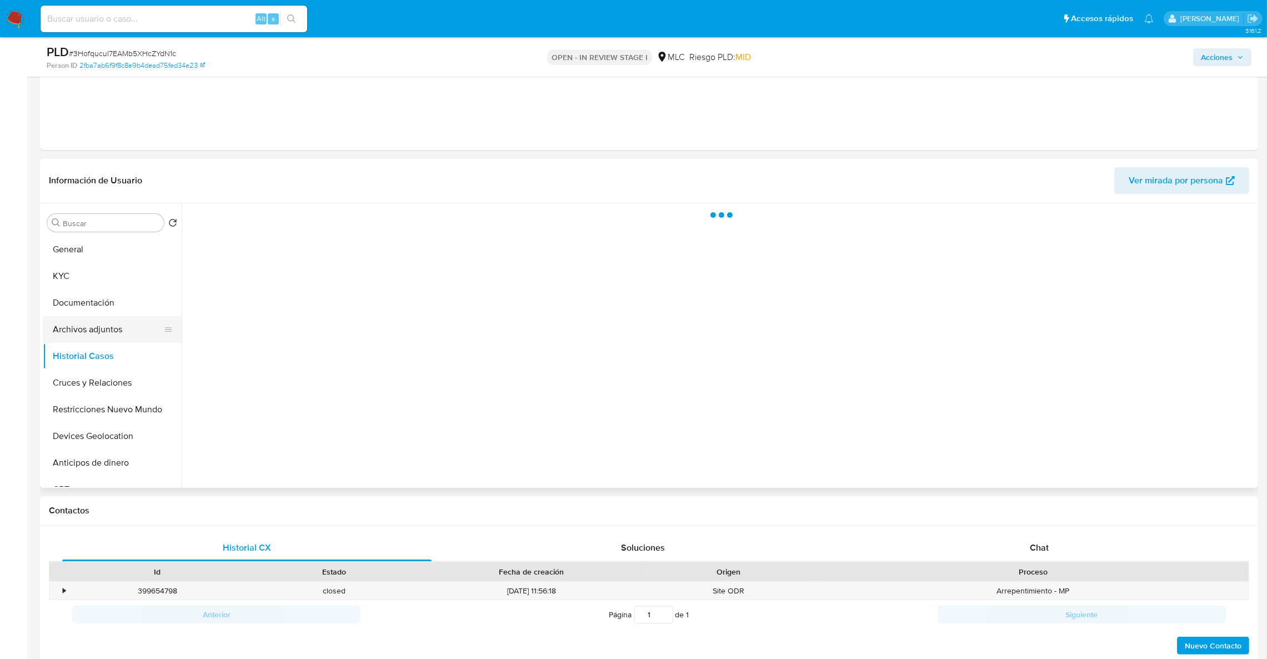
click at [89, 333] on button "Archivos adjuntos" at bounding box center [108, 329] width 130 height 27
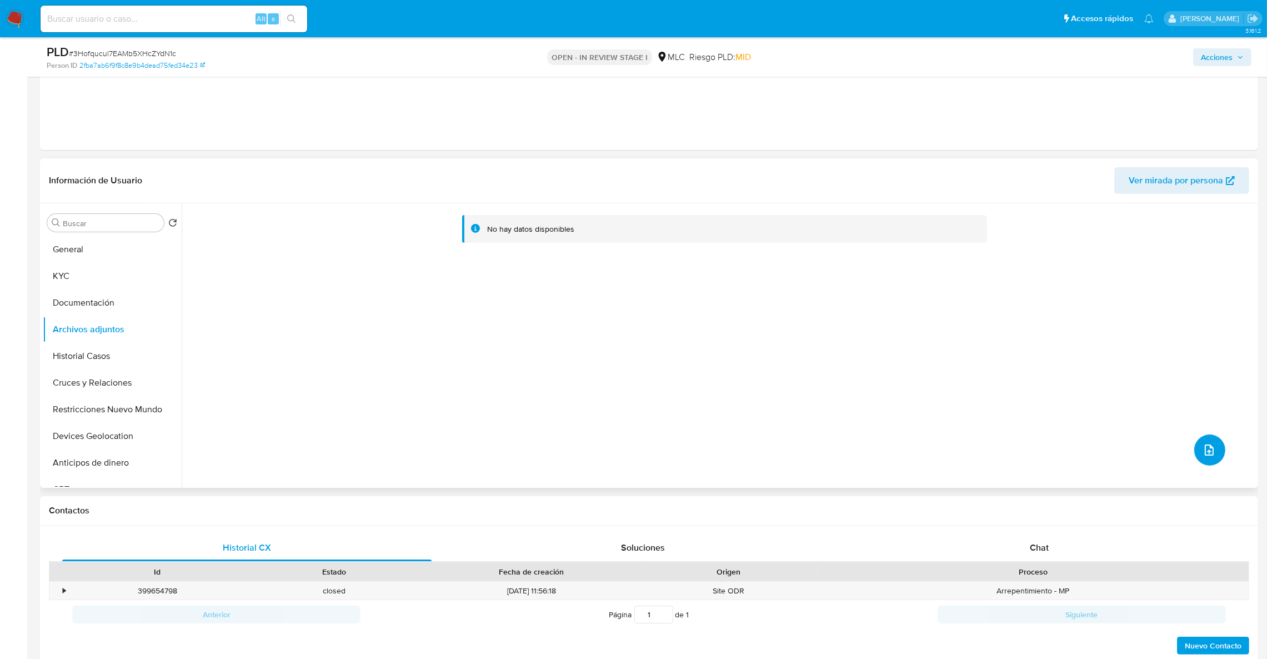
click at [1221, 453] on button "upload-file" at bounding box center [1209, 449] width 31 height 31
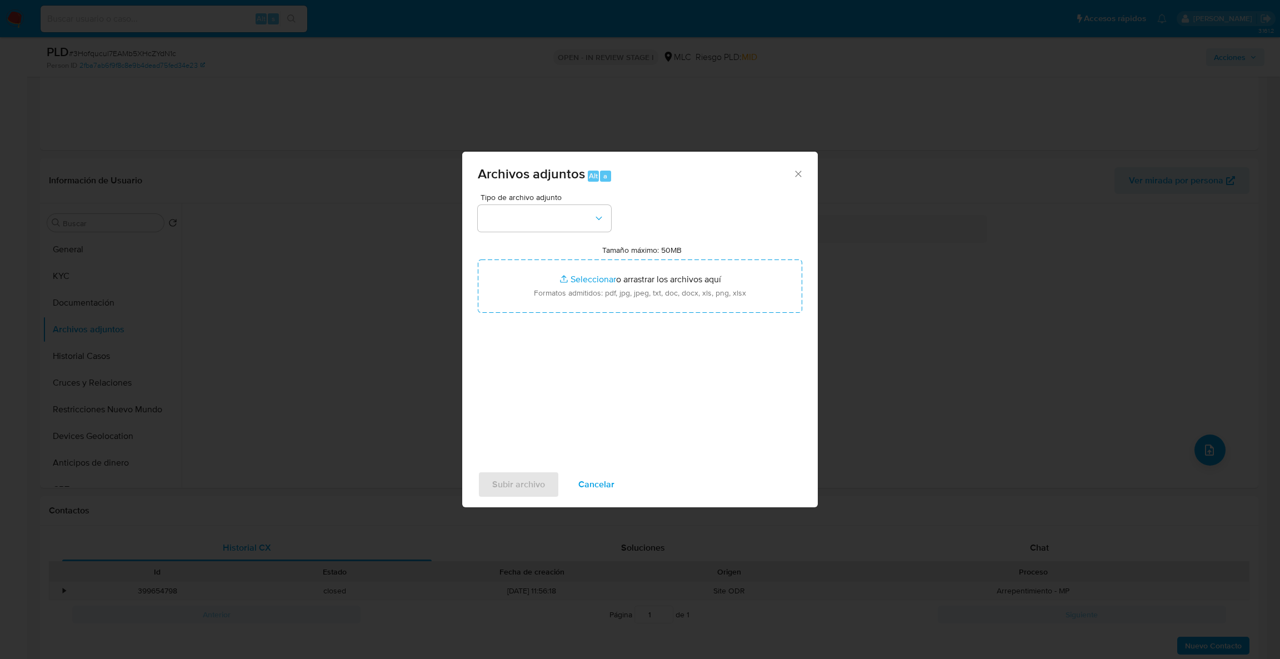
click at [191, 269] on div "Archivos adjuntos Alt a Tipo de archivo adjunto Tamaño máximo: 50MB Seleccionar…" at bounding box center [640, 329] width 1280 height 659
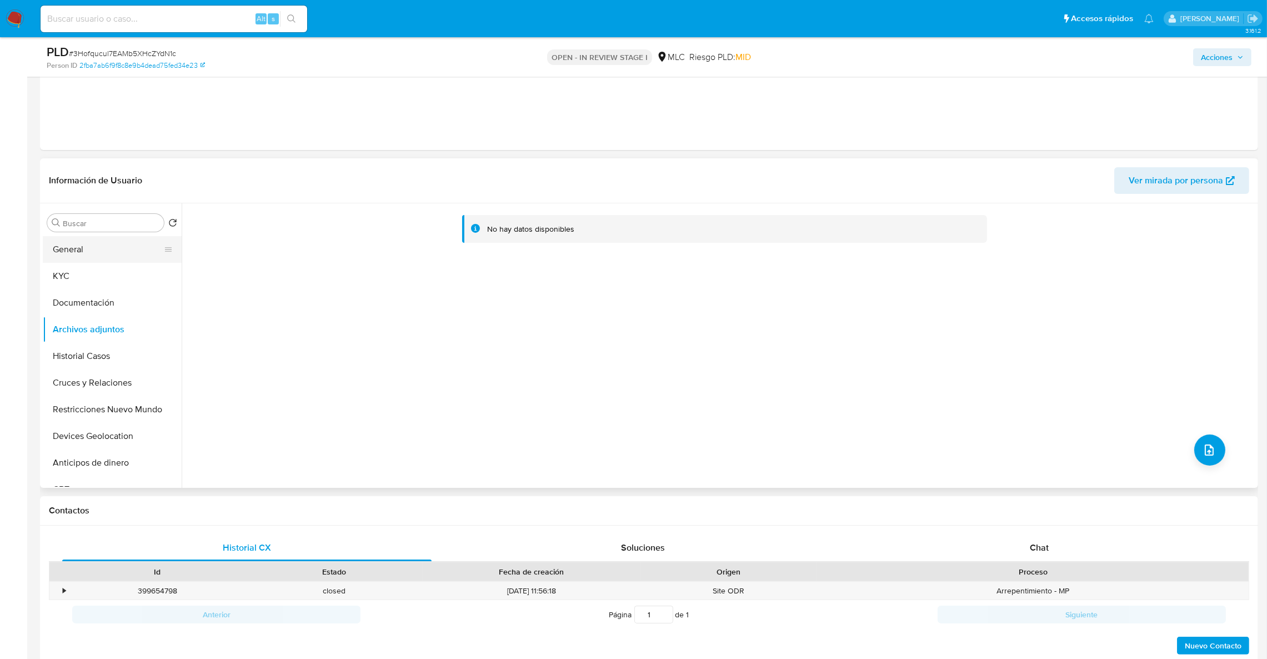
click at [91, 250] on button "General" at bounding box center [108, 249] width 130 height 27
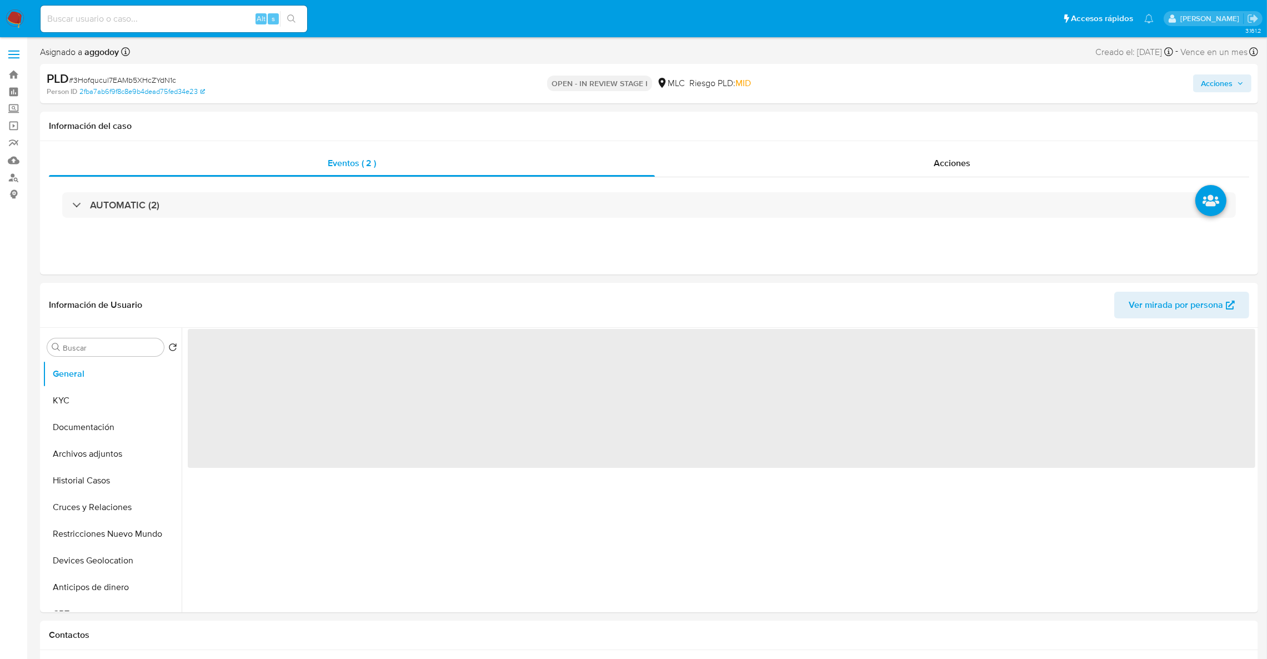
select select "10"
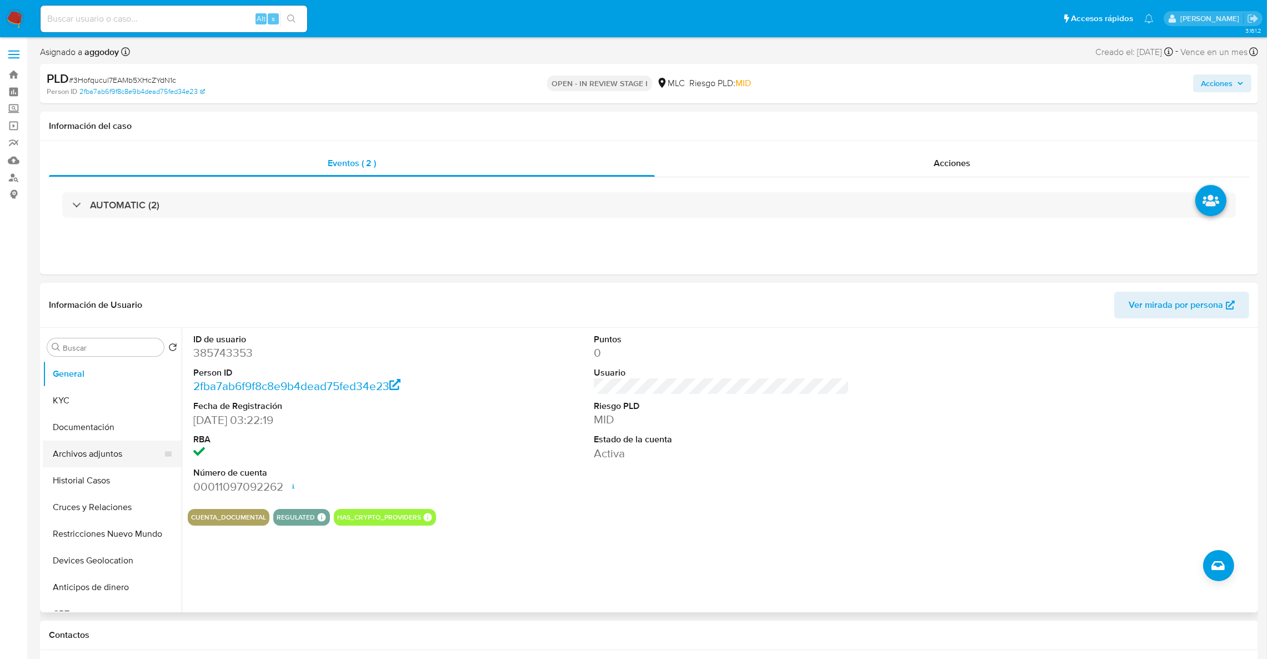
click at [94, 456] on button "Archivos adjuntos" at bounding box center [108, 454] width 130 height 27
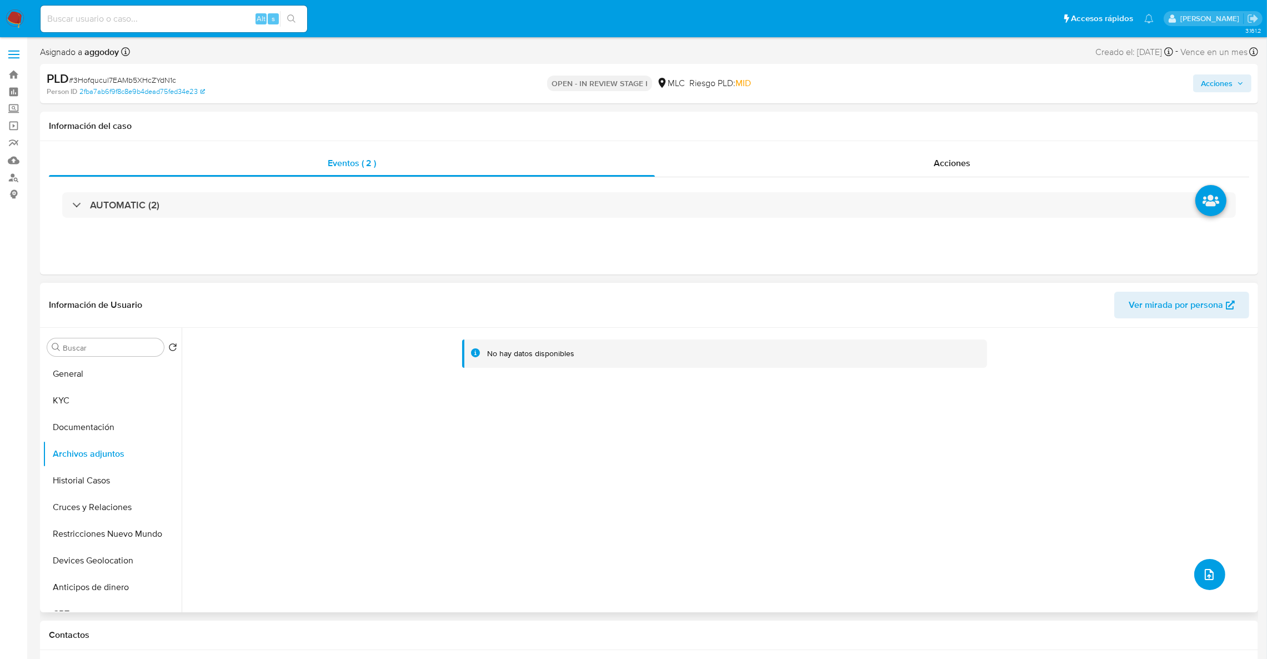
click at [1209, 576] on icon "upload-file" at bounding box center [1209, 574] width 13 height 13
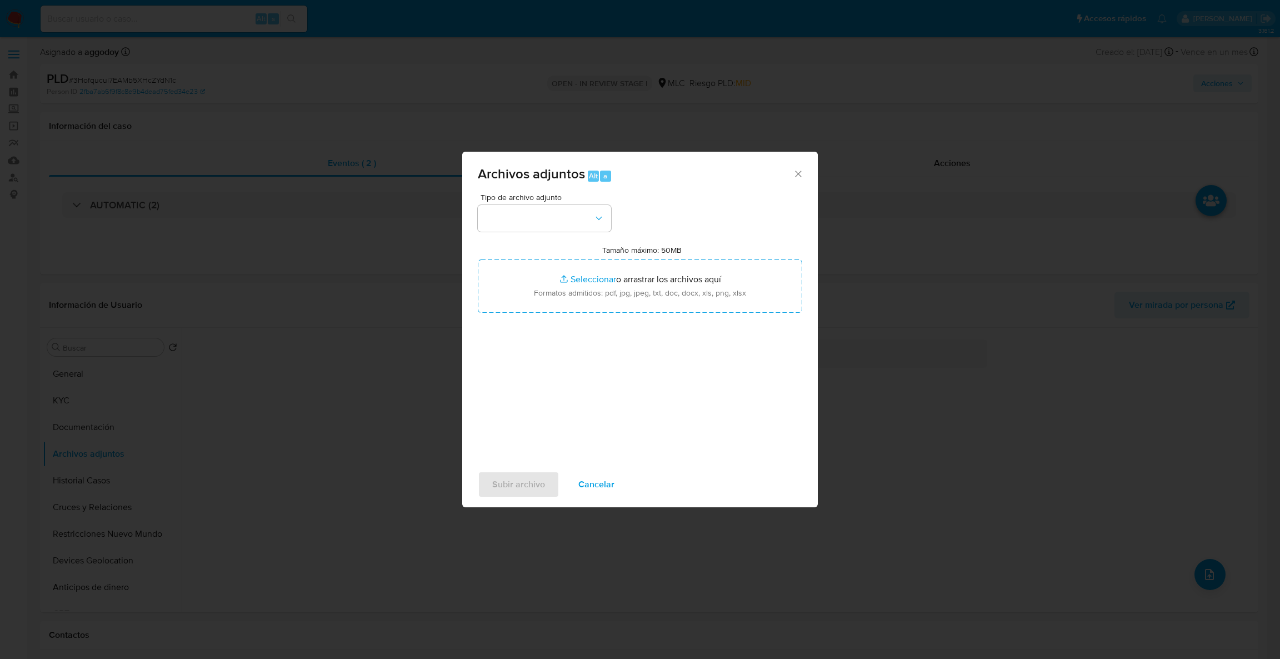
click at [584, 243] on div "Tipo de archivo adjunto Tamaño máximo: 50MB Seleccionar archivos Seleccionar o …" at bounding box center [640, 324] width 324 height 262
click at [582, 230] on button "button" at bounding box center [544, 218] width 133 height 27
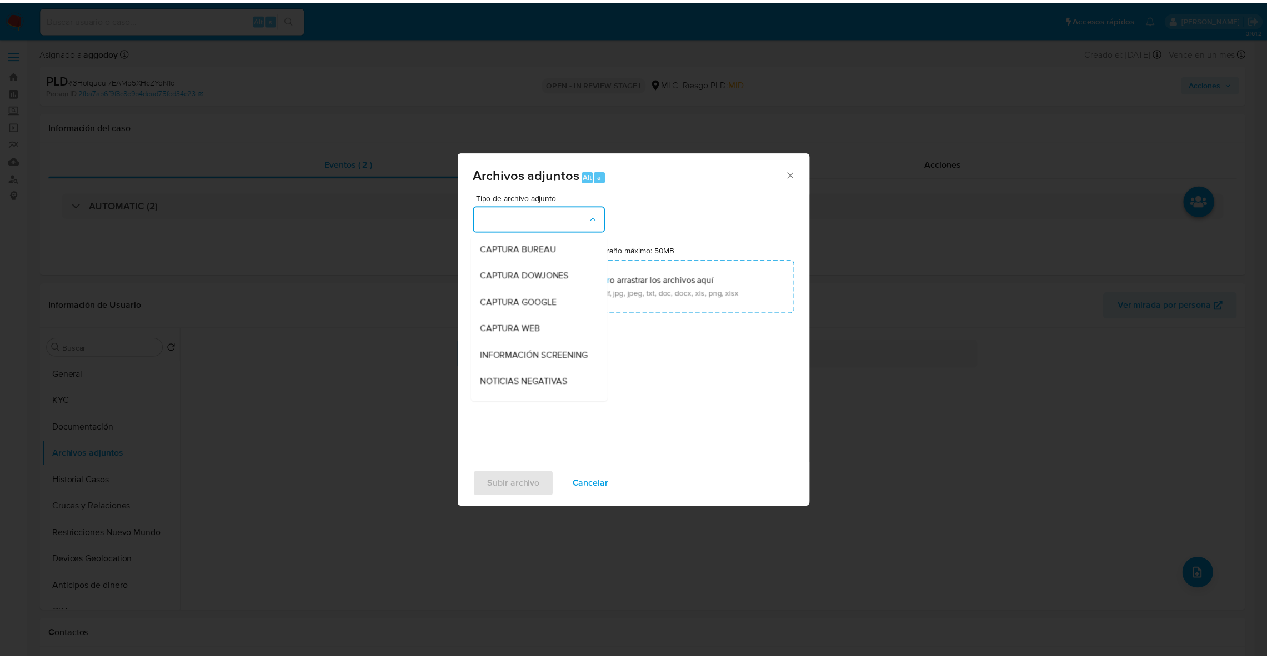
scroll to position [108, 0]
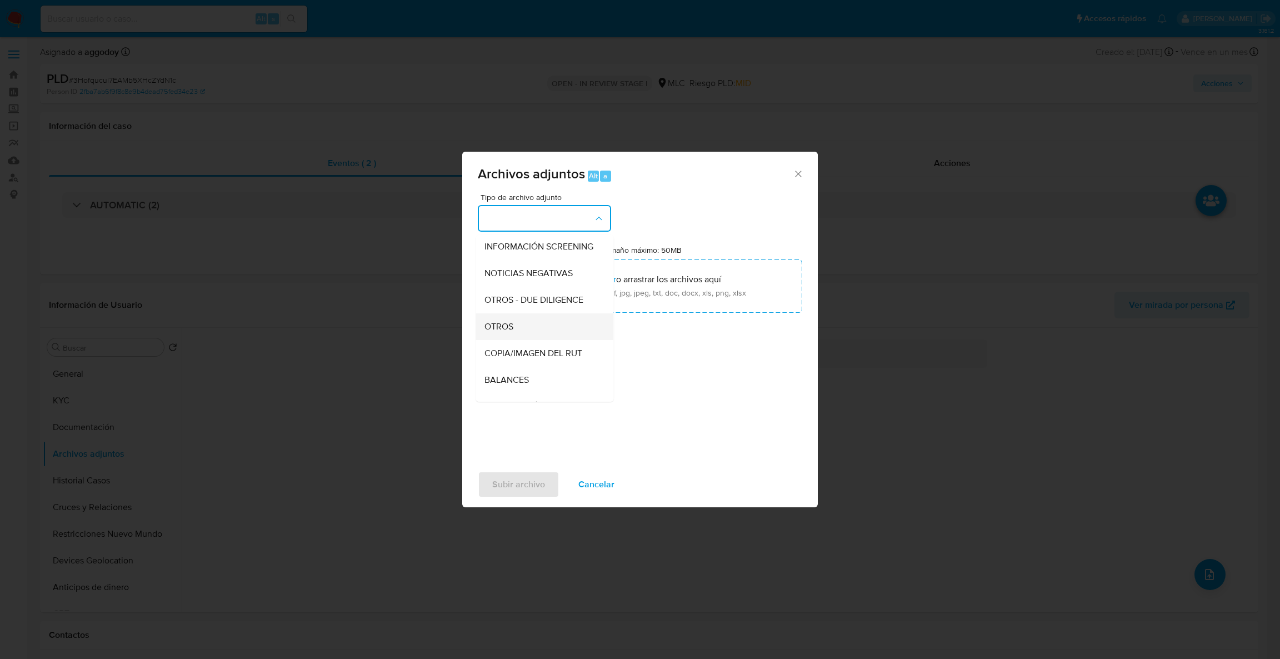
click at [507, 332] on span "OTROS" at bounding box center [498, 326] width 29 height 11
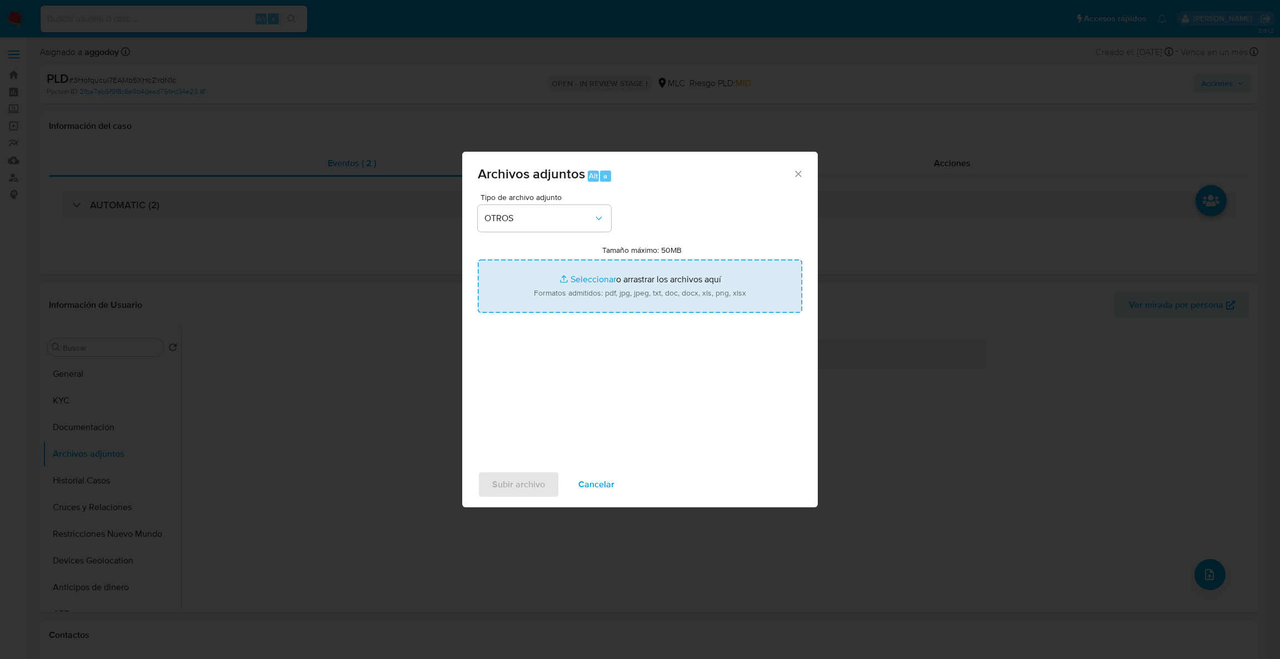
click at [513, 296] on input "Tamaño máximo: 50MB Seleccionar archivos" at bounding box center [640, 285] width 324 height 53
type input "C:\fakepath\Case Log - 385743353.pdf"
click at [619, 304] on input "Tamaño máximo: 50MB Seleccionar archivos" at bounding box center [640, 285] width 324 height 53
type input "C:\fakepath\385743353Movimientos.xlsx"
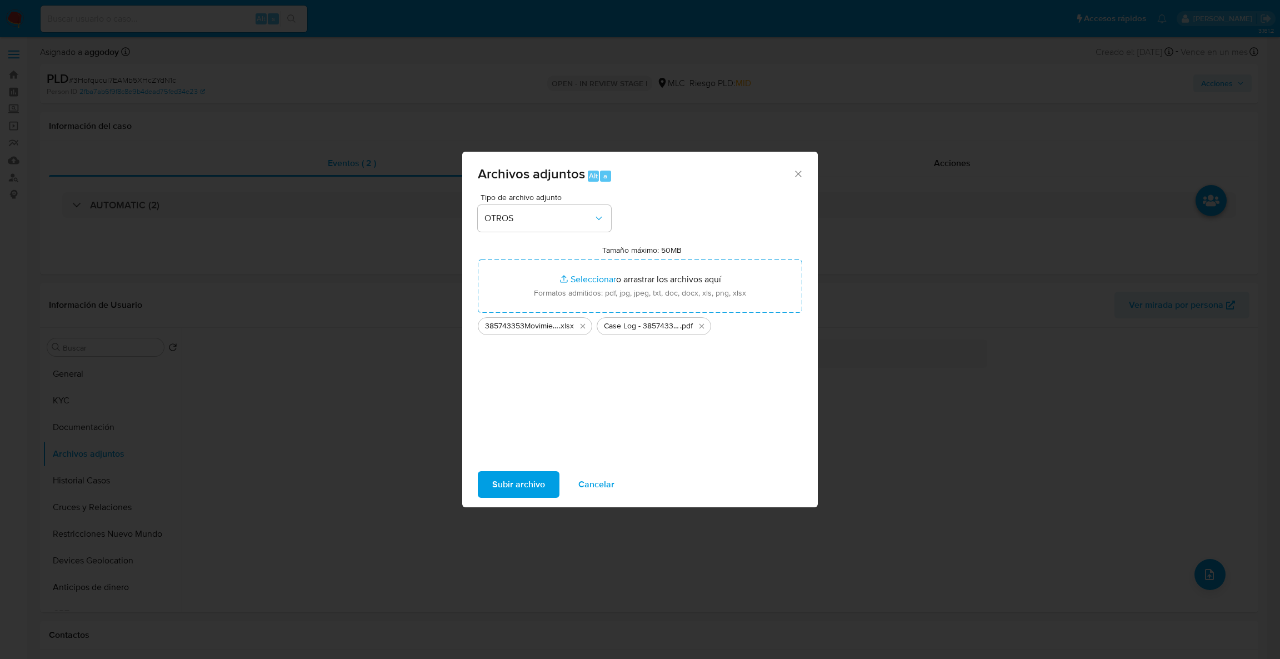
click at [526, 487] on span "Subir archivo" at bounding box center [518, 484] width 53 height 24
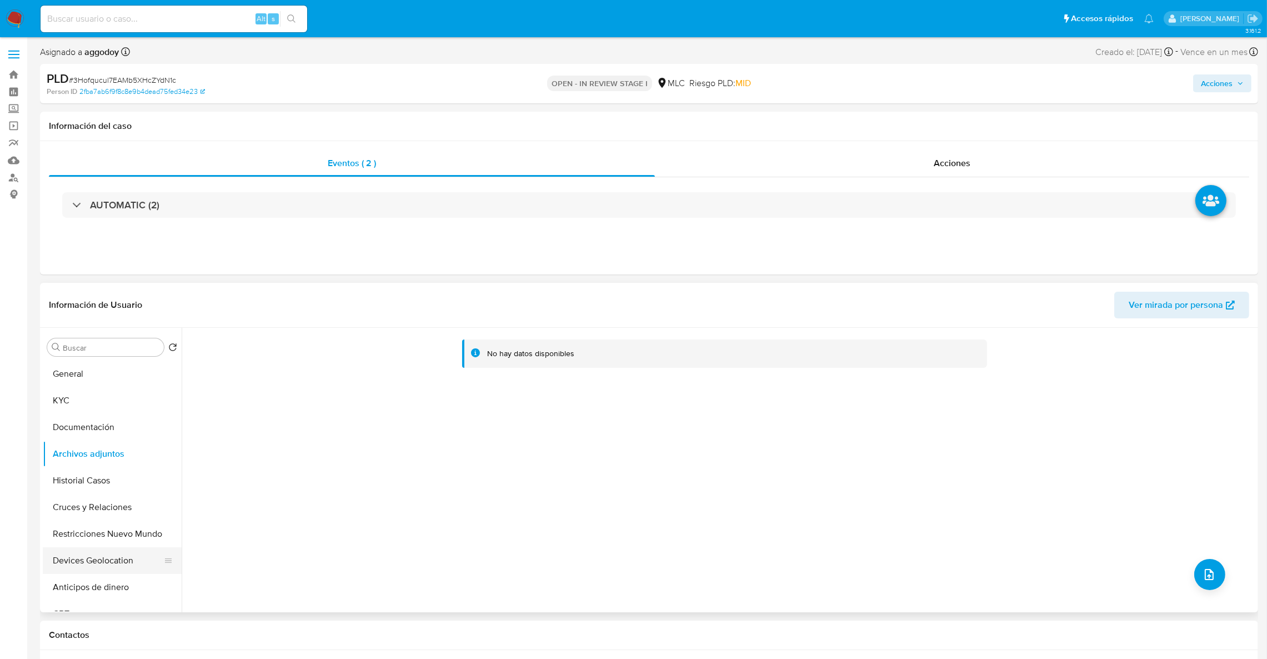
click at [52, 553] on button "Devices Geolocation" at bounding box center [108, 560] width 130 height 27
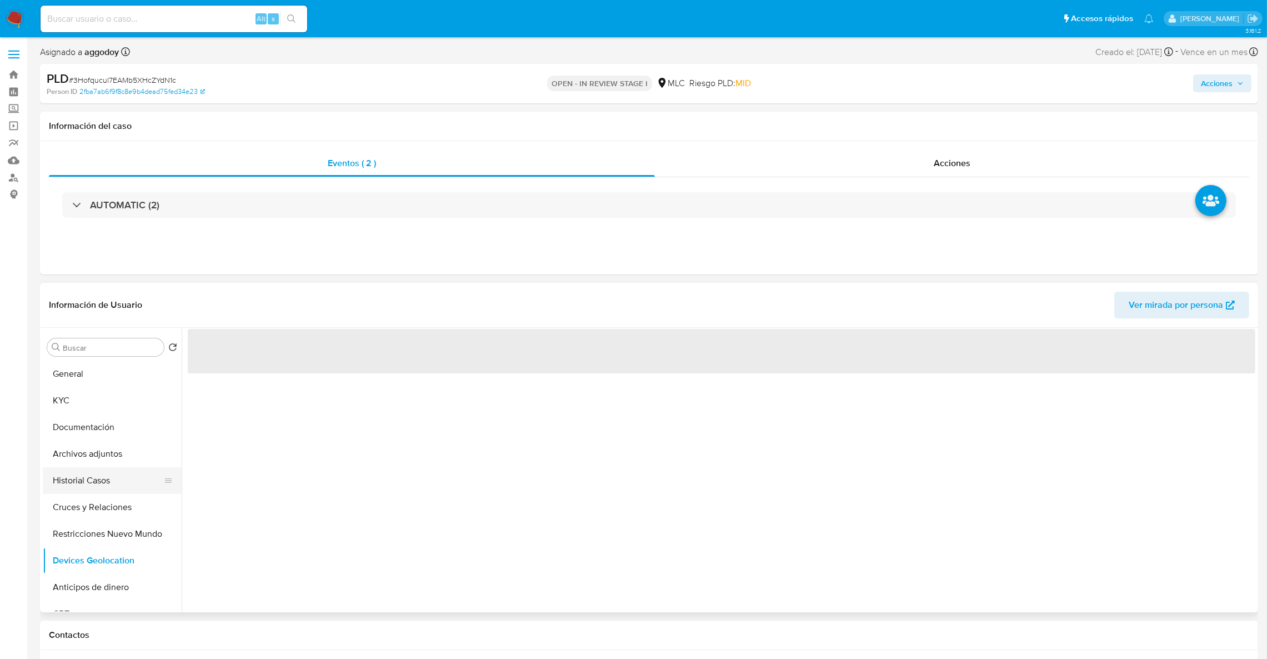
click at [104, 472] on button "Historial Casos" at bounding box center [108, 480] width 130 height 27
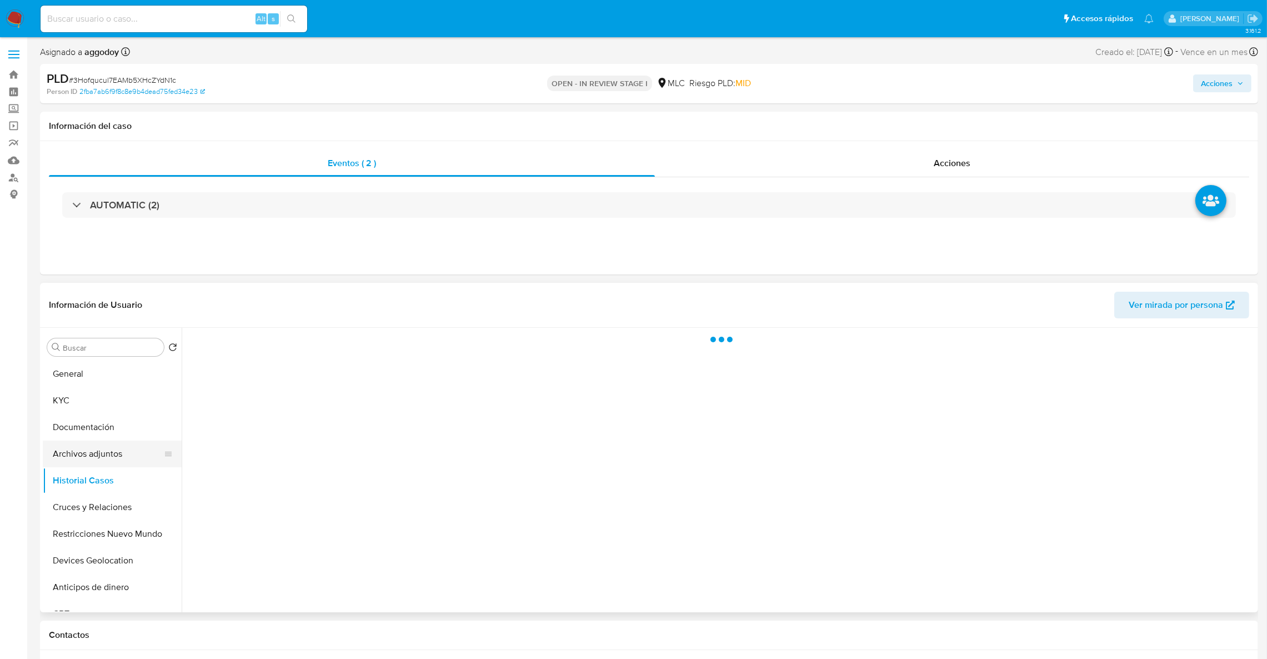
click at [99, 454] on button "Archivos adjuntos" at bounding box center [108, 454] width 130 height 27
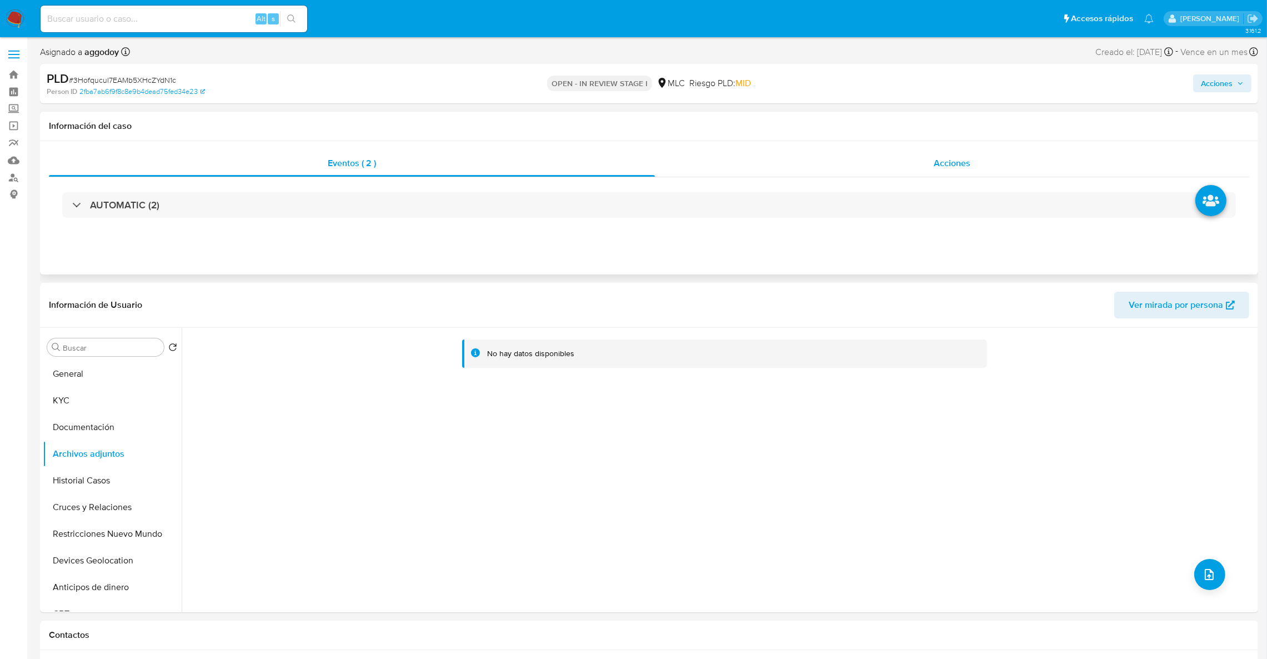
click at [971, 161] on div "Acciones" at bounding box center [952, 163] width 594 height 27
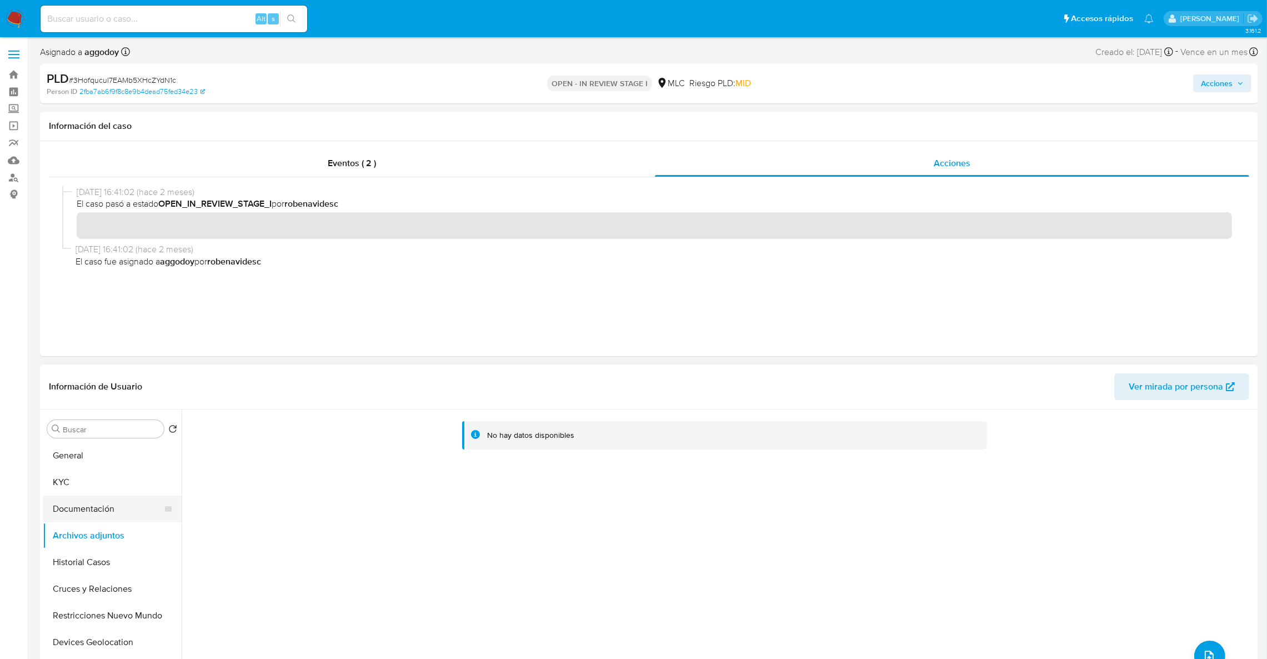
click at [124, 504] on button "Documentación" at bounding box center [108, 509] width 130 height 27
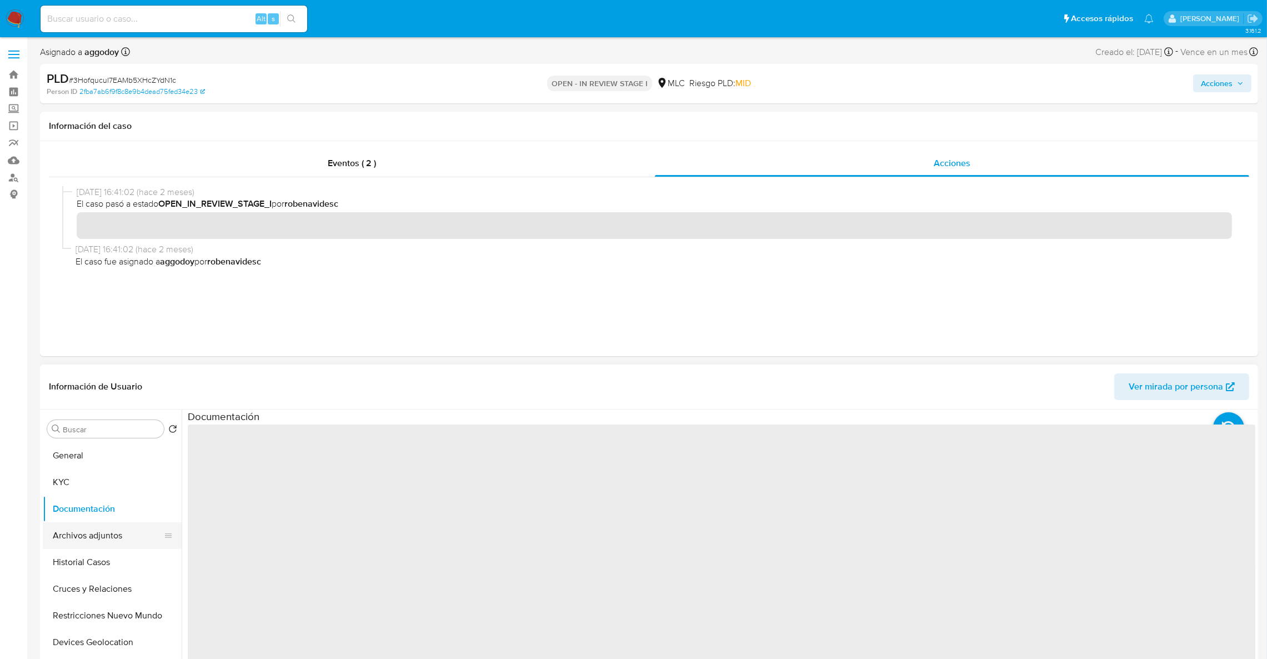
click at [119, 535] on button "Archivos adjuntos" at bounding box center [108, 535] width 130 height 27
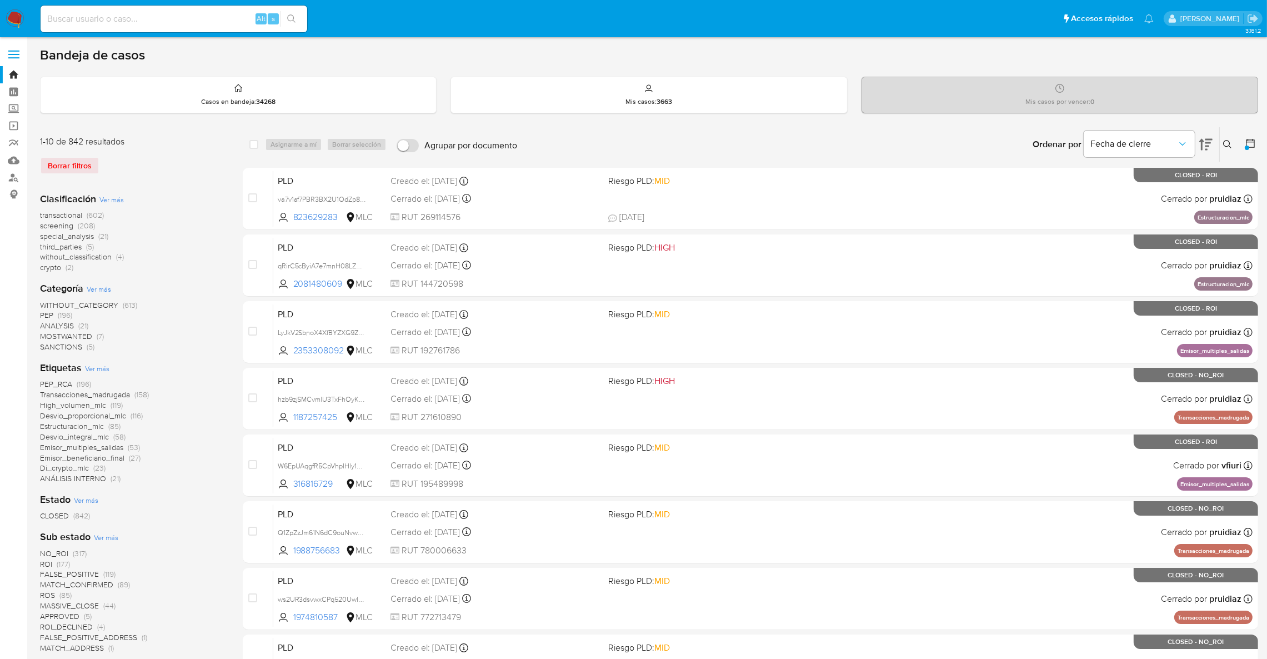
click at [1227, 146] on icon at bounding box center [1227, 144] width 8 height 8
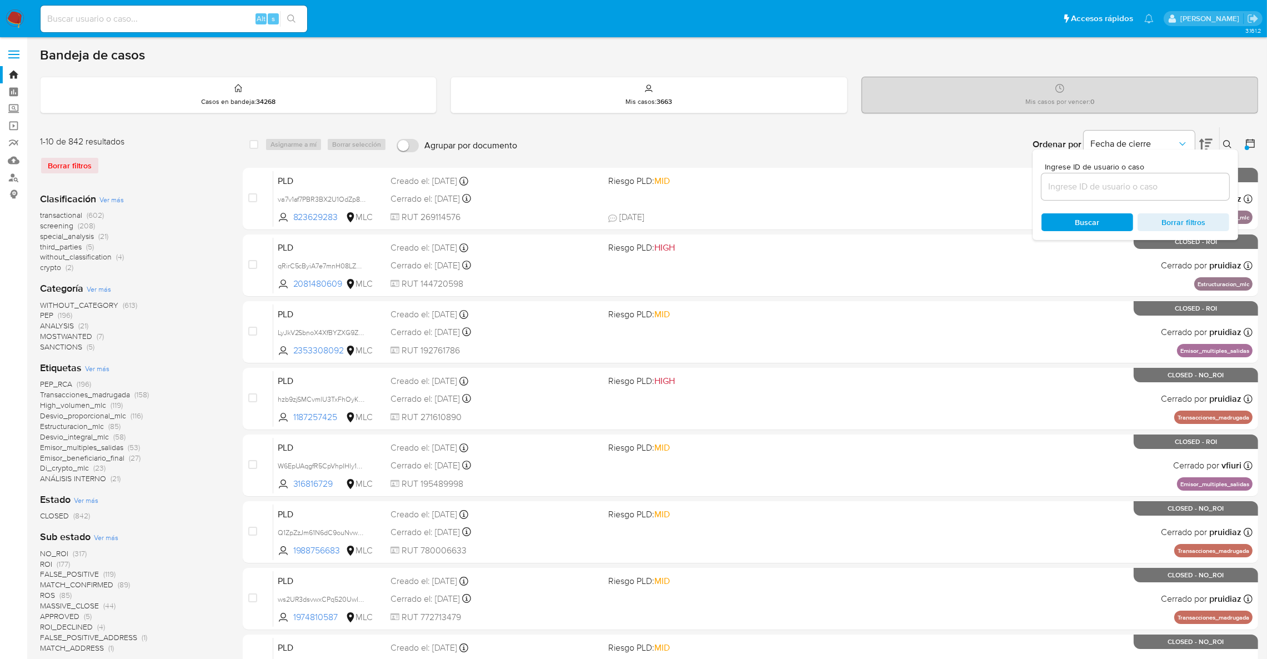
click at [1199, 196] on div at bounding box center [1136, 186] width 188 height 27
click at [1198, 196] on div at bounding box center [1136, 186] width 188 height 27
click at [1191, 188] on input at bounding box center [1136, 186] width 188 height 14
click at [1147, 189] on input at bounding box center [1136, 186] width 188 height 14
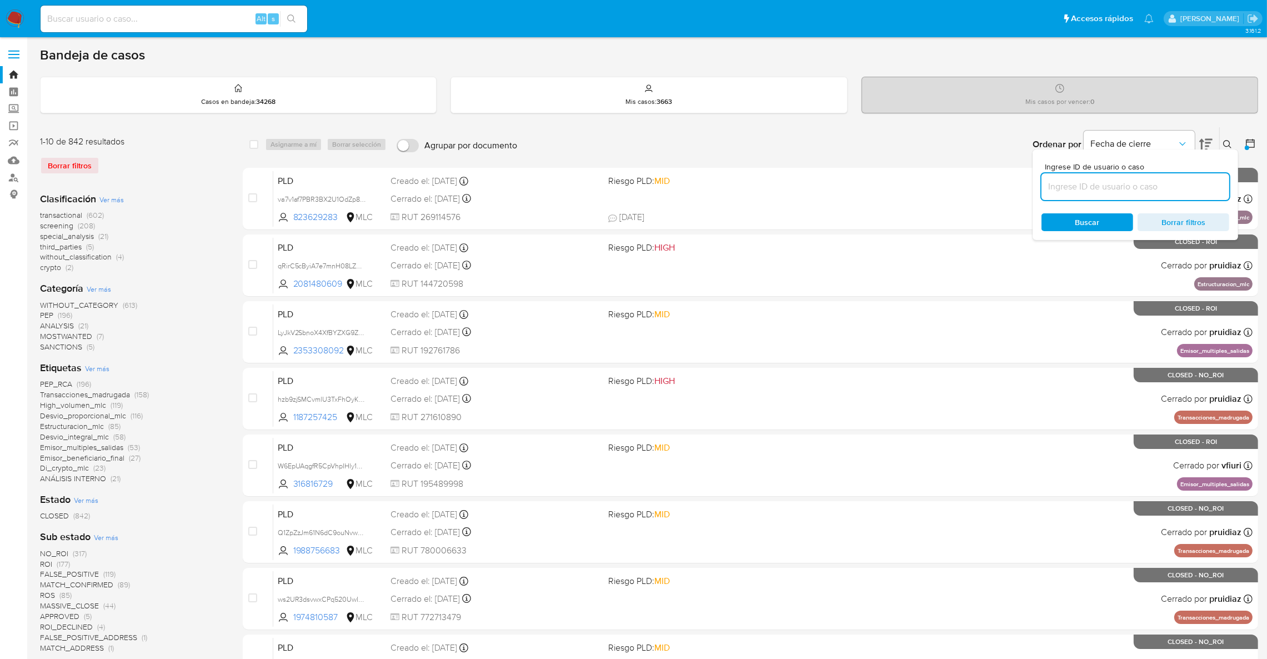
click at [1147, 189] on input at bounding box center [1136, 186] width 188 height 14
paste input "448918470"
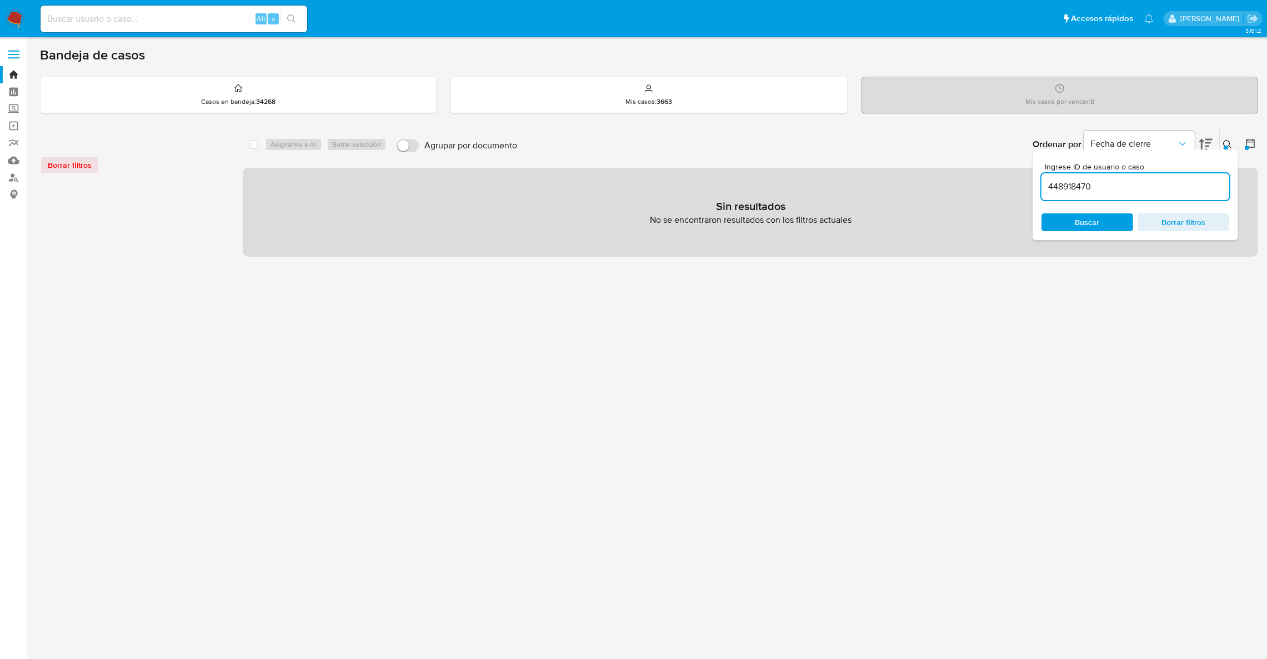
click at [1124, 189] on input "448918470" at bounding box center [1136, 186] width 188 height 14
click at [1246, 151] on div at bounding box center [1248, 144] width 20 height 34
click at [1246, 146] on div at bounding box center [1247, 148] width 4 height 4
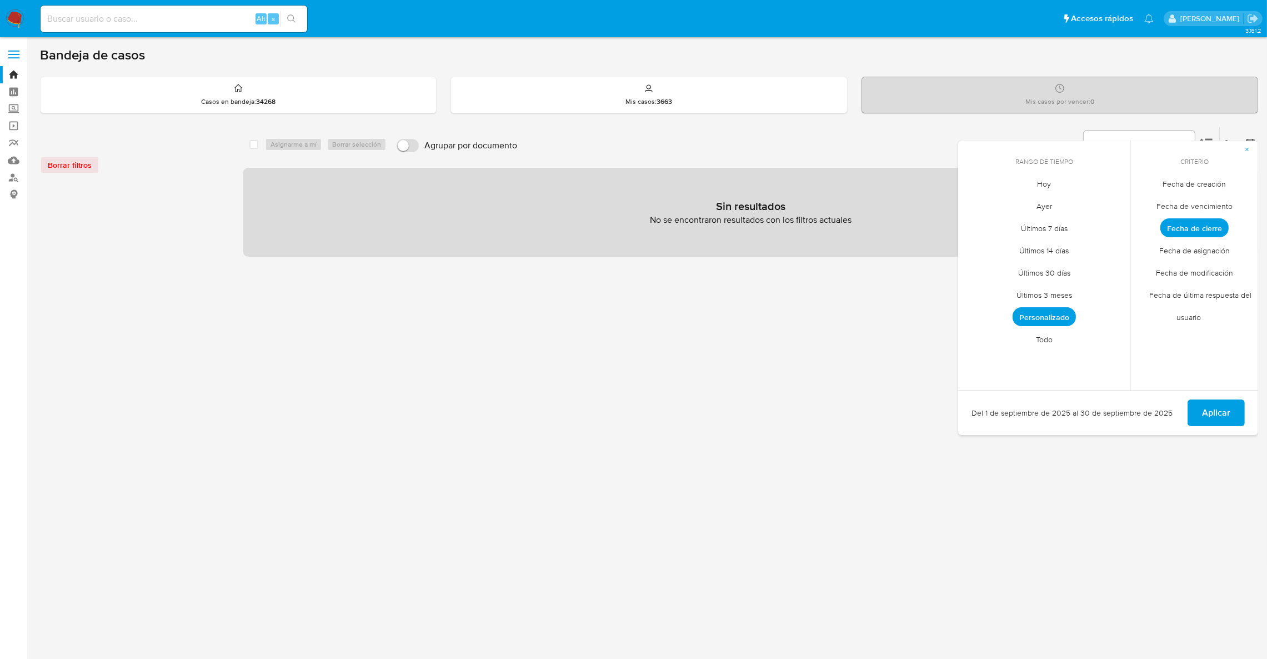
click at [1061, 339] on span "Todo" at bounding box center [1044, 339] width 40 height 23
click at [1207, 409] on span "Aplicar" at bounding box center [1216, 413] width 28 height 24
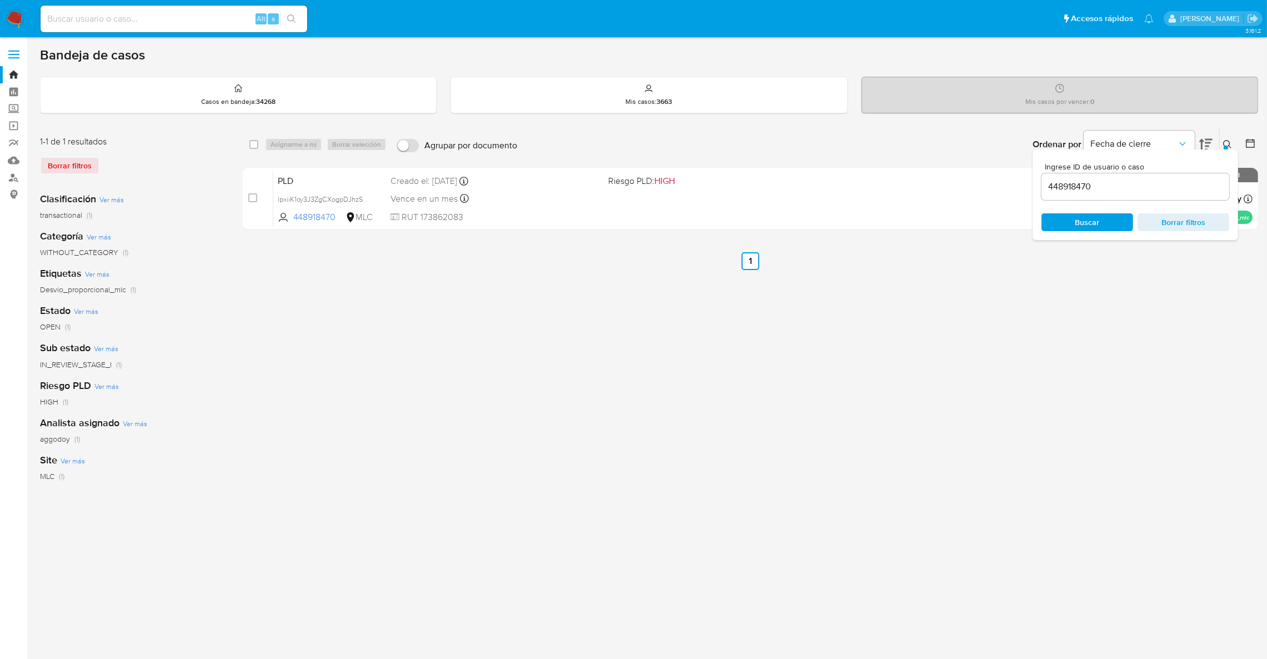
click at [1225, 146] on div at bounding box center [1226, 148] width 4 height 4
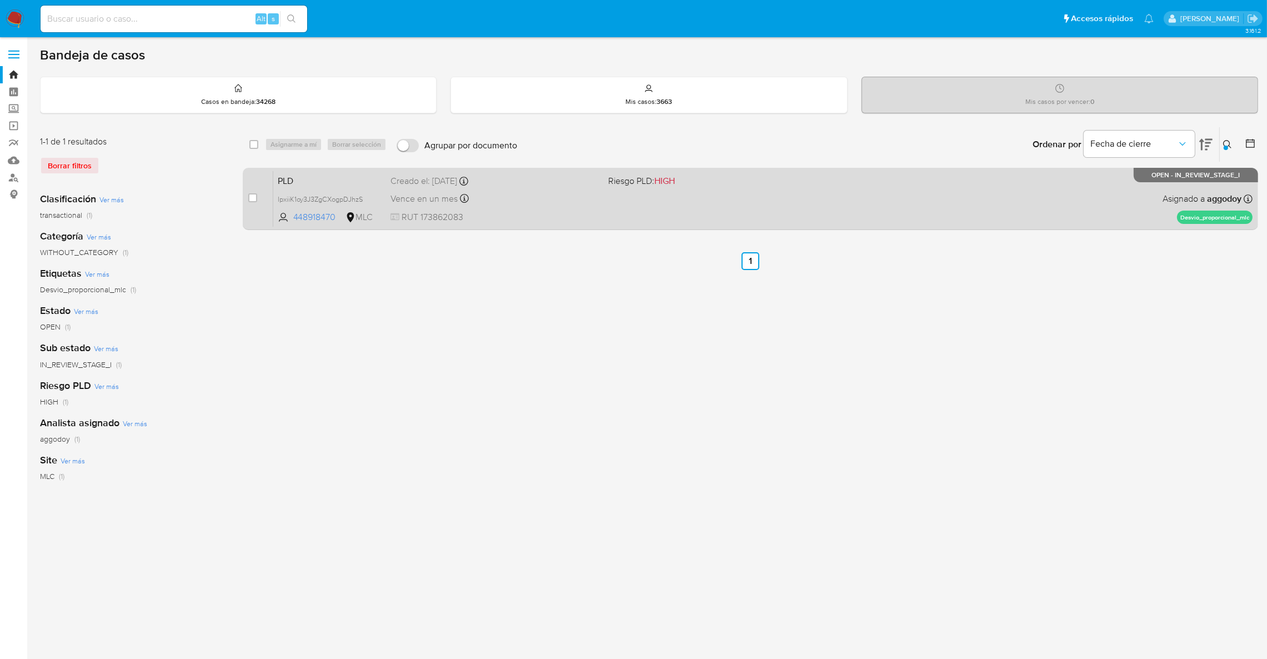
click at [974, 217] on div "PLD lpxiiK1oy3J3ZgCXogpDJhzS 448918470 MLC Riesgo PLD: HIGH Creado el: 12/08/20…" at bounding box center [762, 199] width 979 height 56
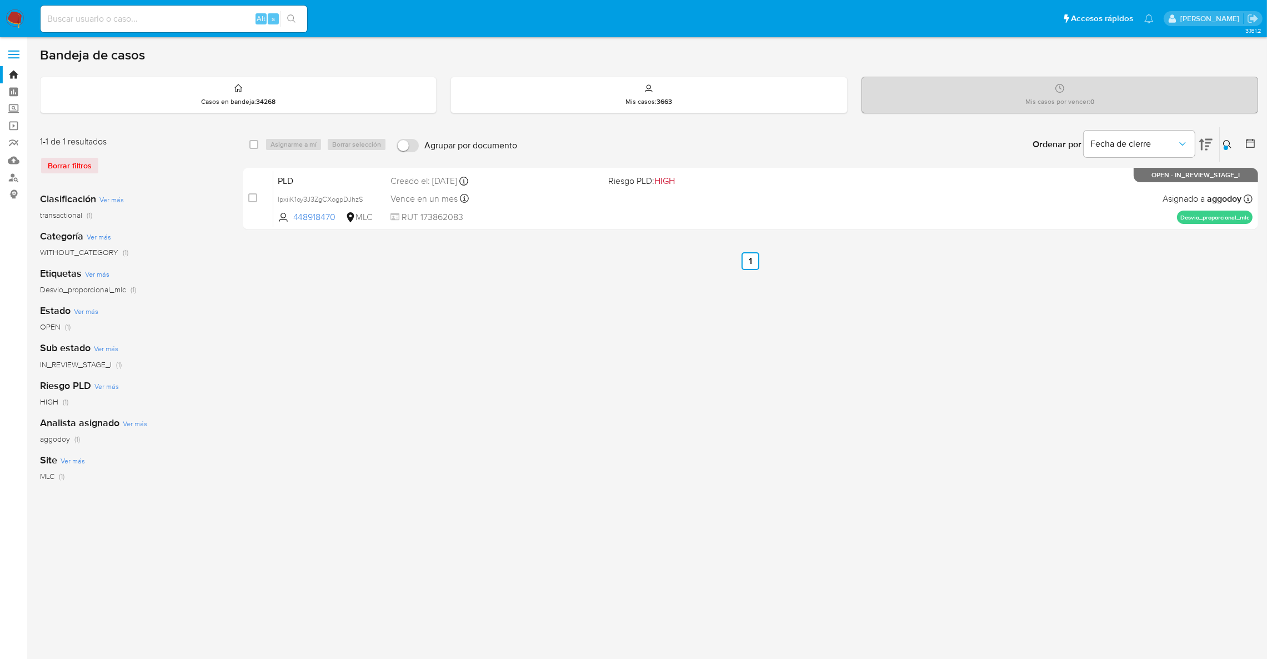
click at [1222, 153] on div "Ingrese ID de usuario o caso 448918470 Buscar Borrar filtros" at bounding box center [1228, 144] width 19 height 34
click at [1224, 146] on div at bounding box center [1226, 148] width 4 height 4
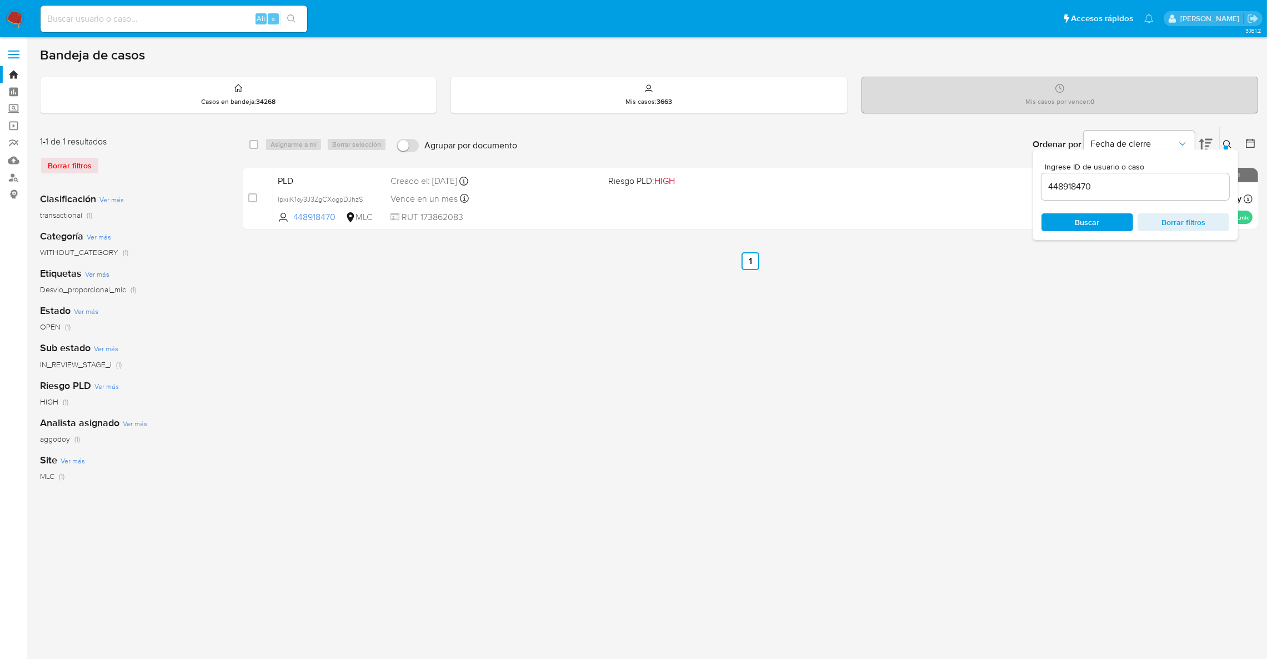
drag, startPoint x: 1144, startPoint y: 202, endPoint x: 1142, endPoint y: 183, distance: 18.5
click at [1144, 201] on div "Ingrese ID de usuario o caso 448918470 Buscar Borrar filtros" at bounding box center [1136, 194] width 206 height 91
click at [1142, 183] on input "448918470" at bounding box center [1136, 186] width 188 height 14
paste input "385743353"
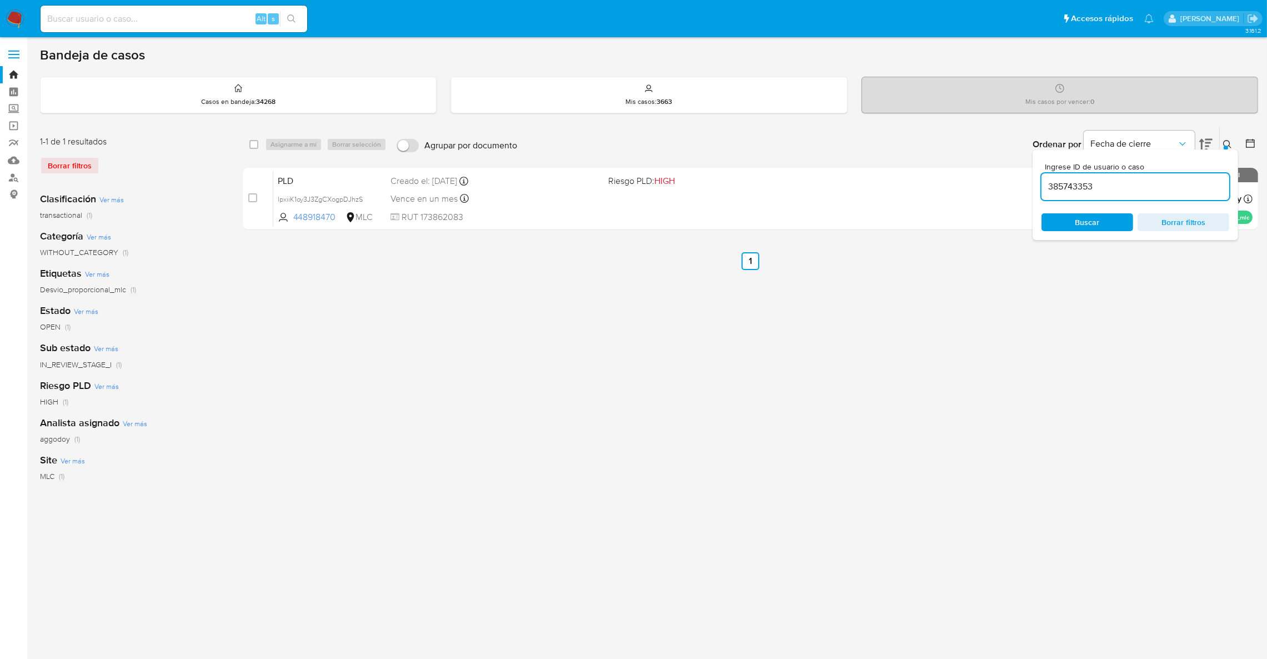
type input "385743353"
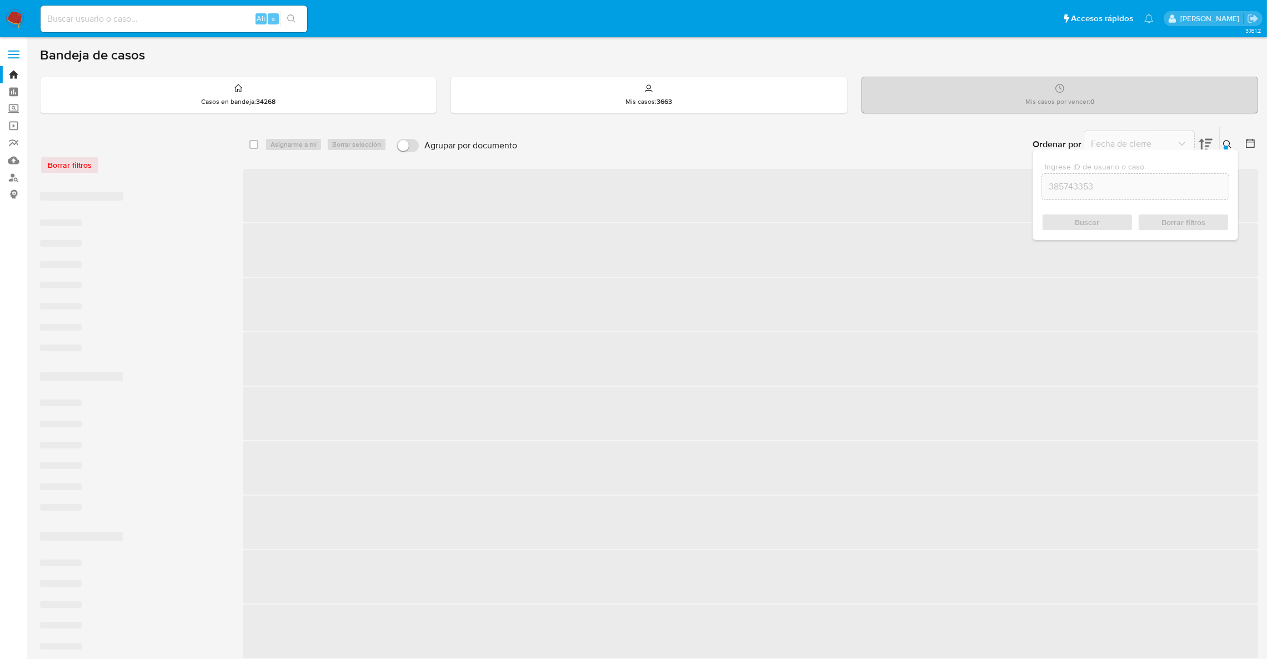
click at [1232, 145] on button at bounding box center [1229, 144] width 18 height 13
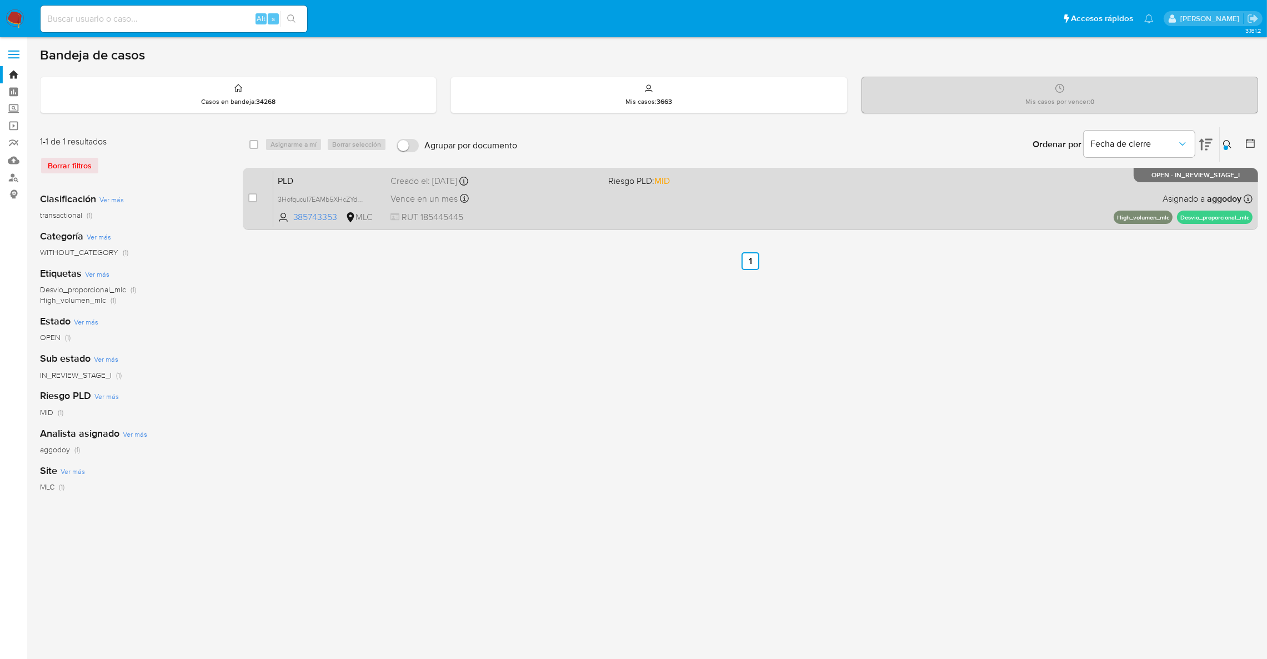
click at [1142, 192] on div "PLD 3Hofqucul7EAMb5XHcZYdN1c 385743353 MLC Riesgo PLD: MID Creado el: 12/08/202…" at bounding box center [762, 199] width 979 height 56
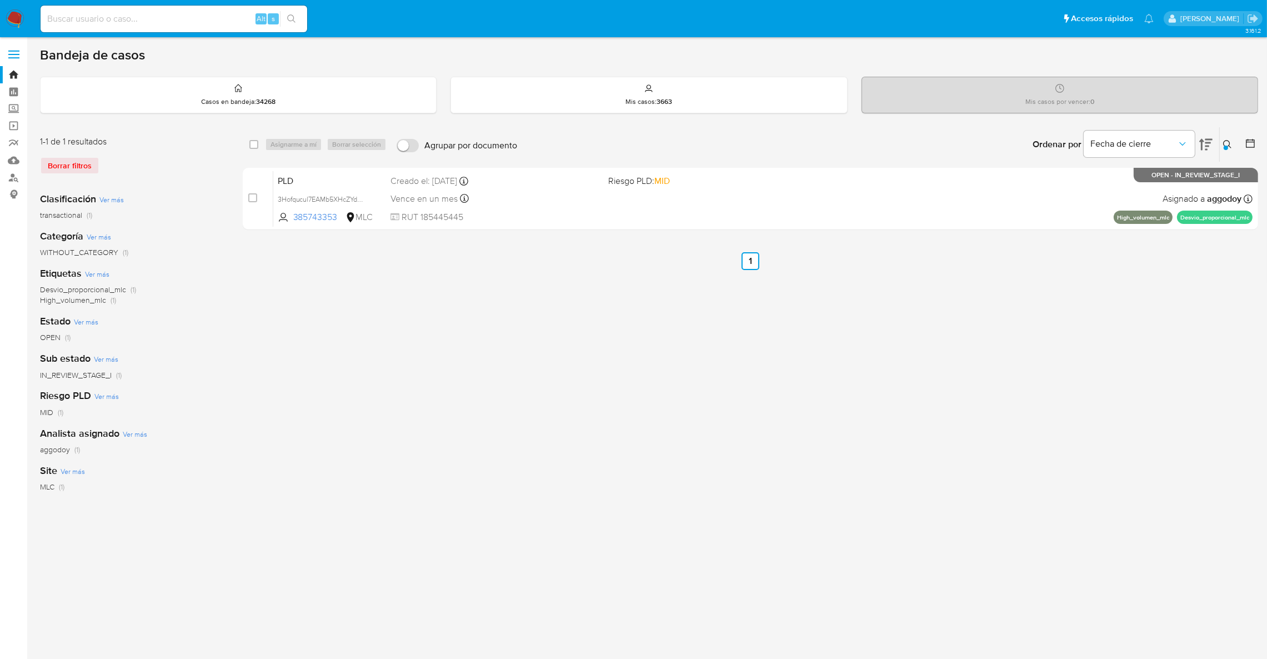
click at [1232, 149] on button at bounding box center [1229, 144] width 18 height 13
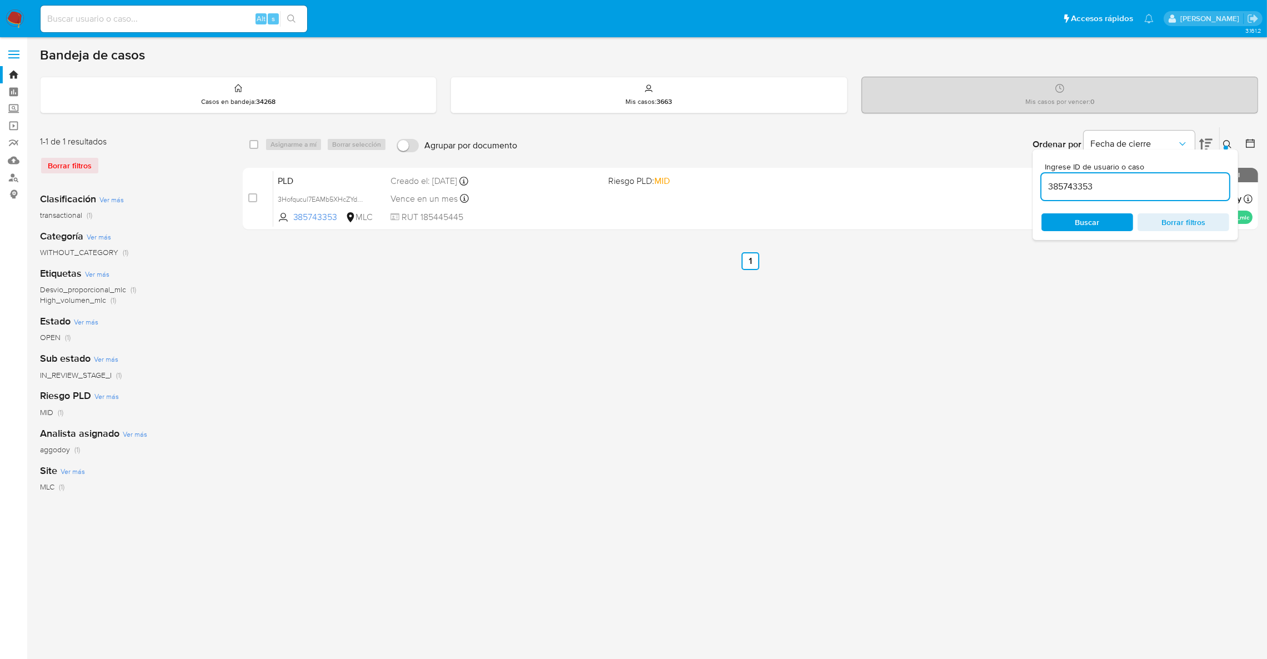
click at [1179, 192] on input "385743353" at bounding box center [1136, 186] width 188 height 14
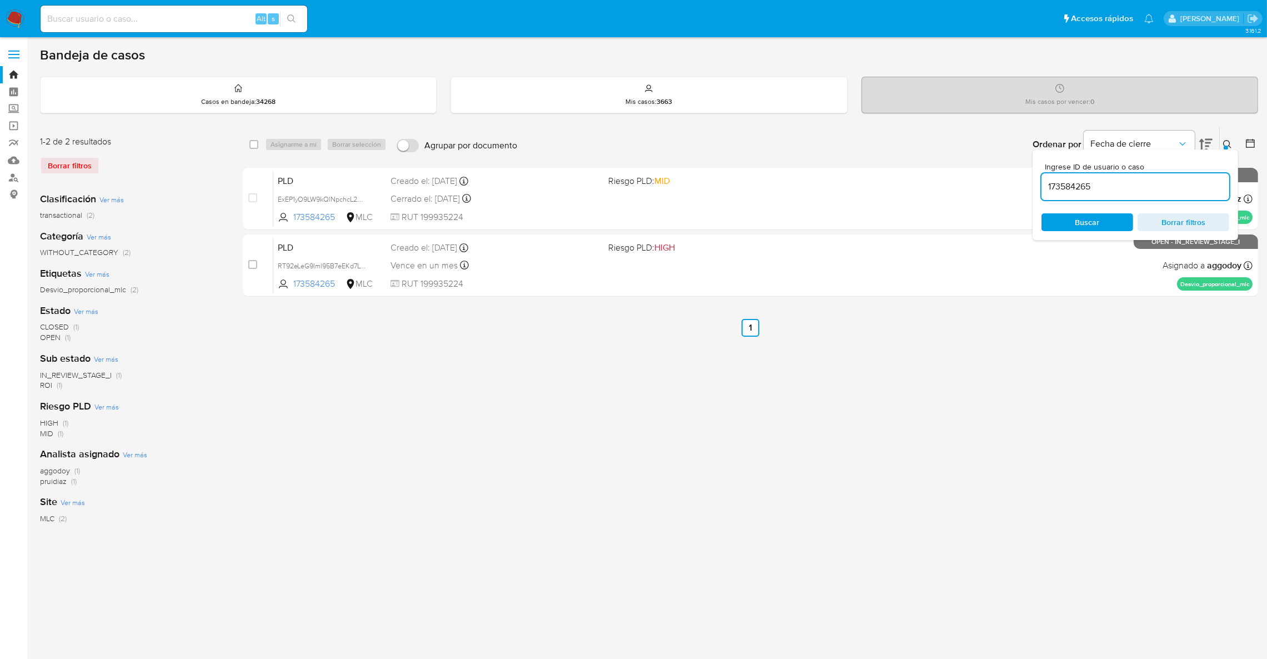
click at [1096, 419] on div "select-all-cases-checkbox Asignarme a mí Borrar selección Agrupar por documento…" at bounding box center [751, 371] width 1016 height 488
click at [1224, 143] on icon at bounding box center [1227, 144] width 9 height 9
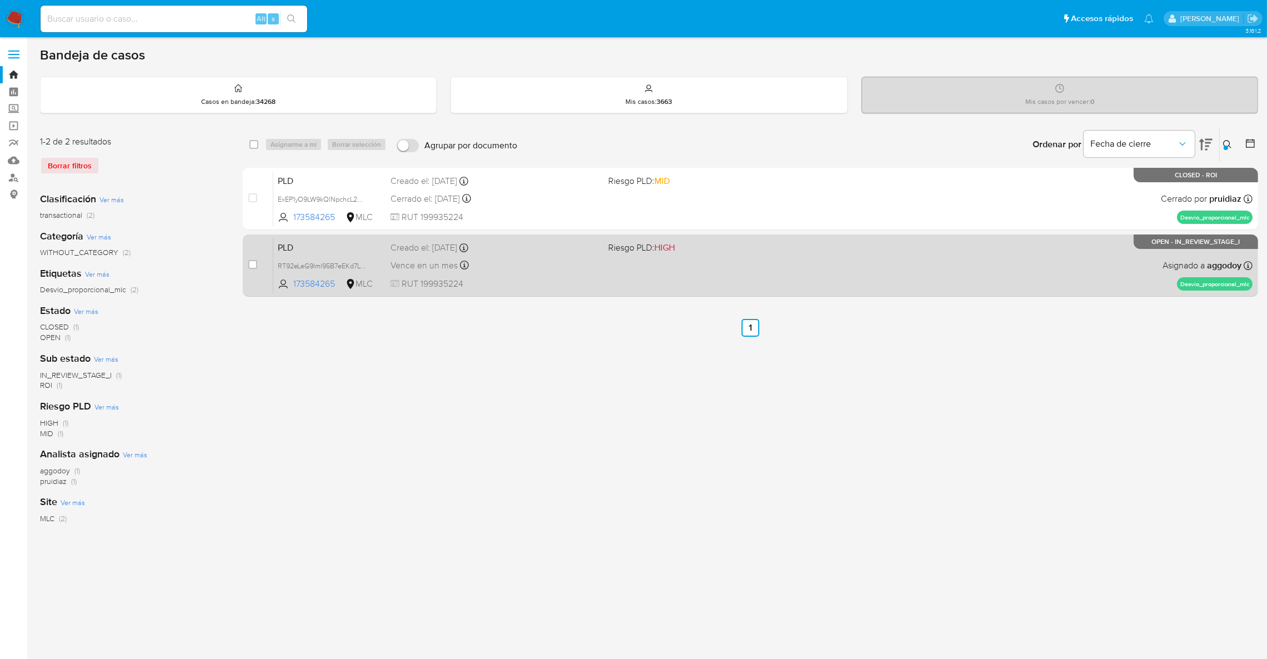
click at [856, 283] on div "PLD RT92eLeG9lml95B7eEKd7LvR 173584265 MLC Riesgo PLD: HIGH Creado el: 12/08/20…" at bounding box center [762, 265] width 979 height 56
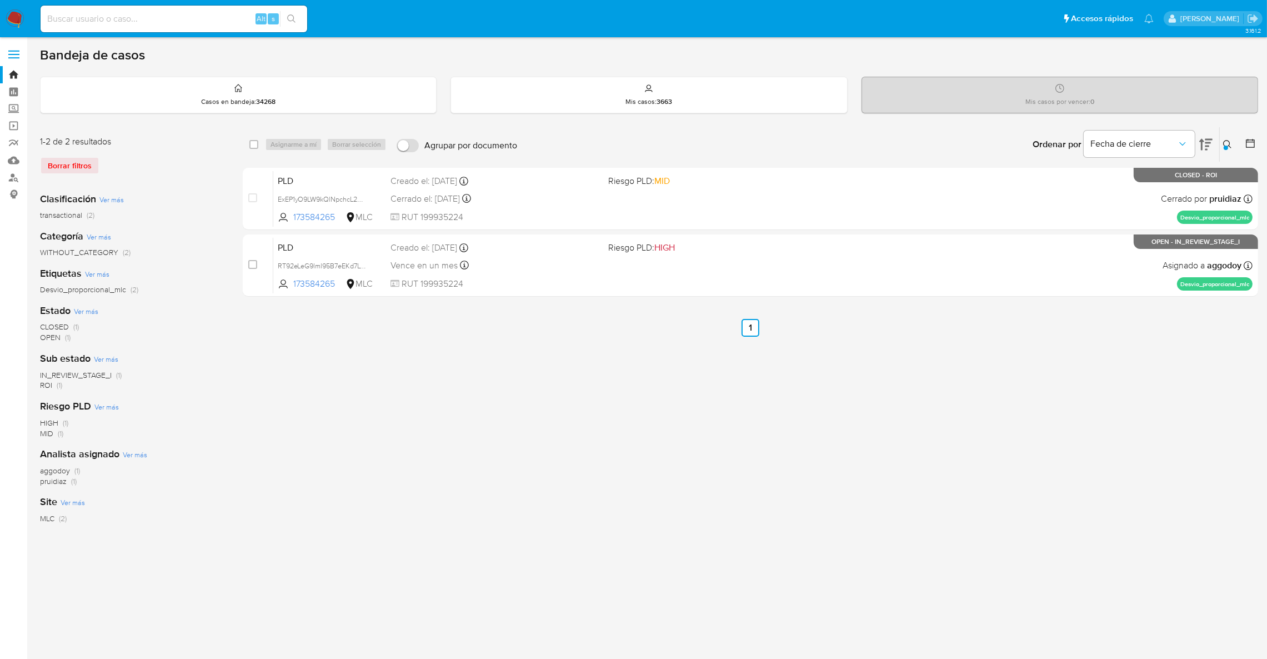
click at [1228, 142] on icon at bounding box center [1227, 144] width 9 height 9
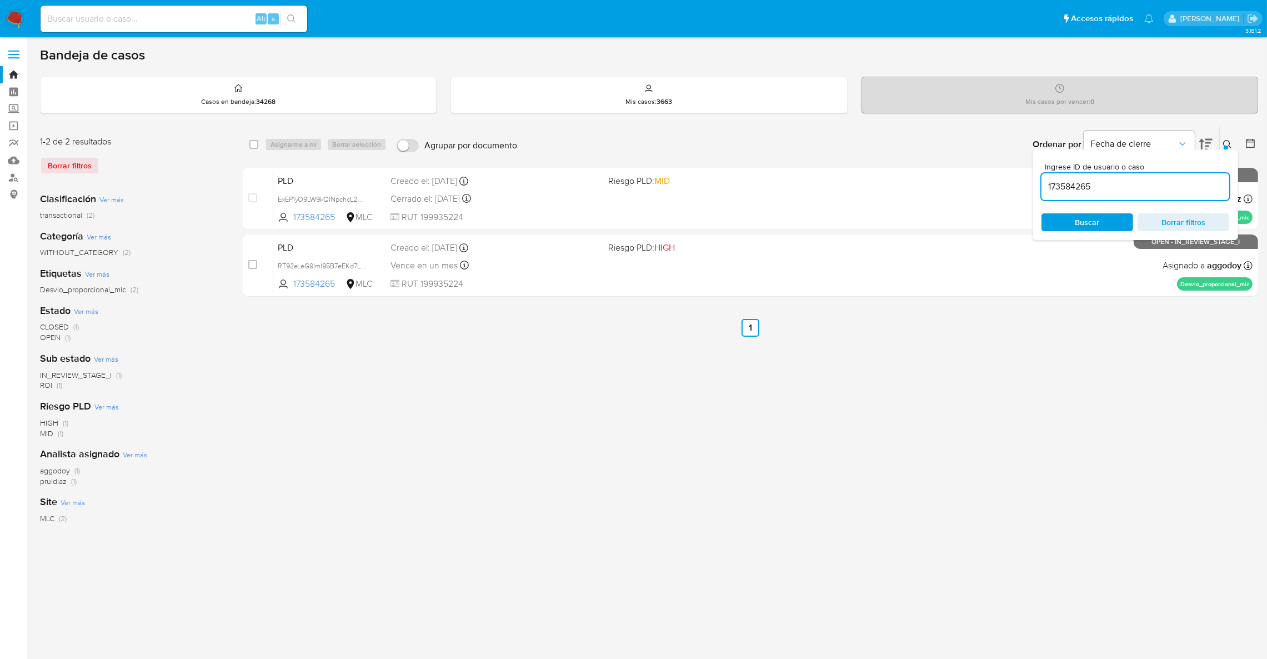
click at [1192, 189] on input "173584265" at bounding box center [1136, 186] width 188 height 14
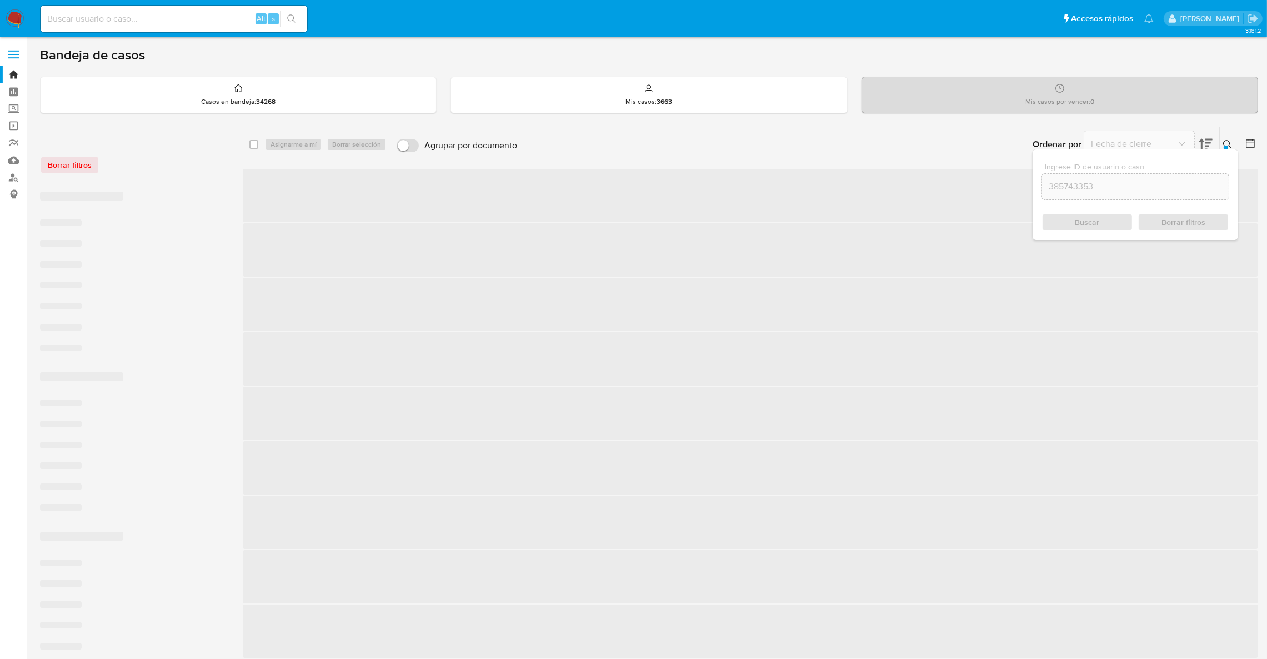
click at [1225, 146] on div at bounding box center [1226, 148] width 4 height 4
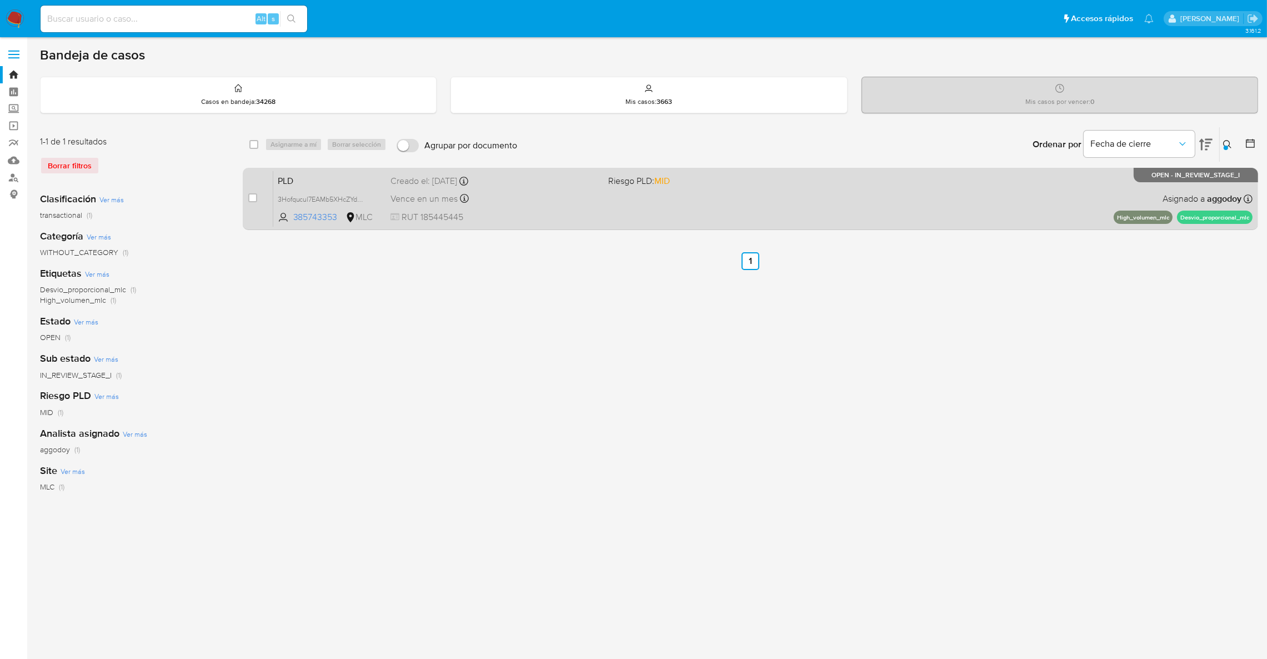
click at [864, 223] on div "PLD 3Hofqucul7EAMb5XHcZYdN1c 385743353 MLC Riesgo PLD: MID Creado el: 12/08/202…" at bounding box center [762, 199] width 979 height 56
click at [653, 219] on div "PLD 3Hofqucul7EAMb5XHcZYdN1c 385743353 MLC Riesgo PLD: MID Creado el: 12/08/202…" at bounding box center [762, 199] width 979 height 56
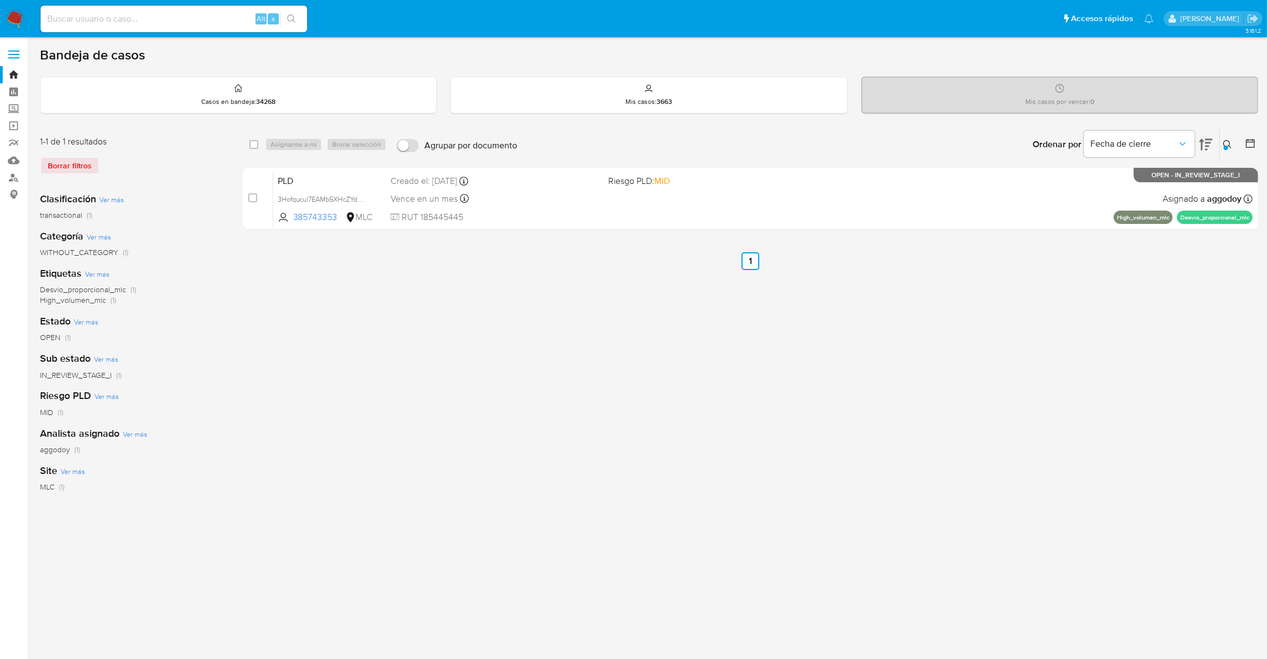
click at [1221, 148] on button at bounding box center [1229, 144] width 18 height 13
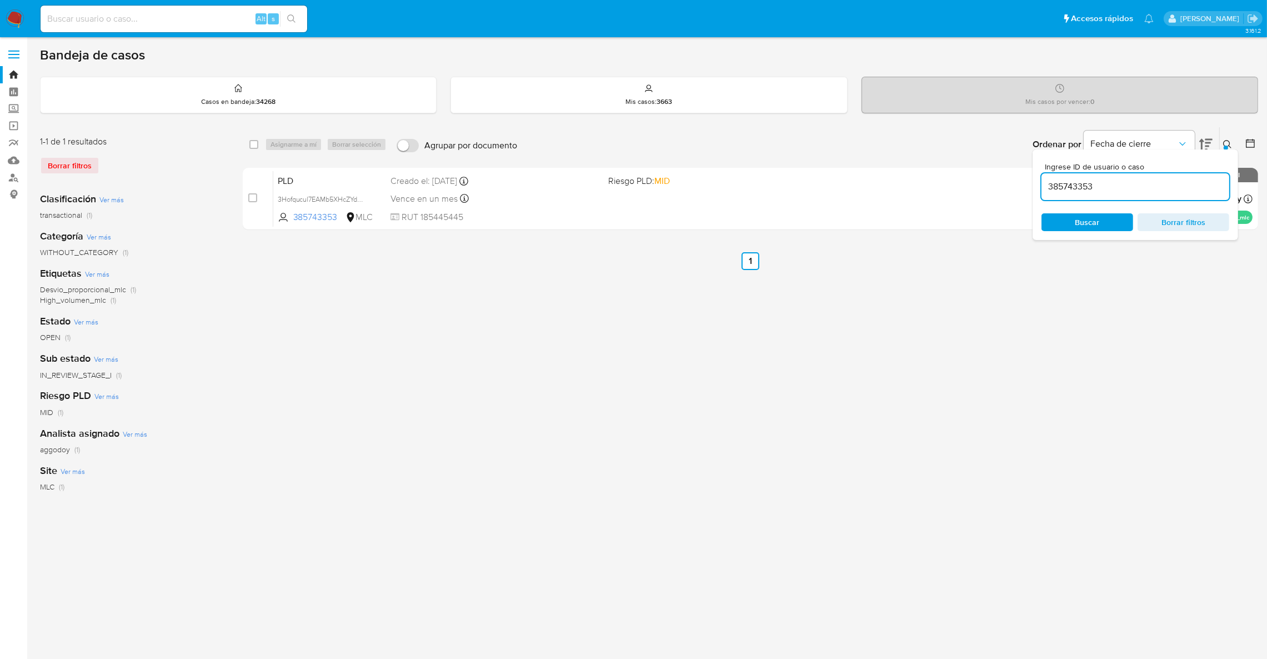
click at [1108, 190] on input "385743353" at bounding box center [1136, 186] width 188 height 14
type input "63059221"
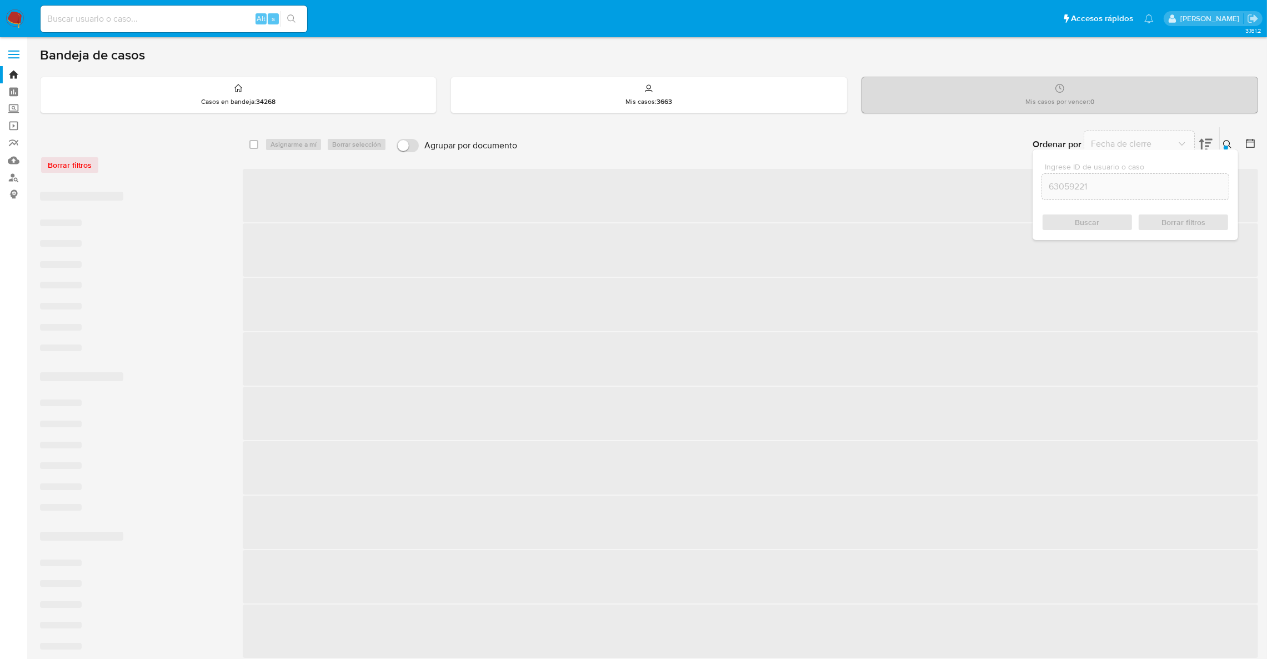
click at [1228, 149] on div "Ingrese ID de usuario o caso 63059221 Buscar Borrar filtros" at bounding box center [1136, 194] width 206 height 91
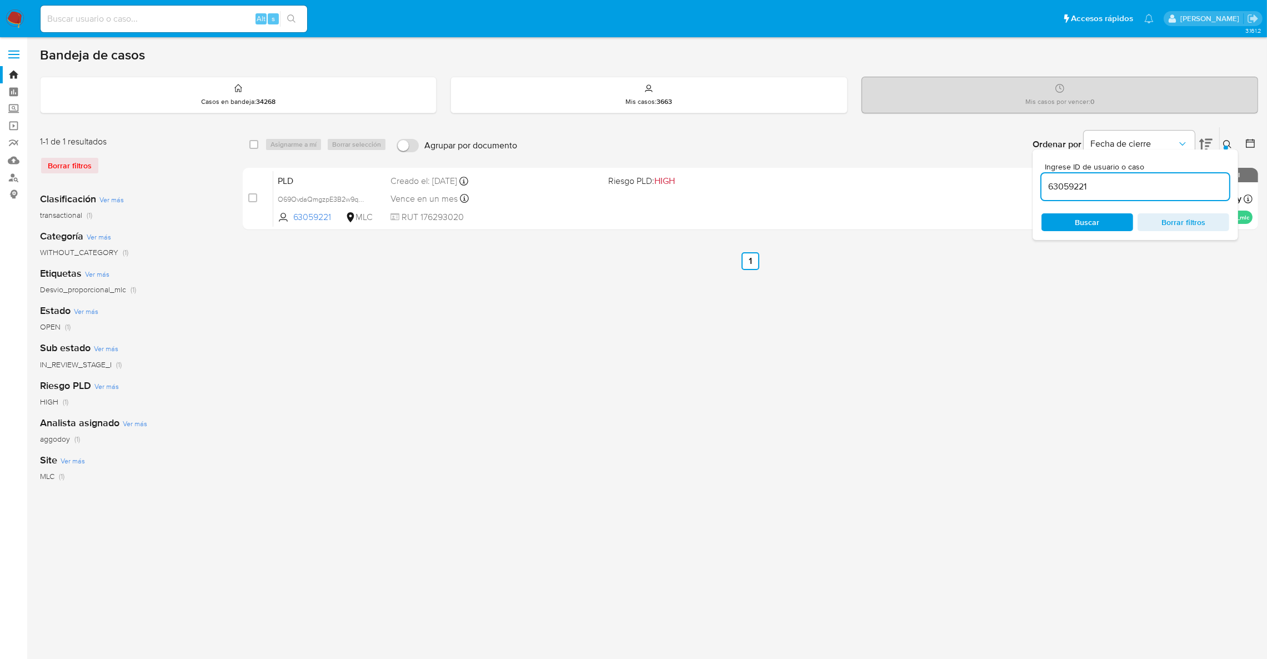
click at [1231, 146] on icon at bounding box center [1227, 144] width 8 height 8
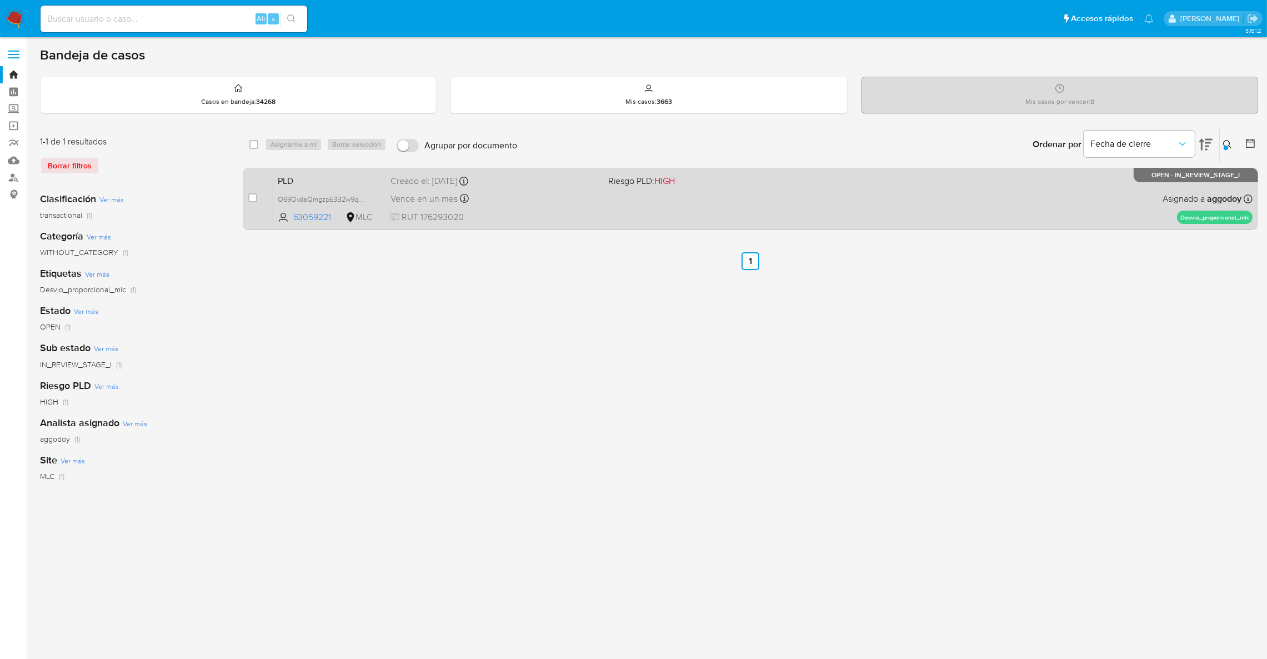
click at [1033, 191] on div "PLD O69OvdaQmgzpE3B2w9qGGFUa 63059221 MLC Riesgo PLD: HIGH Creado el: 12/08/202…" at bounding box center [762, 199] width 979 height 56
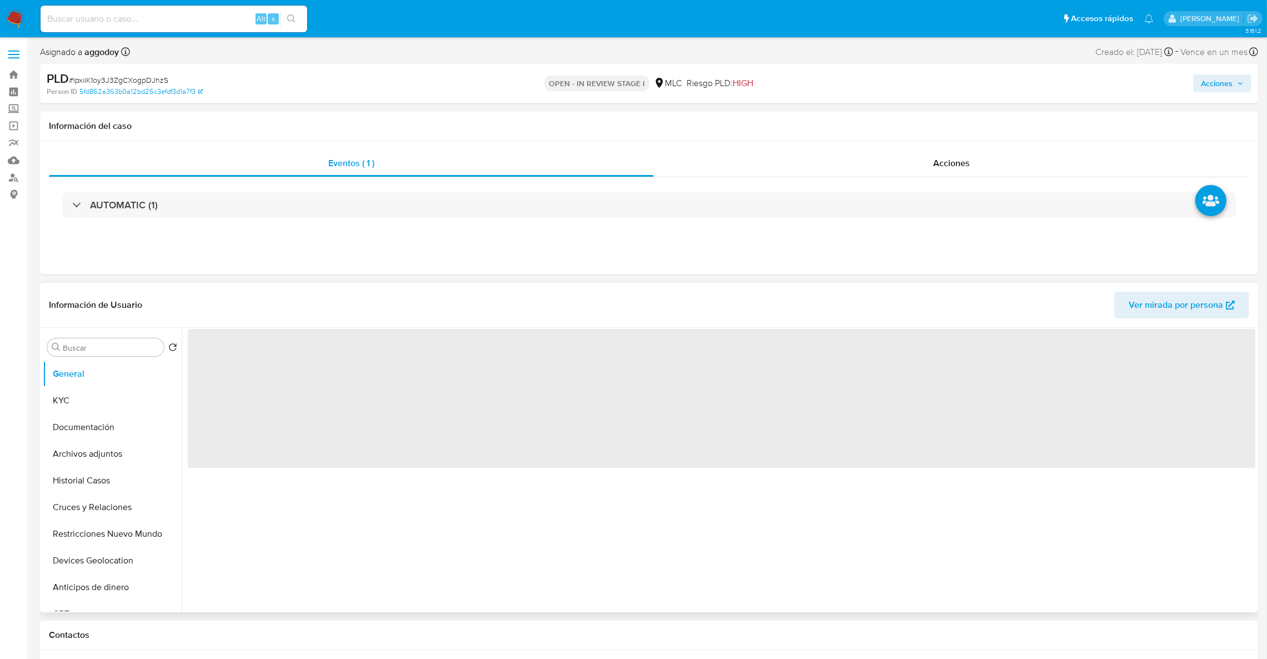
select select "10"
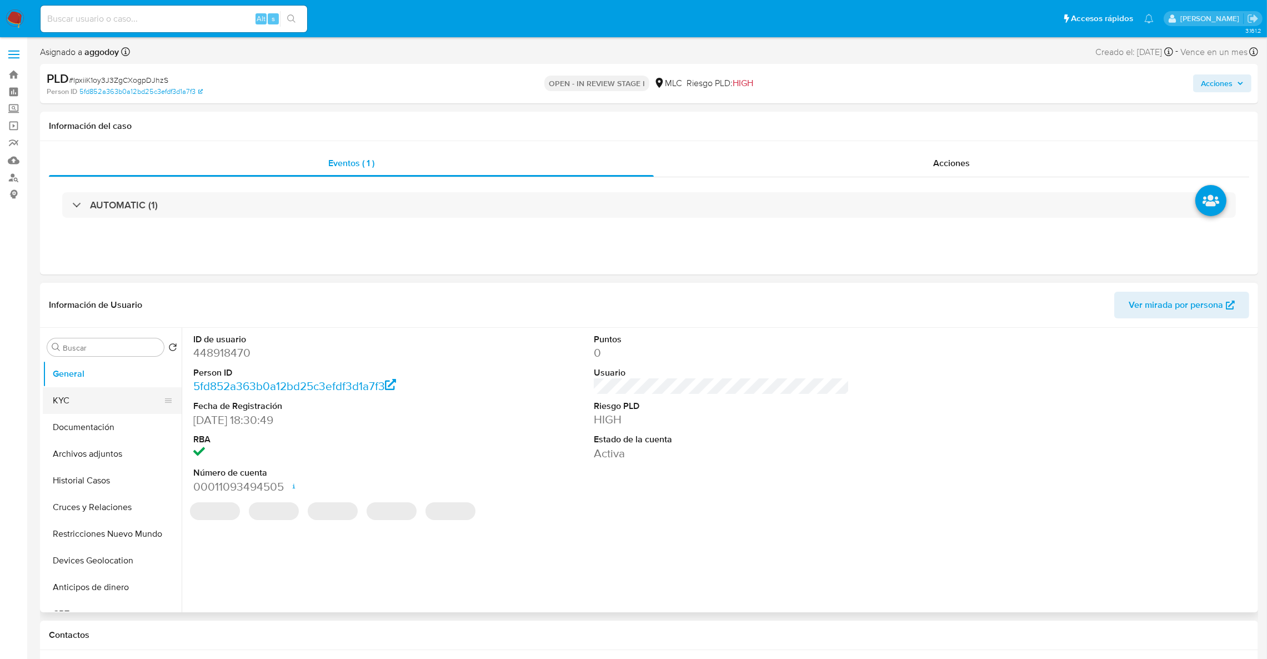
click at [133, 406] on button "KYC" at bounding box center [108, 400] width 130 height 27
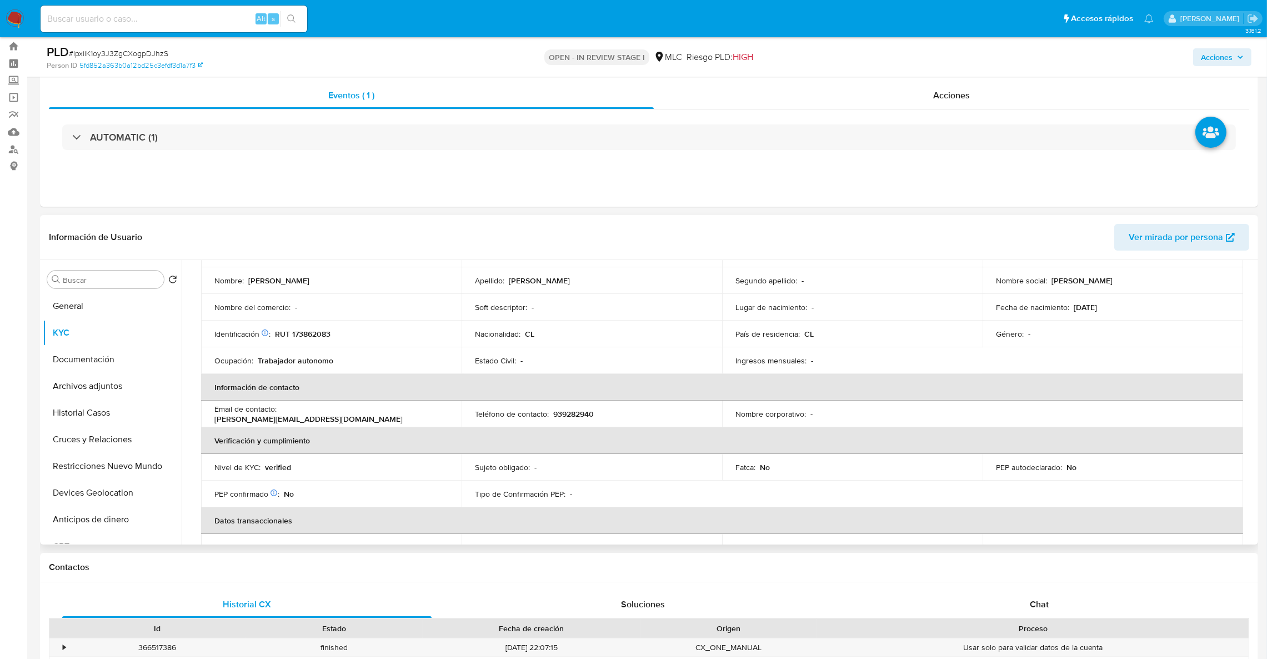
scroll to position [59, 0]
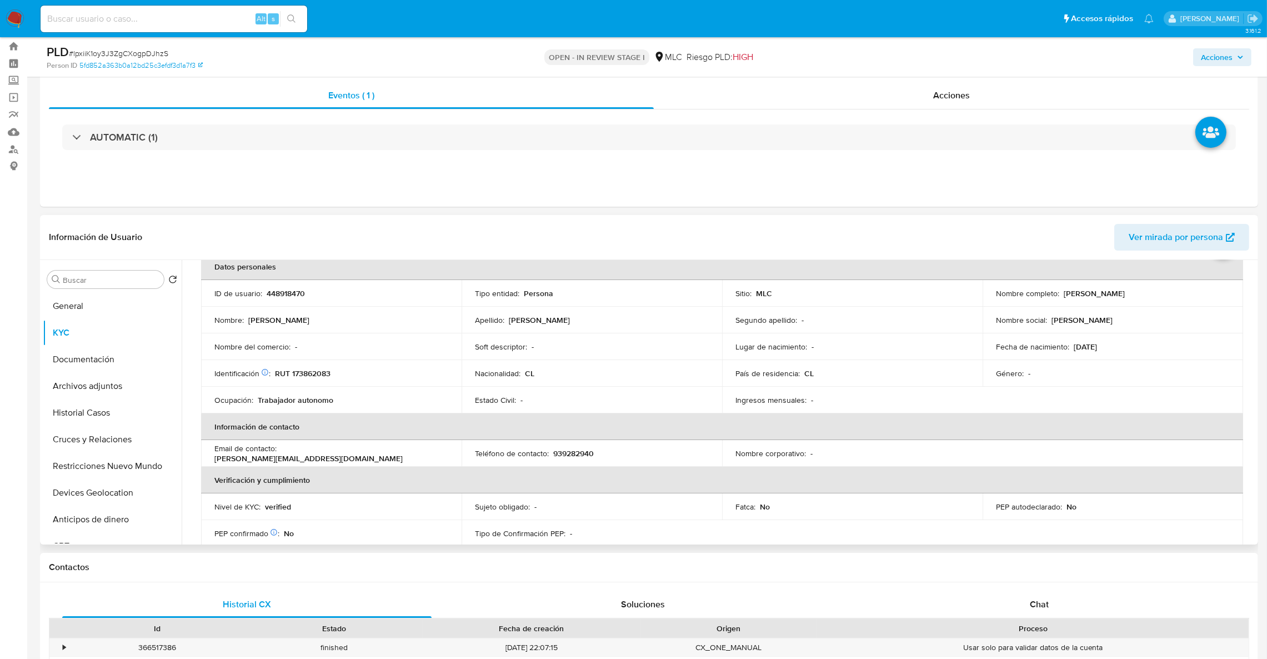
click at [324, 379] on td "Identificación Nº de serie: 518399787 : RUT 173862083" at bounding box center [331, 373] width 261 height 27
click at [322, 377] on p "RUT 173862083" at bounding box center [303, 373] width 56 height 10
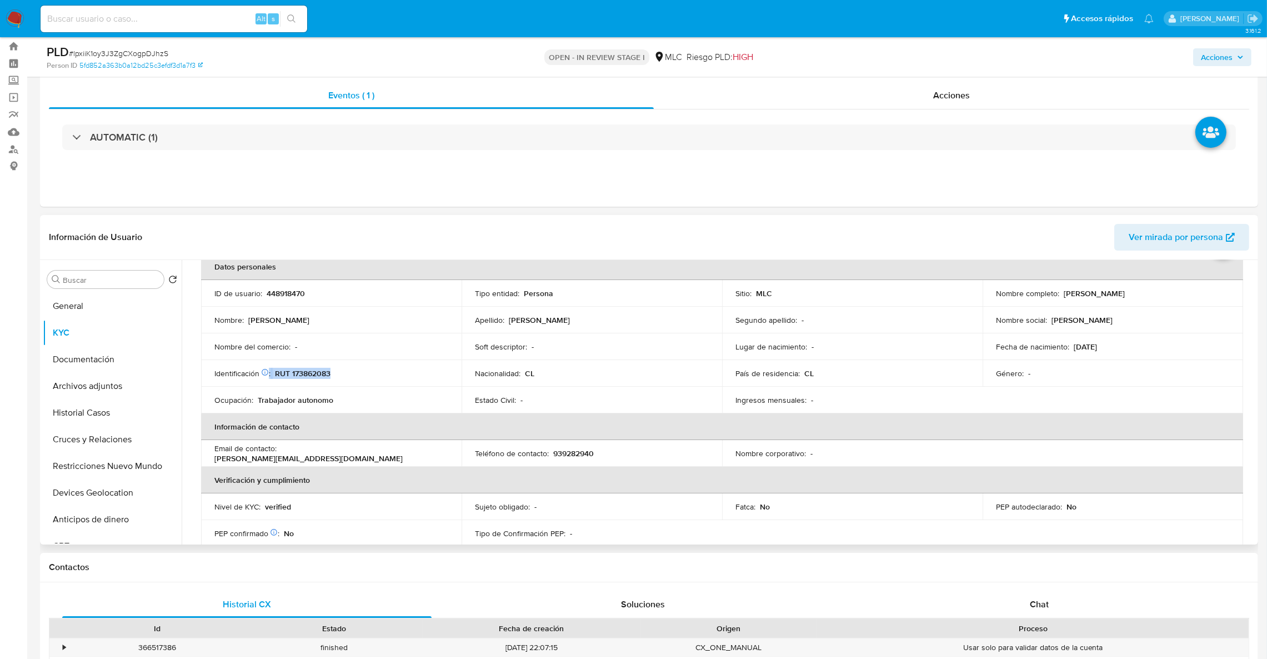
drag, startPoint x: 322, startPoint y: 377, endPoint x: 308, endPoint y: 377, distance: 13.9
click at [307, 377] on p "RUT 173862083" at bounding box center [303, 373] width 56 height 10
click at [308, 377] on p "RUT 173862083" at bounding box center [303, 373] width 56 height 10
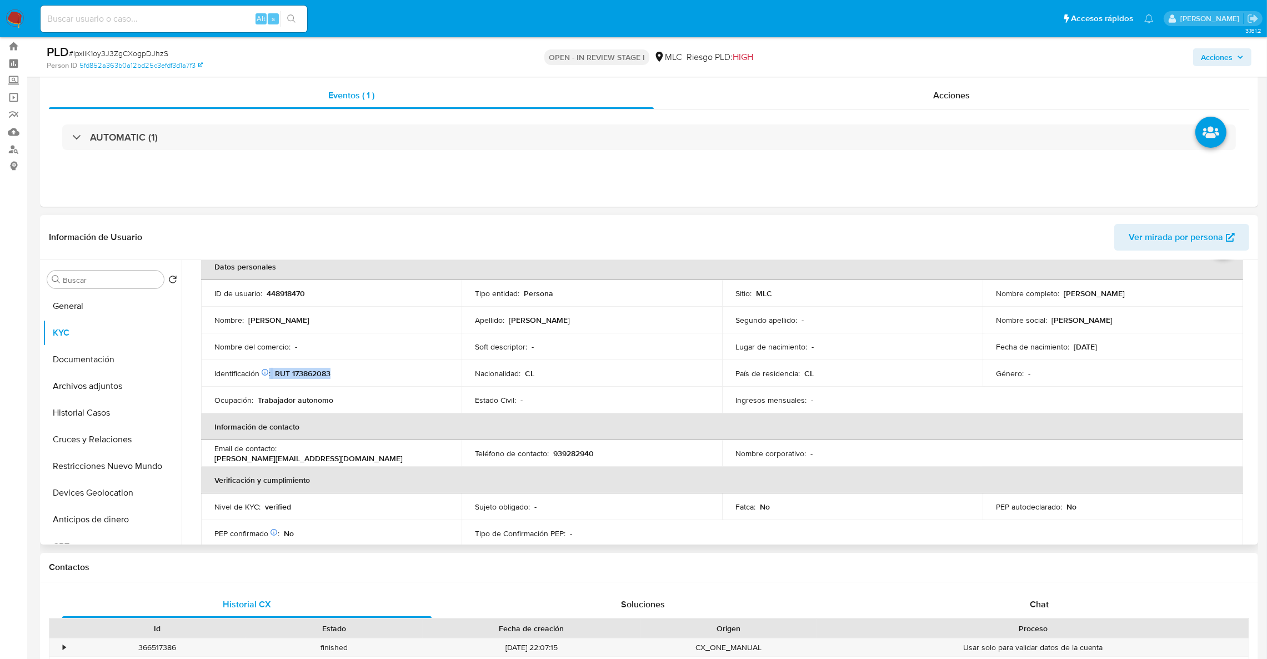
click at [308, 377] on p "RUT 173862083" at bounding box center [303, 373] width 56 height 10
click at [308, 378] on p "RUT 173862083" at bounding box center [303, 373] width 56 height 10
drag, startPoint x: 308, startPoint y: 378, endPoint x: 276, endPoint y: 378, distance: 32.2
click at [276, 378] on p "RUT 173862083" at bounding box center [303, 373] width 56 height 10
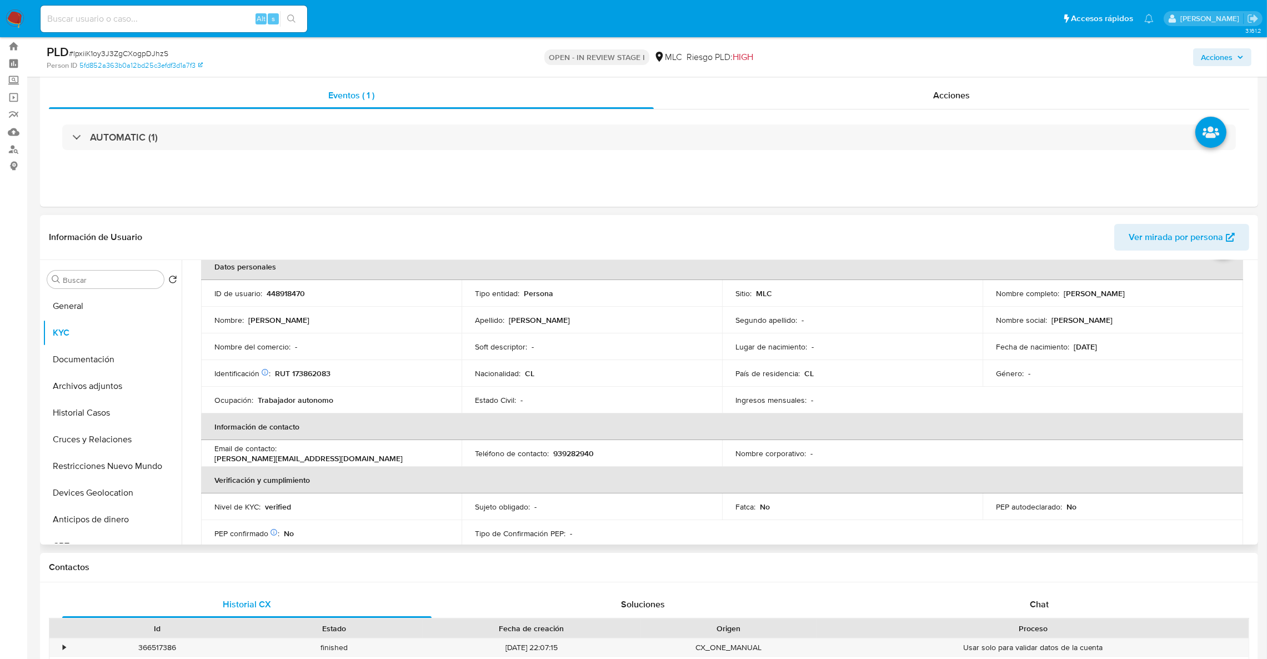
click at [309, 389] on td "Ocupación : Trabajador autonomo" at bounding box center [331, 400] width 261 height 27
click at [314, 387] on td "Ocupación : Trabajador autonomo" at bounding box center [331, 400] width 261 height 27
click at [314, 374] on p "RUT 173862083" at bounding box center [303, 373] width 56 height 10
copy p "173862083"
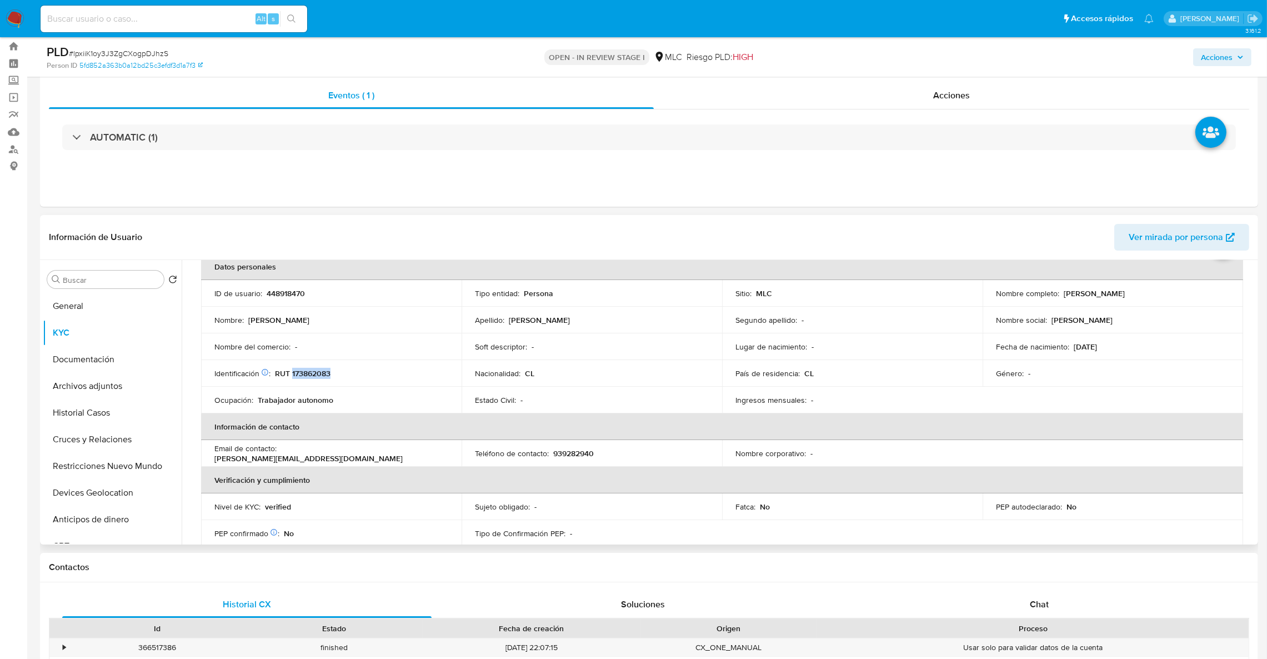
copy p "173862083"
click at [129, 439] on button "Cruces y Relaciones" at bounding box center [108, 439] width 130 height 27
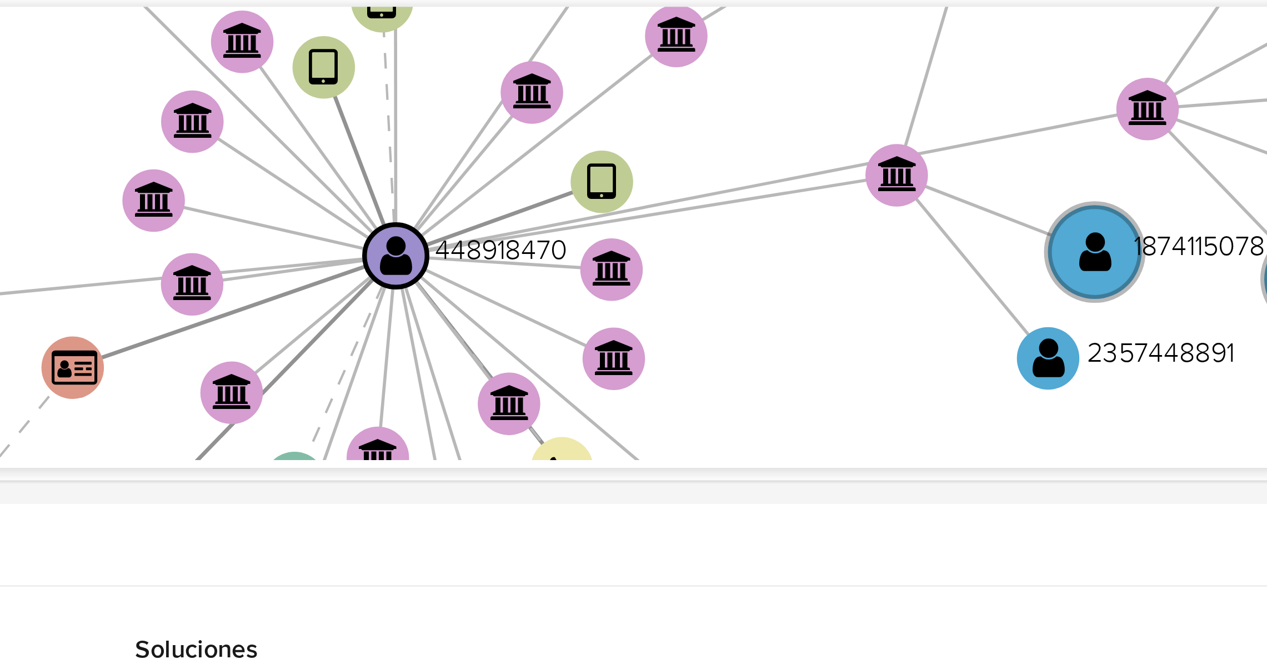
scroll to position [296, 0]
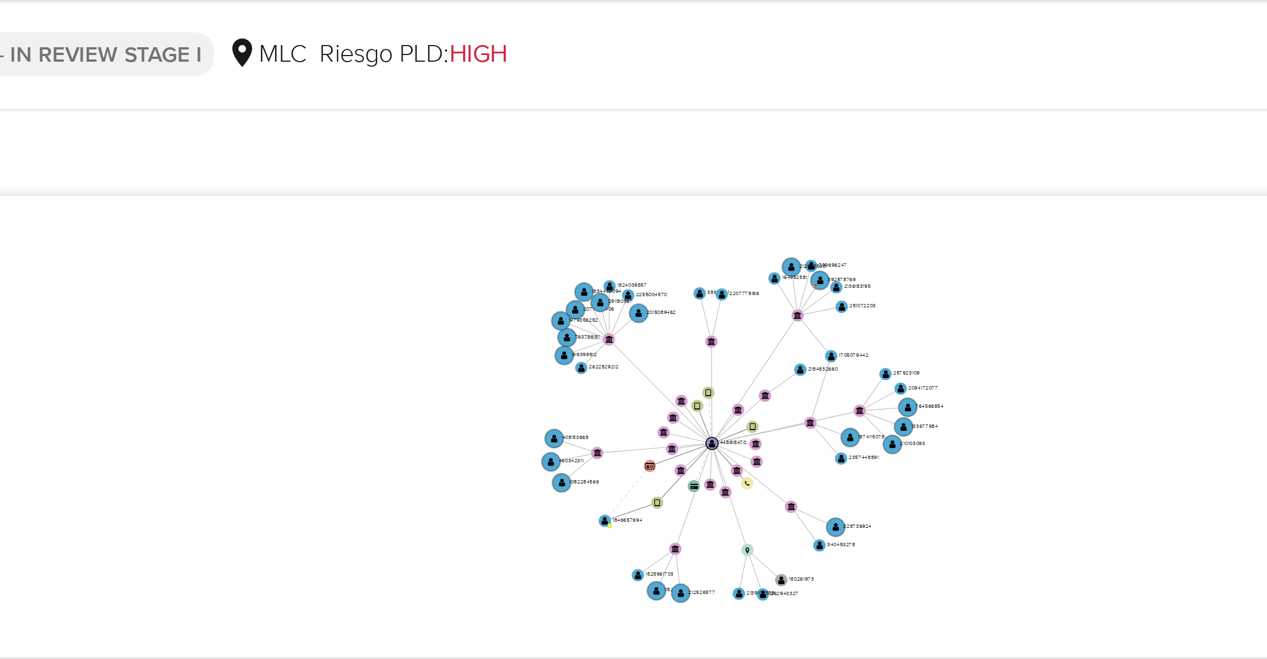
drag, startPoint x: 907, startPoint y: 194, endPoint x: 897, endPoint y: 204, distance: 13.8
click at [897, 204] on icon "device-68c23e588ca616bad7ae4d64  user-448918470  448918470 device-666138bfc07…" at bounding box center [730, 188] width 1052 height 161
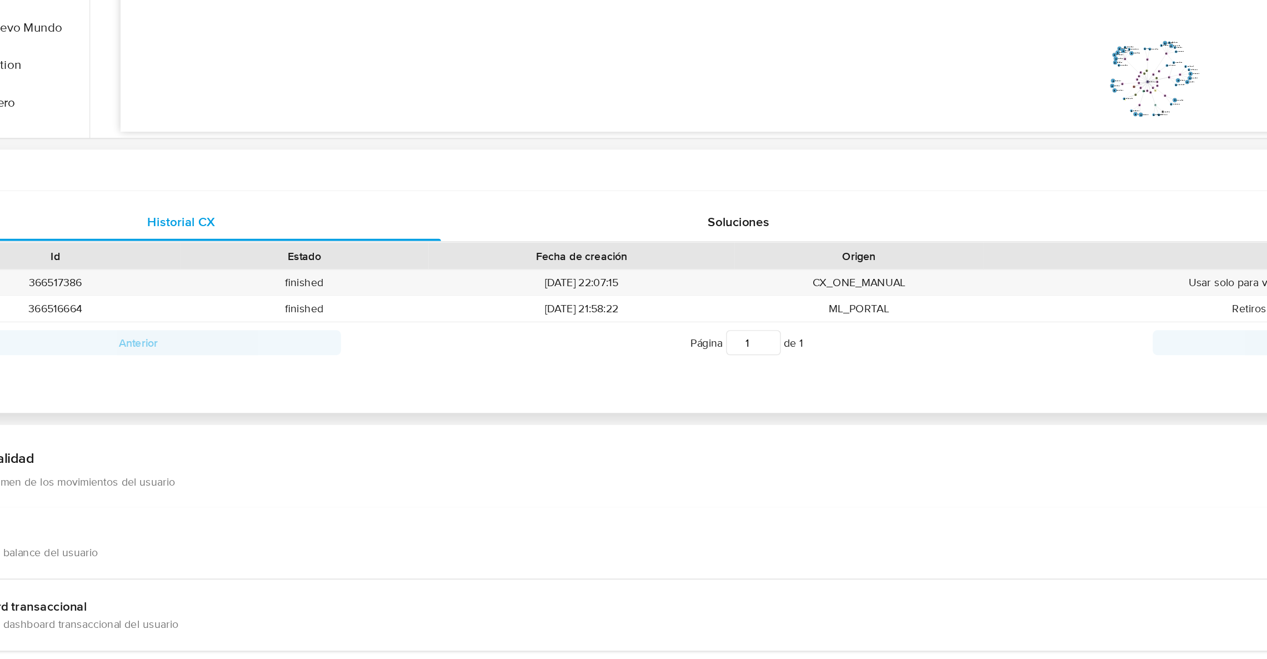
scroll to position [297, 0]
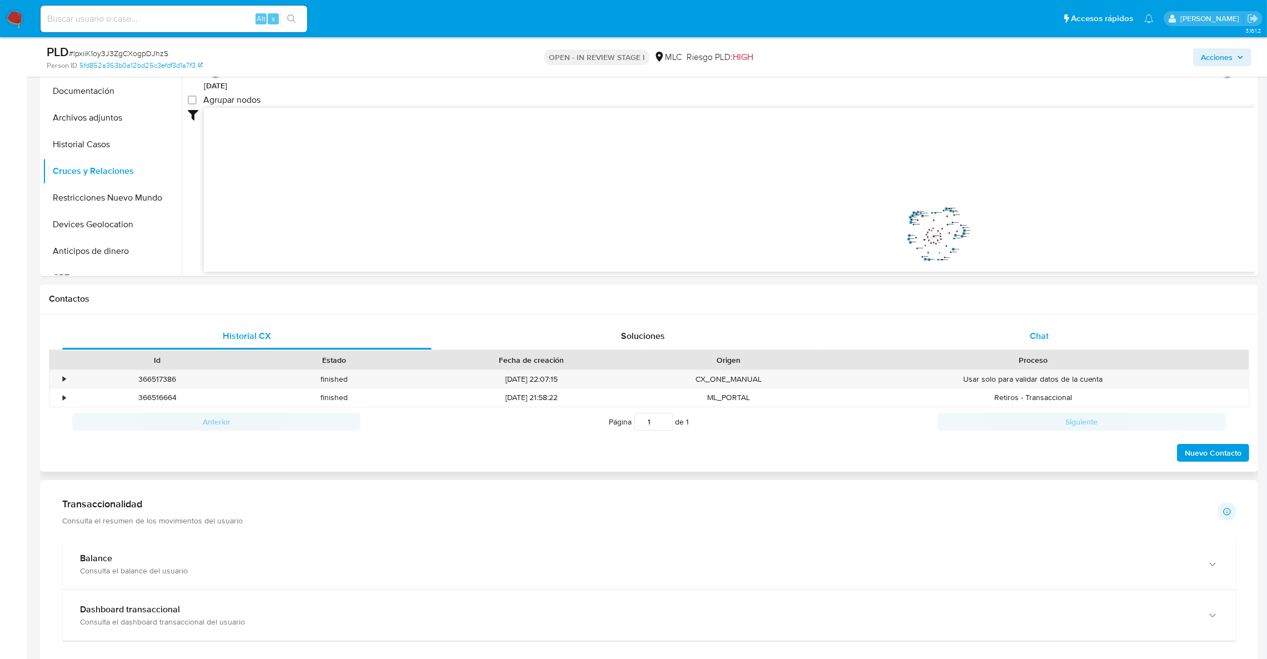
click at [1061, 337] on div "Chat" at bounding box center [1038, 336] width 369 height 27
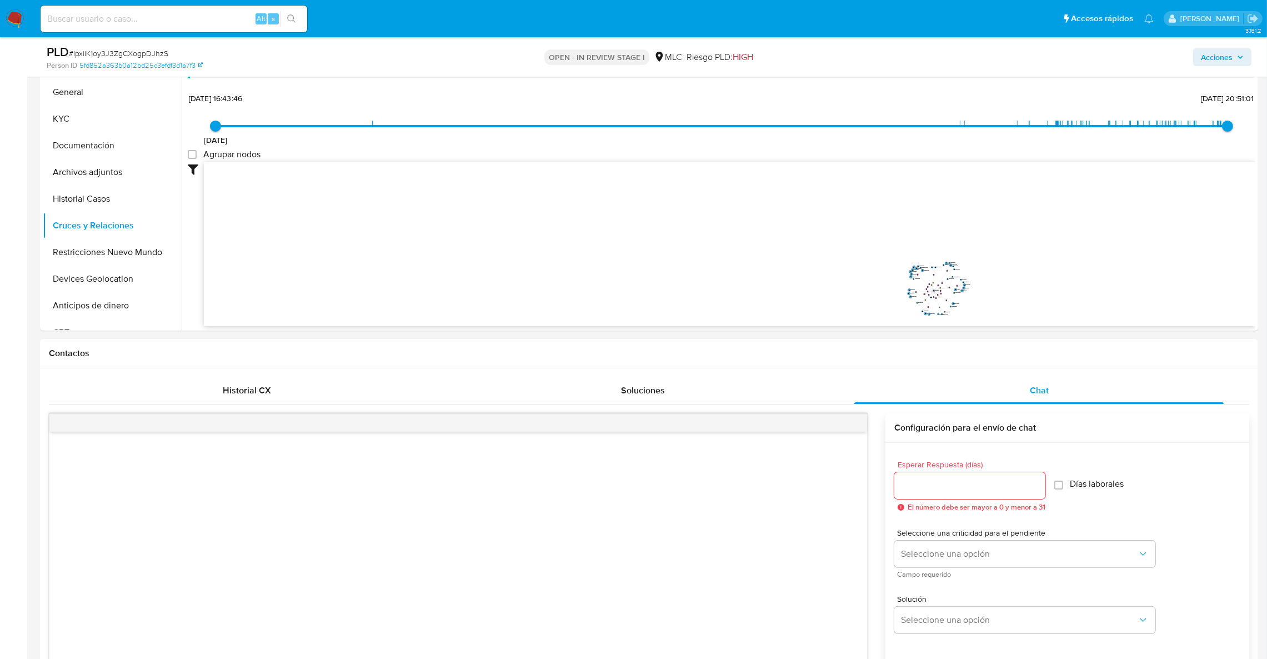
scroll to position [213, 0]
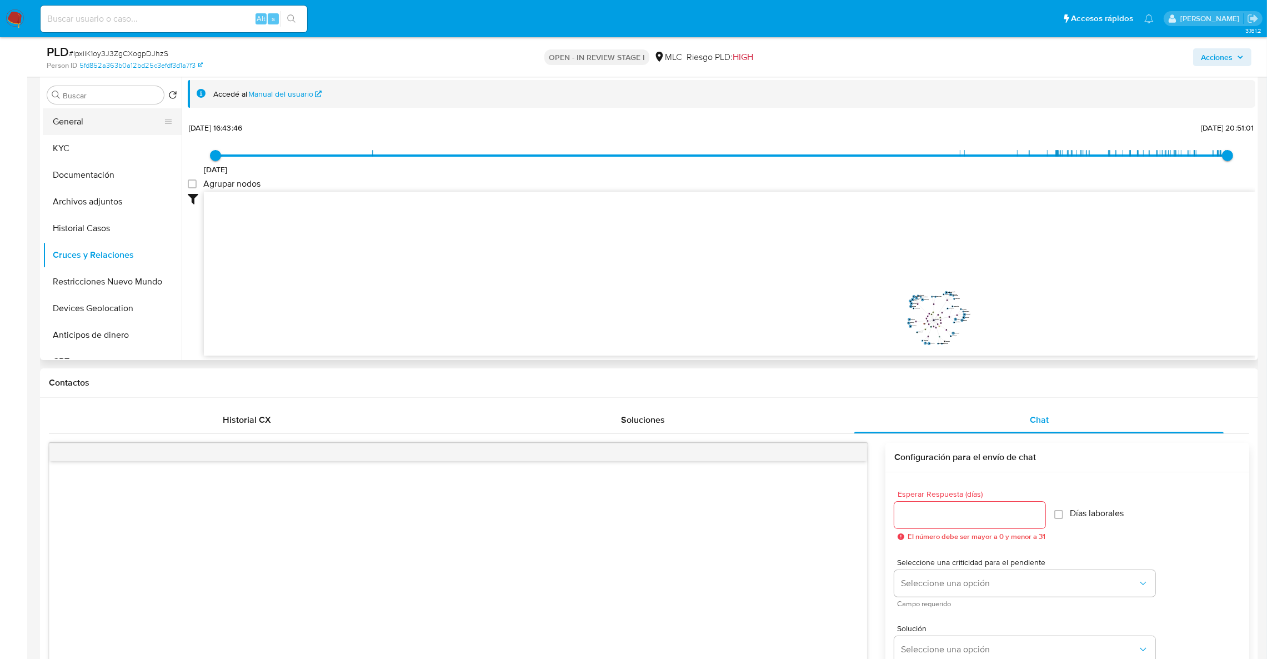
click at [73, 112] on button "General" at bounding box center [108, 121] width 130 height 27
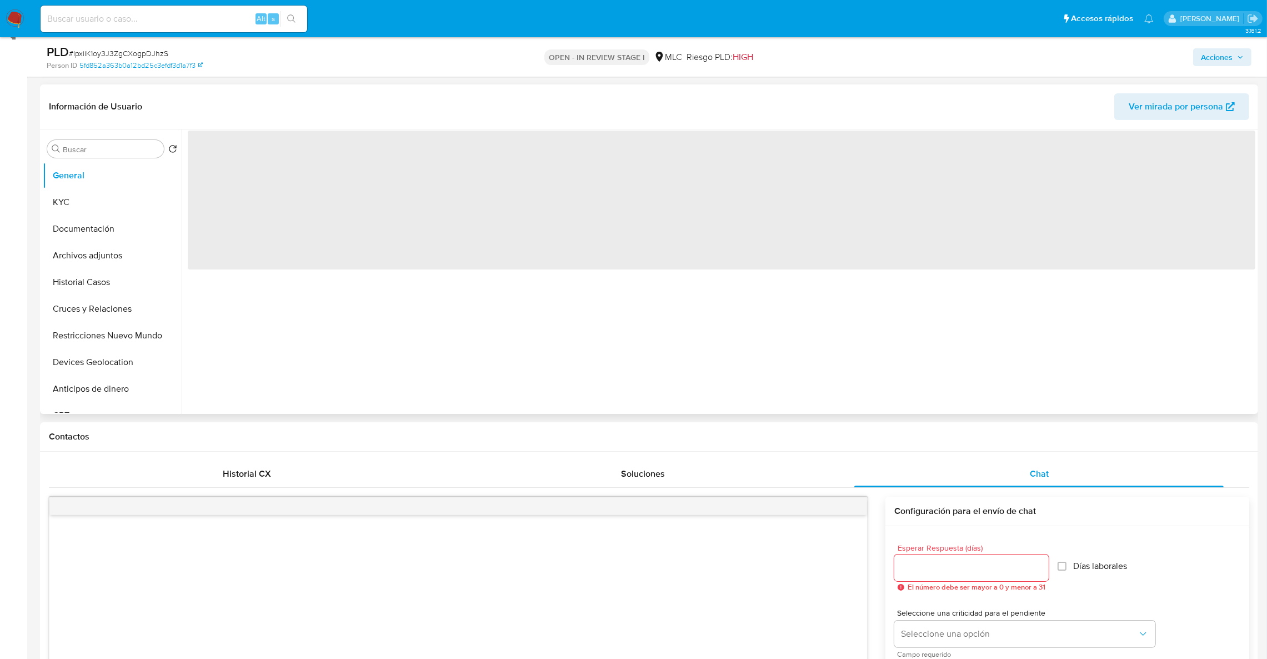
scroll to position [129, 0]
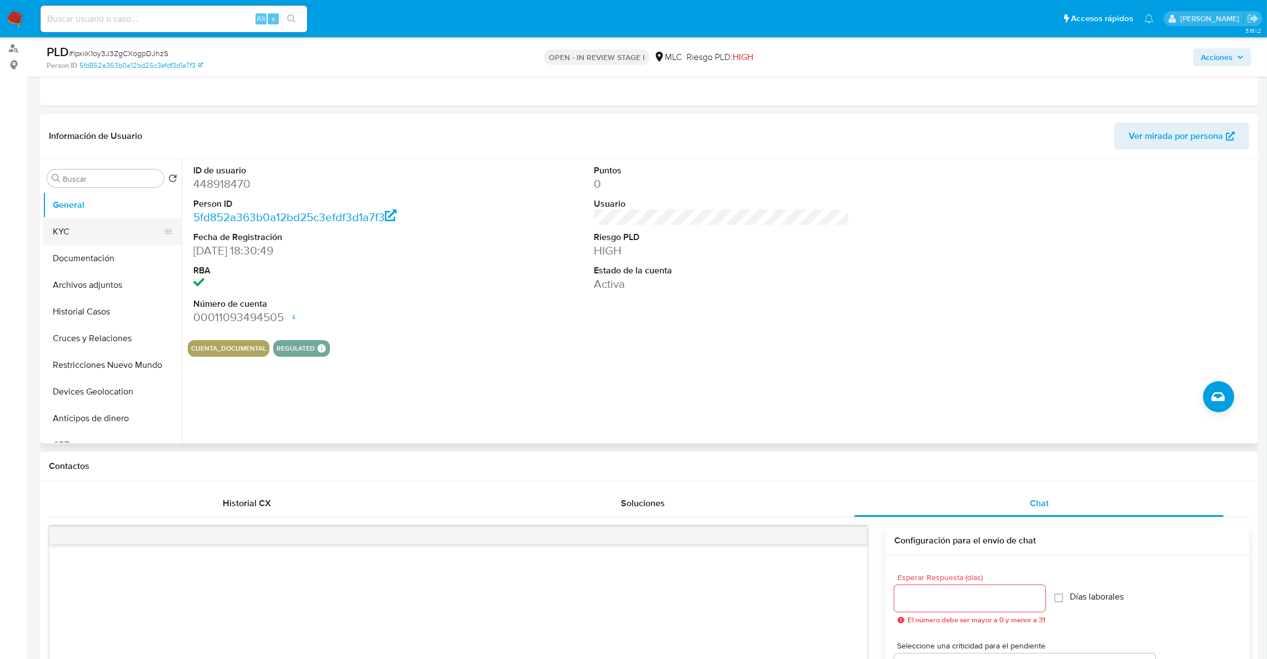
click at [71, 256] on button "Documentación" at bounding box center [112, 258] width 139 height 27
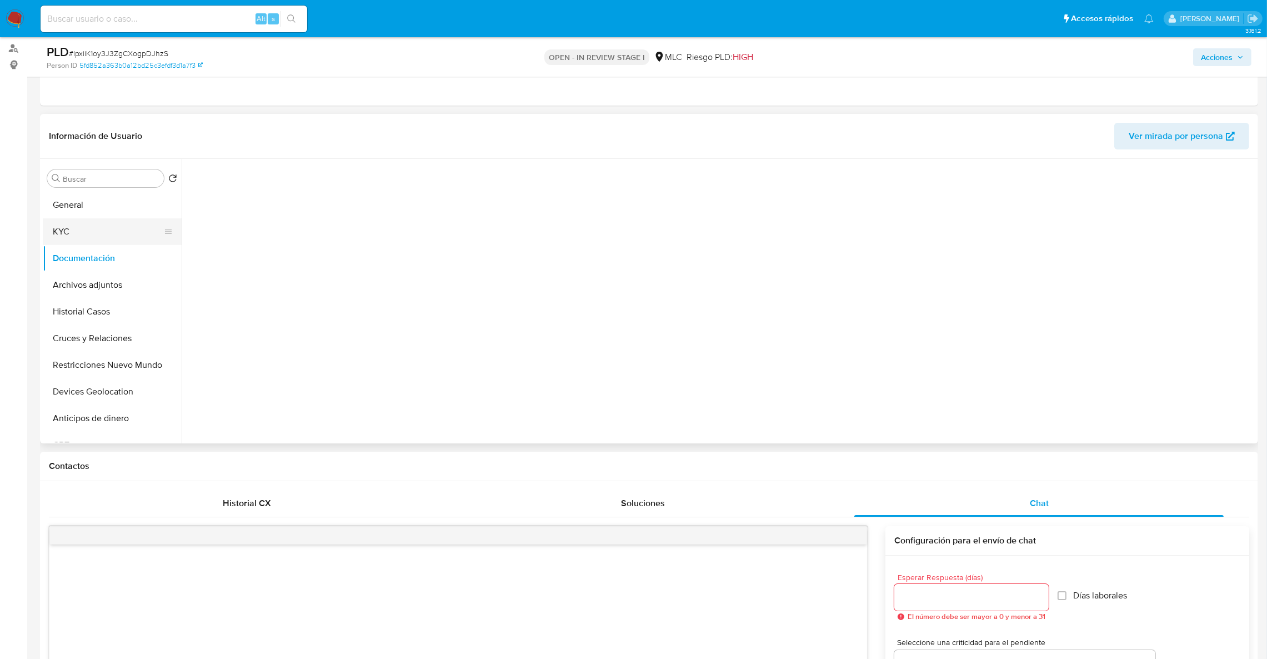
click at [73, 239] on button "KYC" at bounding box center [108, 231] width 130 height 27
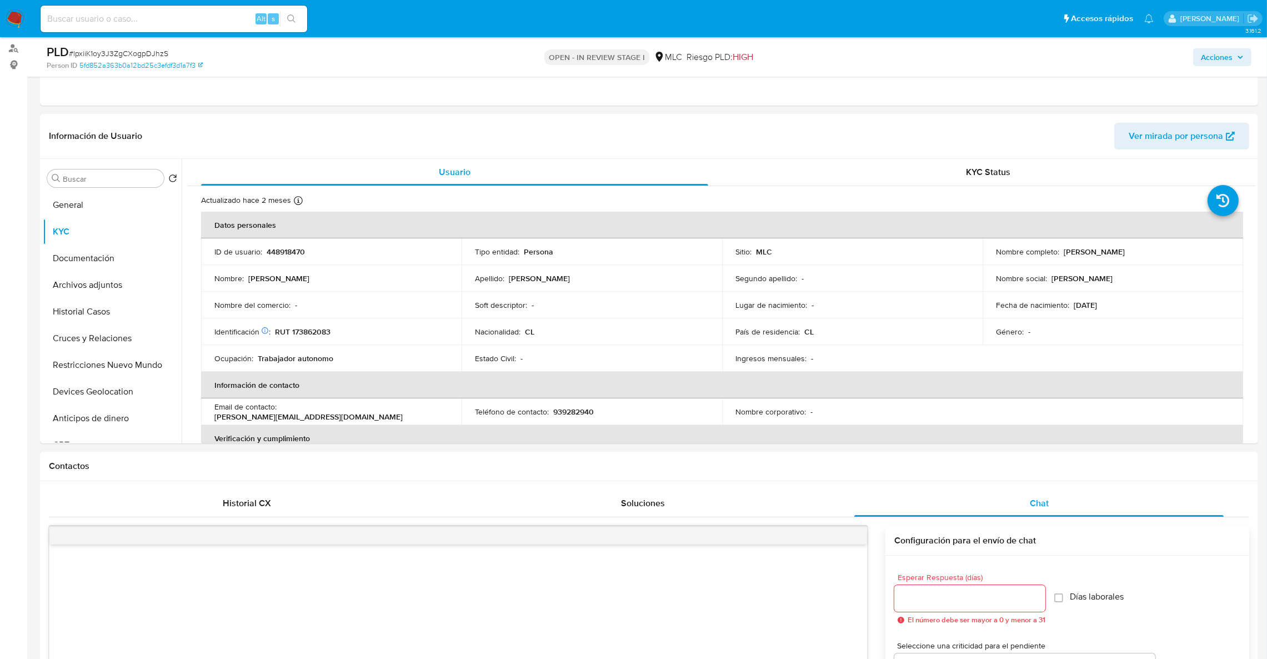
click at [1064, 250] on p "Humberto Jacob Ibáñez Riquelme" at bounding box center [1094, 252] width 61 height 10
drag, startPoint x: 1059, startPoint y: 253, endPoint x: 1208, endPoint y: 253, distance: 148.9
click at [1208, 253] on div "Nombre completo : Humberto Jacob Ibáñez Riquelme" at bounding box center [1113, 252] width 234 height 10
copy div "Humberto Jacob Ibáñez Riquelme"
click at [102, 242] on button "KYC" at bounding box center [108, 231] width 130 height 27
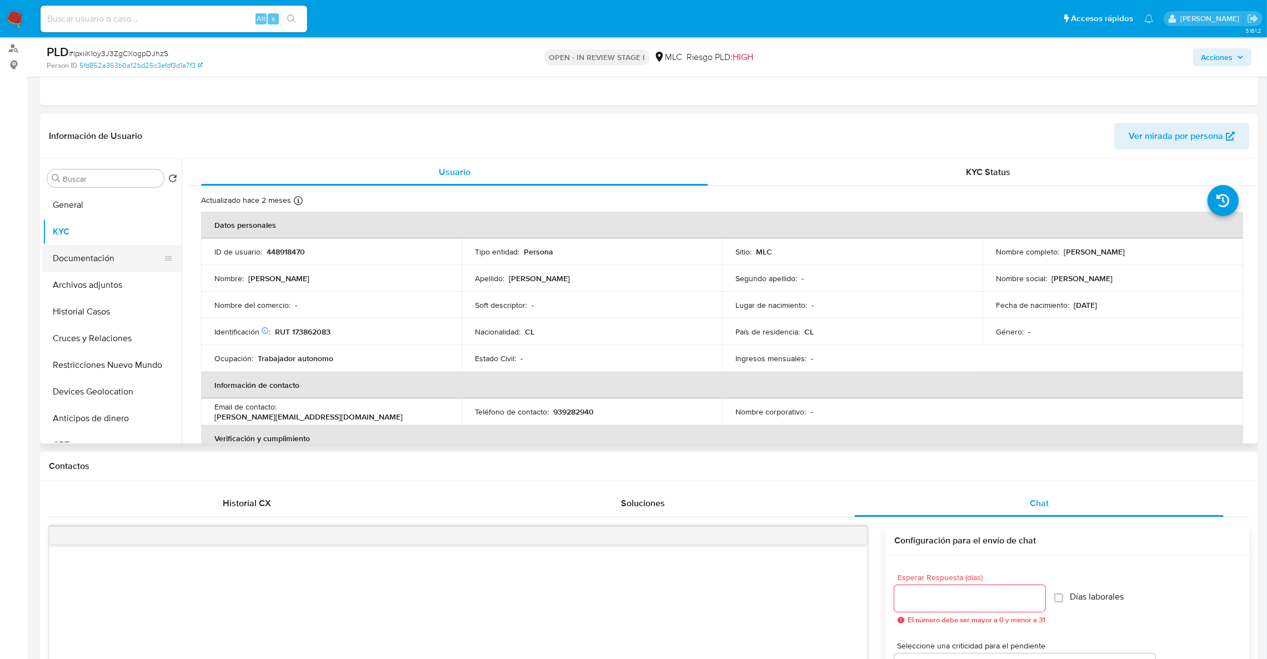
click at [102, 252] on button "Documentación" at bounding box center [108, 258] width 130 height 27
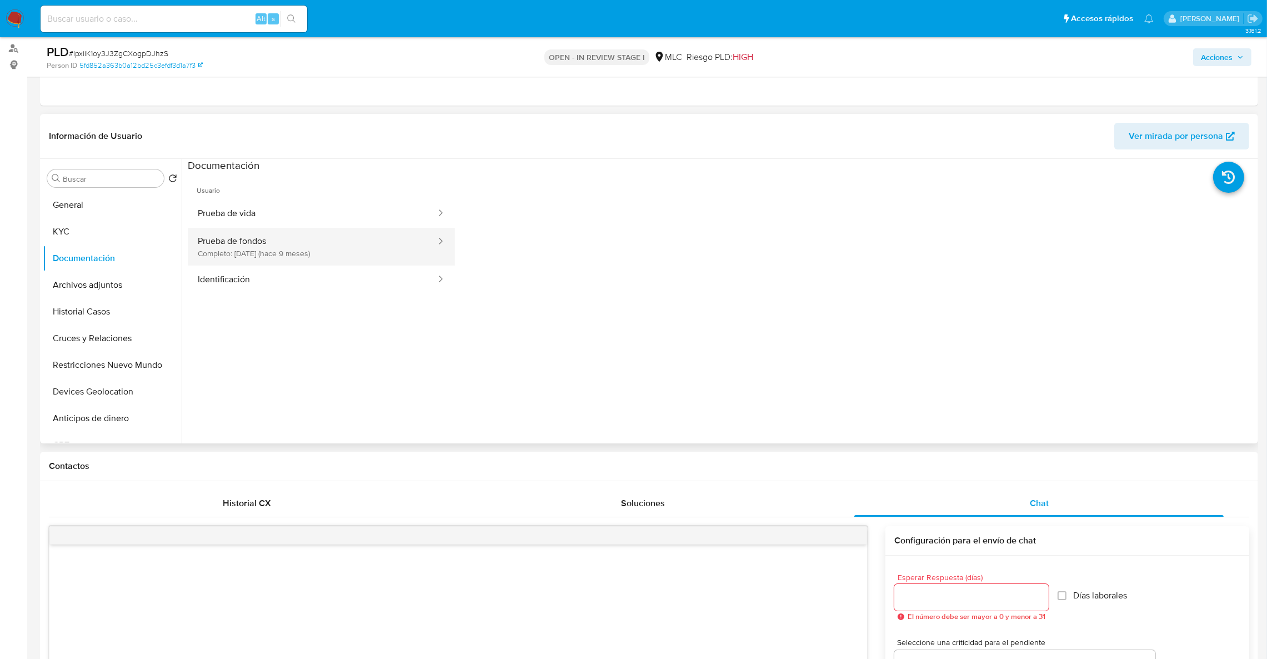
click at [238, 239] on button "Prueba de fondos Completo: 22/12/2024 (hace 9 meses)" at bounding box center [312, 247] width 249 height 38
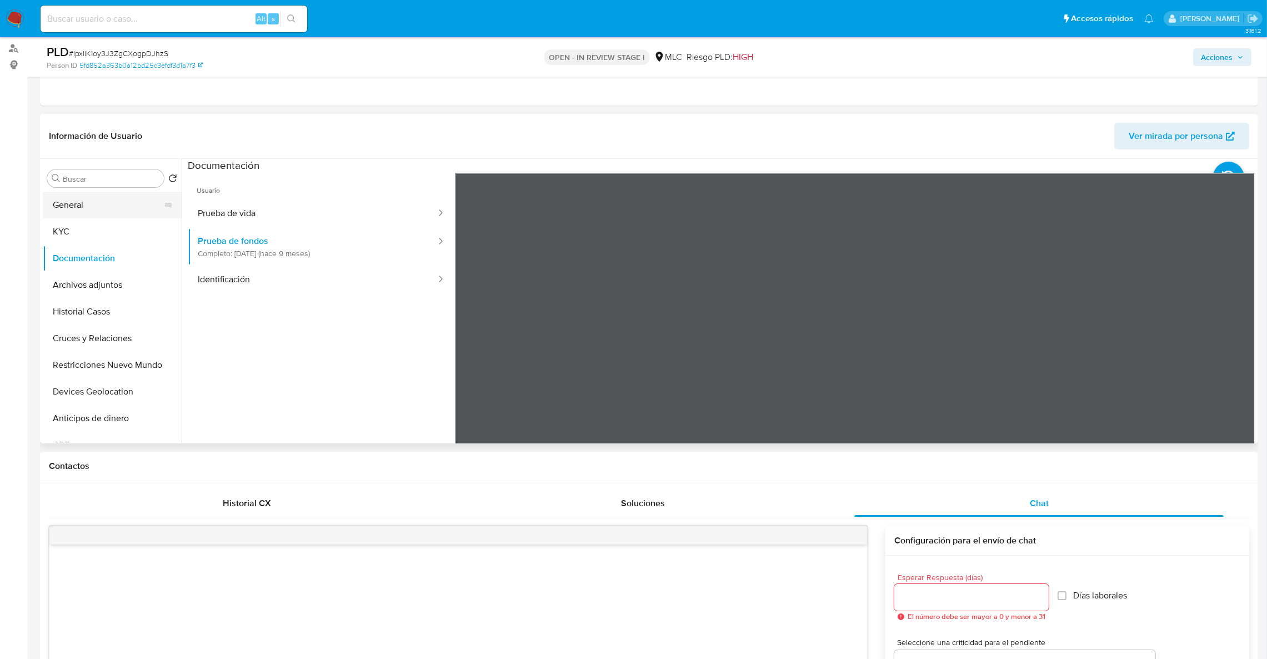
click at [156, 209] on button "General" at bounding box center [108, 205] width 130 height 27
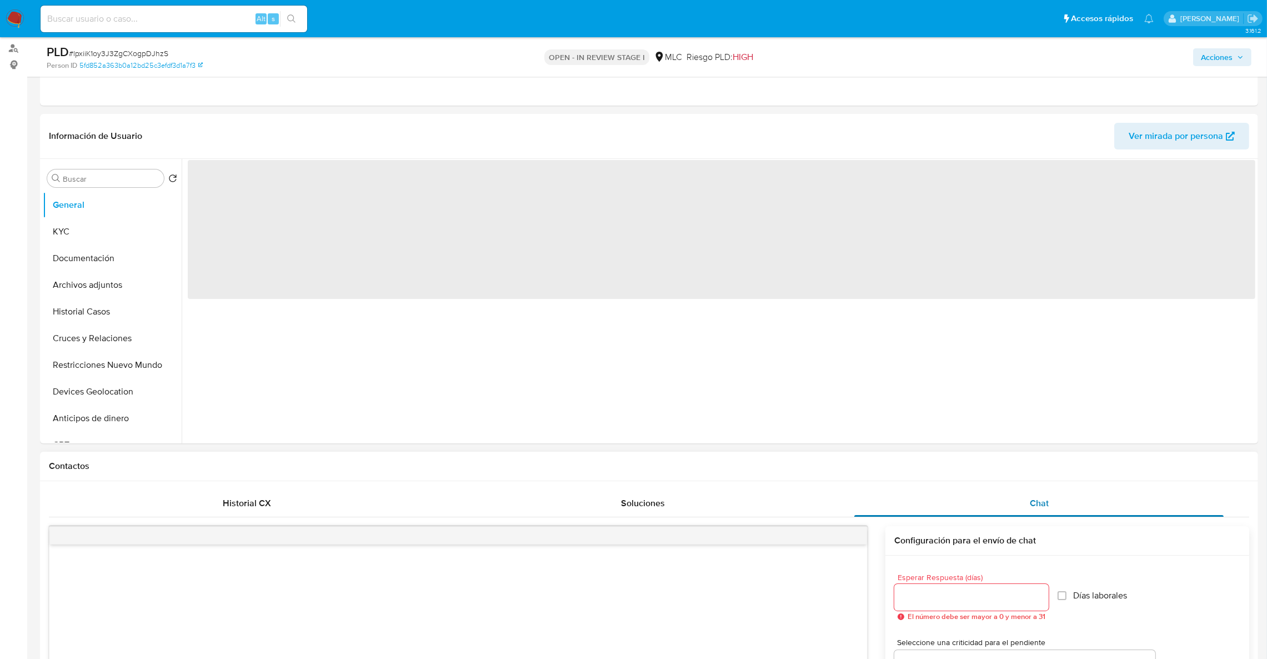
click at [1058, 504] on div "Chat" at bounding box center [1038, 503] width 369 height 27
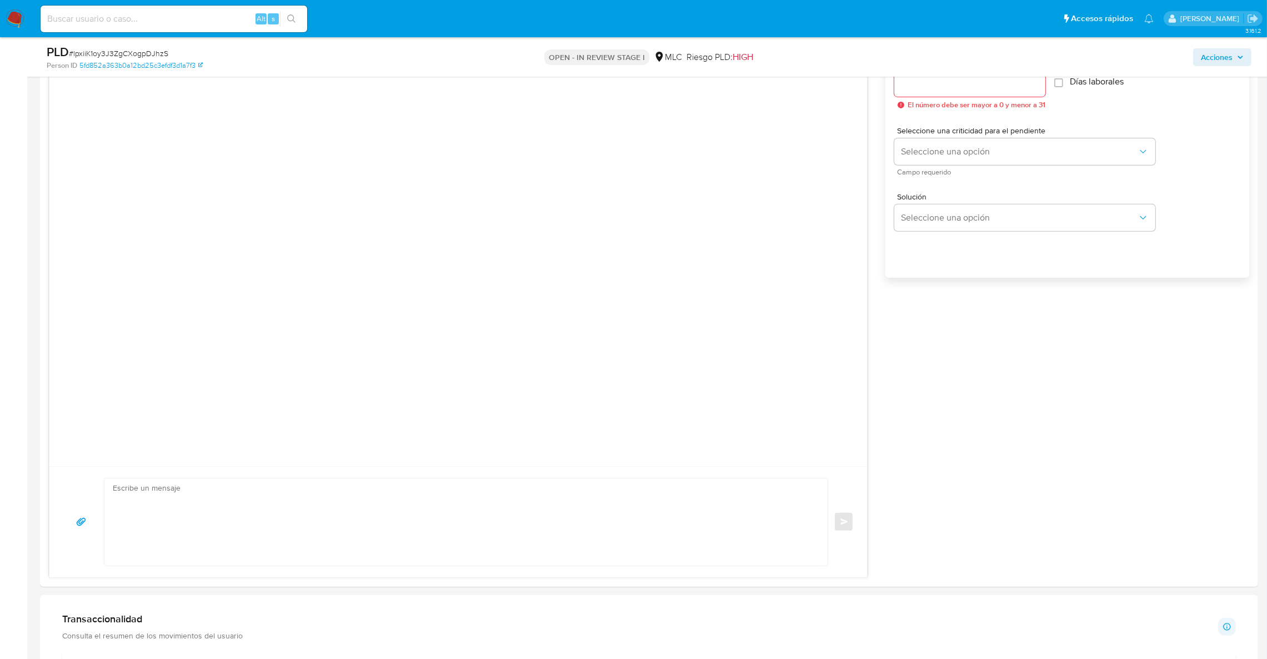
scroll to position [796, 0]
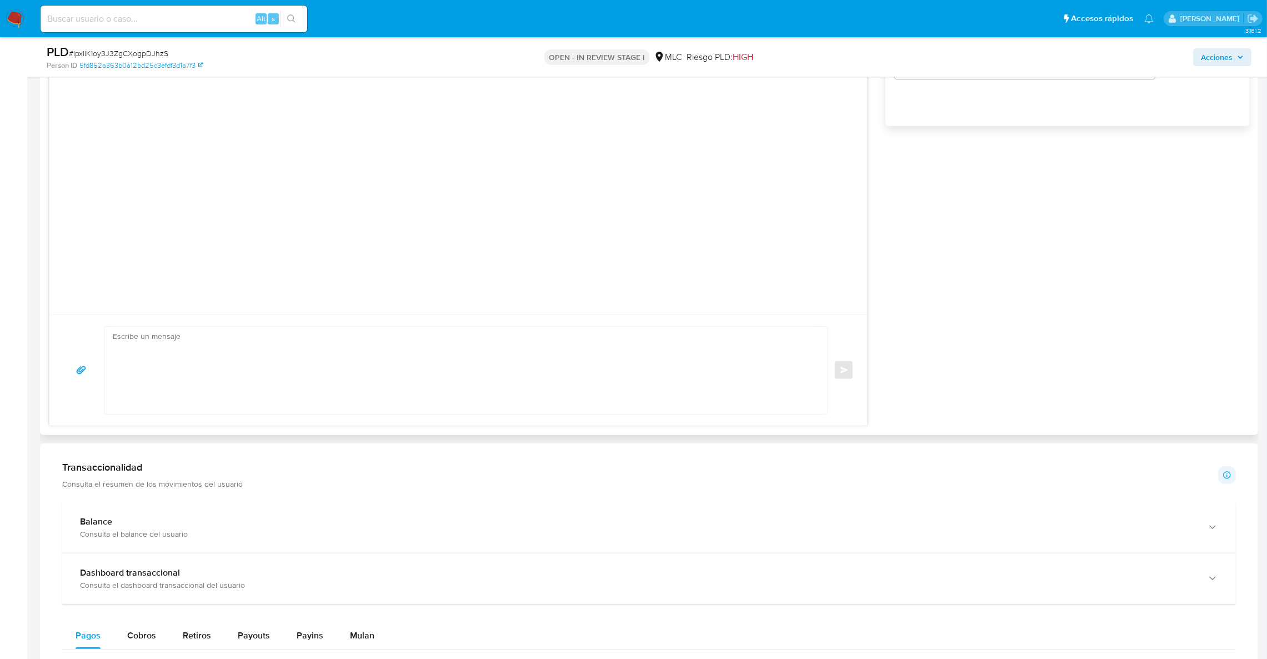
click at [378, 401] on textarea at bounding box center [463, 370] width 701 height 87
paste textarea "Hola XXX, Te contactamos ya que necesitamos verificar algunos datos para poder …"
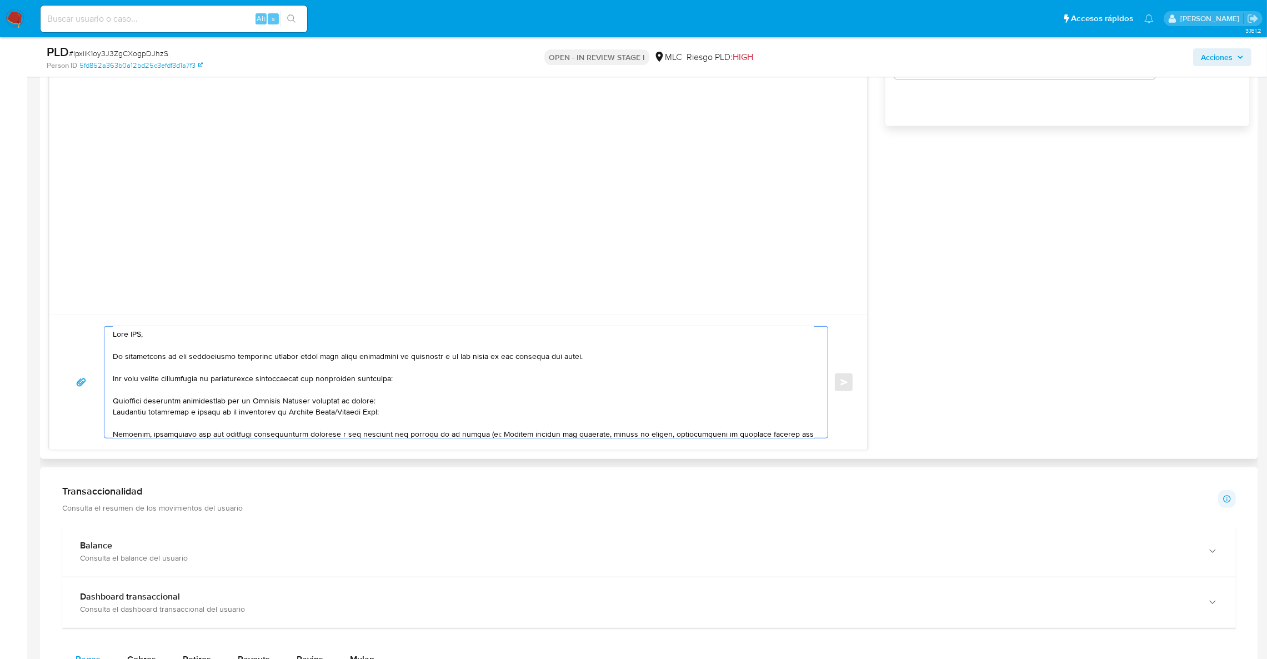
scroll to position [0, 0]
click at [144, 333] on textarea at bounding box center [463, 382] width 701 height 111
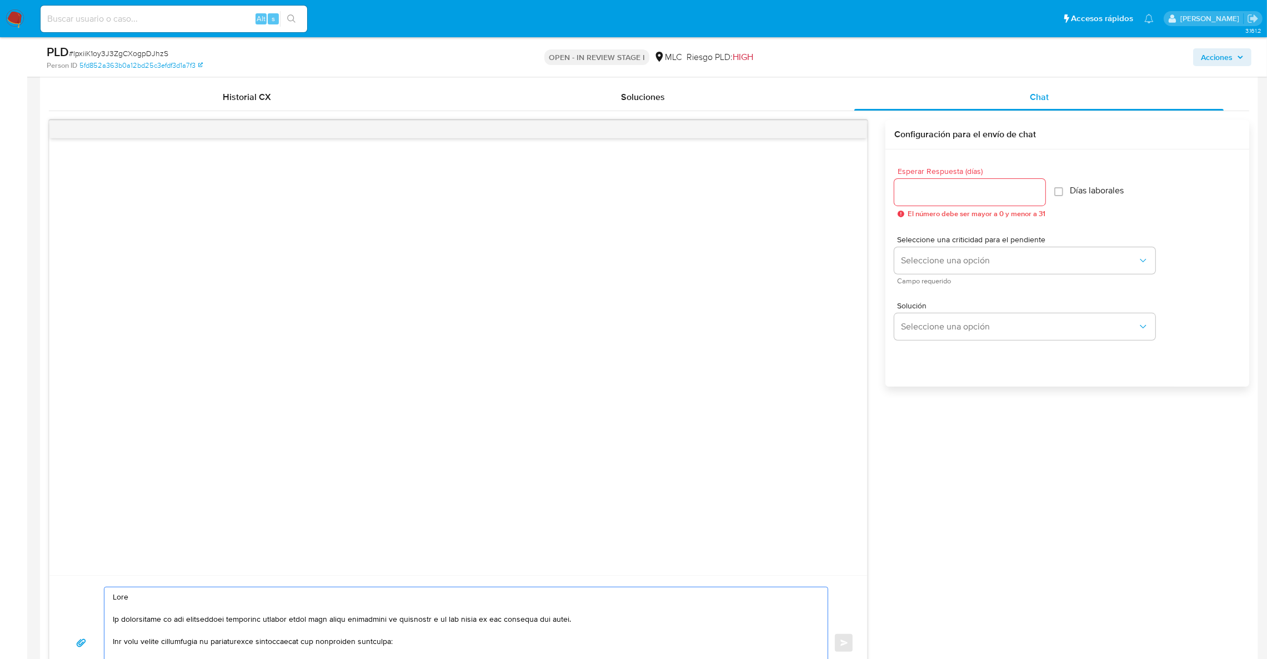
scroll to position [463, 0]
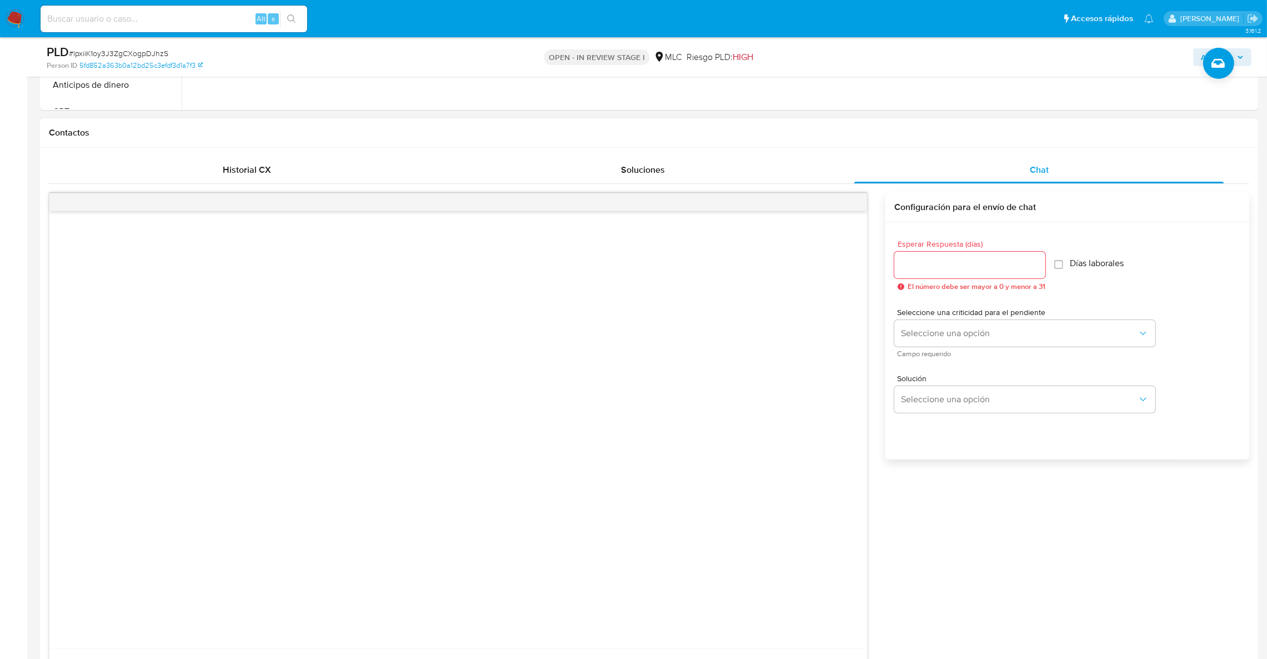
type textarea "Hola Te contactamos ya que necesitamos verificar algunos datos para poder garan…"
click at [1014, 246] on span "Esperar Respuesta (días)" at bounding box center [973, 244] width 151 height 8
click at [1014, 258] on input "Esperar Respuesta (días)" at bounding box center [969, 265] width 151 height 14
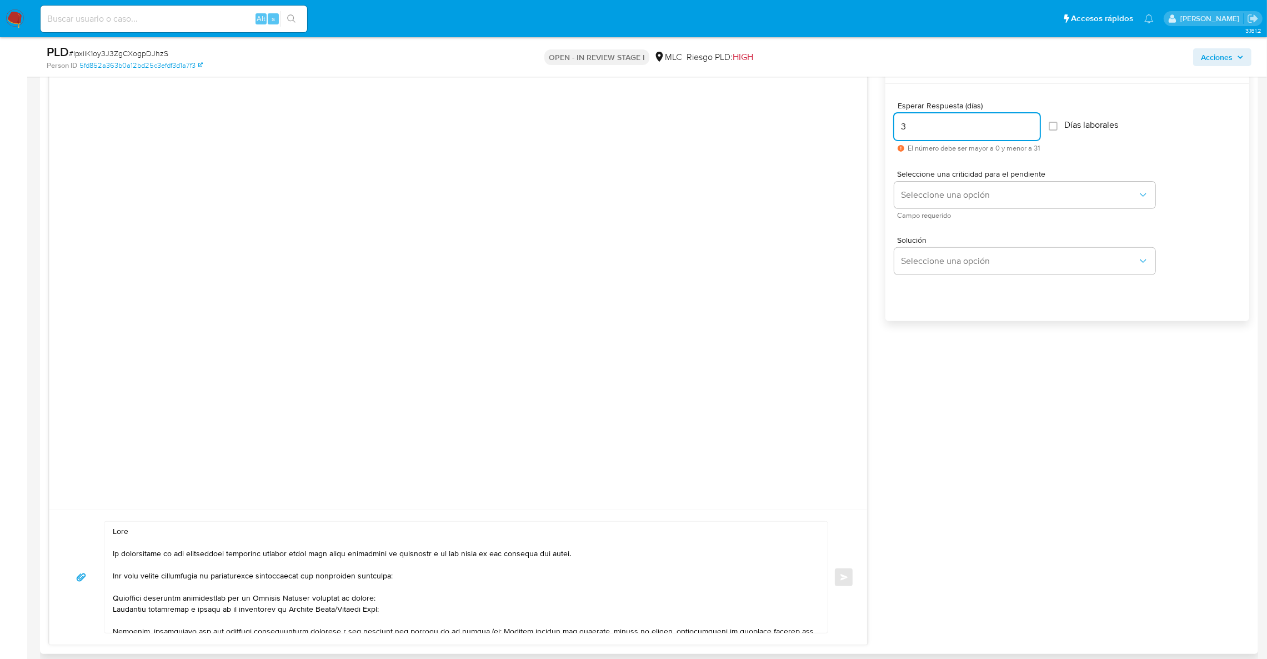
scroll to position [630, 0]
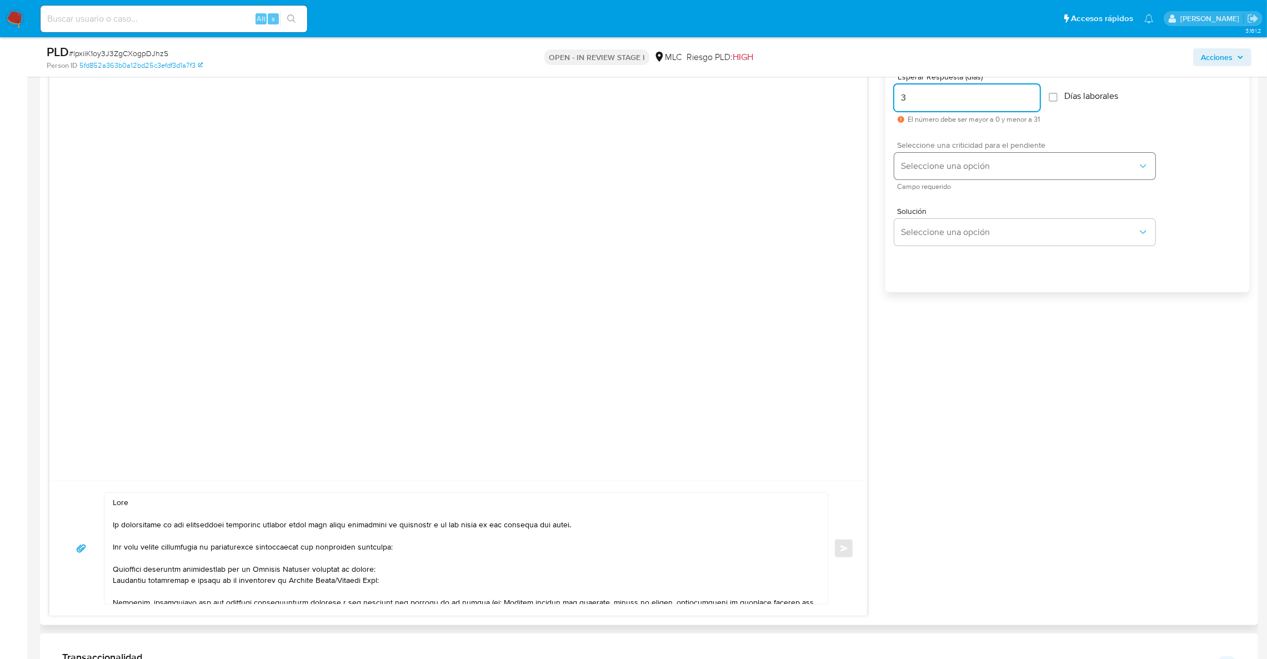
type input "3"
click at [946, 166] on span "Seleccione una opción" at bounding box center [1019, 166] width 237 height 11
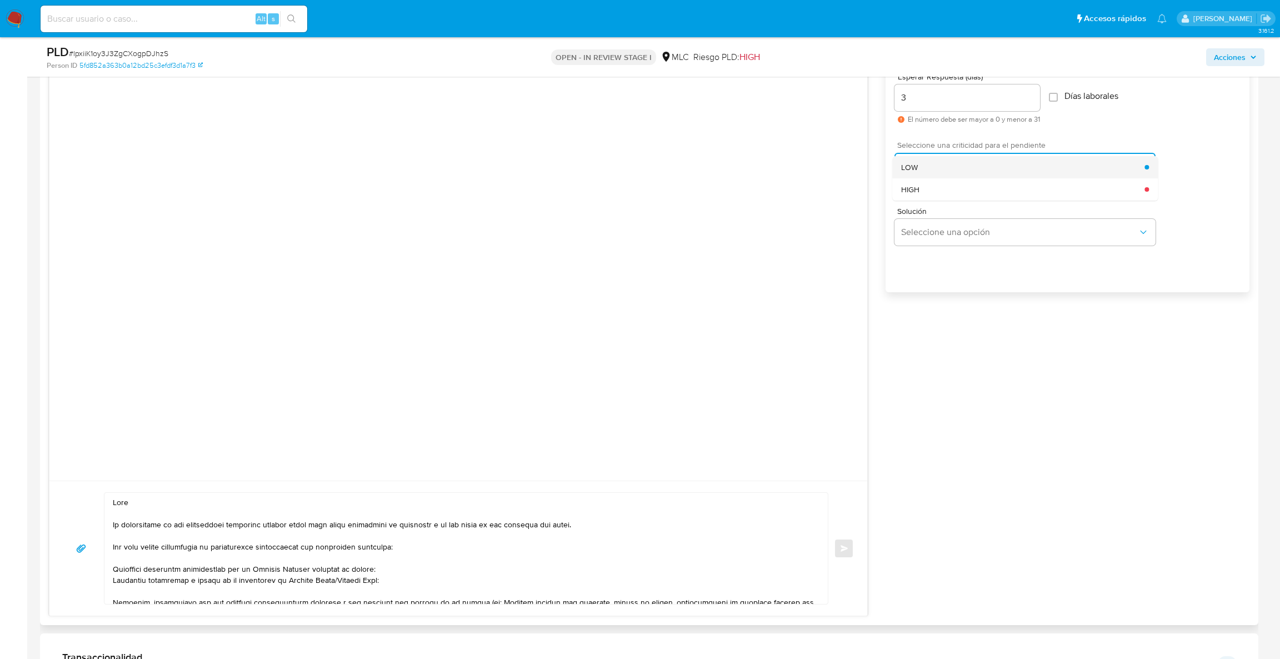
click at [941, 168] on div "LOW" at bounding box center [1022, 167] width 243 height 22
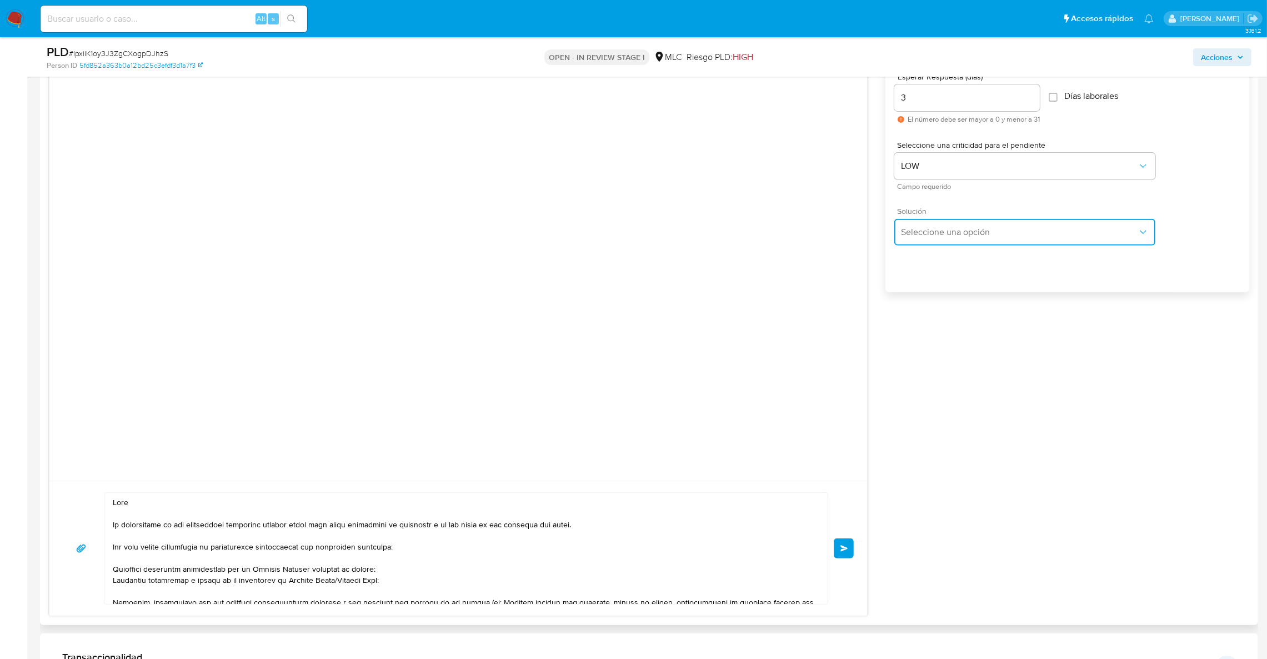
click at [944, 226] on button "Seleccione una opción" at bounding box center [1024, 232] width 261 height 27
click at [846, 248] on div at bounding box center [458, 262] width 818 height 437
click at [849, 557] on button "Enviar" at bounding box center [844, 548] width 20 height 20
click at [846, 552] on span "Enviar" at bounding box center [845, 548] width 8 height 7
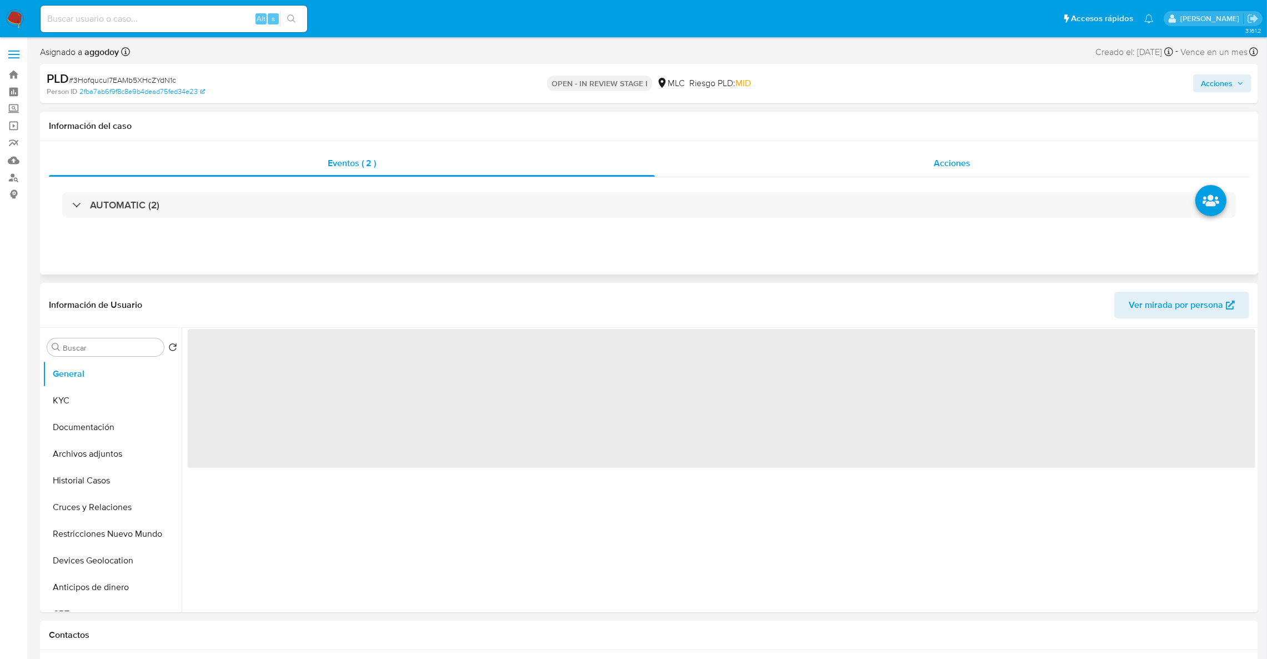
click at [996, 169] on div "Acciones" at bounding box center [952, 163] width 594 height 27
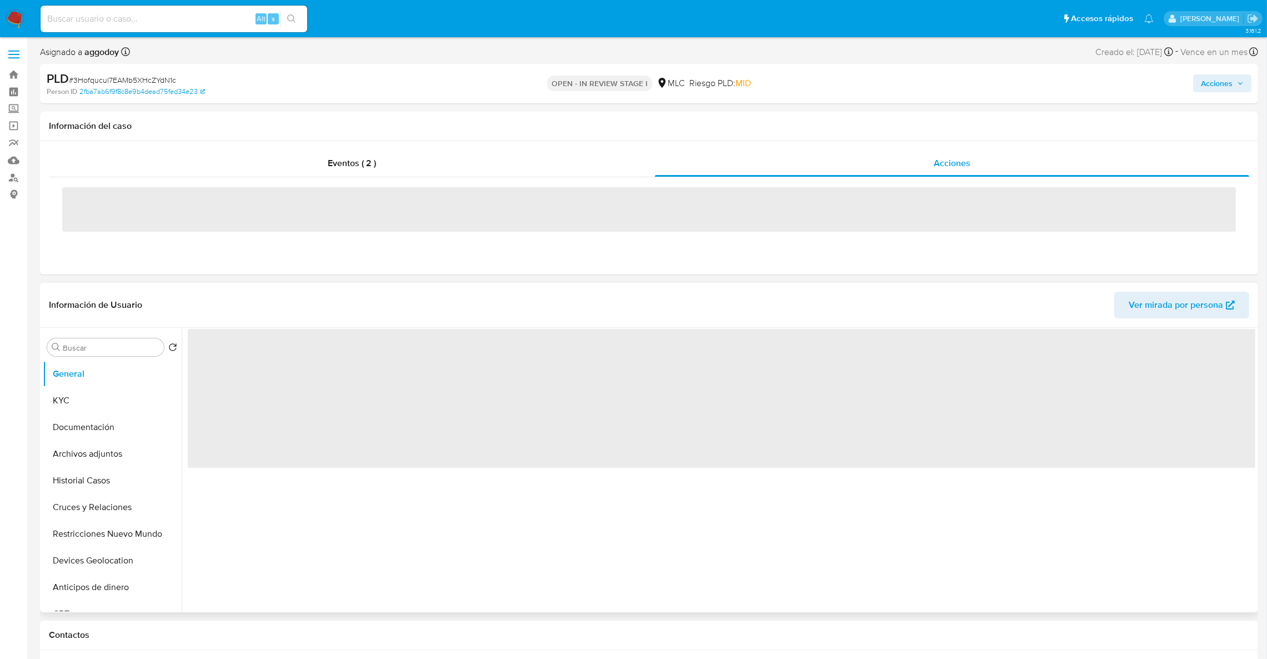
select select "10"
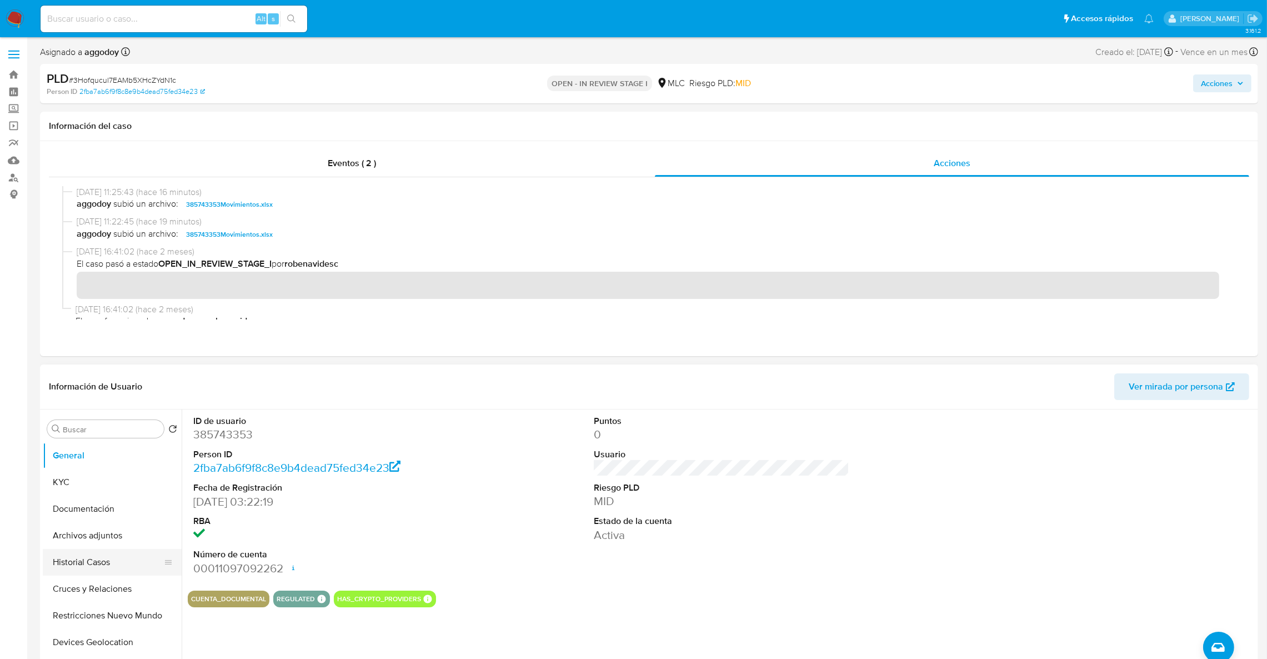
click at [88, 572] on button "Historial Casos" at bounding box center [108, 562] width 130 height 27
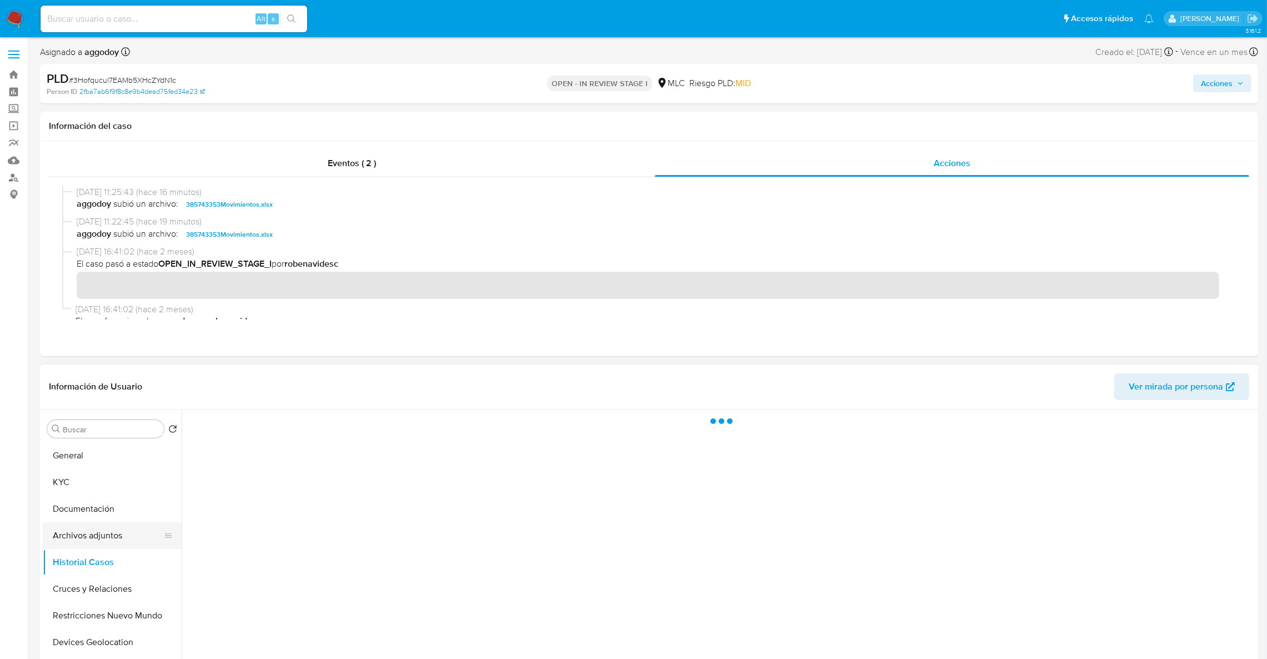
click at [98, 537] on button "Archivos adjuntos" at bounding box center [108, 535] width 130 height 27
click at [1211, 85] on span "Acciones" at bounding box center [1217, 83] width 32 height 18
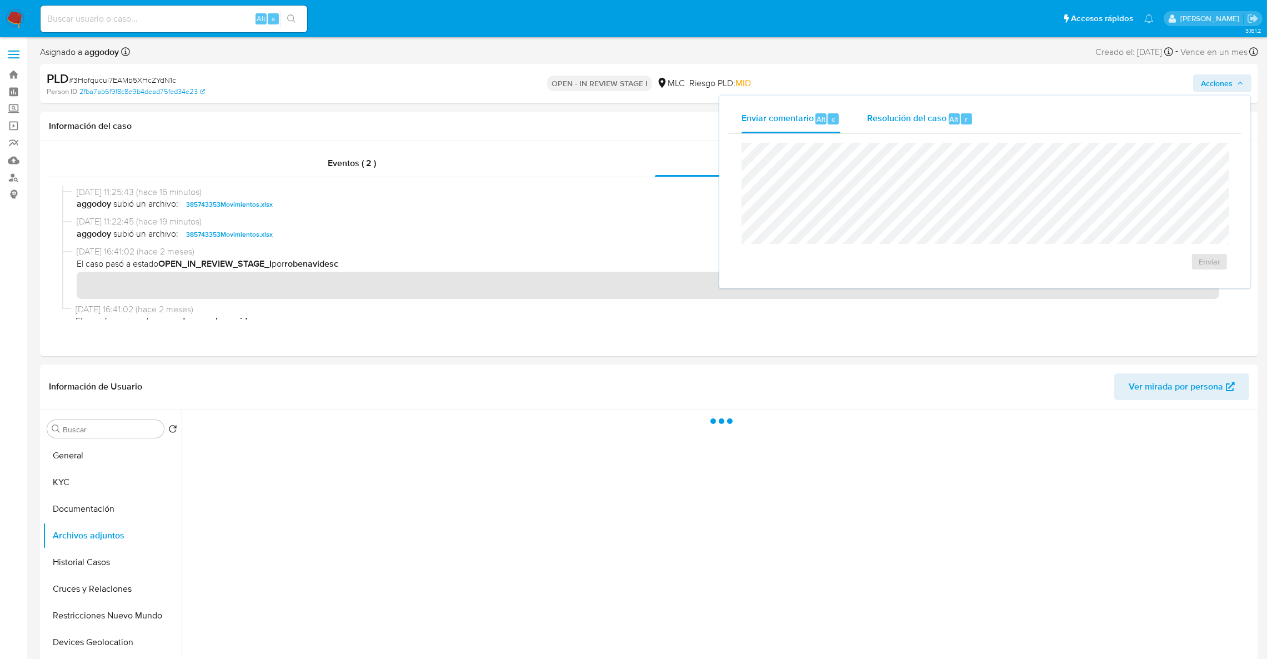
click at [905, 129] on div "Resolución del caso Alt r" at bounding box center [920, 118] width 106 height 29
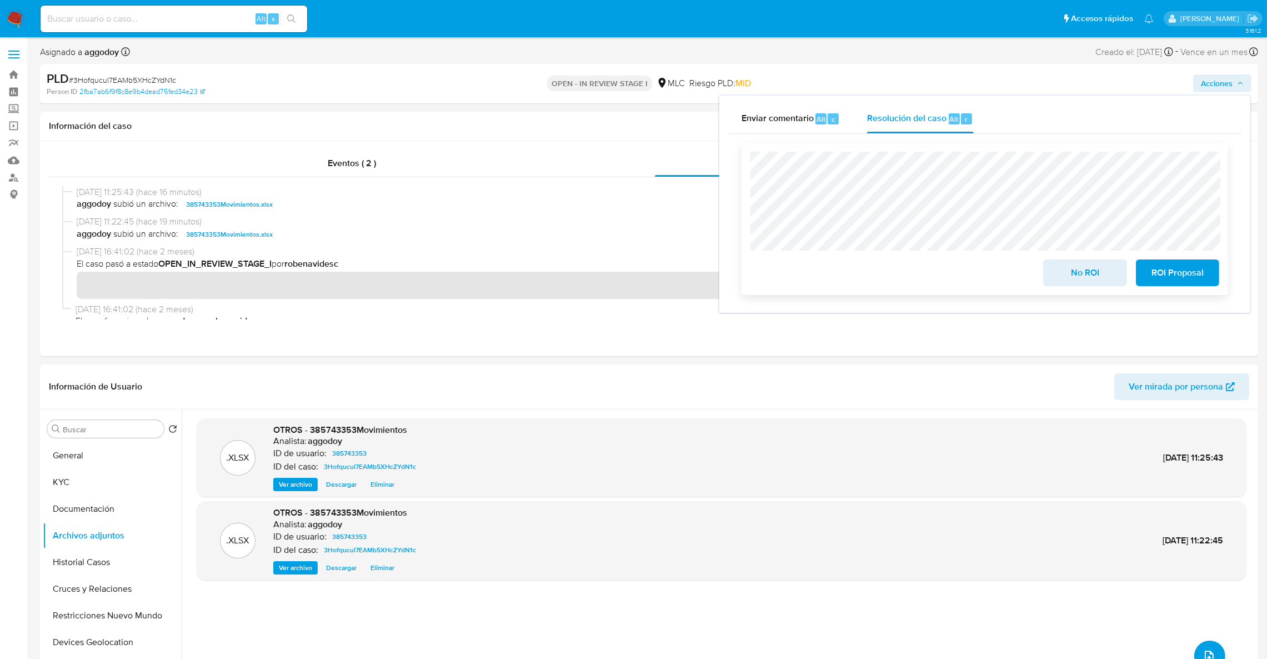
click at [1076, 272] on span "No ROI" at bounding box center [1085, 273] width 54 height 24
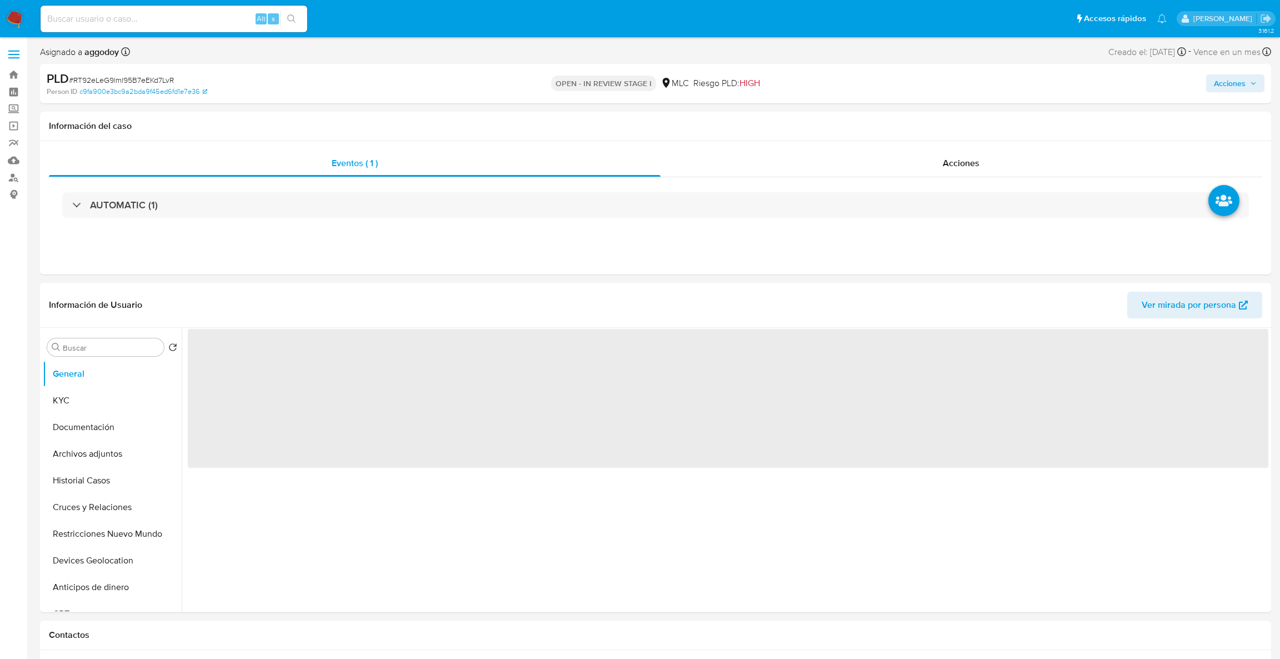
select select "10"
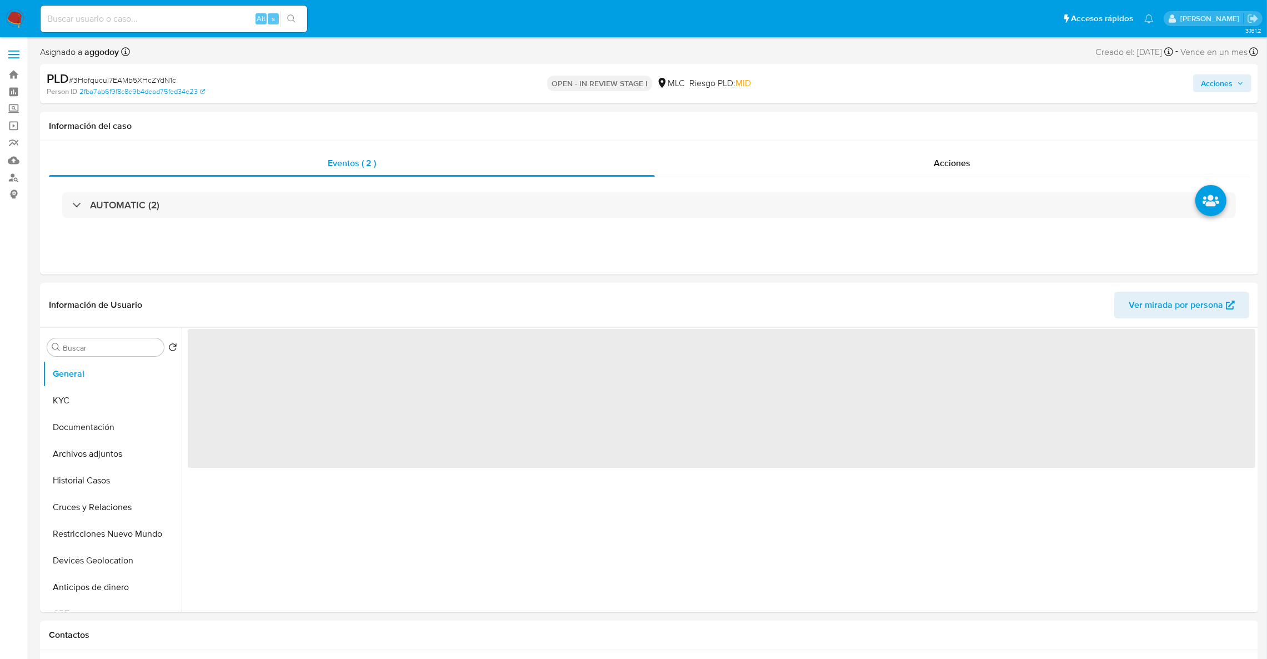
select select "10"
click at [904, 161] on div "Acciones" at bounding box center [952, 163] width 594 height 27
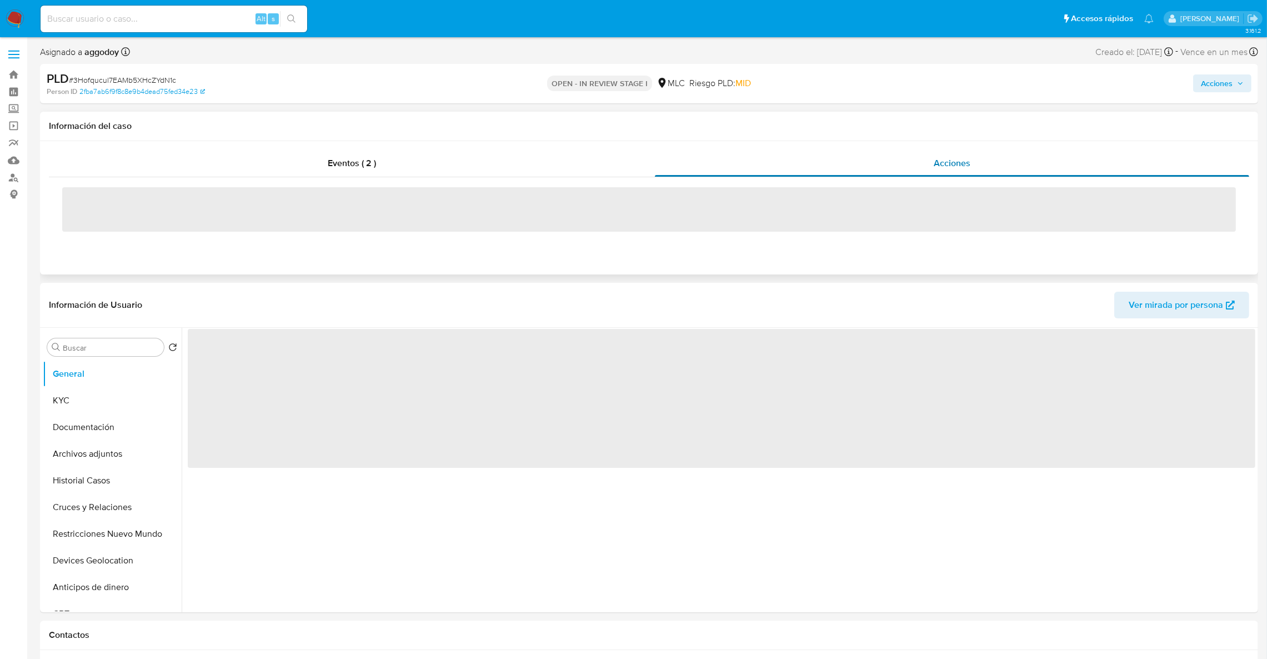
select select "10"
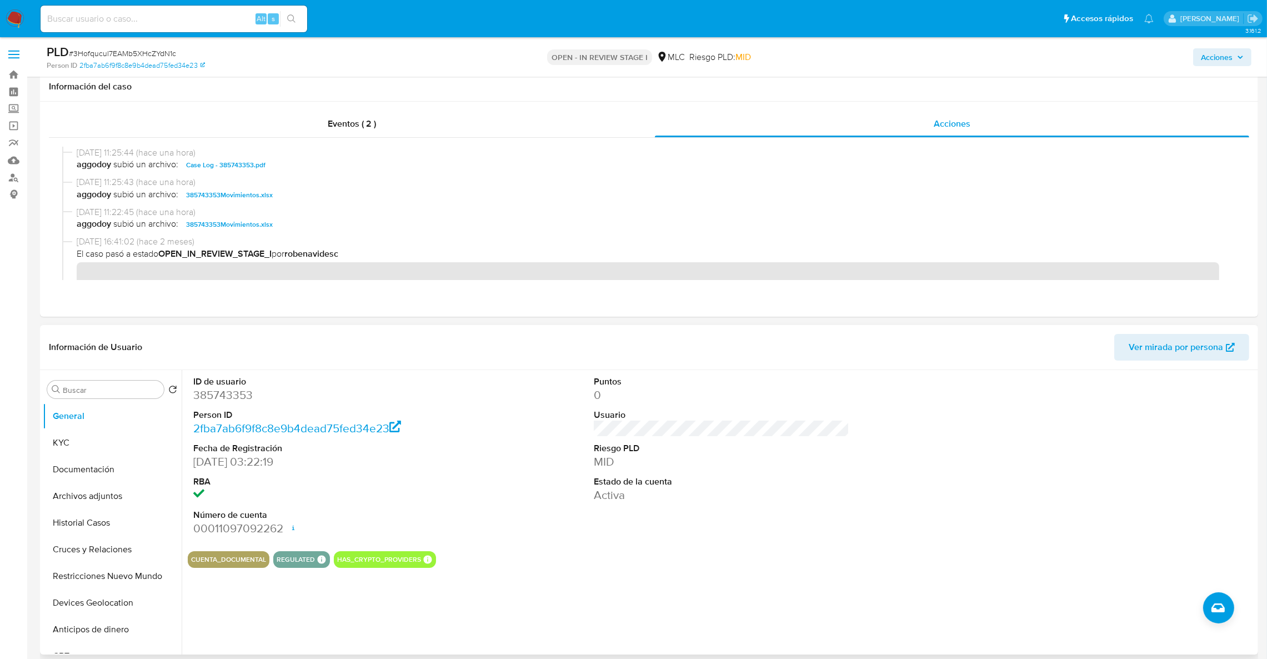
scroll to position [83, 0]
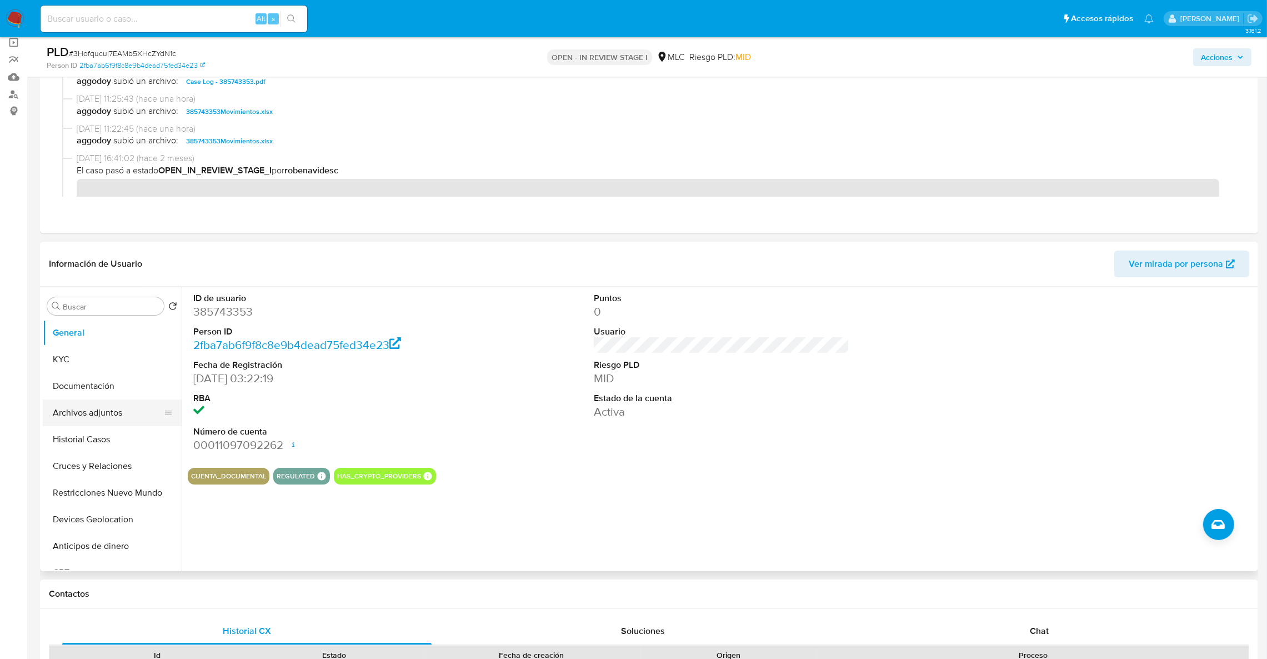
click at [108, 419] on button "Archivos adjuntos" at bounding box center [108, 412] width 130 height 27
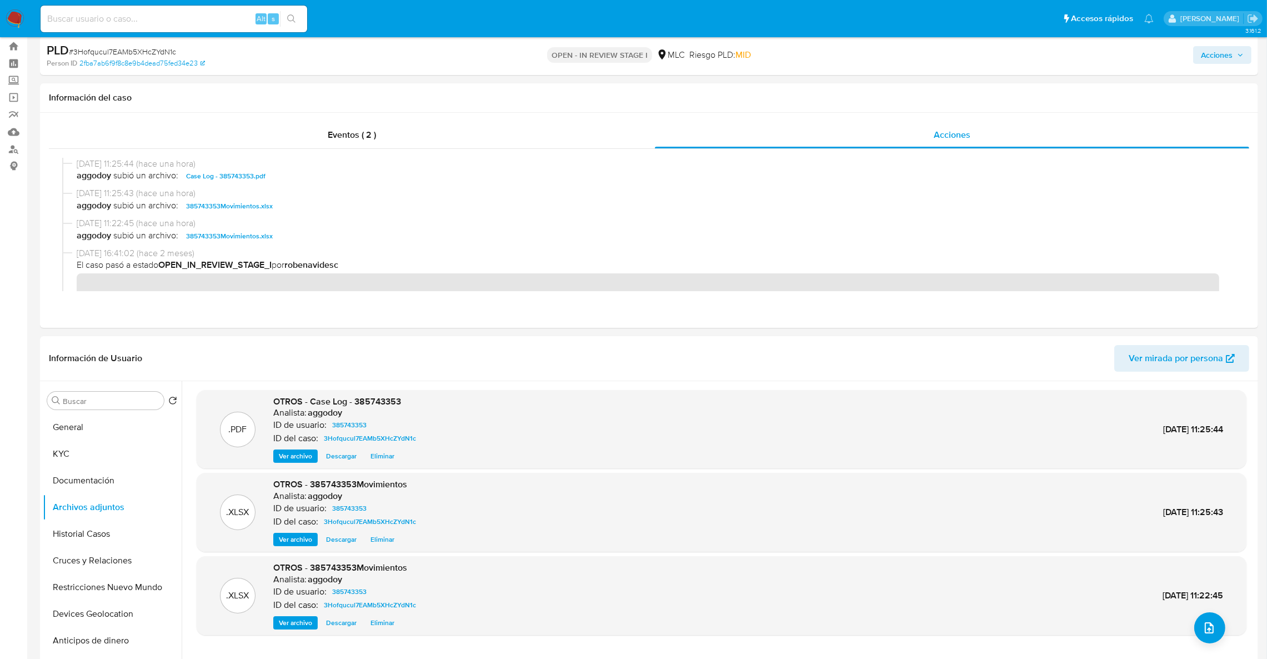
scroll to position [0, 0]
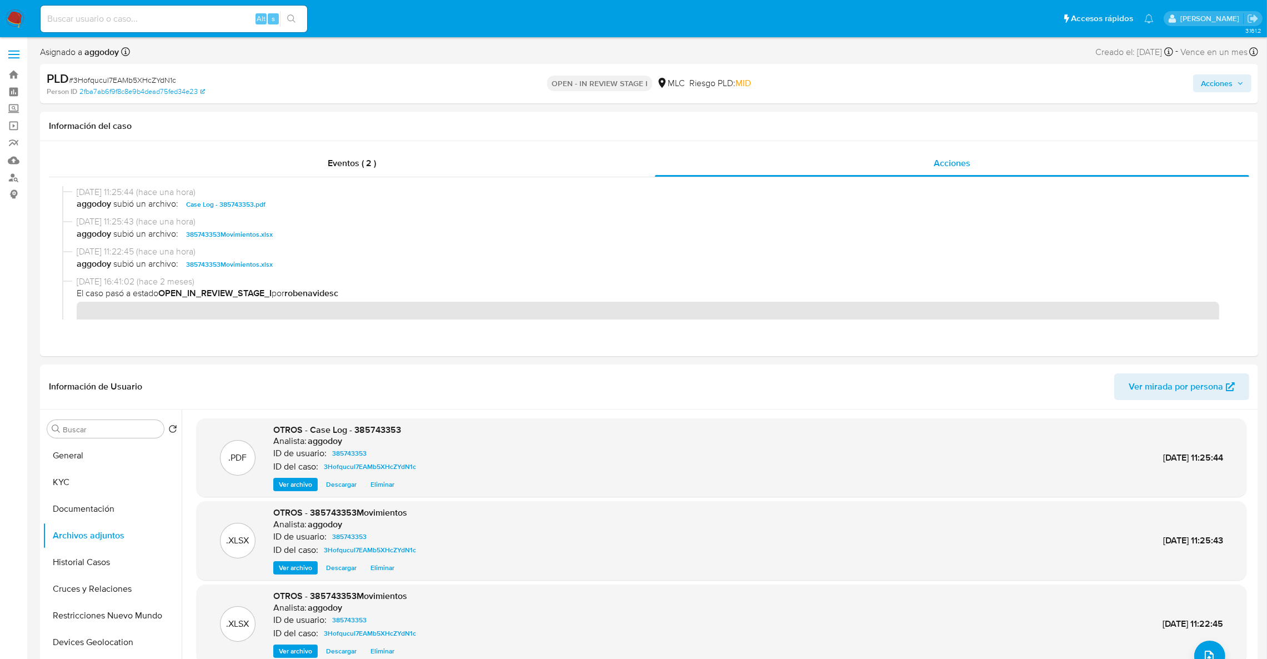
click at [1222, 78] on span "Acciones" at bounding box center [1217, 83] width 32 height 18
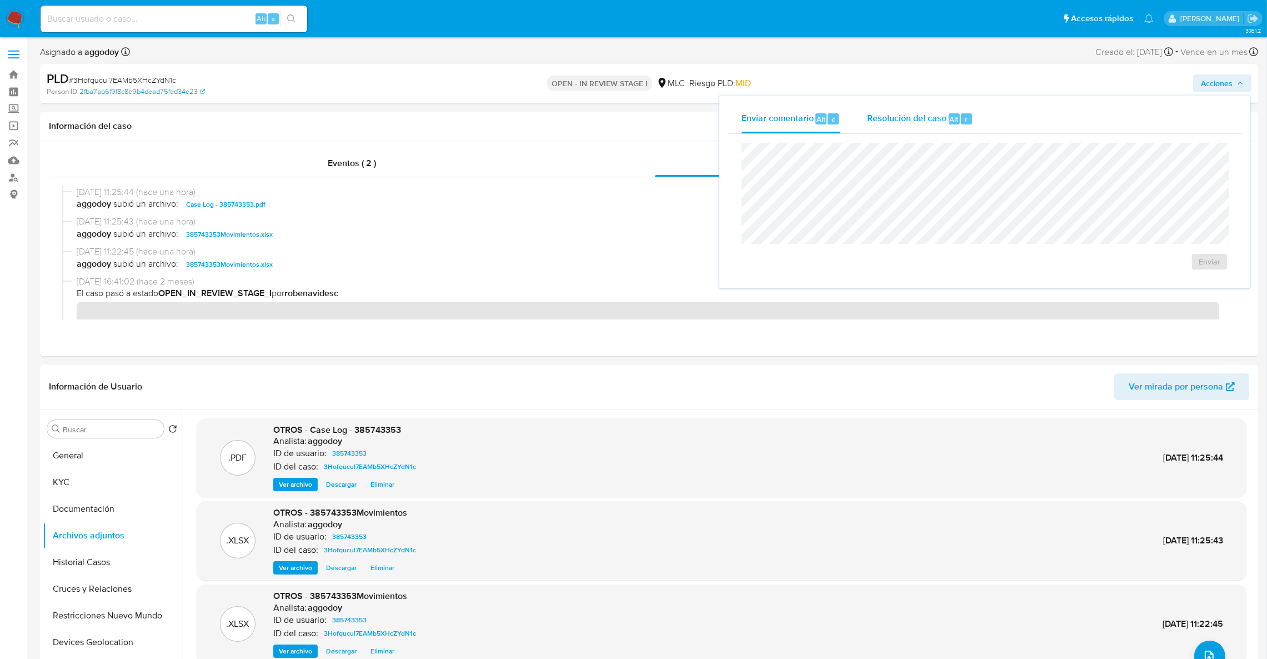
click at [968, 121] on div "r" at bounding box center [966, 118] width 11 height 11
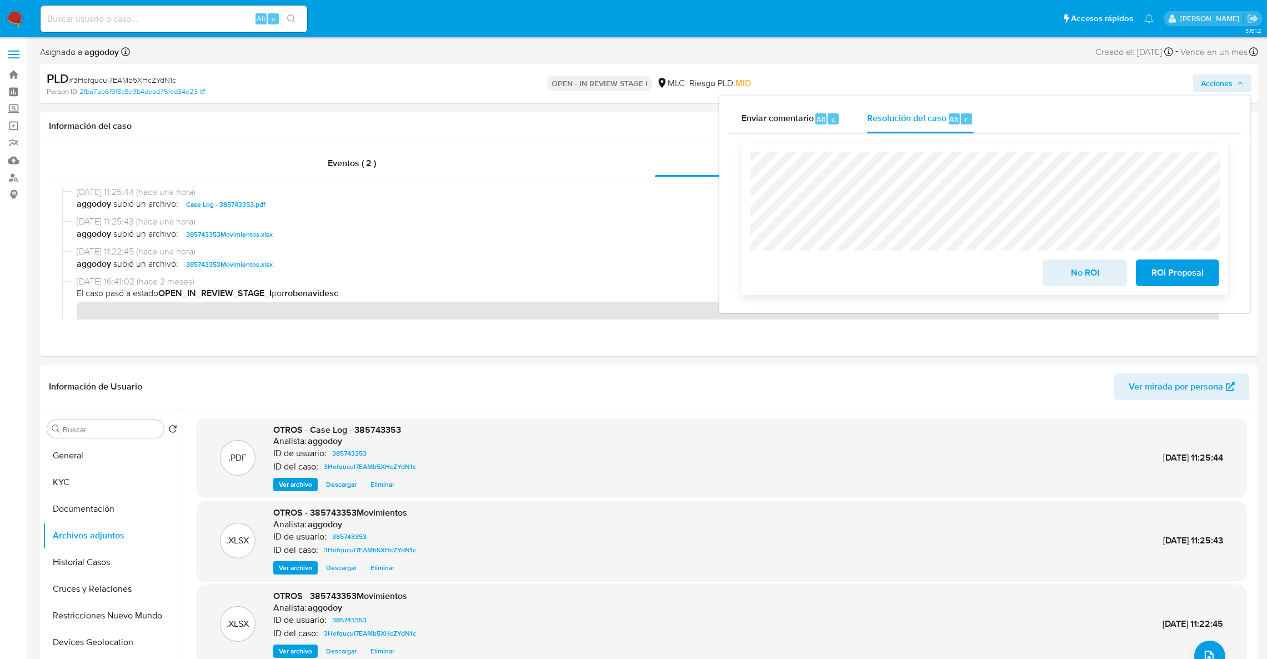
click at [1102, 264] on span "No ROI" at bounding box center [1085, 273] width 54 height 24
click at [1072, 283] on span "No ROI" at bounding box center [1085, 273] width 54 height 24
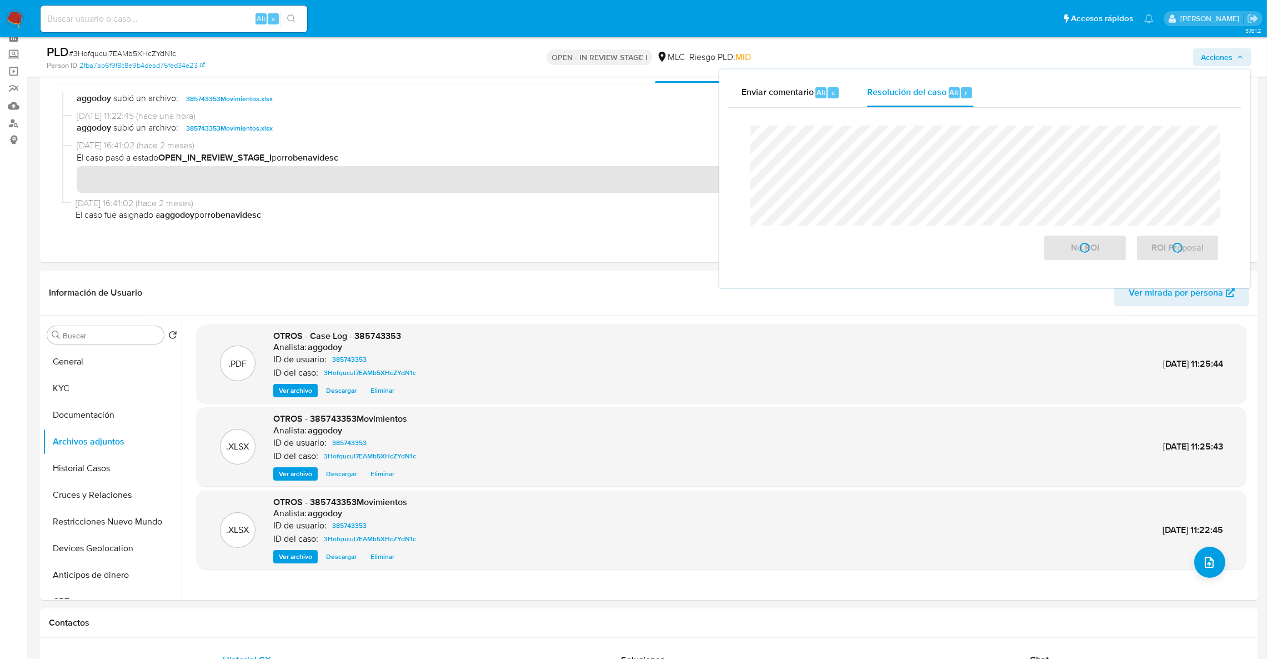
scroll to position [83, 0]
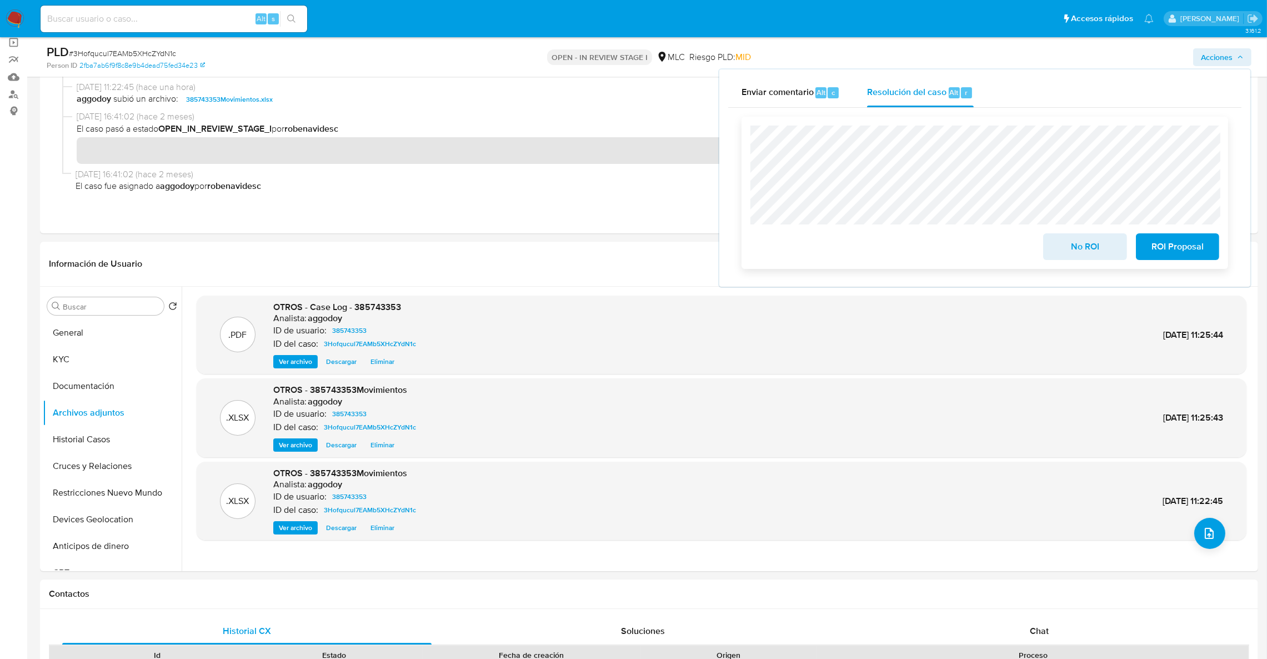
click at [1049, 249] on button "No ROI" at bounding box center [1084, 246] width 83 height 27
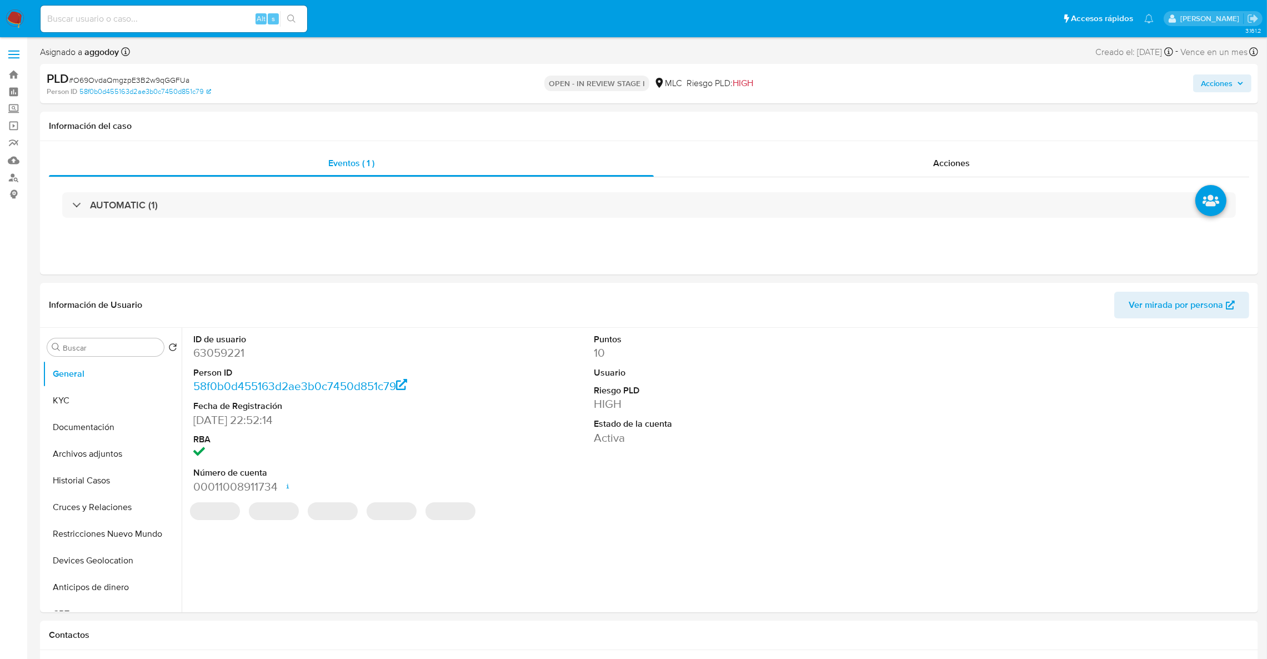
select select "10"
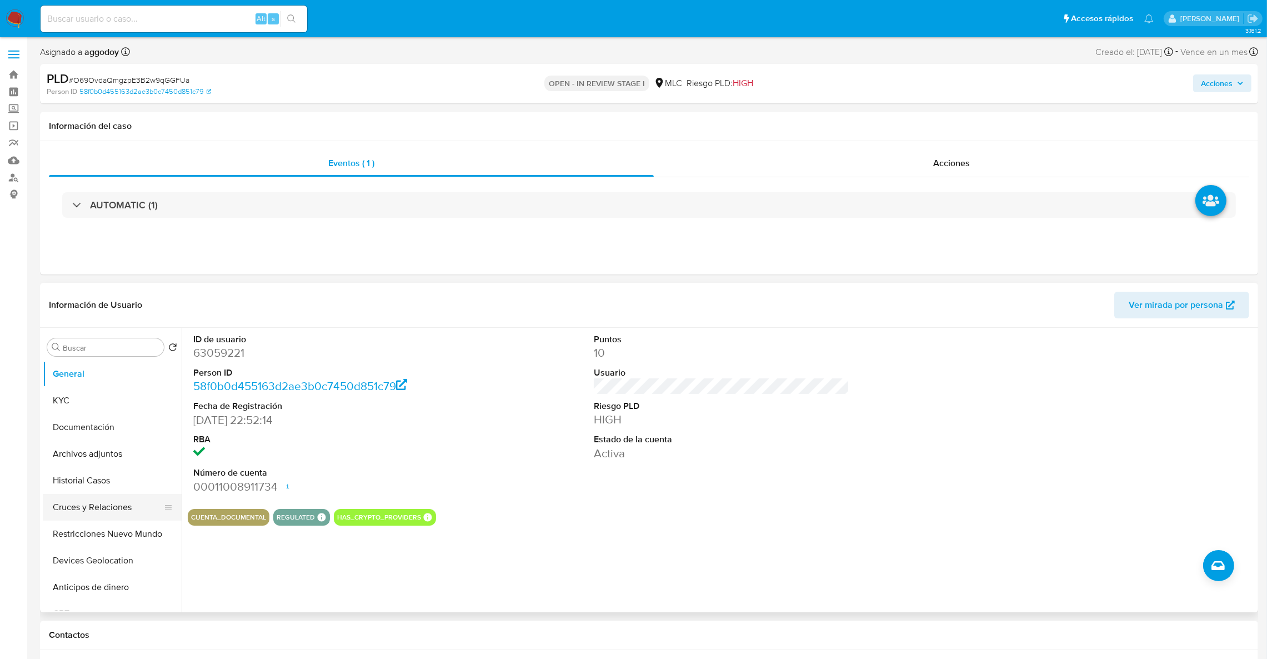
click at [82, 506] on button "Cruces y Relaciones" at bounding box center [108, 507] width 130 height 27
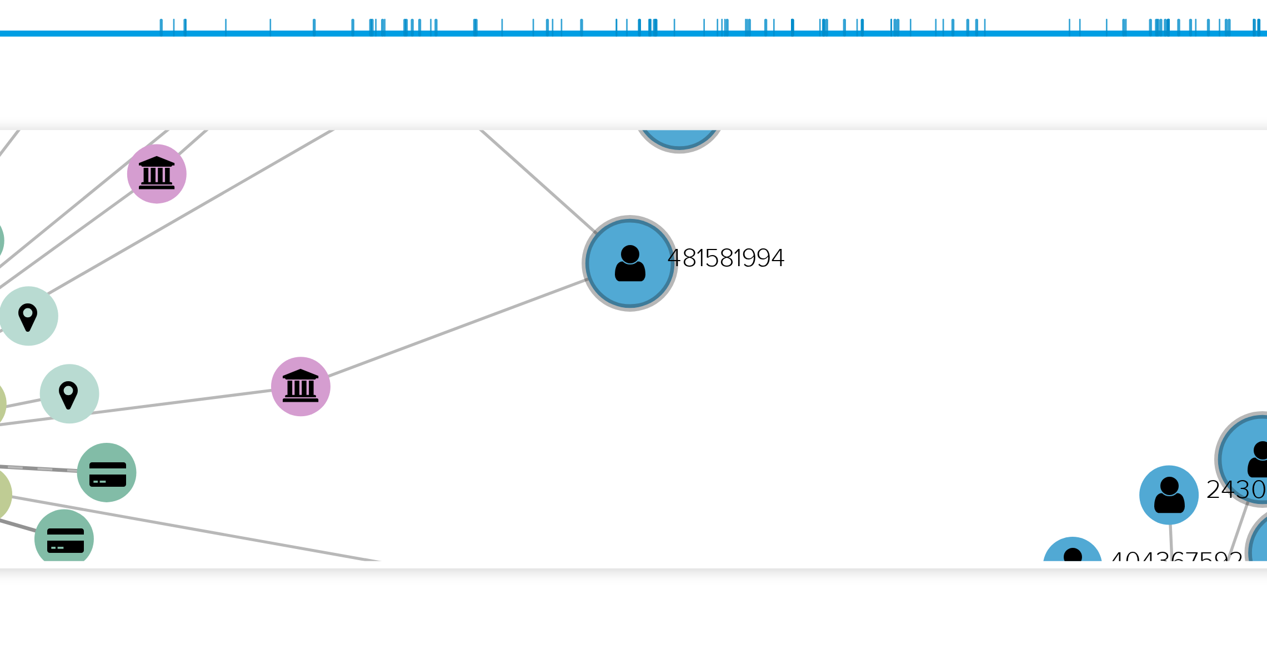
scroll to position [83, 0]
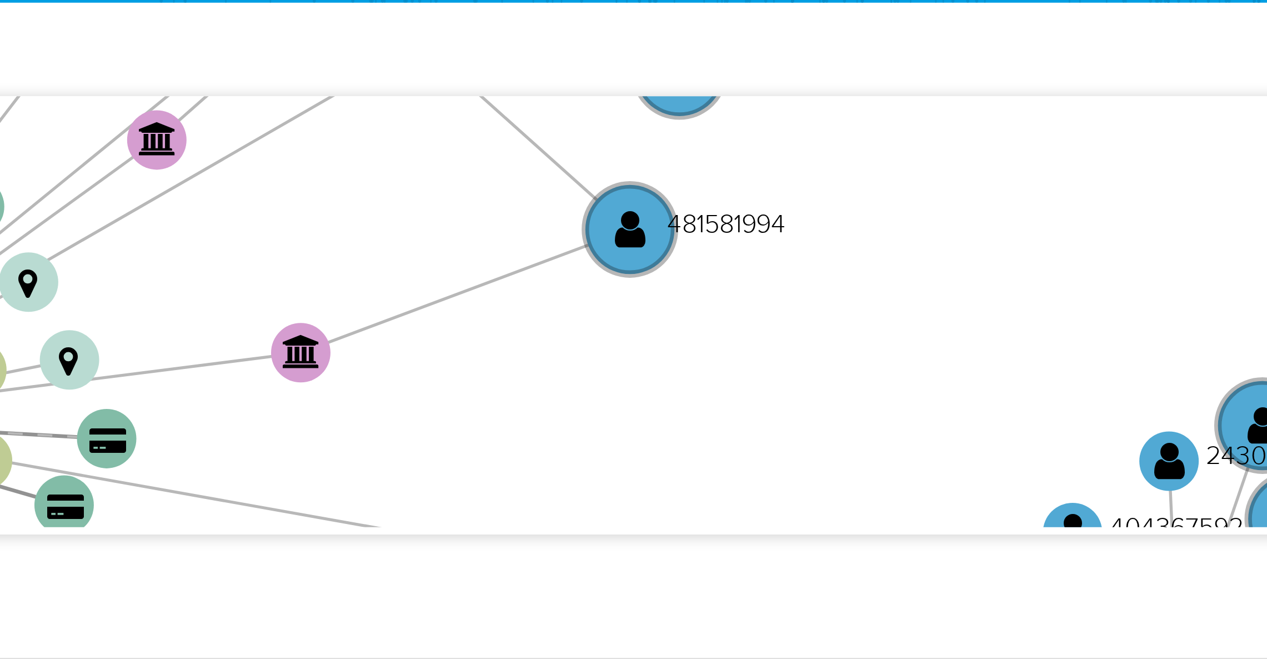
drag, startPoint x: 1133, startPoint y: 268, endPoint x: 978, endPoint y: 370, distance: 185.4
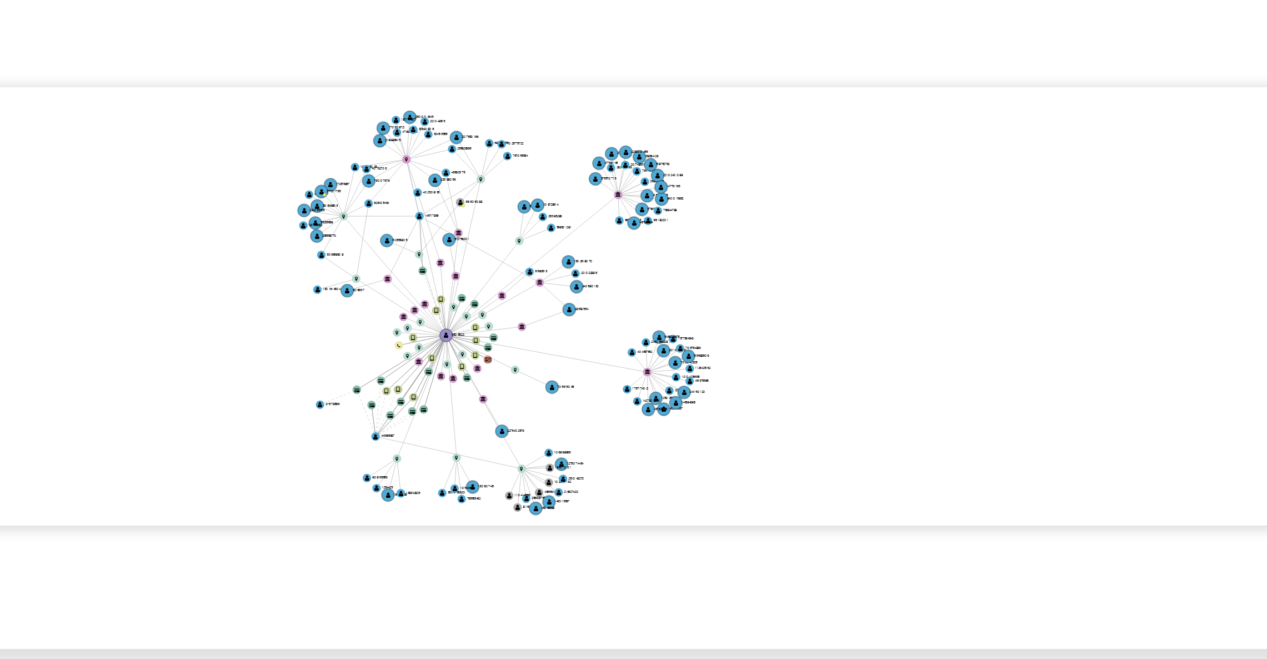
drag, startPoint x: 959, startPoint y: 360, endPoint x: 967, endPoint y: 369, distance: 12.2
click at [967, 369] on icon "device-63f6083e08813b00185a3be5  user-443365387  443365387 user-63059221  63…" at bounding box center [730, 360] width 1052 height 161
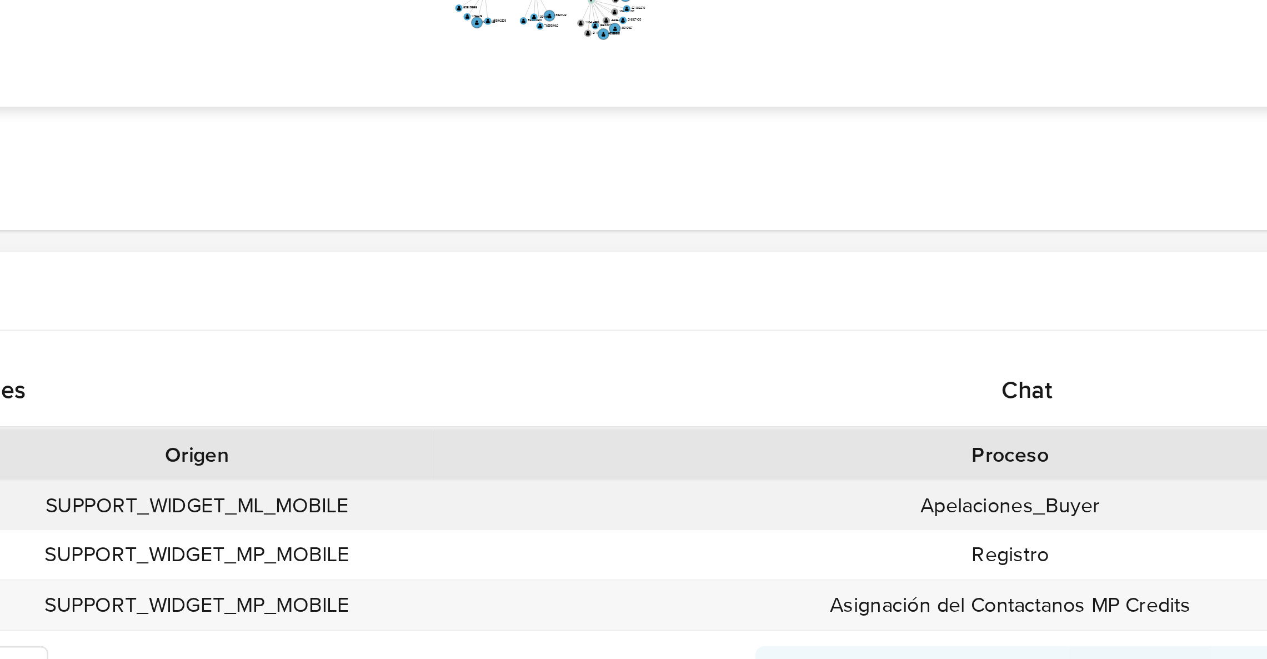
scroll to position [83, 0]
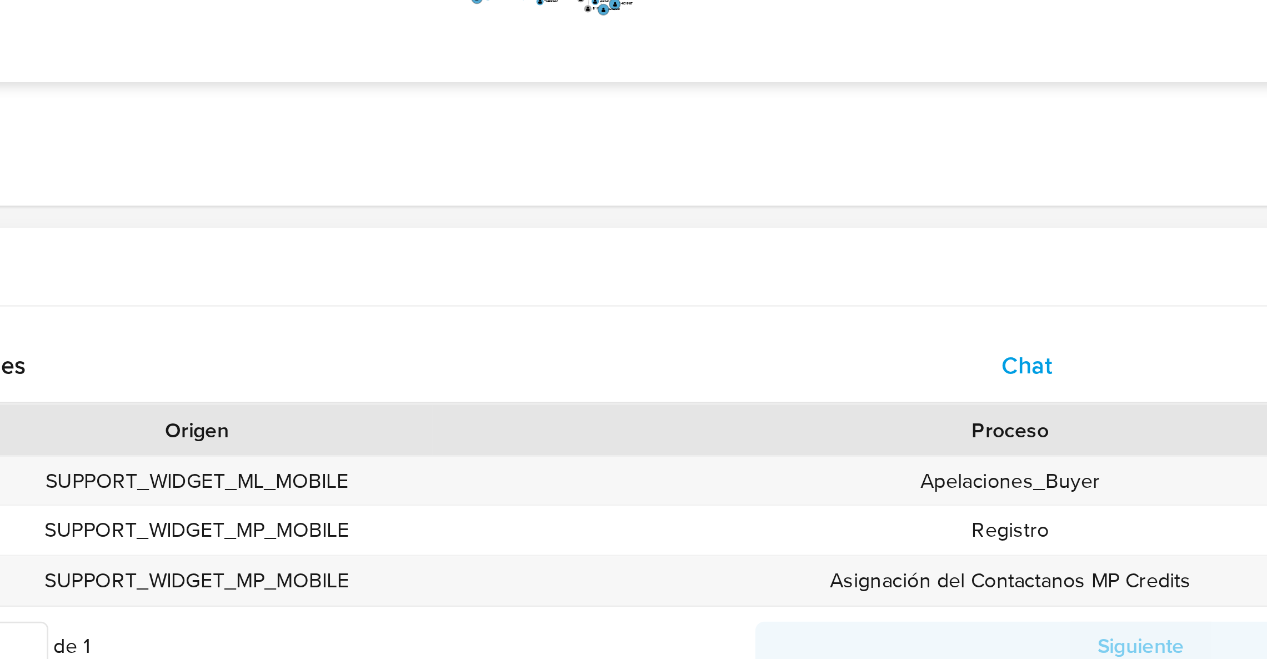
click at [1029, 551] on div "Chat" at bounding box center [1038, 549] width 369 height 27
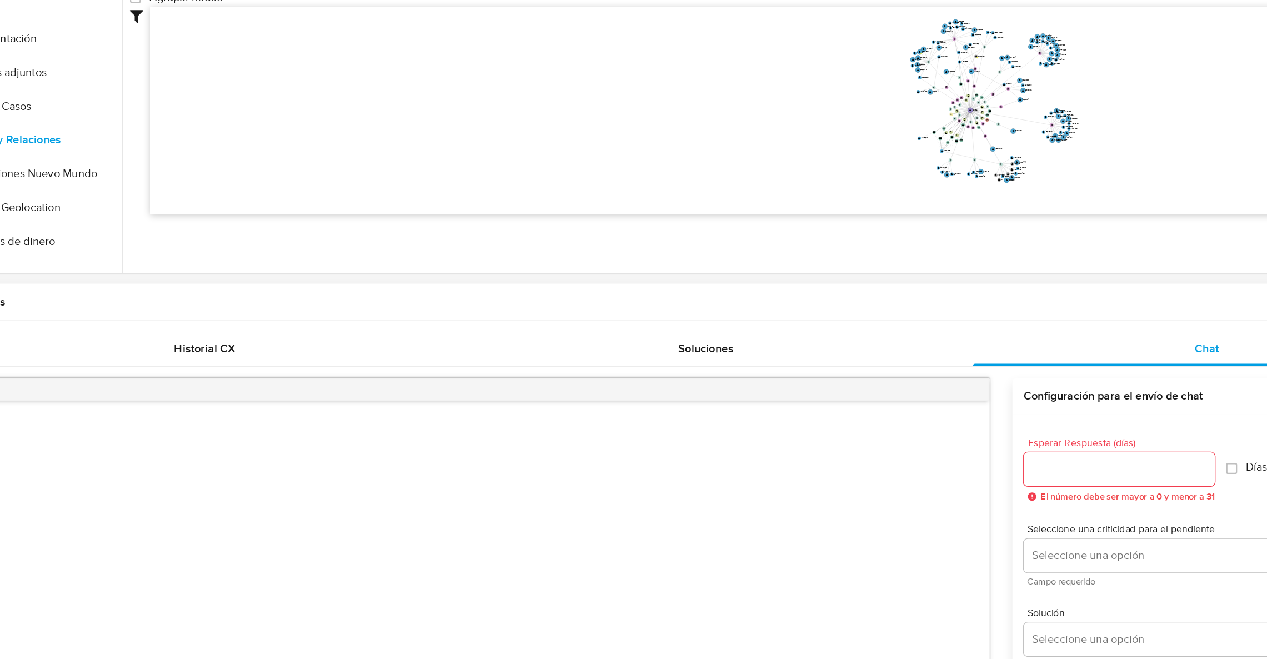
scroll to position [219, 0]
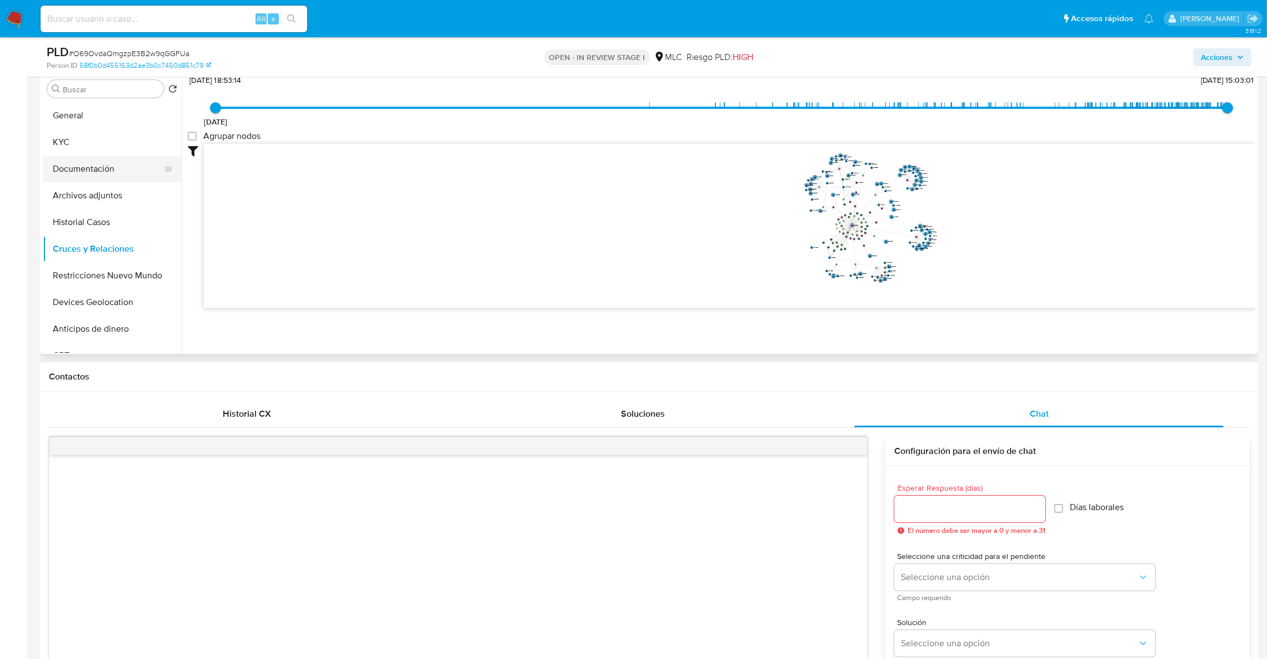
click at [116, 163] on button "Documentación" at bounding box center [108, 169] width 130 height 27
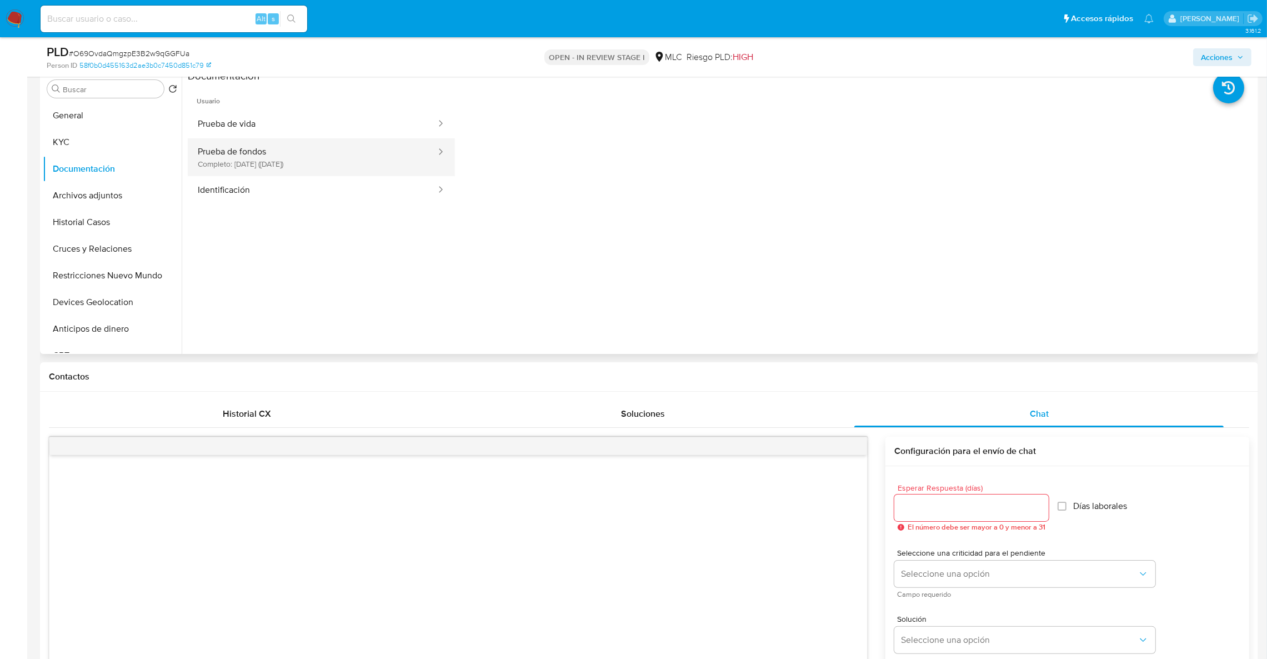
click at [263, 158] on button "Prueba de fondos Completo: [DATE] ([DATE])" at bounding box center [312, 157] width 249 height 38
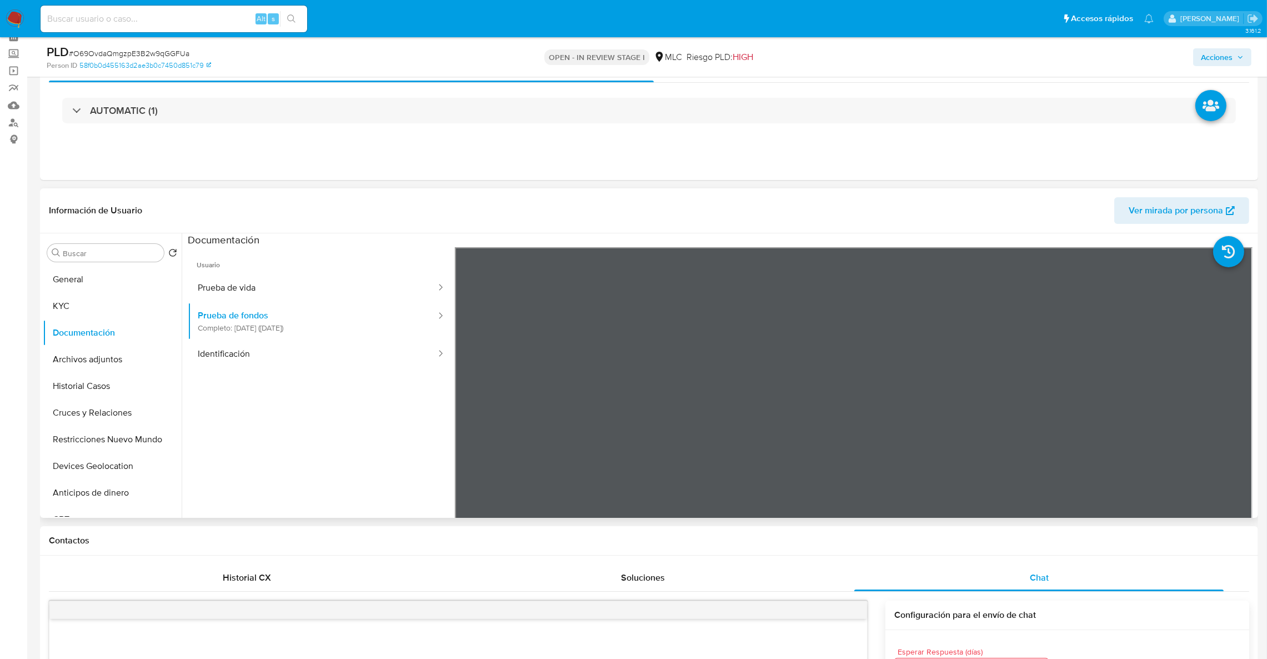
scroll to position [52, 0]
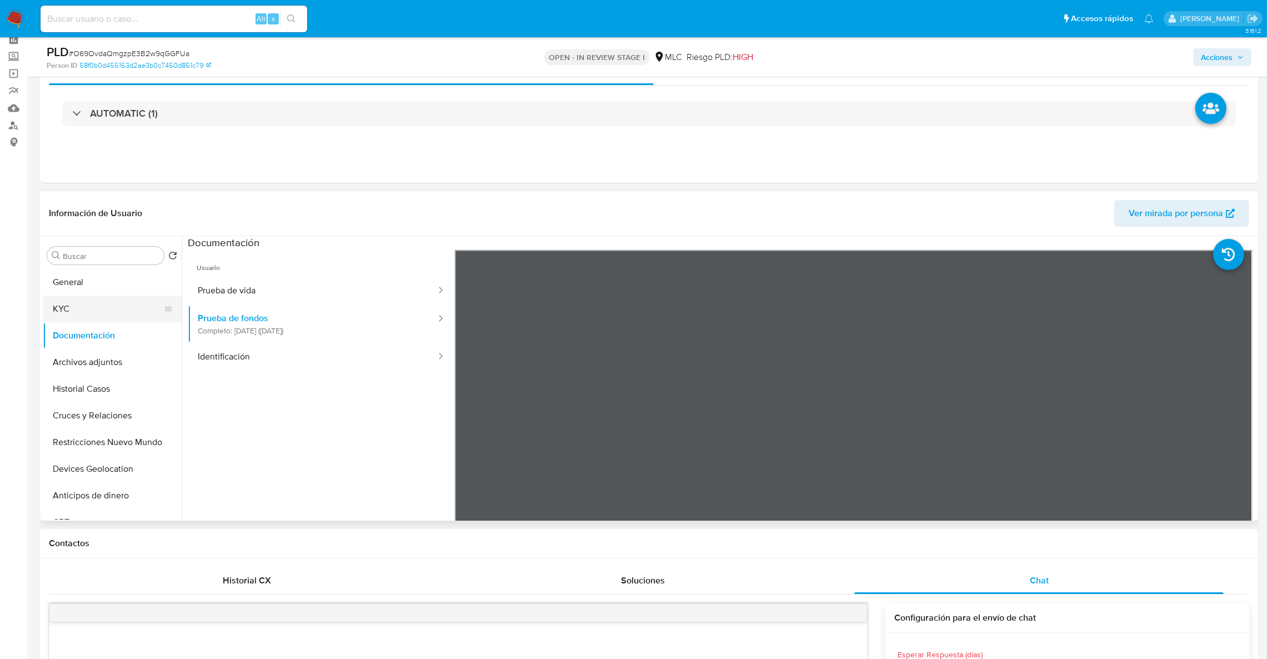
click at [119, 303] on button "KYC" at bounding box center [108, 309] width 130 height 27
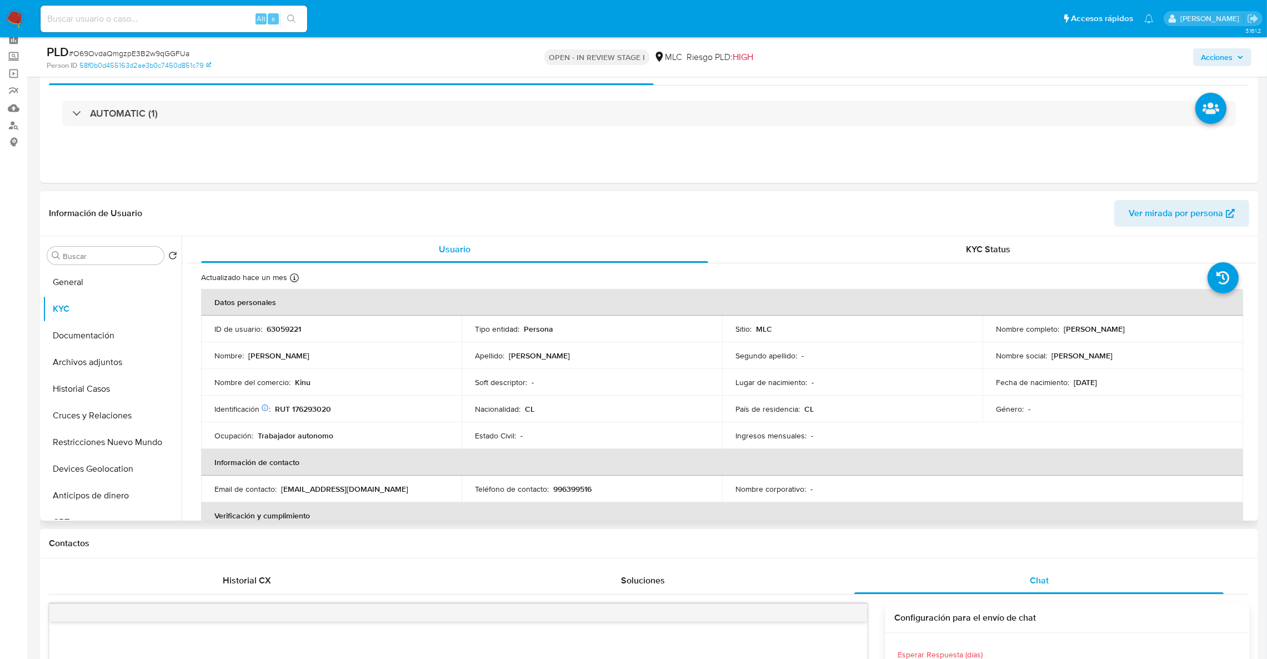
drag, startPoint x: 1061, startPoint y: 326, endPoint x: 1193, endPoint y: 338, distance: 132.8
click at [1193, 338] on td "Nombre completo : [PERSON_NAME]" at bounding box center [1113, 329] width 261 height 27
copy p "[PERSON_NAME]"
